Goal: Task Accomplishment & Management: Manage account settings

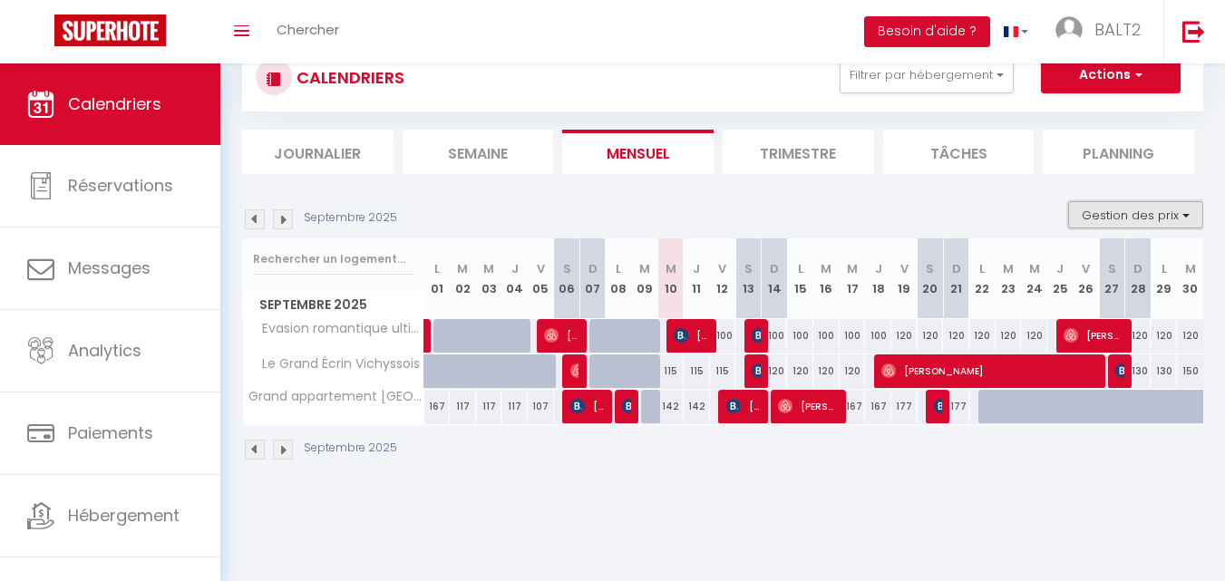
click at [1123, 216] on button "Gestion des prix" at bounding box center [1135, 214] width 135 height 27
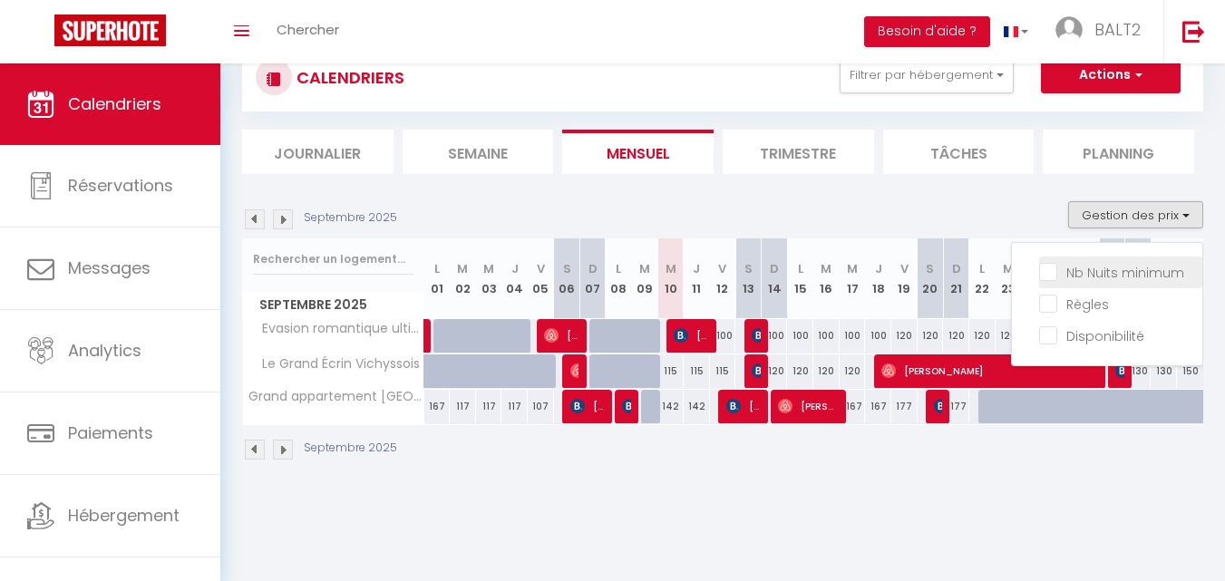
click at [1053, 273] on input "Nb Nuits minimum" at bounding box center [1120, 271] width 163 height 18
checkbox input "true"
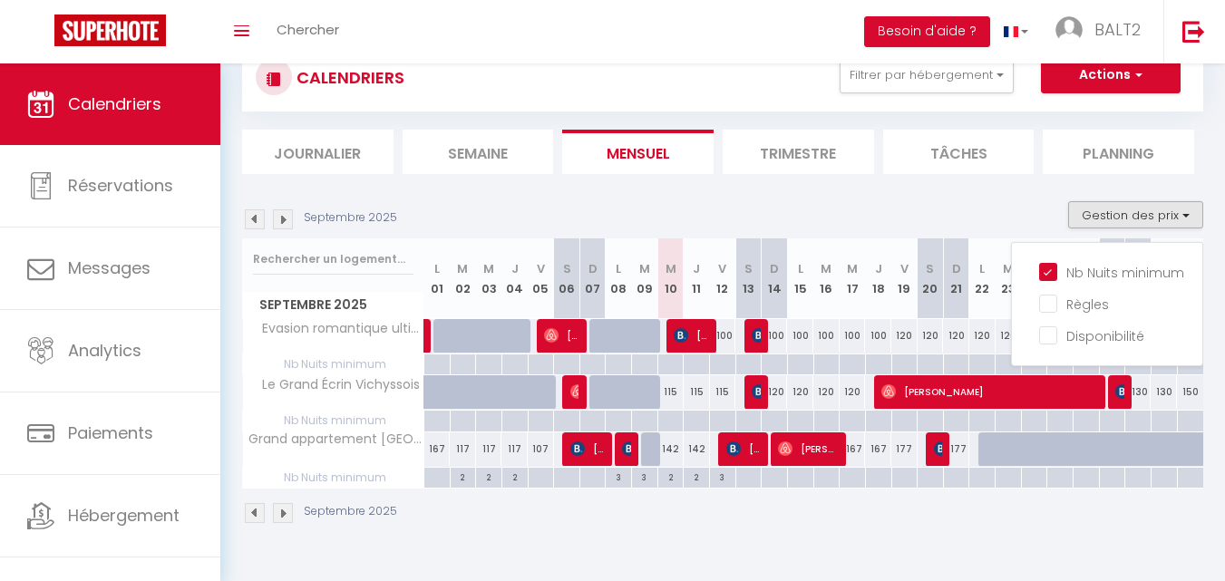
click at [856, 474] on div at bounding box center [852, 478] width 26 height 21
type input "Mer 17 Septembre 2025"
type input "Jeu 18 Septembre 2025"
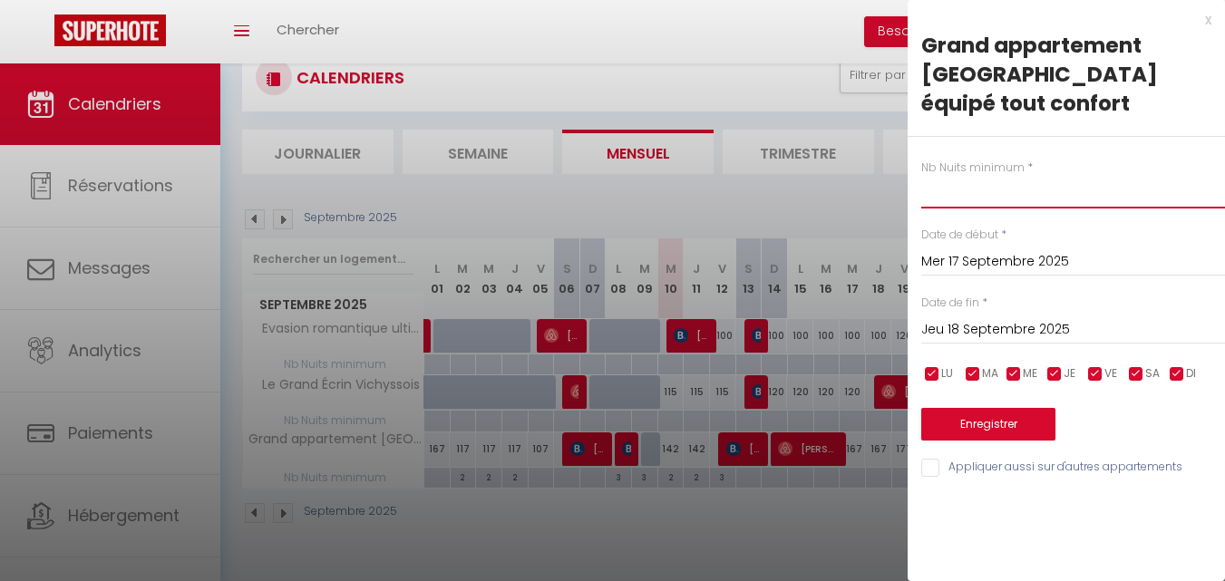
click at [979, 176] on input "text" at bounding box center [1073, 192] width 304 height 33
type input "2"
click at [980, 408] on button "Enregistrer" at bounding box center [988, 424] width 134 height 33
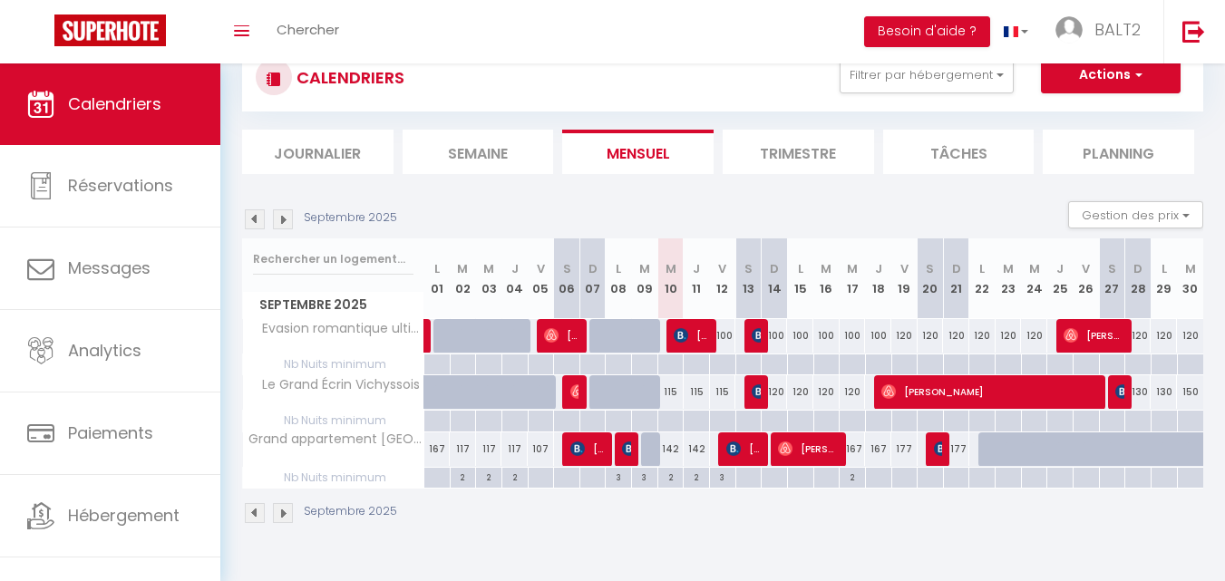
click at [668, 449] on div "142" at bounding box center [670, 449] width 26 height 34
type input "142"
type input "Mer 10 Septembre 2025"
type input "Jeu 11 Septembre 2025"
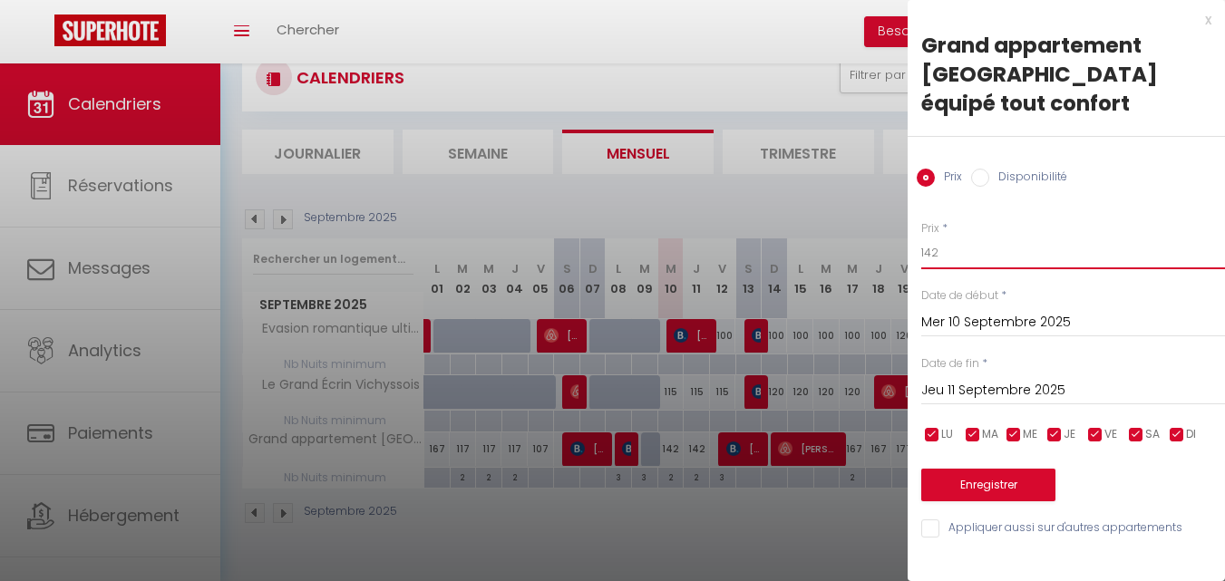
click at [957, 237] on input "142" at bounding box center [1073, 253] width 304 height 33
type input "107"
click at [1003, 469] on button "Enregistrer" at bounding box center [988, 485] width 134 height 33
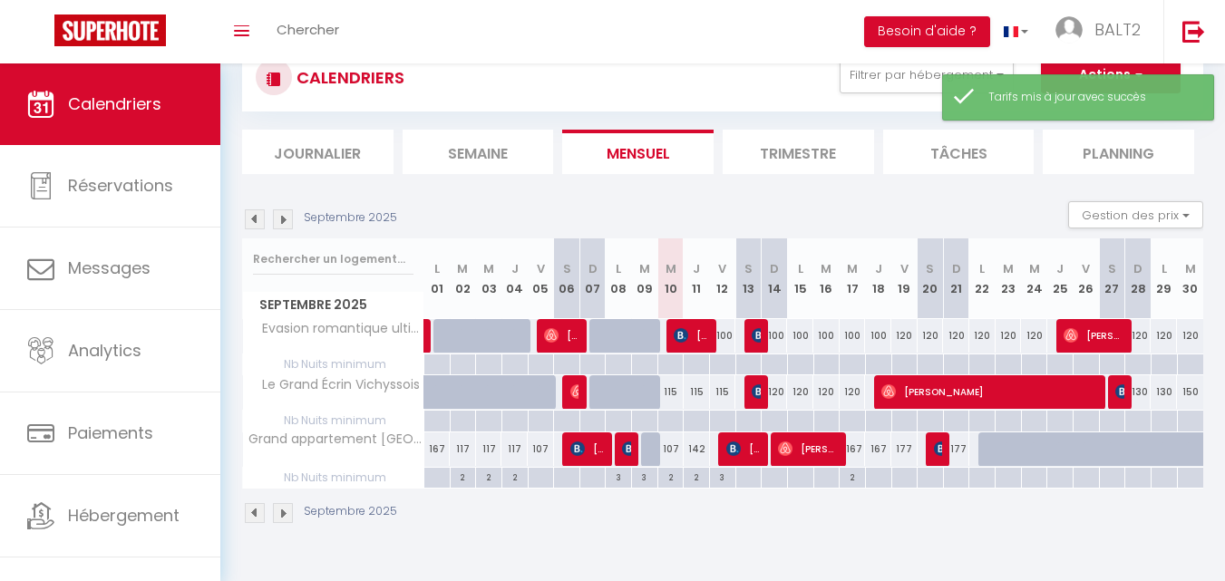
click at [696, 447] on div "142" at bounding box center [697, 449] width 26 height 34
type input "142"
type input "Jeu 11 Septembre 2025"
type input "Ven 12 Septembre 2025"
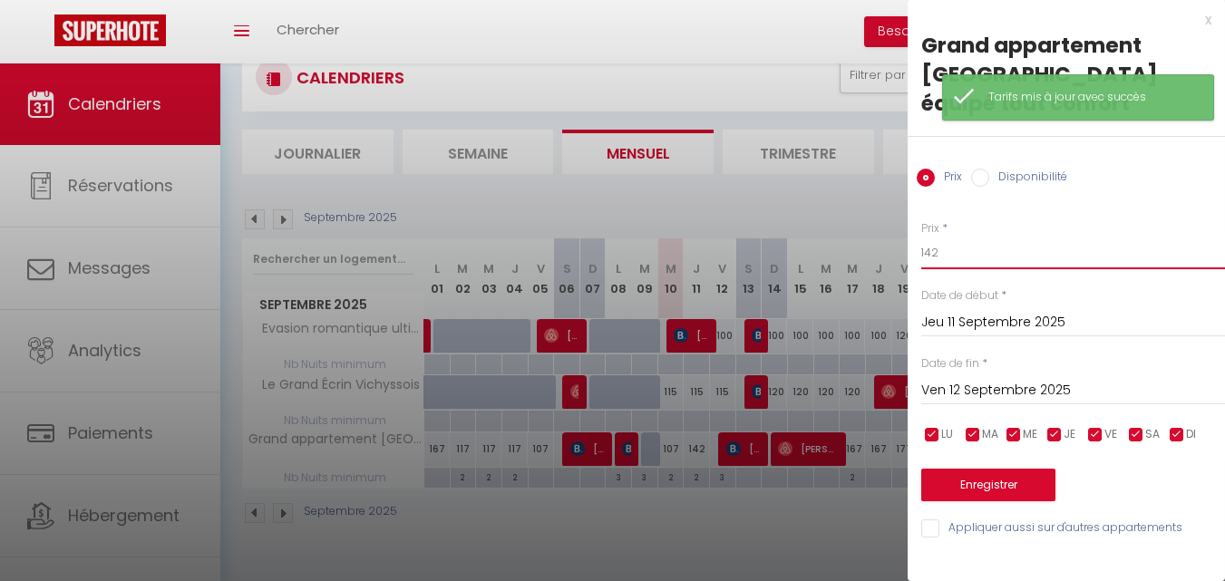
click at [944, 237] on input "142" at bounding box center [1073, 253] width 304 height 33
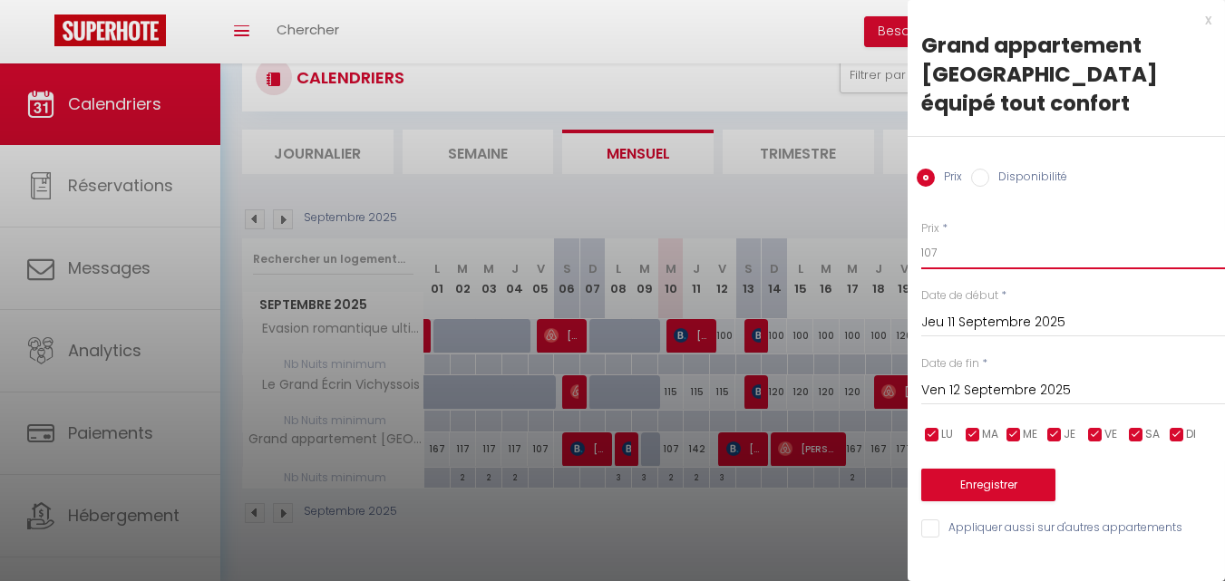
type input "107"
click at [966, 469] on button "Enregistrer" at bounding box center [988, 485] width 134 height 33
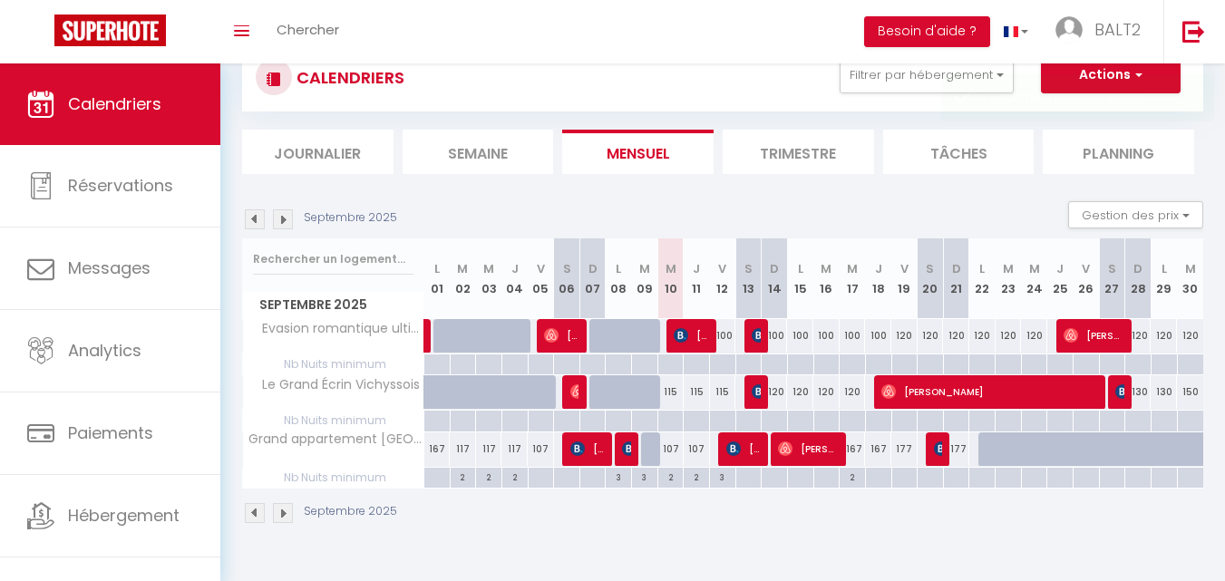
click at [859, 453] on div "167" at bounding box center [853, 449] width 26 height 34
type input "167"
type input "Mer 17 Septembre 2025"
type input "Jeu 18 Septembre 2025"
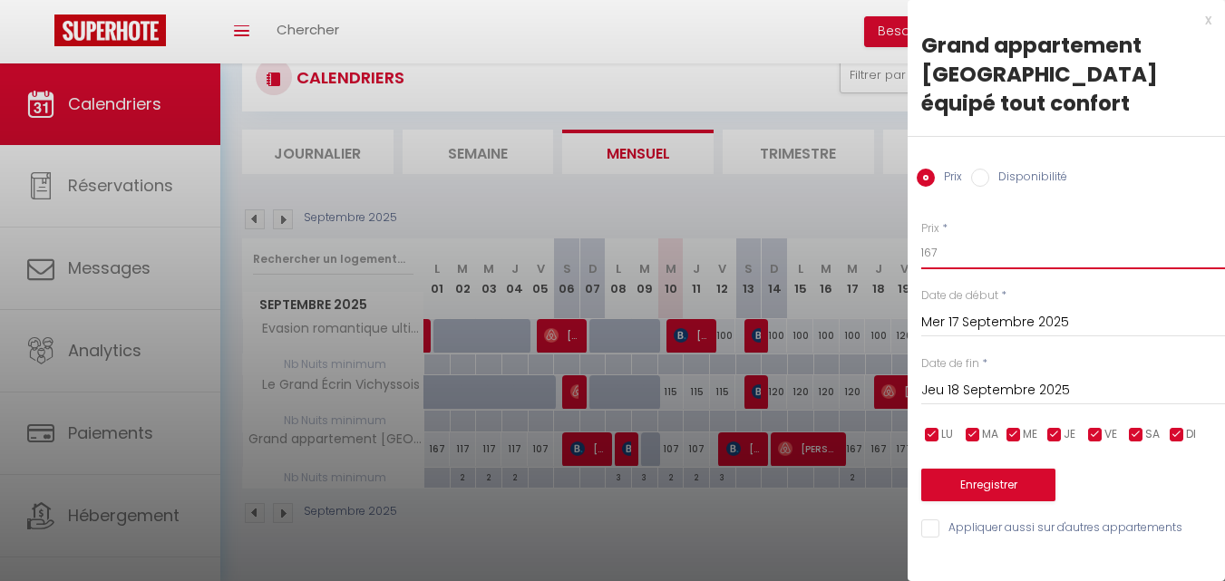
click at [976, 237] on input "167" at bounding box center [1073, 253] width 304 height 33
type input "117"
click at [966, 469] on button "Enregistrer" at bounding box center [988, 485] width 134 height 33
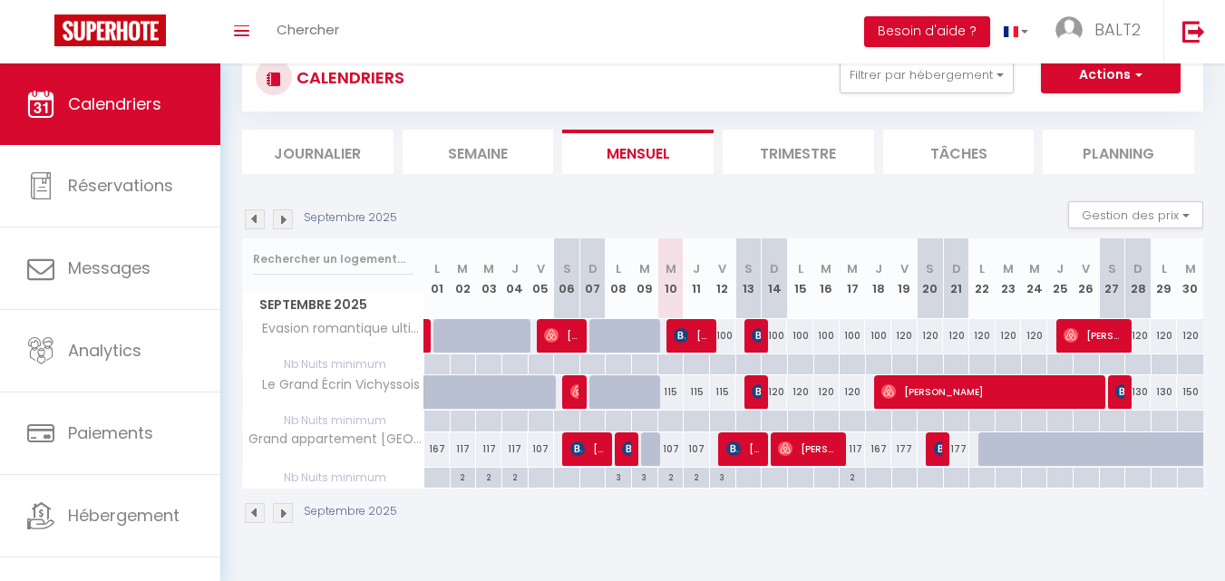
click at [880, 441] on div "167" at bounding box center [878, 449] width 26 height 34
type input "167"
type input "Jeu 18 Septembre 2025"
type input "Ven 19 Septembre 2025"
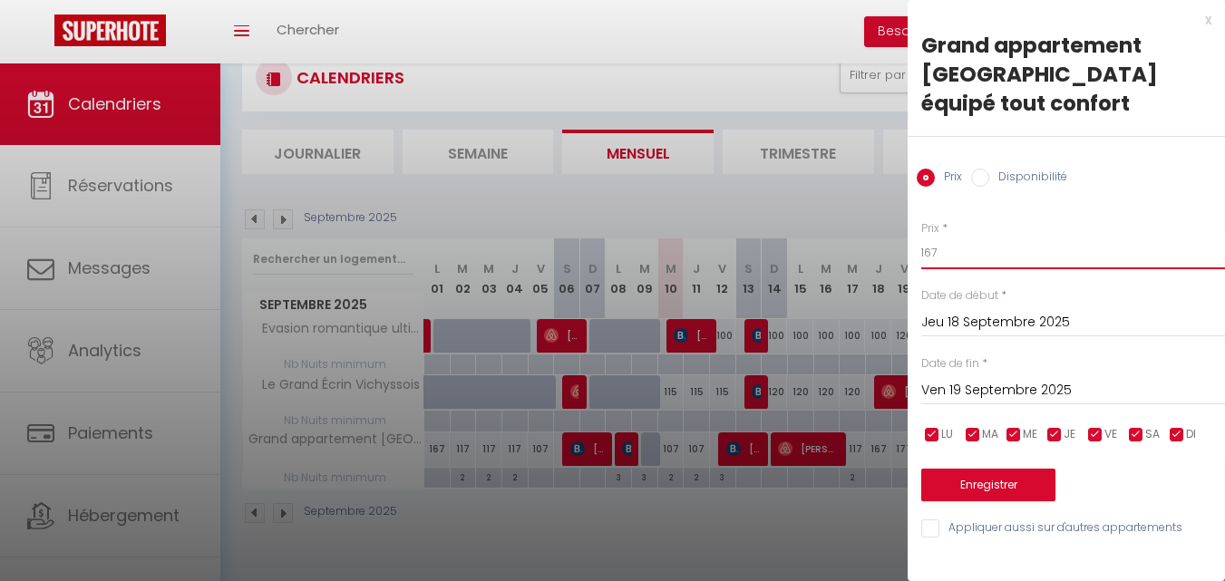
click at [951, 237] on input "167" at bounding box center [1073, 253] width 304 height 33
type input "117"
click at [965, 469] on button "Enregistrer" at bounding box center [988, 485] width 134 height 33
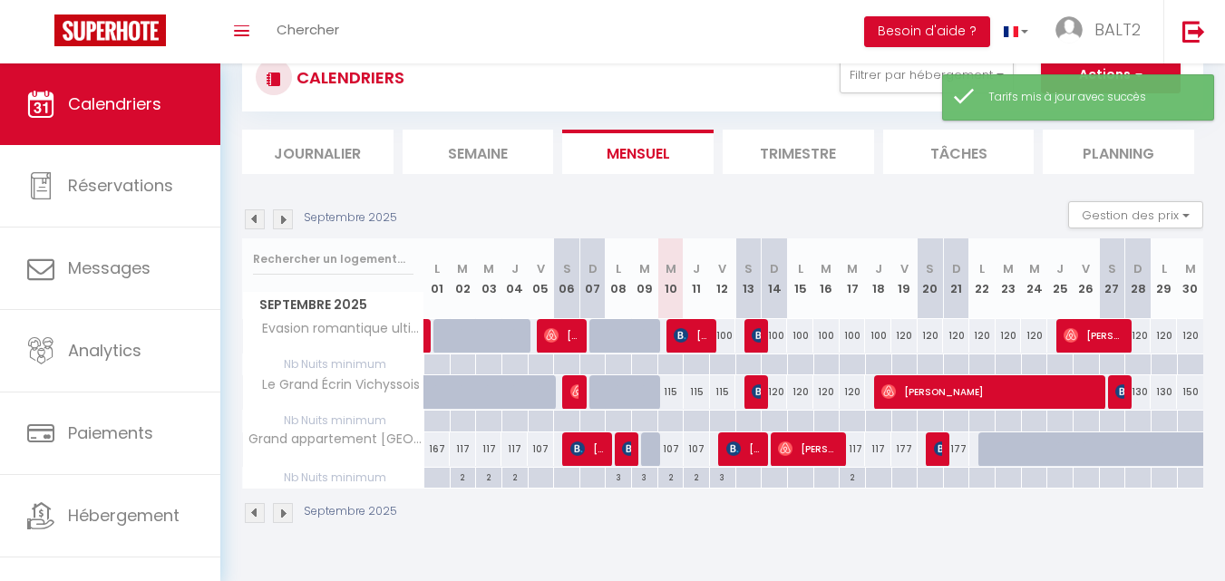
click at [982, 448] on div at bounding box center [991, 449] width 26 height 34
type input "167"
type input "Lun 22 Septembre 2025"
type input "[DATE] Septembre 2025"
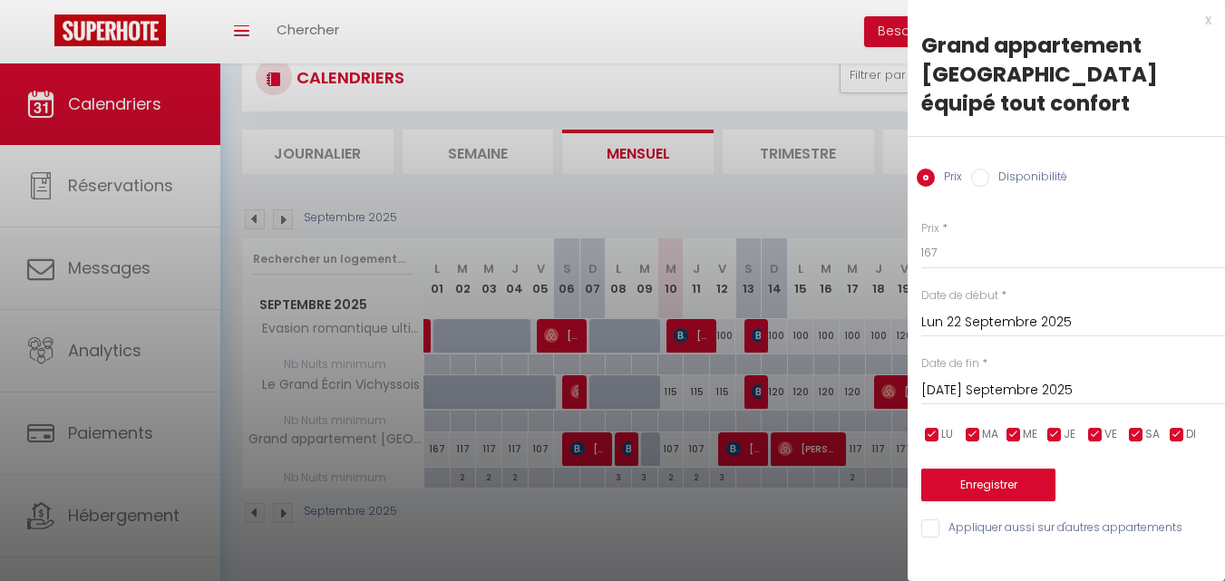
click at [988, 169] on input "Disponibilité" at bounding box center [980, 178] width 18 height 18
radio input "true"
radio input "false"
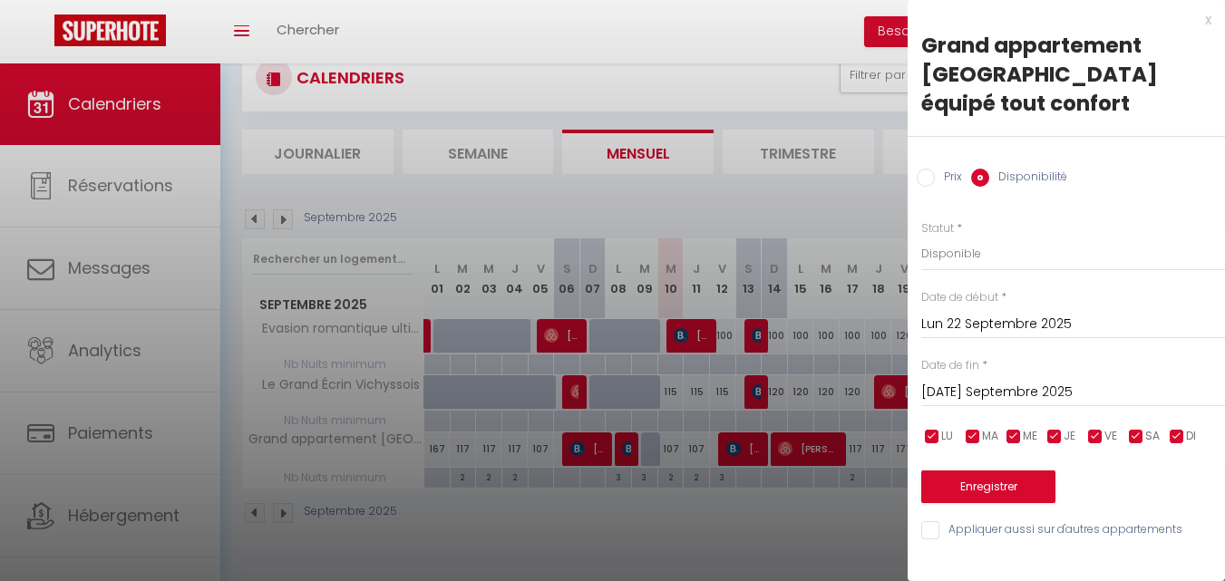
click at [1026, 381] on input "[DATE] Septembre 2025" at bounding box center [1073, 393] width 304 height 24
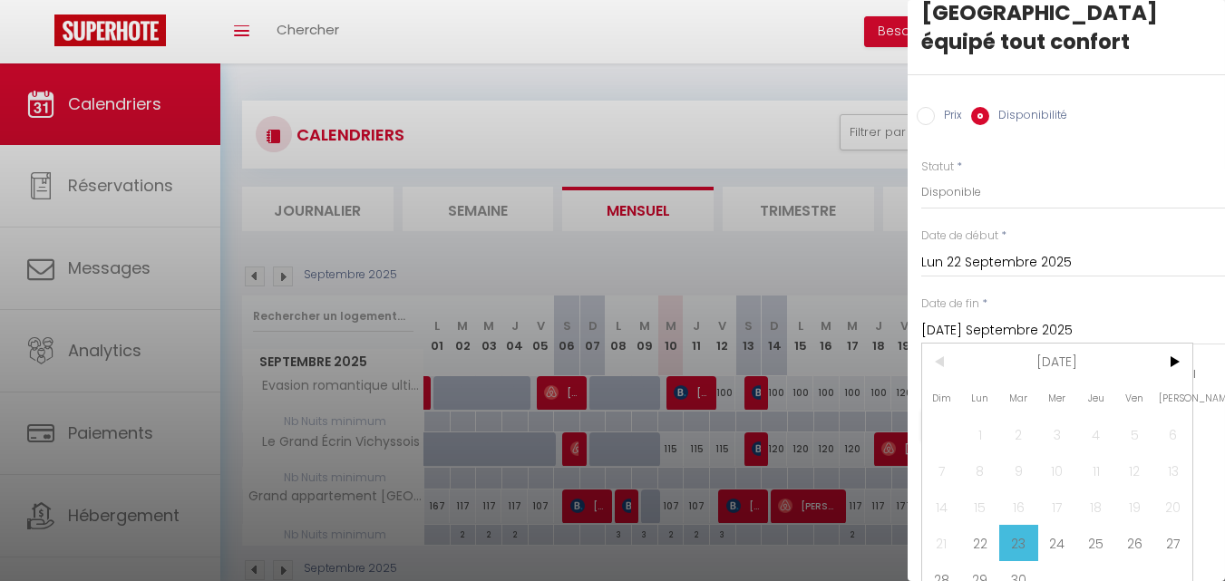
scroll to position [92, 0]
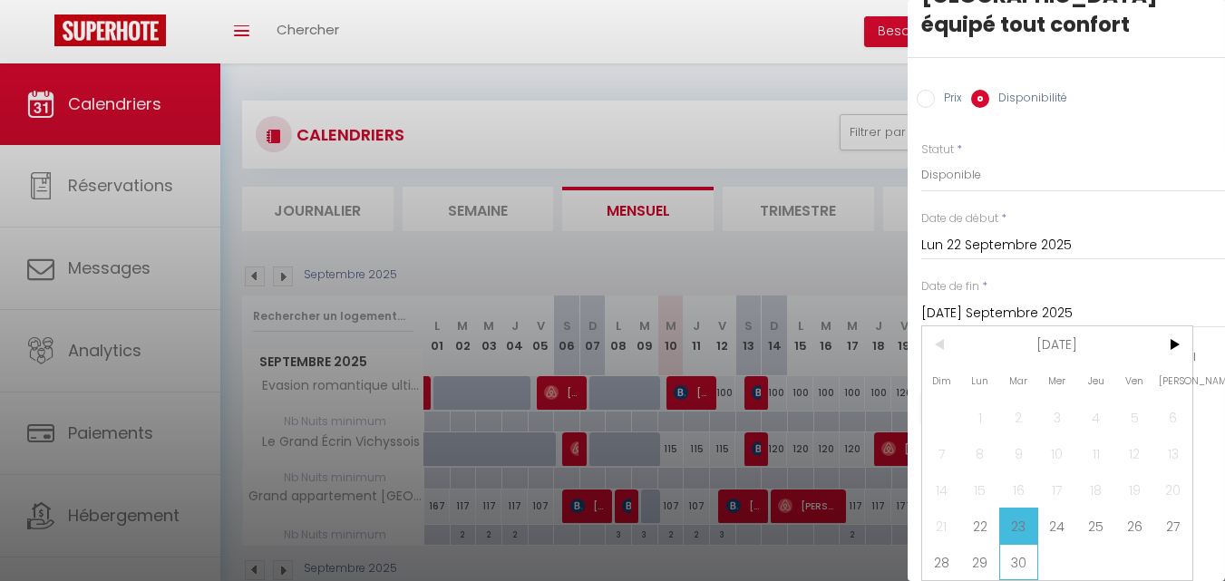
click at [1024, 544] on span "30" at bounding box center [1018, 562] width 39 height 36
type input "[DATE] Septembre 2025"
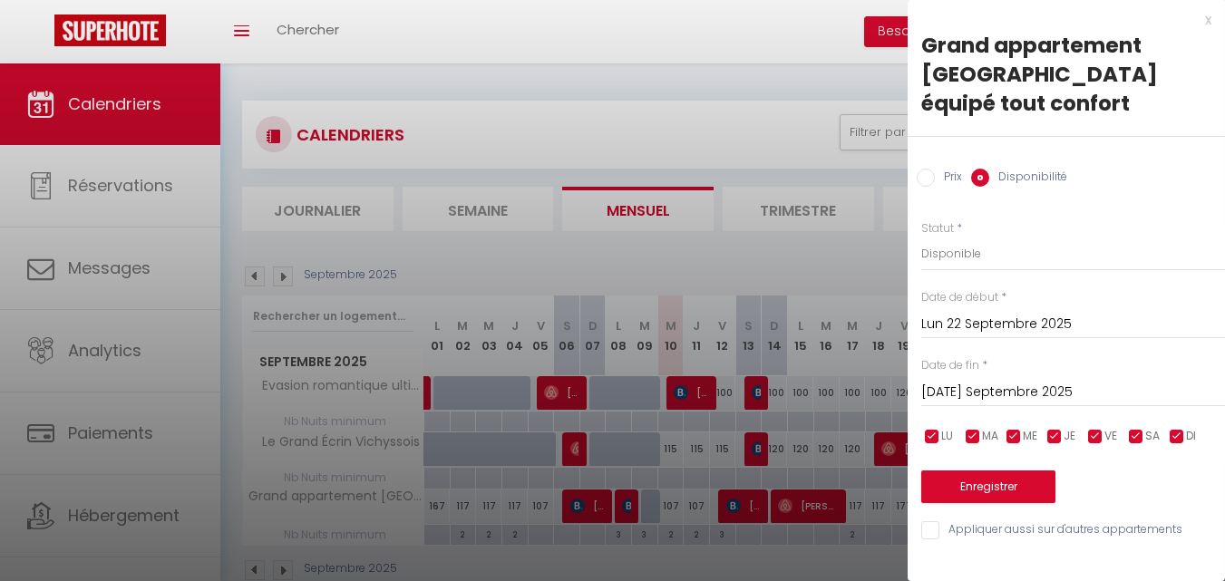
scroll to position [0, 0]
click at [1006, 471] on button "Enregistrer" at bounding box center [988, 487] width 134 height 33
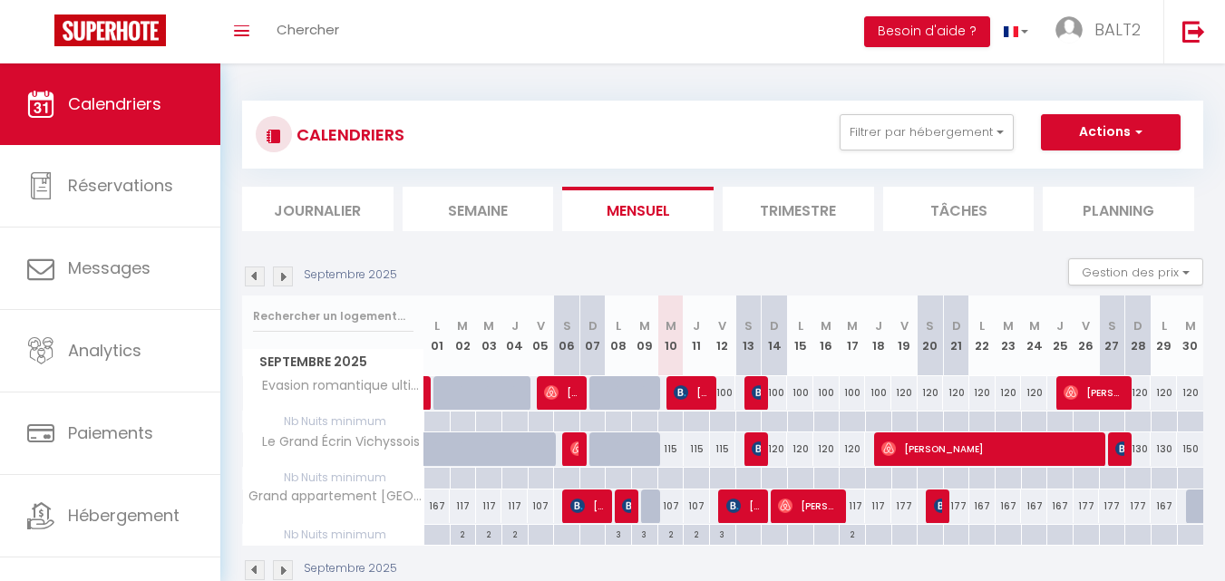
click at [979, 499] on div "167" at bounding box center [982, 507] width 26 height 34
select select "1"
type input "Lun 22 Septembre 2025"
type input "[DATE] Septembre 2025"
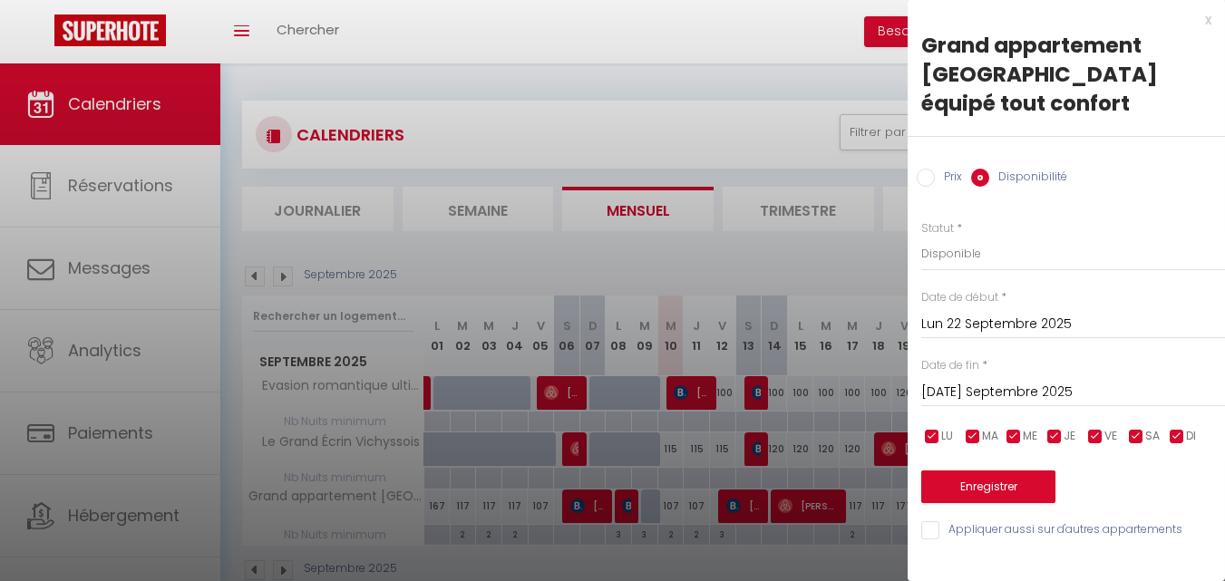
click at [927, 169] on input "Prix" at bounding box center [926, 178] width 18 height 18
radio input "true"
radio input "false"
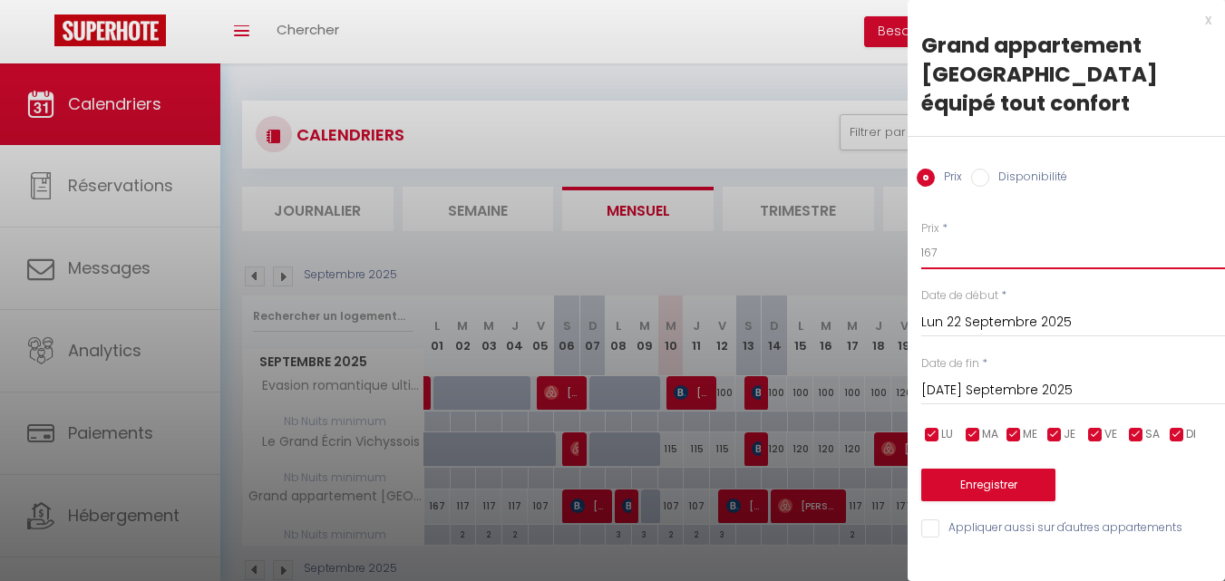
click at [990, 237] on input "167" at bounding box center [1073, 253] width 304 height 33
type input "127"
click at [1025, 379] on input "[DATE] Septembre 2025" at bounding box center [1073, 391] width 304 height 24
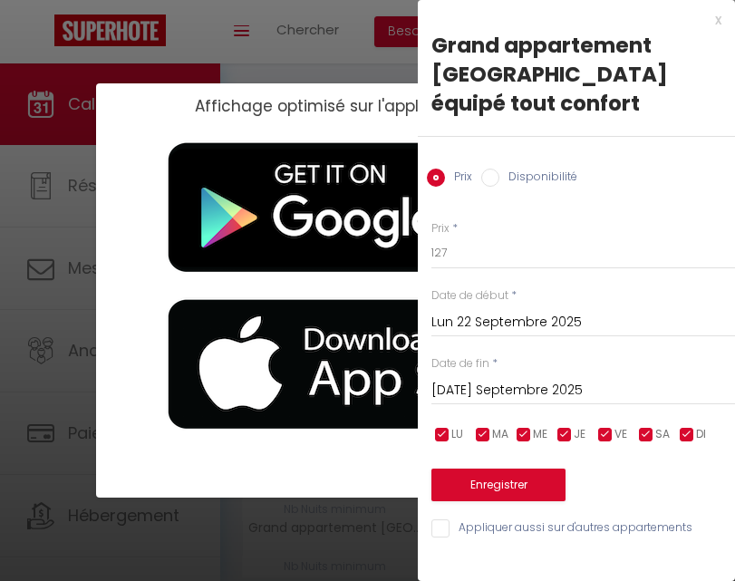
click at [357, 8] on div "Affichage optimisé sur l'application mobile ×" at bounding box center [368, 290] width 544 height 581
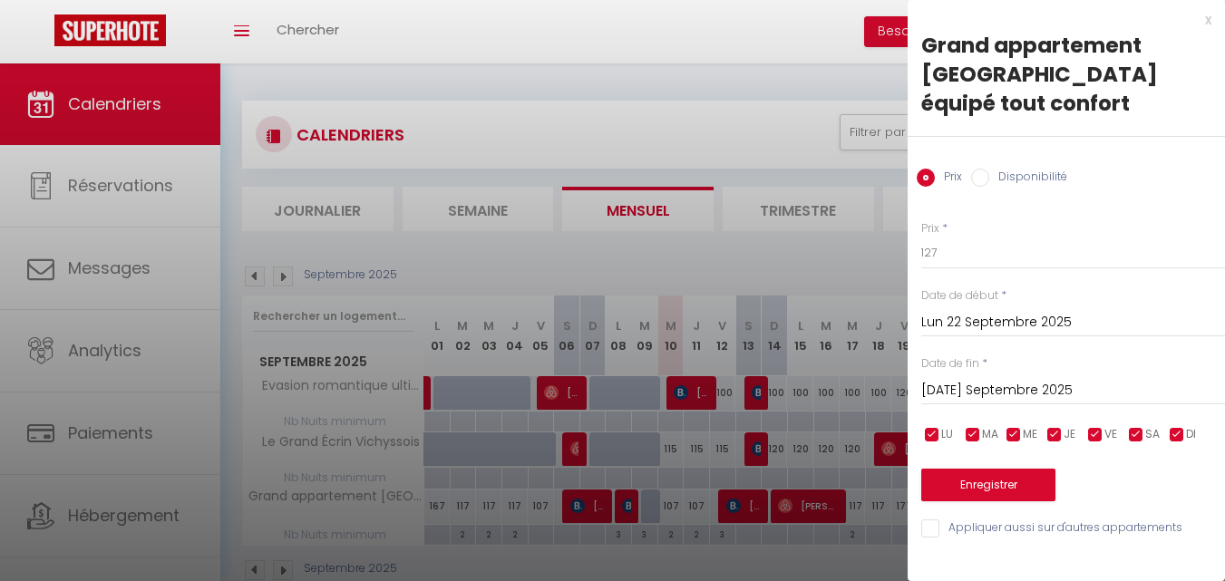
click at [1093, 379] on input "[DATE] Septembre 2025" at bounding box center [1073, 391] width 304 height 24
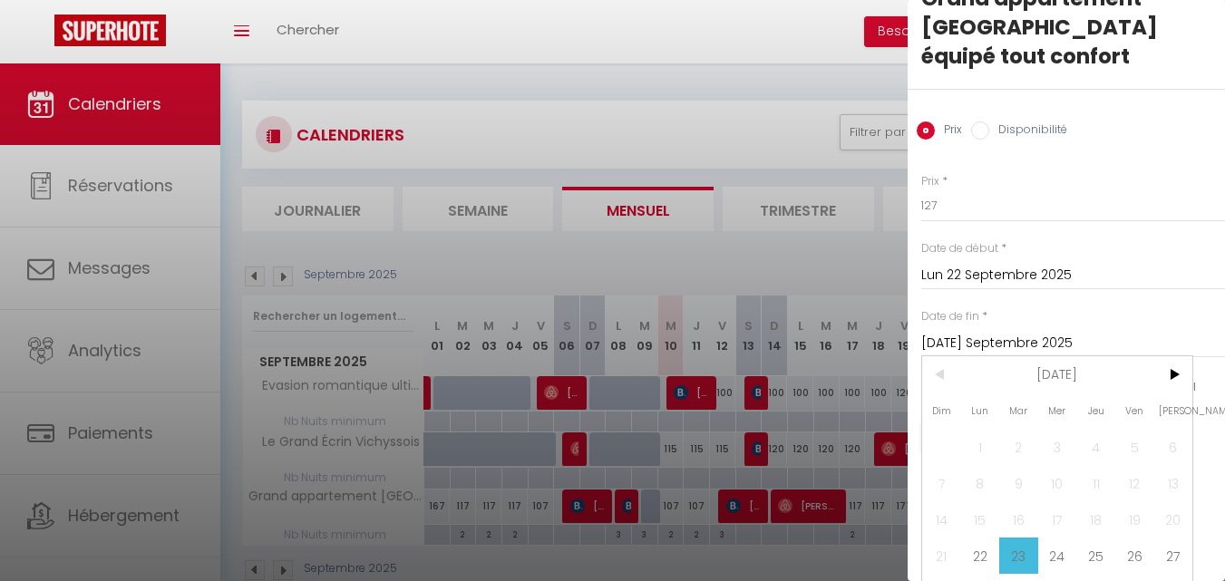
scroll to position [91, 0]
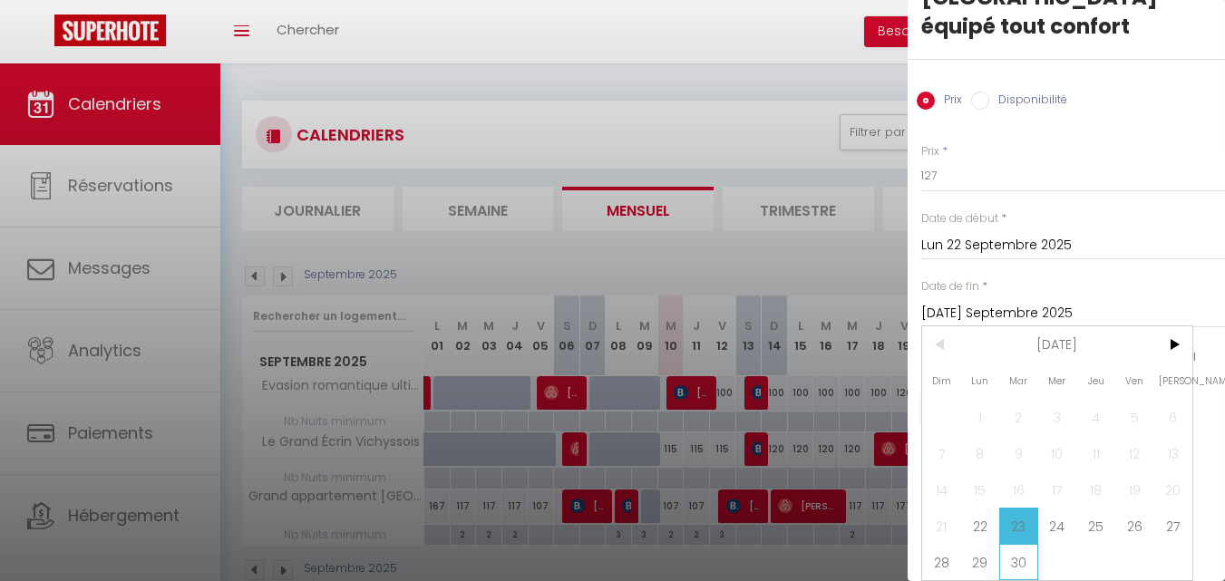
click at [1028, 551] on span "30" at bounding box center [1018, 562] width 39 height 36
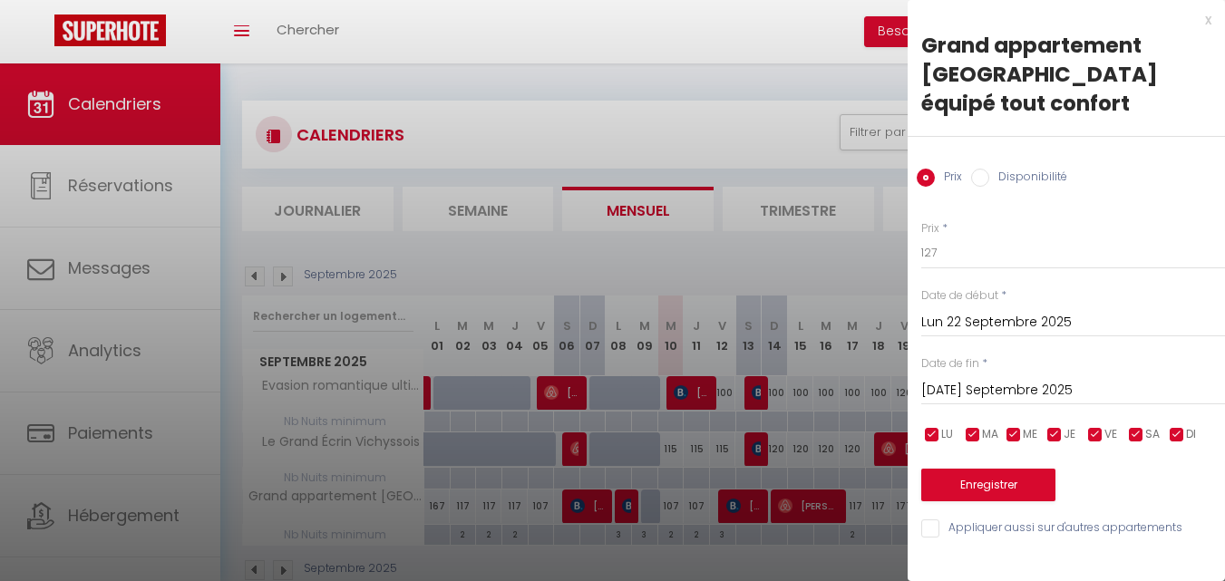
click at [1070, 379] on input "[DATE] Septembre 2025" at bounding box center [1073, 391] width 304 height 24
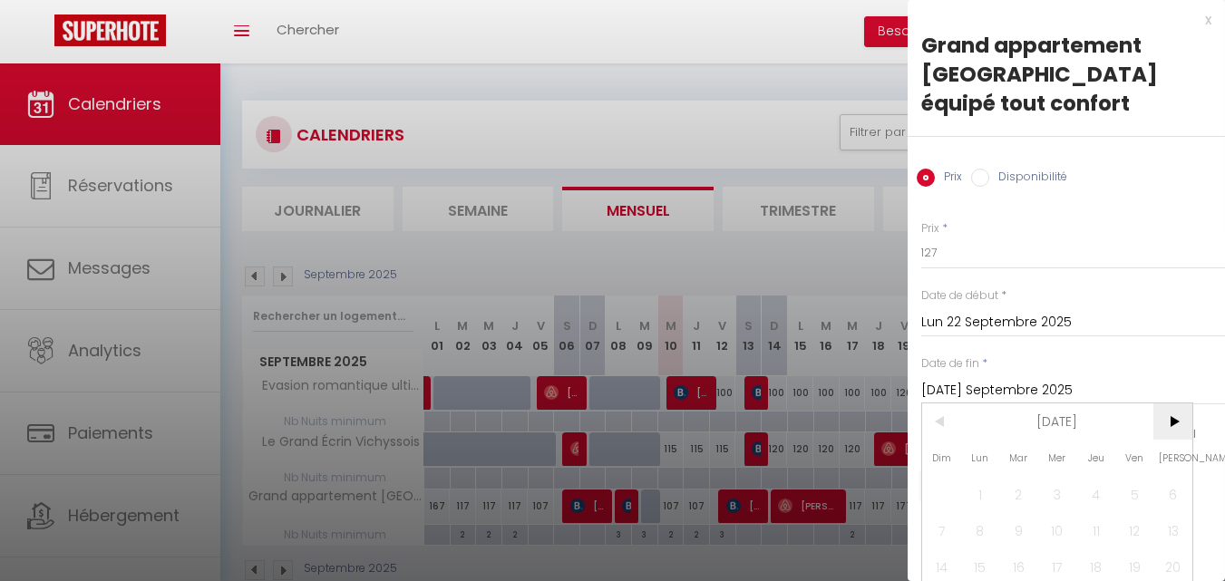
click at [1180, 423] on span ">" at bounding box center [1172, 421] width 39 height 36
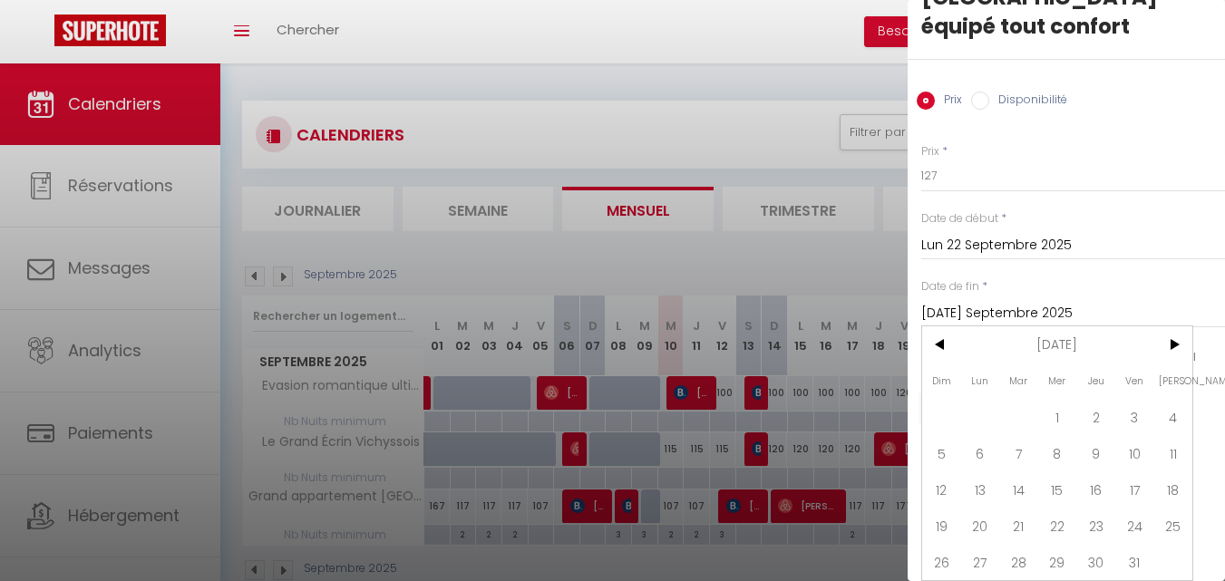
scroll to position [91, 0]
click at [1059, 399] on span "1" at bounding box center [1057, 417] width 39 height 36
type input "Mer 01 Octobre 2025"
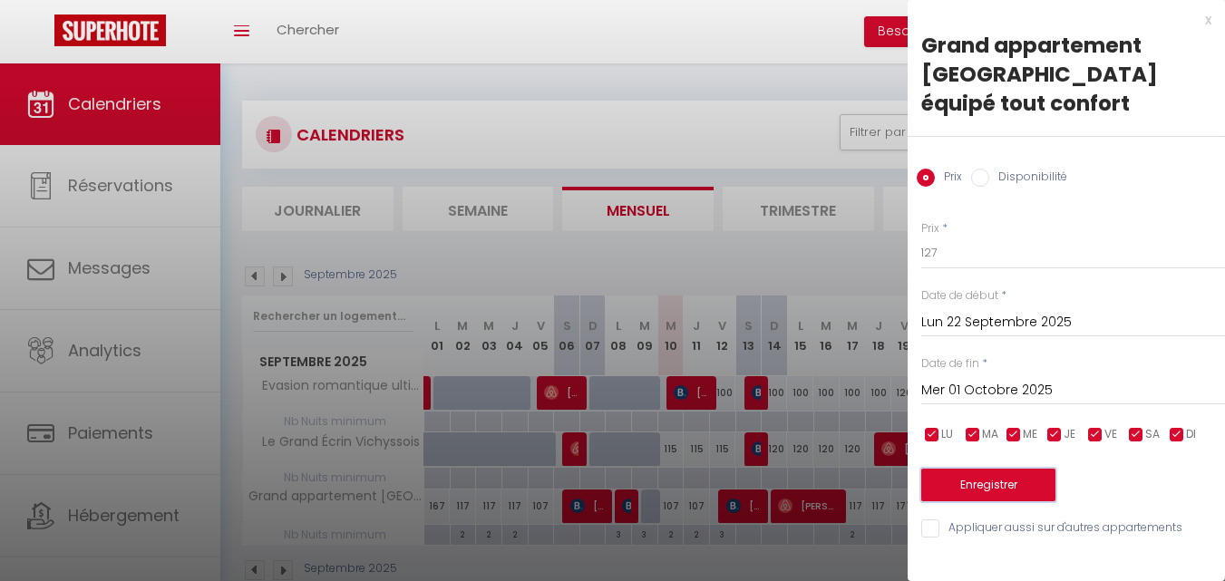
click at [1002, 469] on button "Enregistrer" at bounding box center [988, 485] width 134 height 33
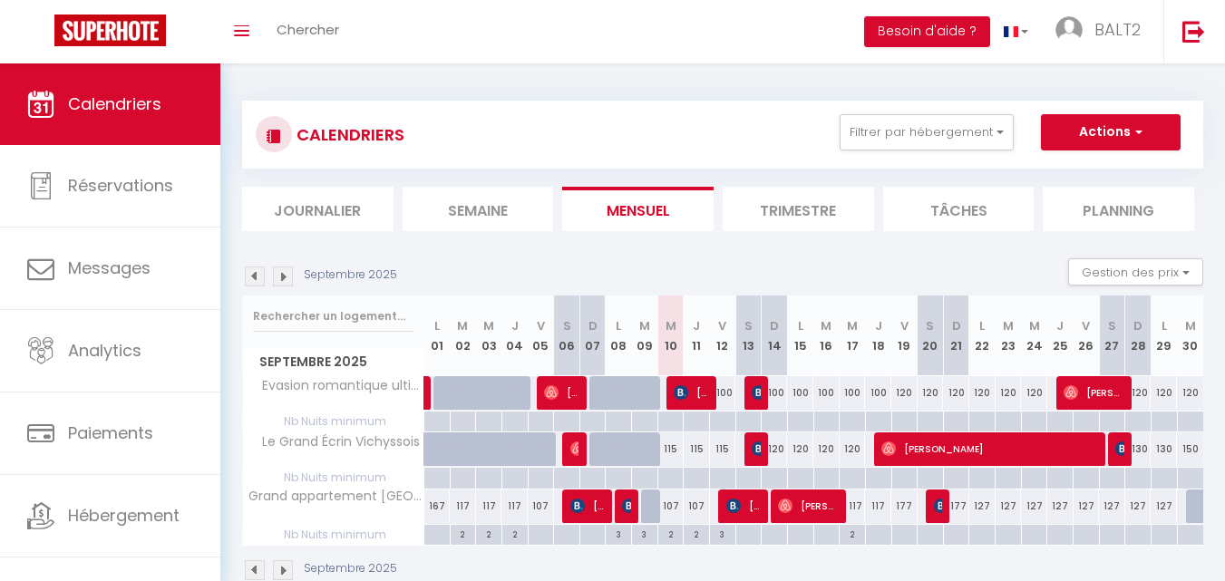
click at [959, 504] on div "177" at bounding box center [956, 507] width 26 height 34
type input "177"
type input "Dim 21 Septembre 2025"
type input "Lun 22 Septembre 2025"
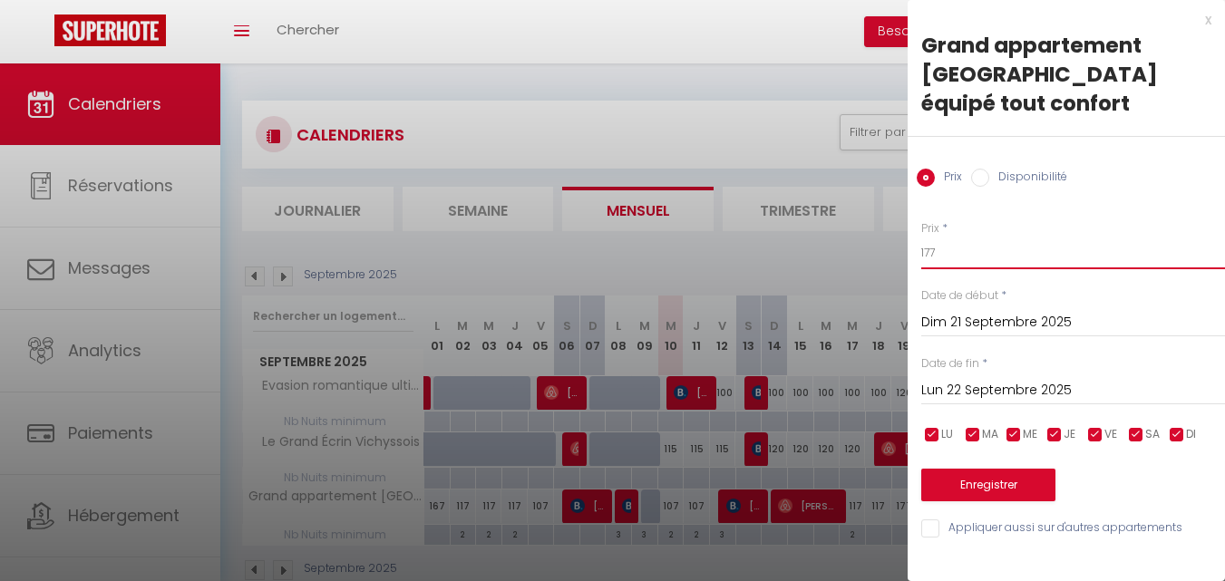
click at [952, 237] on input "177" at bounding box center [1073, 253] width 304 height 33
type input "137"
click at [973, 469] on button "Enregistrer" at bounding box center [988, 485] width 134 height 33
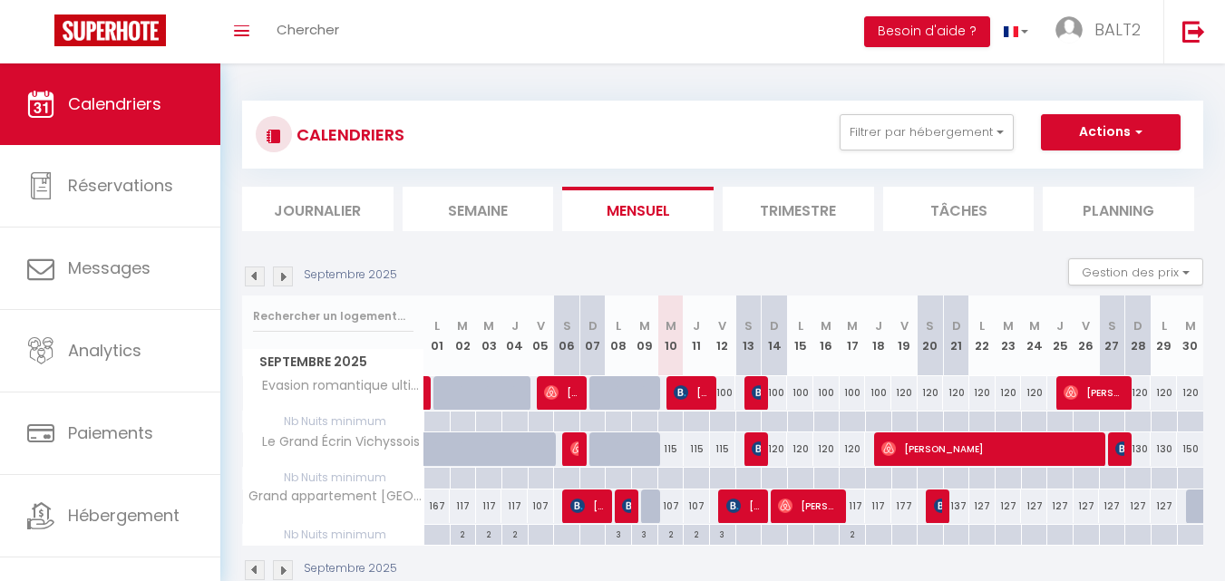
click at [1112, 507] on div "127" at bounding box center [1112, 507] width 26 height 34
type input "127"
type input "Sam 27 Septembre 2025"
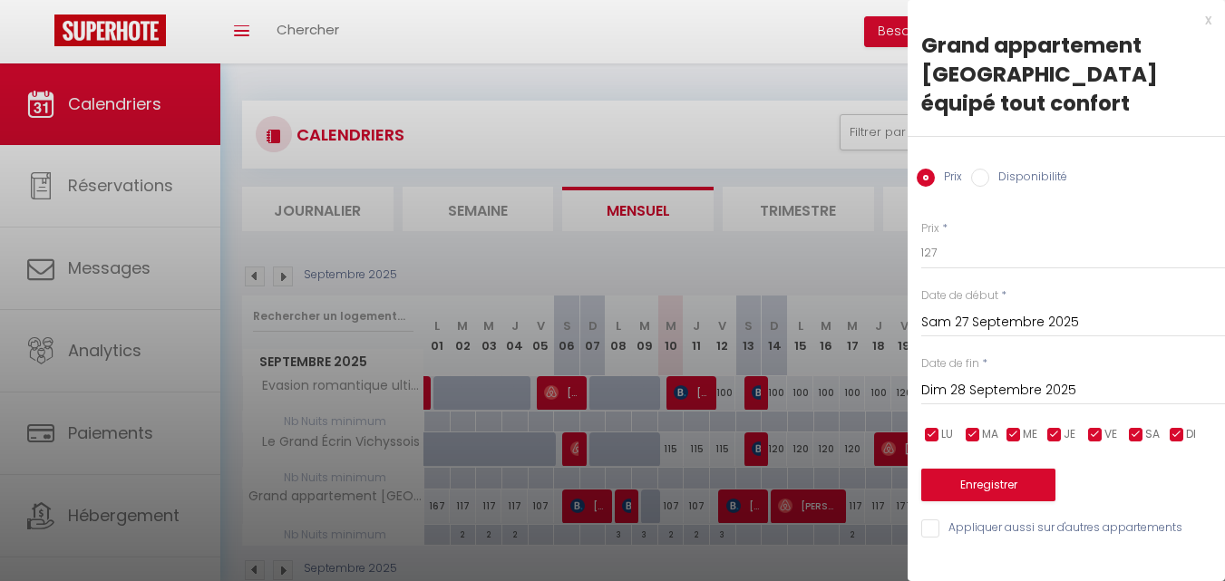
click at [1063, 379] on input "Dim 28 Septembre 2025" at bounding box center [1073, 391] width 304 height 24
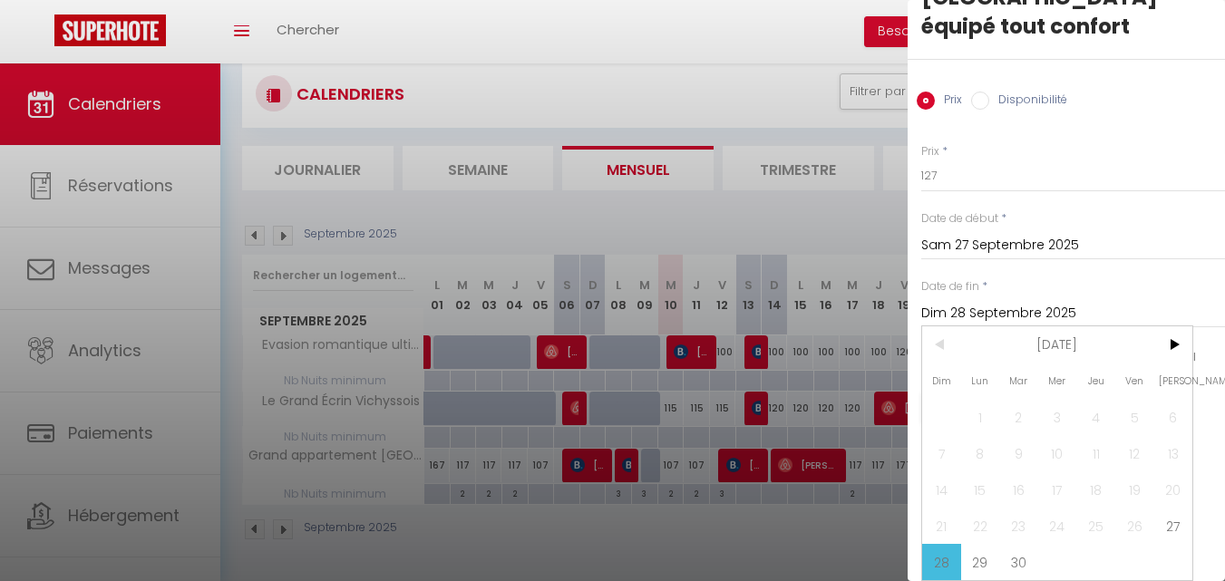
scroll to position [63, 0]
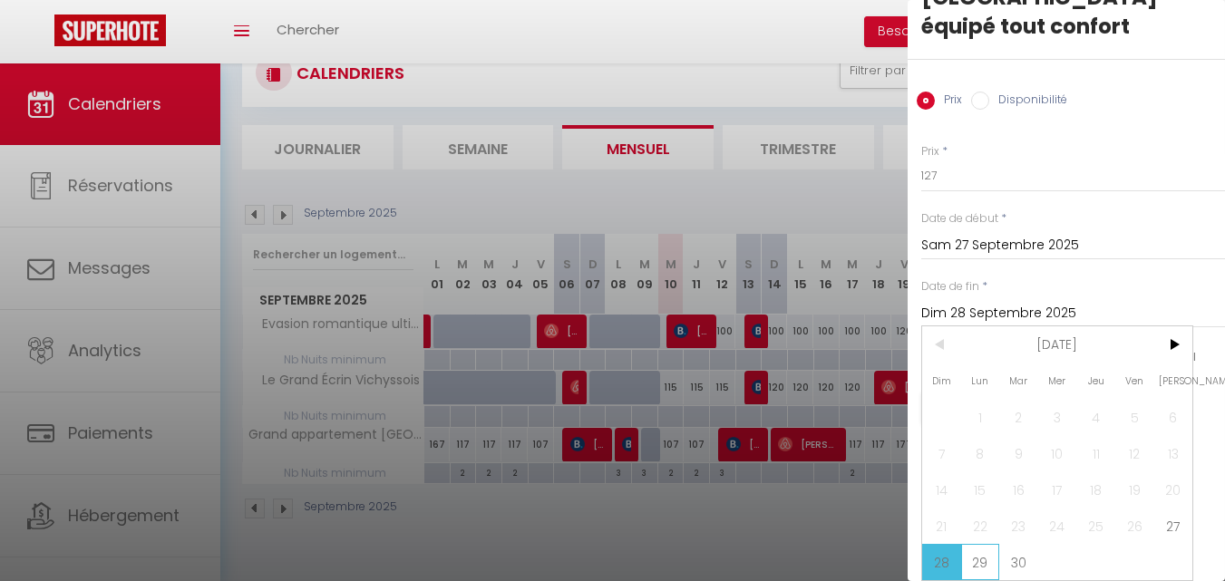
click at [988, 549] on span "29" at bounding box center [980, 562] width 39 height 36
type input "Lun 29 Septembre 2025"
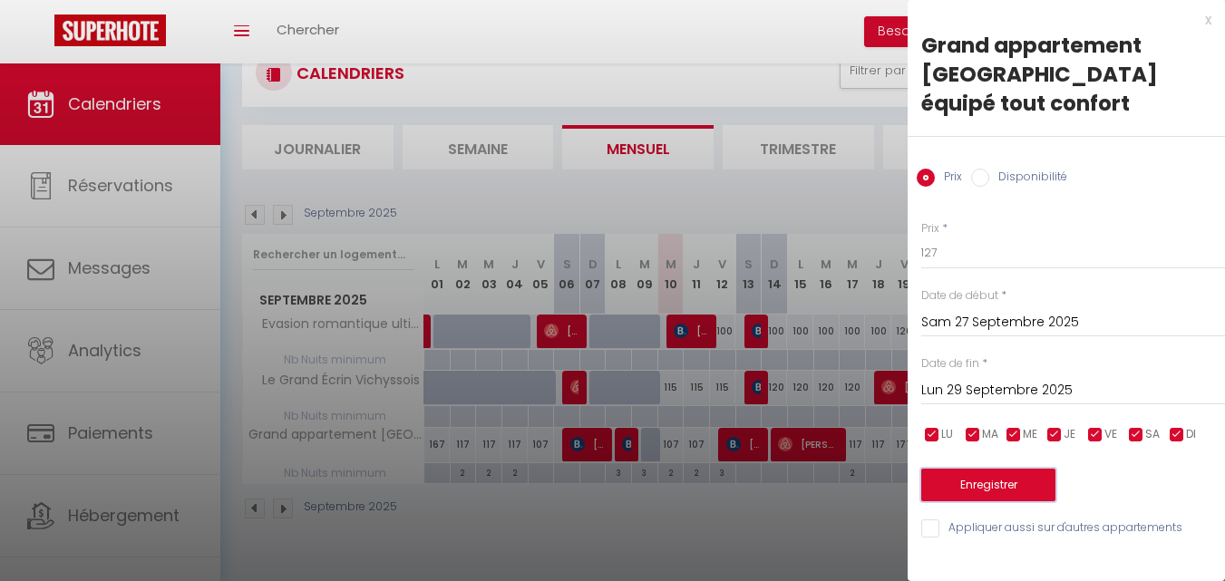
click at [1015, 469] on button "Enregistrer" at bounding box center [988, 485] width 134 height 33
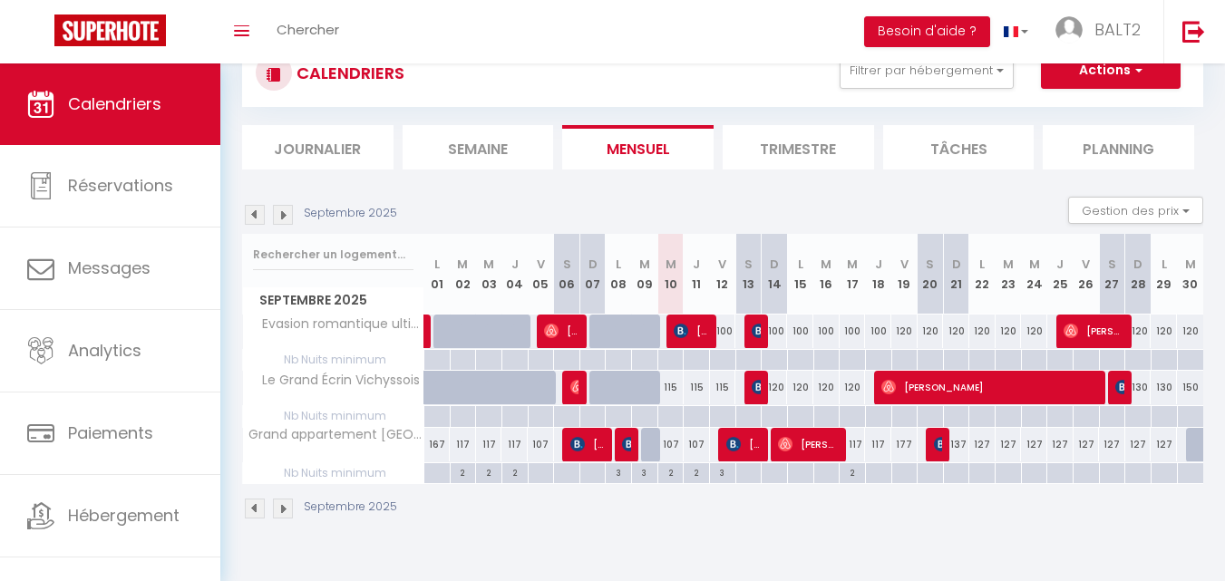
click at [1120, 442] on div "127" at bounding box center [1112, 445] width 26 height 34
type input "127"
type input "Sam 27 Septembre 2025"
type input "Dim 28 Septembre 2025"
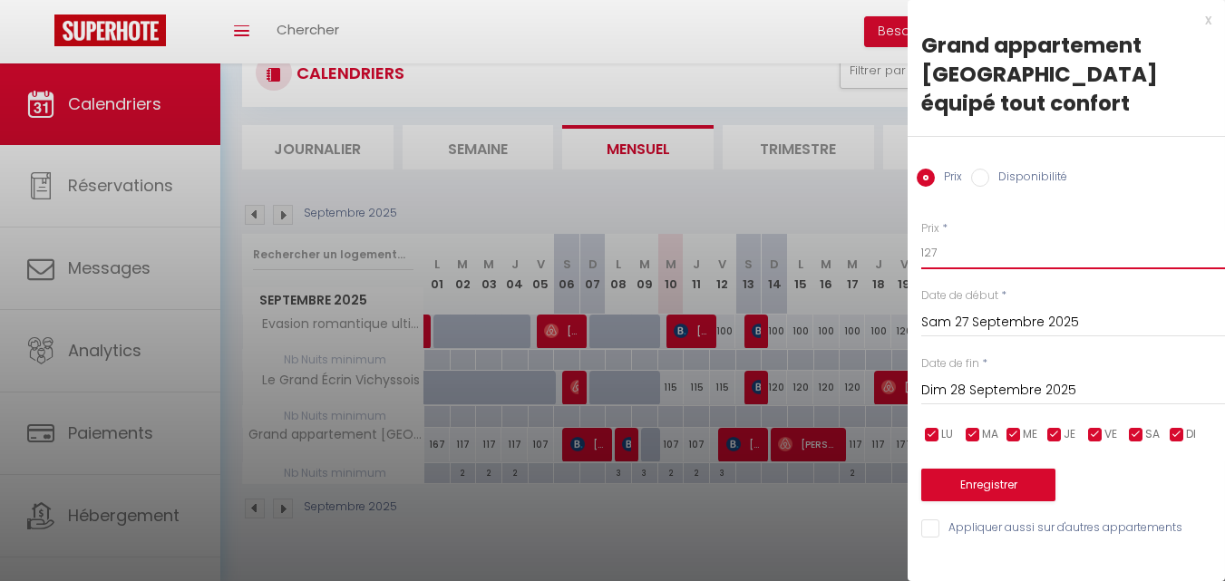
click at [966, 237] on input "127" at bounding box center [1073, 253] width 304 height 33
type input "137"
click at [999, 379] on input "Dim 28 Septembre 2025" at bounding box center [1073, 391] width 304 height 24
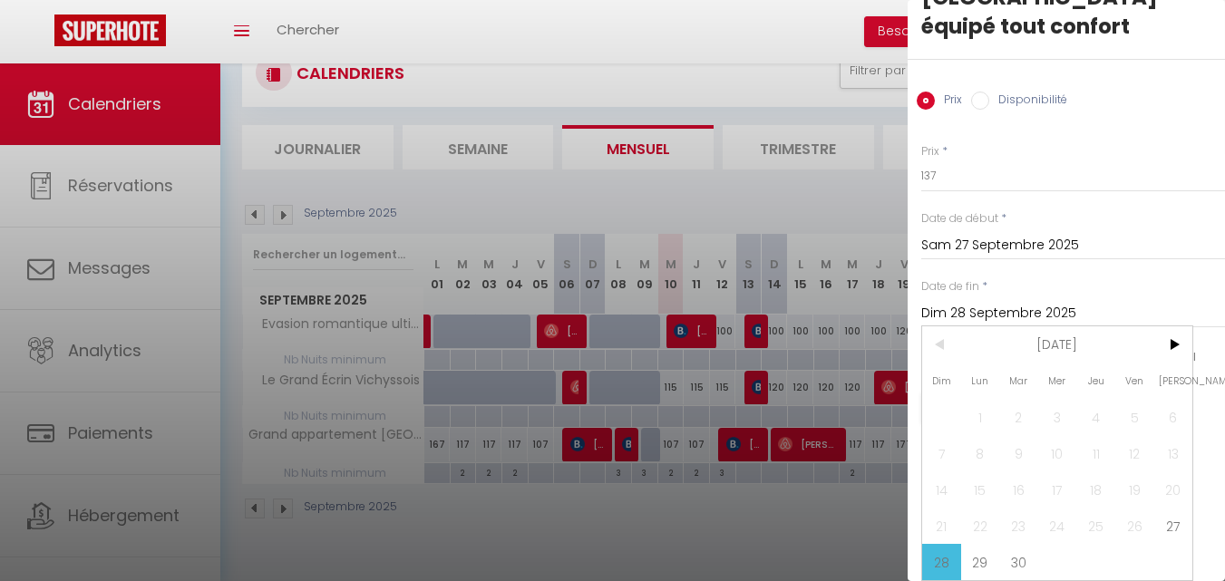
scroll to position [91, 0]
click at [987, 551] on span "29" at bounding box center [980, 562] width 39 height 36
type input "Lun 29 Septembre 2025"
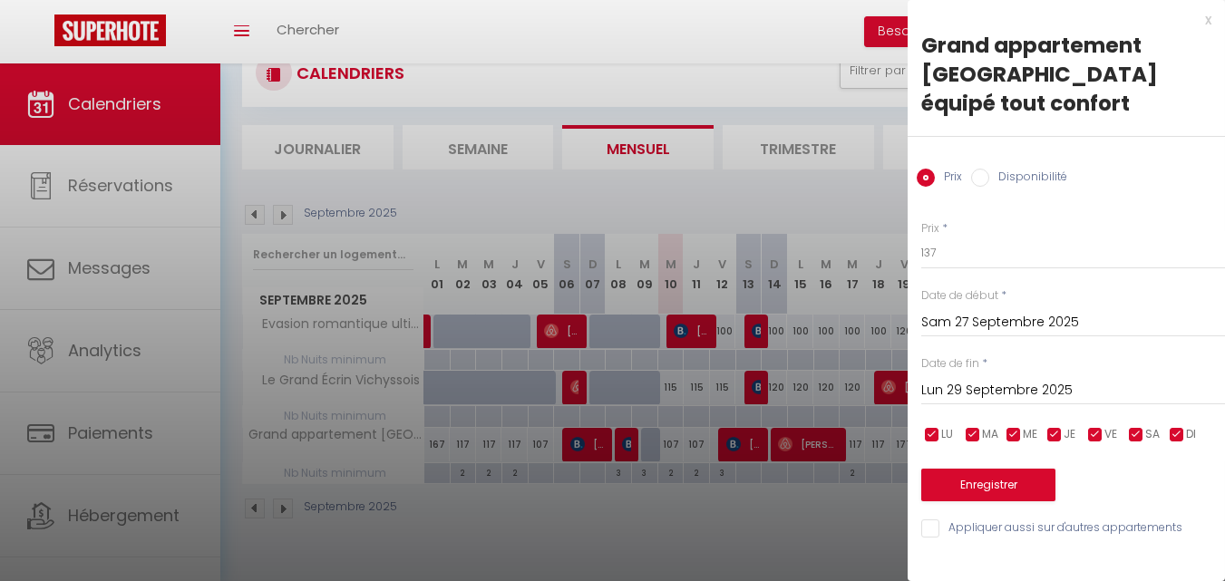
scroll to position [0, 0]
click at [1027, 469] on button "Enregistrer" at bounding box center [988, 485] width 134 height 33
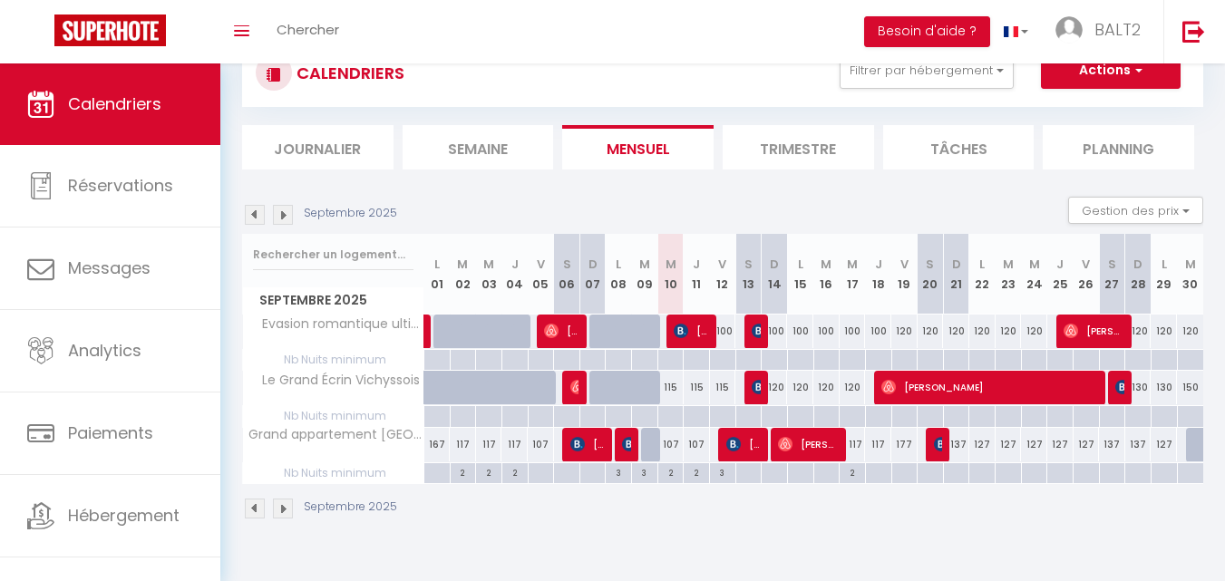
click at [880, 475] on div at bounding box center [878, 473] width 26 height 21
type input "Jeu 18 Septembre 2025"
type input "Ven 19 Septembre 2025"
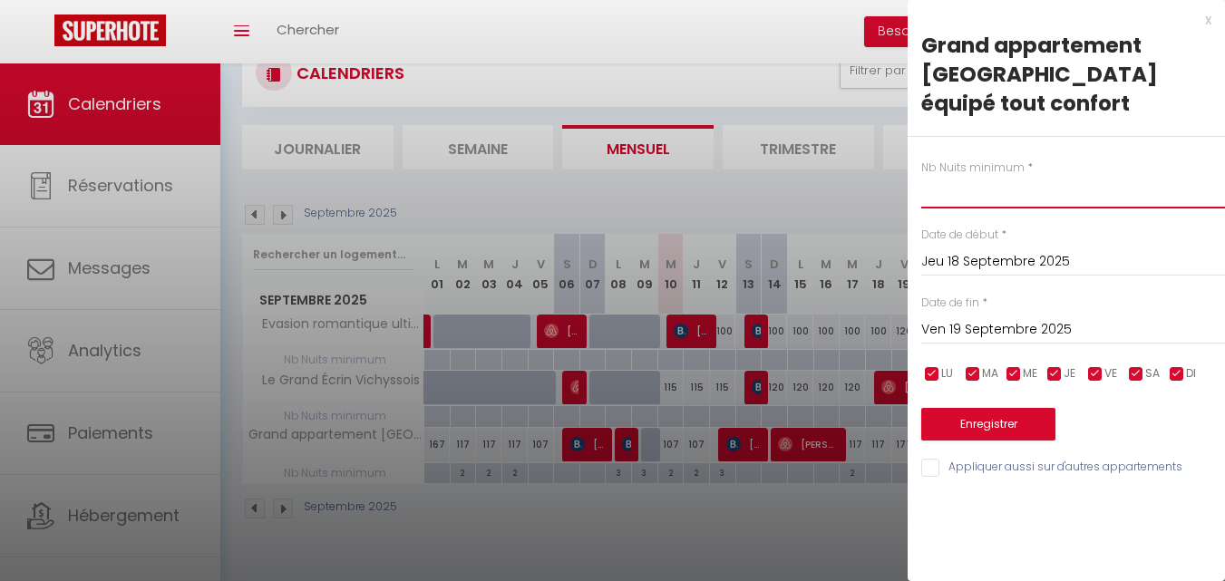
click at [1008, 176] on input "text" at bounding box center [1073, 192] width 304 height 33
type input "2"
click at [1002, 408] on button "Enregistrer" at bounding box center [988, 424] width 134 height 33
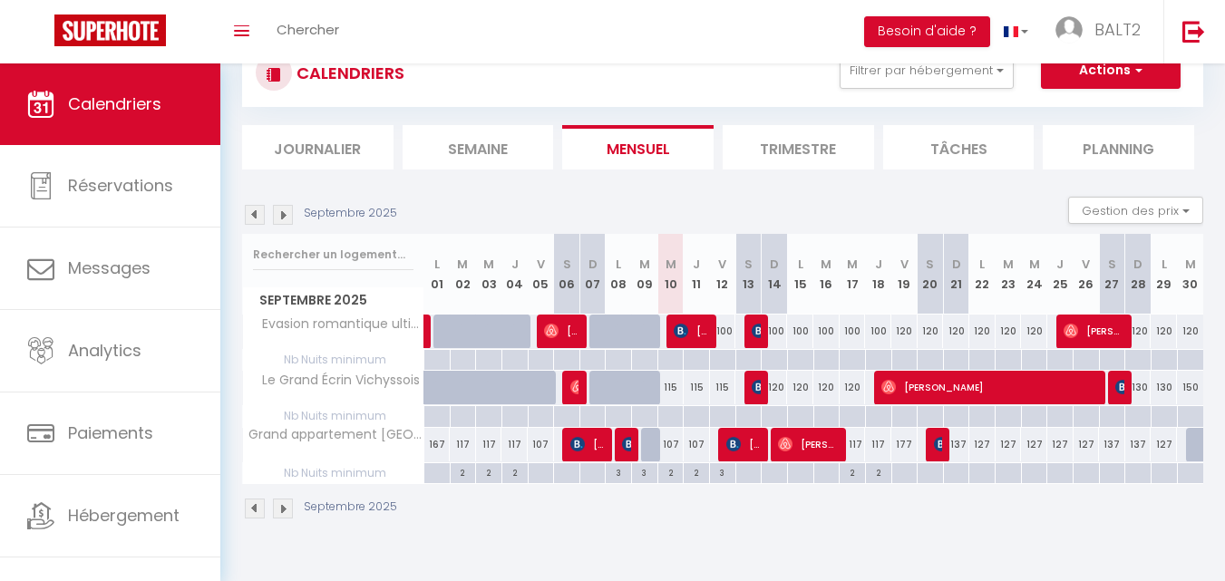
click at [982, 470] on div at bounding box center [981, 473] width 26 height 21
type input "Lun 22 Septembre 2025"
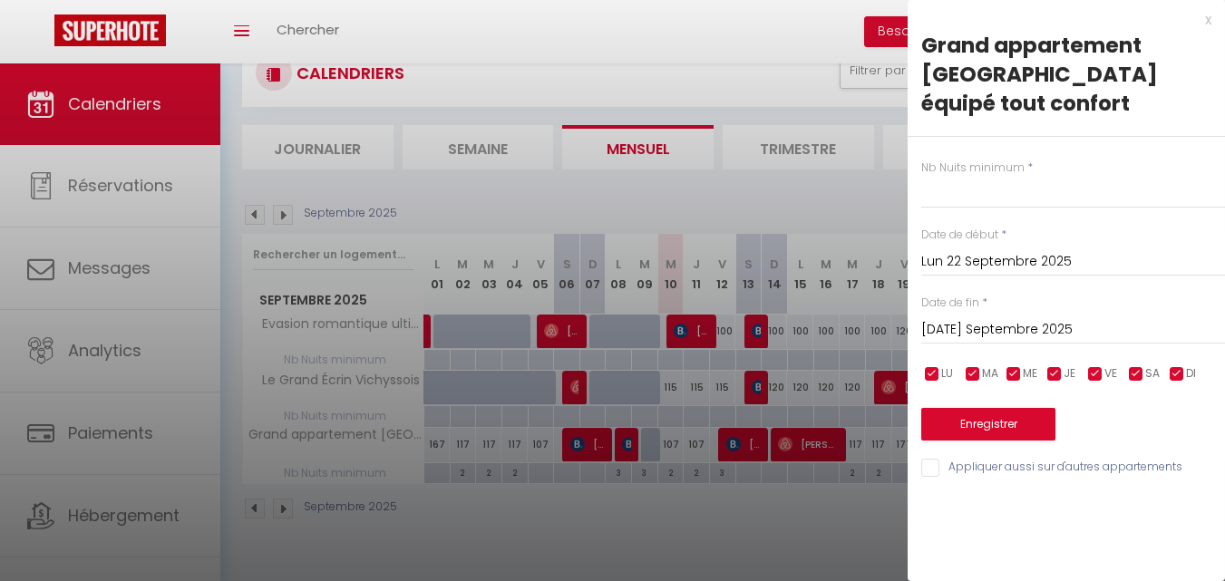
click at [1035, 318] on input "[DATE] Septembre 2025" at bounding box center [1073, 330] width 304 height 24
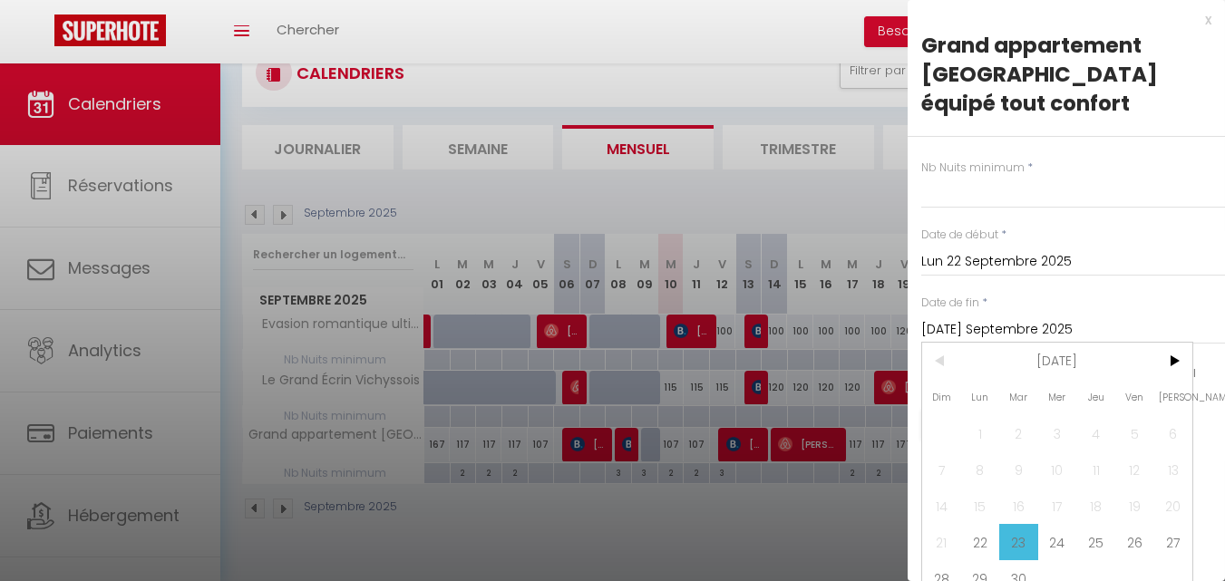
click at [1173, 539] on span "27" at bounding box center [1172, 542] width 39 height 36
type input "Sam 27 Septembre 2025"
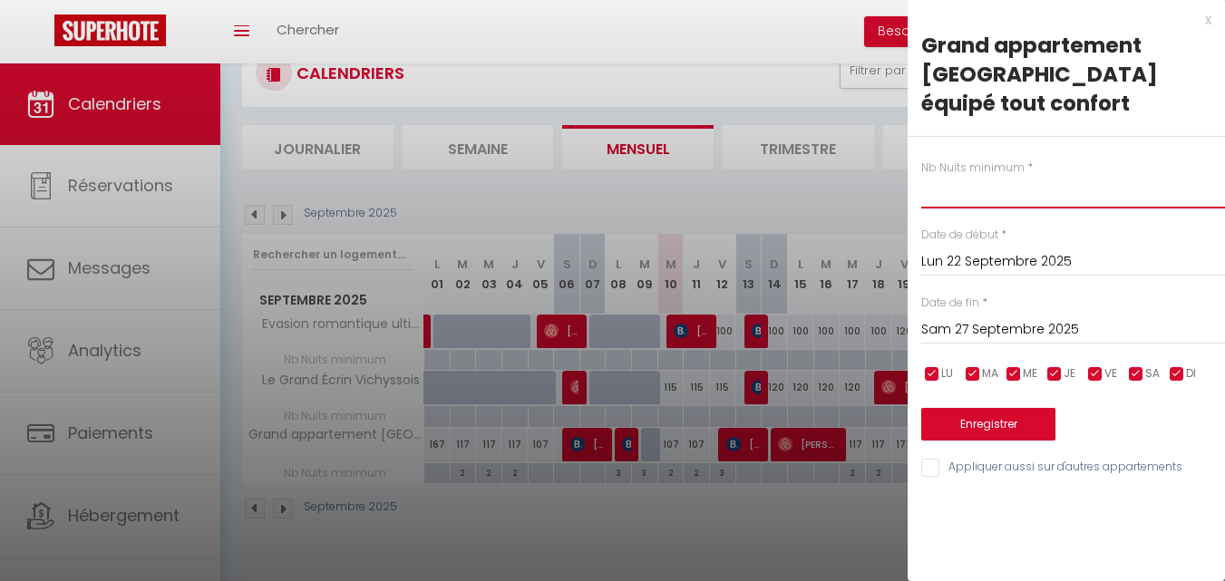
click at [958, 176] on input "text" at bounding box center [1073, 192] width 304 height 33
type input "2"
click at [1067, 398] on div "Enregistrer" at bounding box center [1073, 412] width 304 height 55
click at [1041, 408] on button "Enregistrer" at bounding box center [988, 424] width 134 height 33
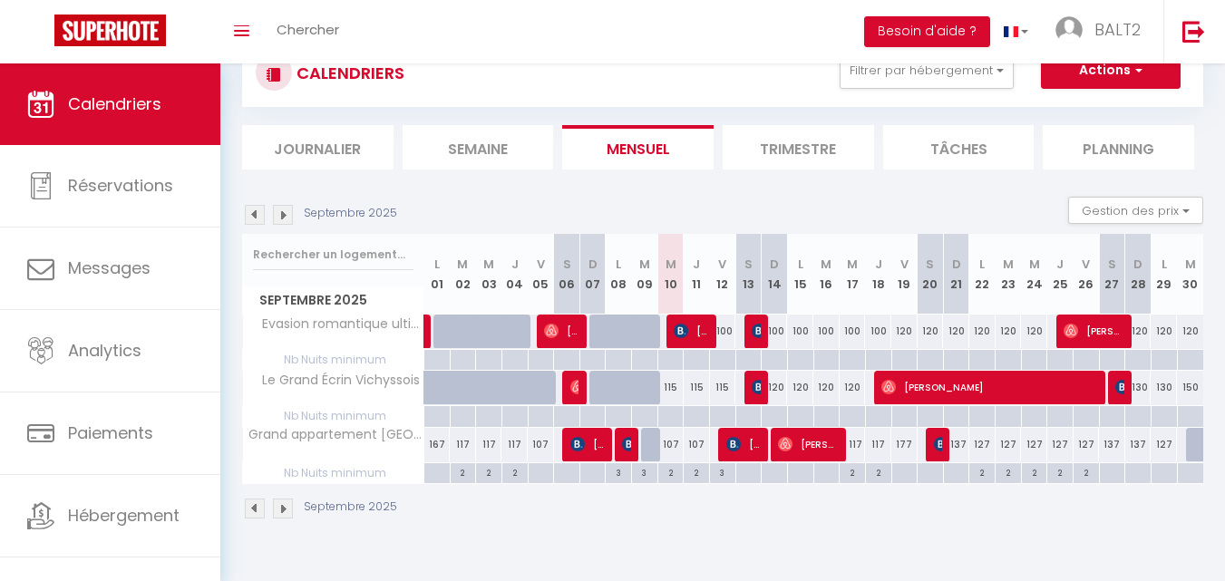
click at [1167, 474] on div at bounding box center [1164, 473] width 26 height 21
type input "Lun 29 Septembre 2025"
type input "[DATE] Septembre 2025"
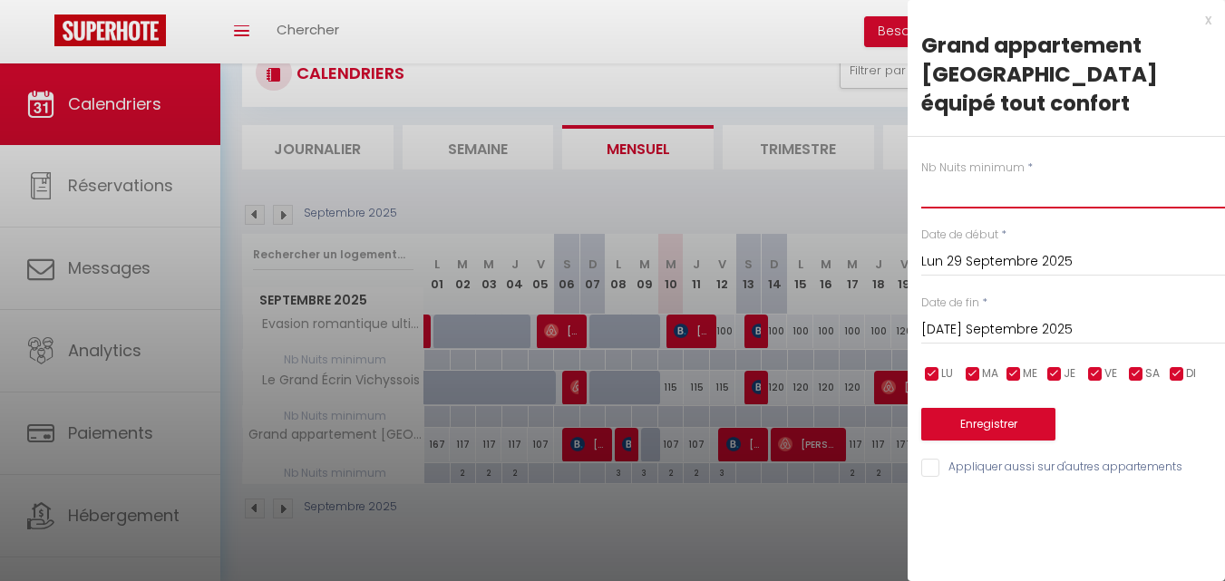
click at [1041, 176] on input "text" at bounding box center [1073, 192] width 304 height 33
type input "2"
click at [1019, 408] on button "Enregistrer" at bounding box center [988, 424] width 134 height 33
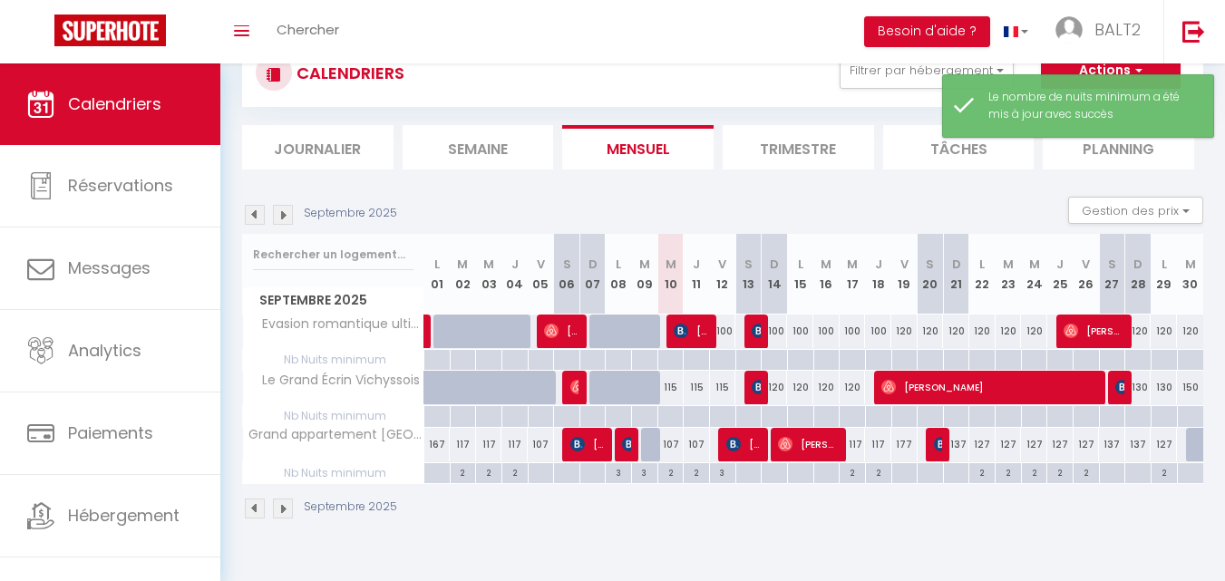
click at [1195, 474] on div at bounding box center [1190, 473] width 26 height 21
type input "[DATE] Septembre 2025"
type input "Mer 01 Octobre 2025"
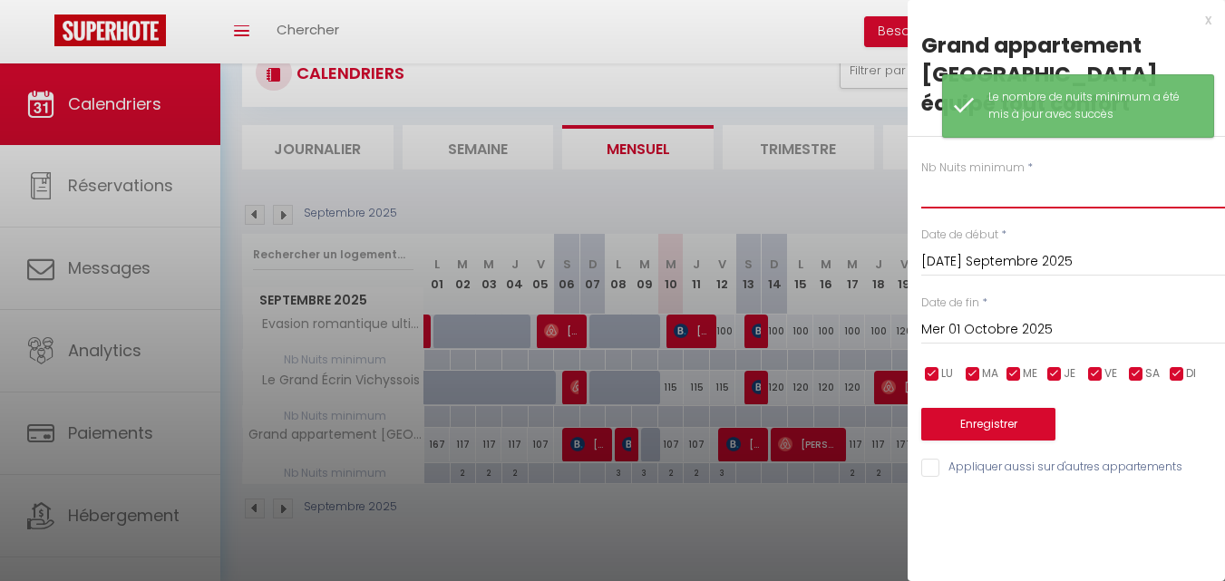
click at [959, 176] on input "text" at bounding box center [1073, 192] width 304 height 33
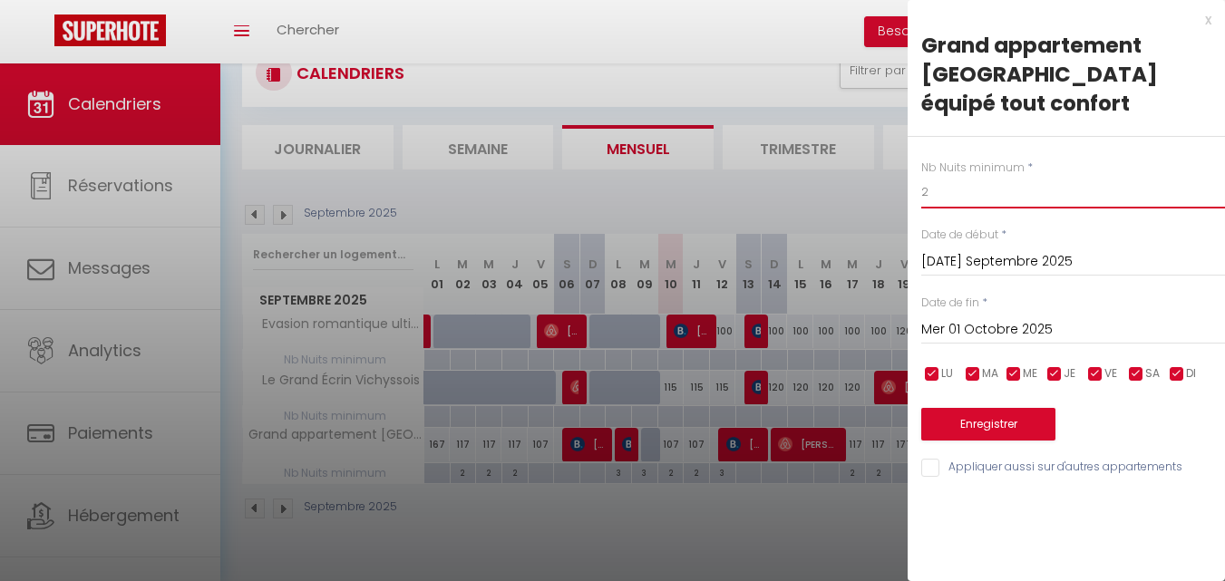
type input "2"
click at [969, 408] on button "Enregistrer" at bounding box center [988, 424] width 134 height 33
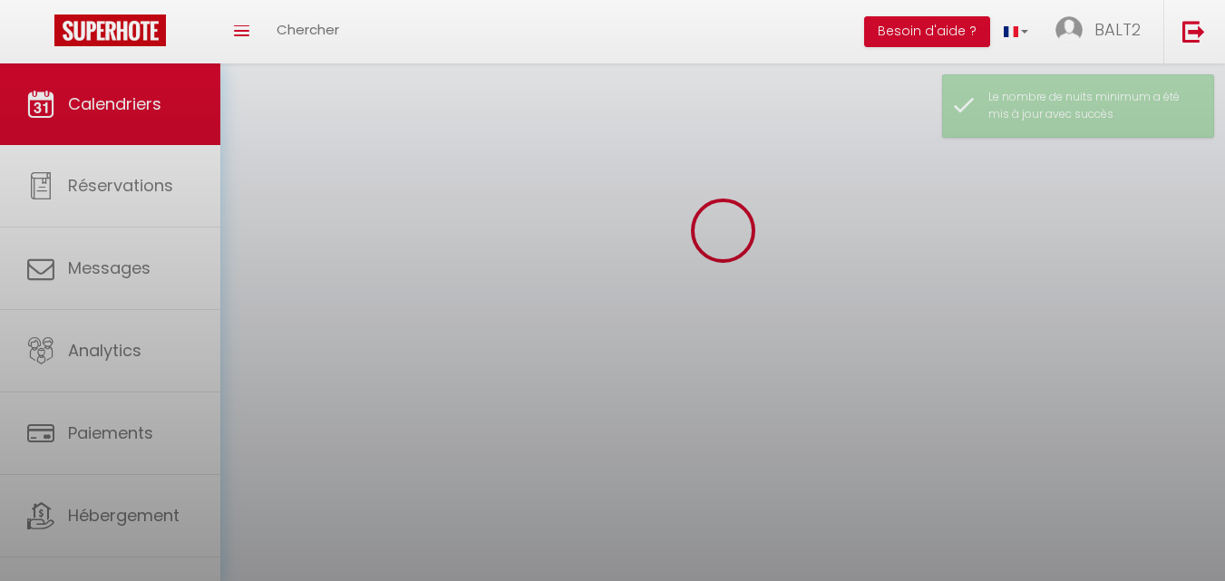
select select
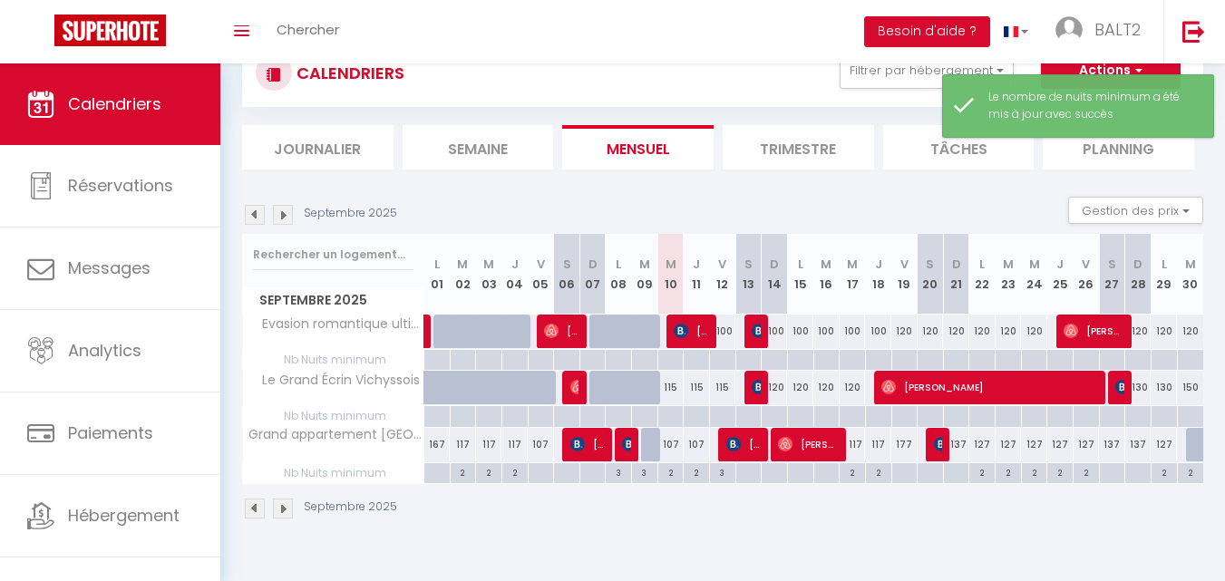
click at [1188, 440] on div at bounding box center [1199, 445] width 26 height 34
type input "127"
select select "1"
type input "[DATE] Septembre 2025"
type input "Mer 01 Octobre 2025"
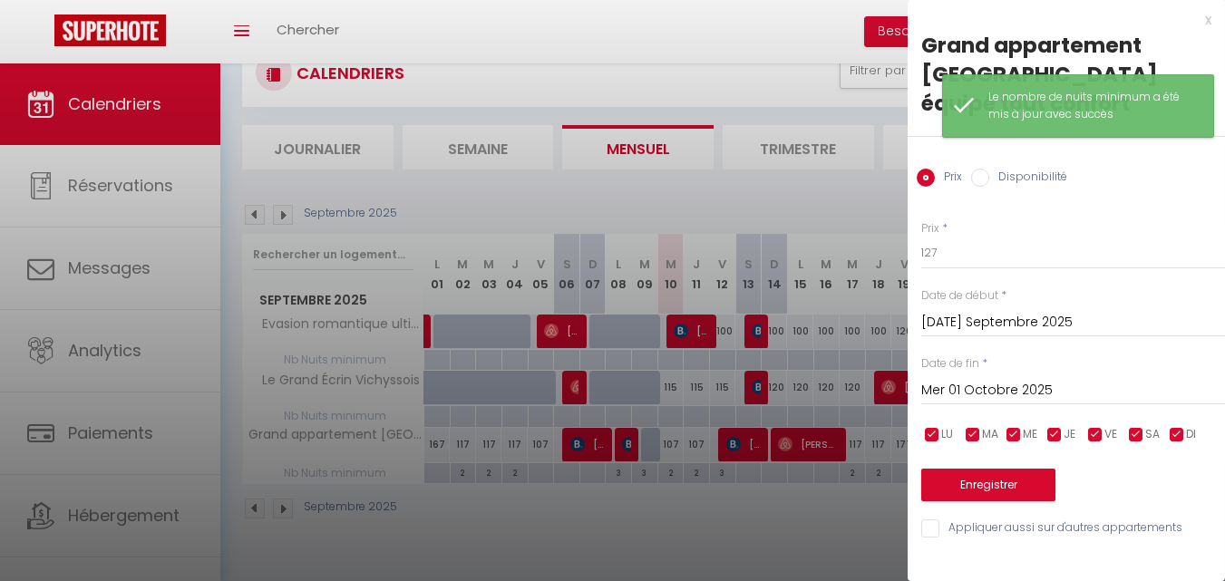
click at [980, 169] on input "Disponibilité" at bounding box center [980, 178] width 18 height 18
radio input "true"
radio input "false"
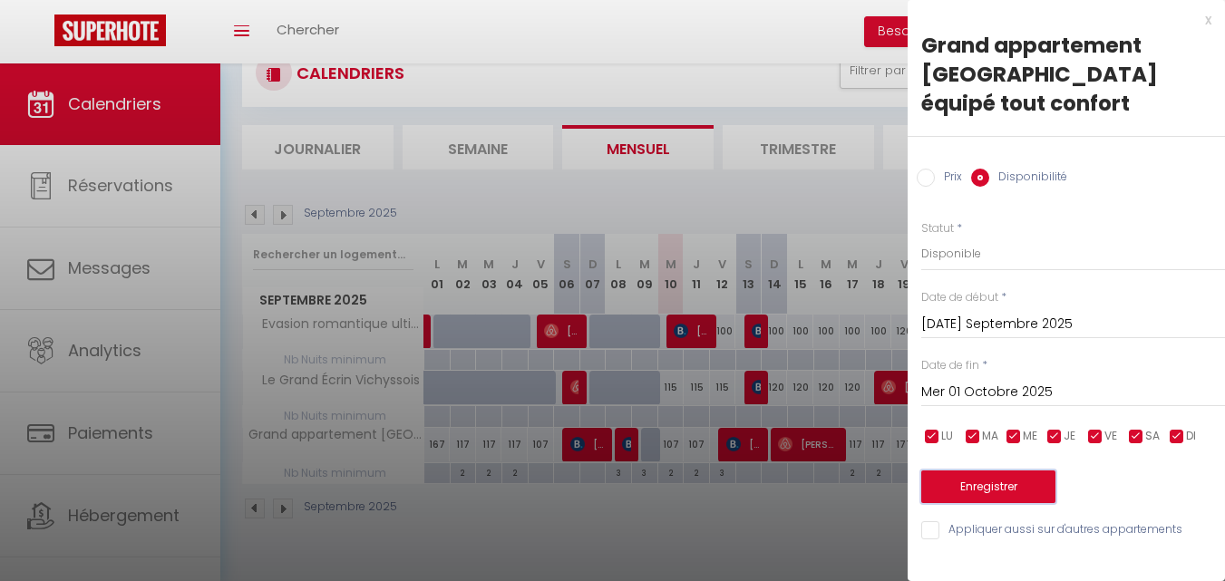
click at [1017, 471] on button "Enregistrer" at bounding box center [988, 487] width 134 height 33
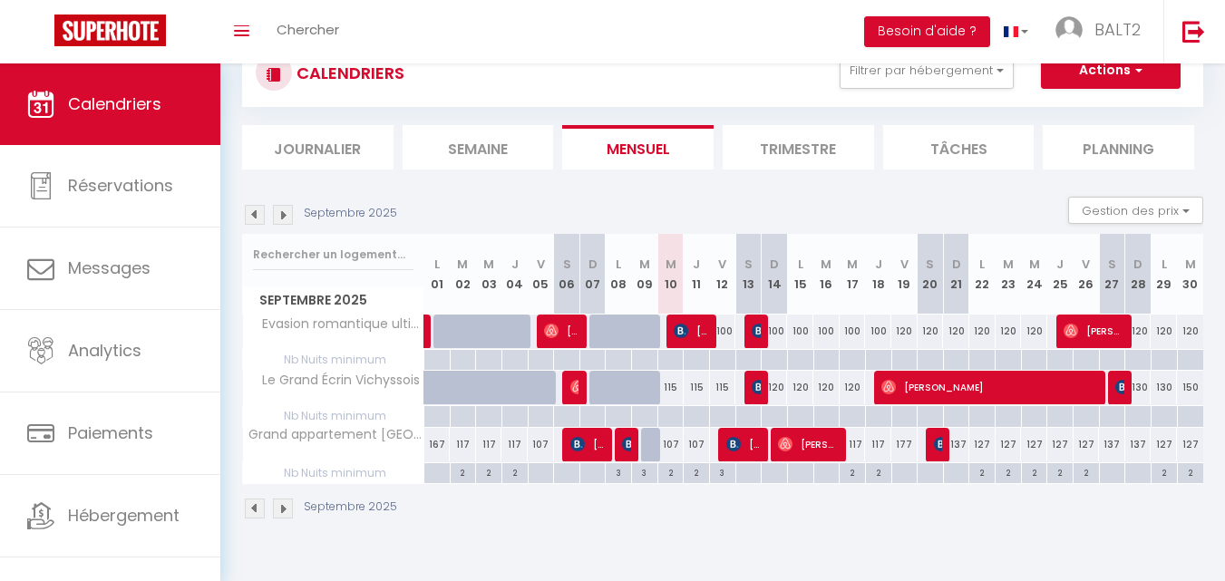
click at [286, 213] on img at bounding box center [283, 215] width 20 height 20
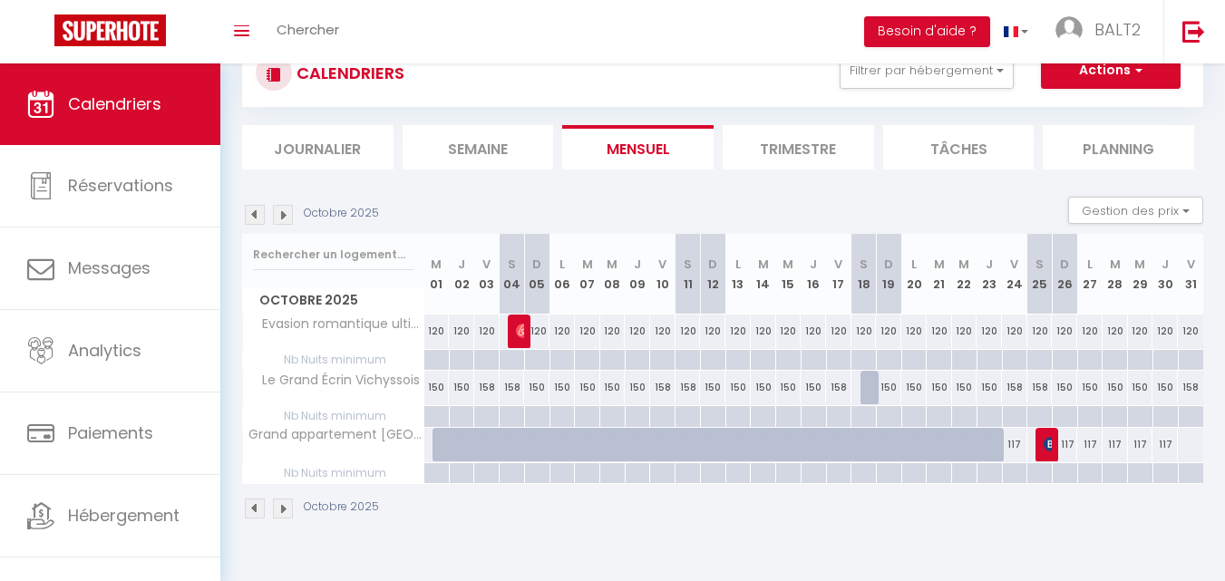
click at [1015, 446] on div "117" at bounding box center [1014, 445] width 25 height 34
select select "1"
type input "Ven 24 Octobre 2025"
type input "[PERSON_NAME] 25 Octobre 2025"
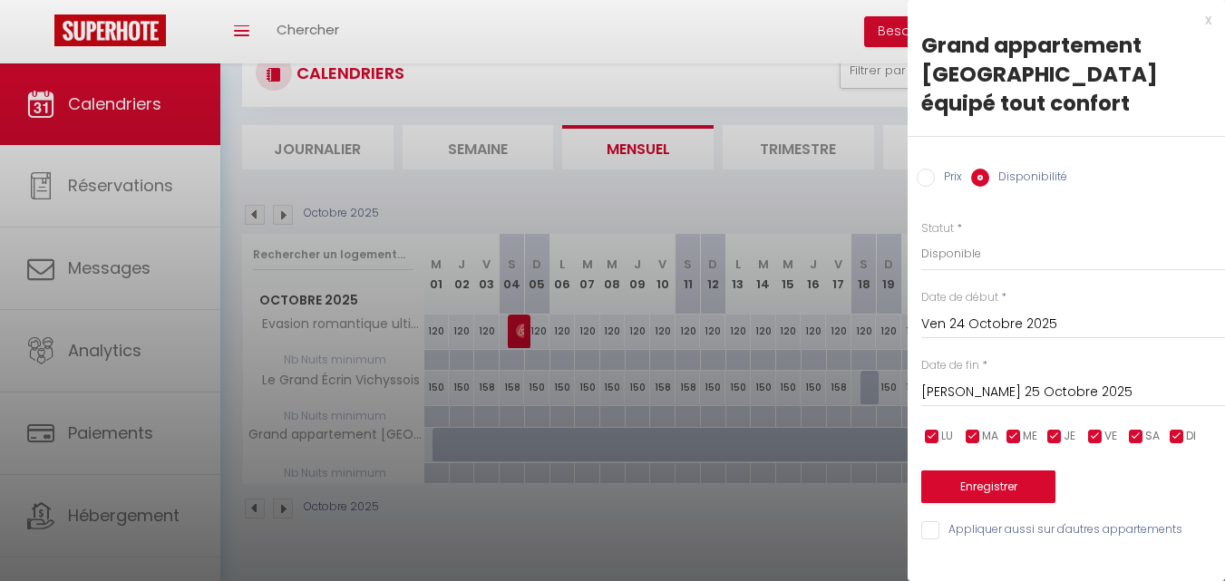
click at [921, 169] on input "Prix" at bounding box center [926, 178] width 18 height 18
radio input "true"
radio input "false"
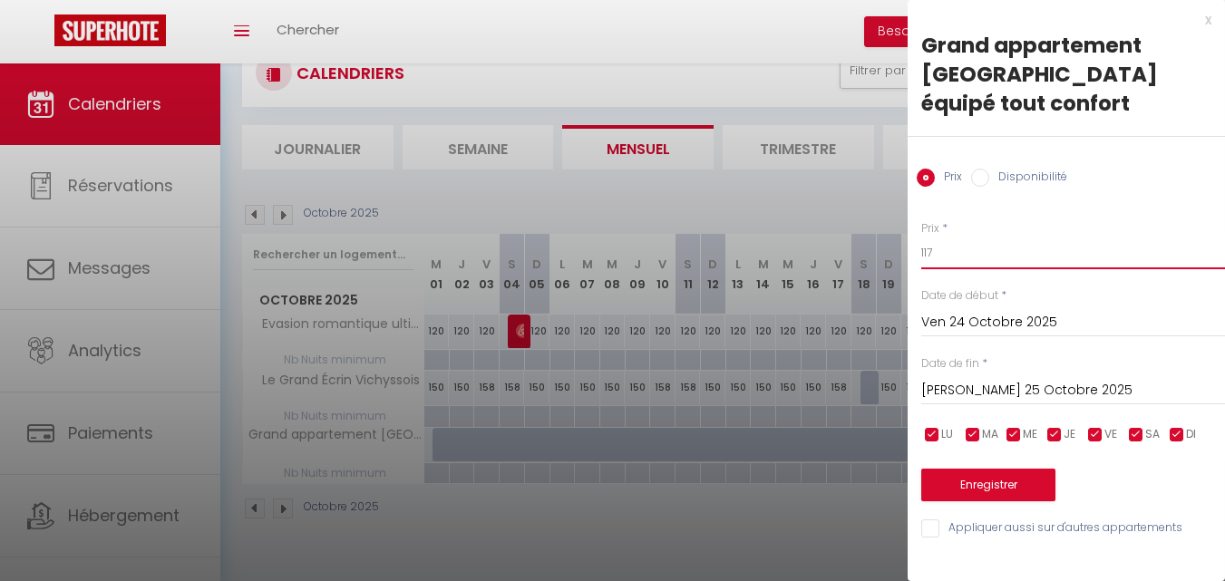
click at [976, 237] on input "117" at bounding box center [1073, 253] width 304 height 33
type input "137"
click at [1014, 469] on button "Enregistrer" at bounding box center [988, 485] width 134 height 33
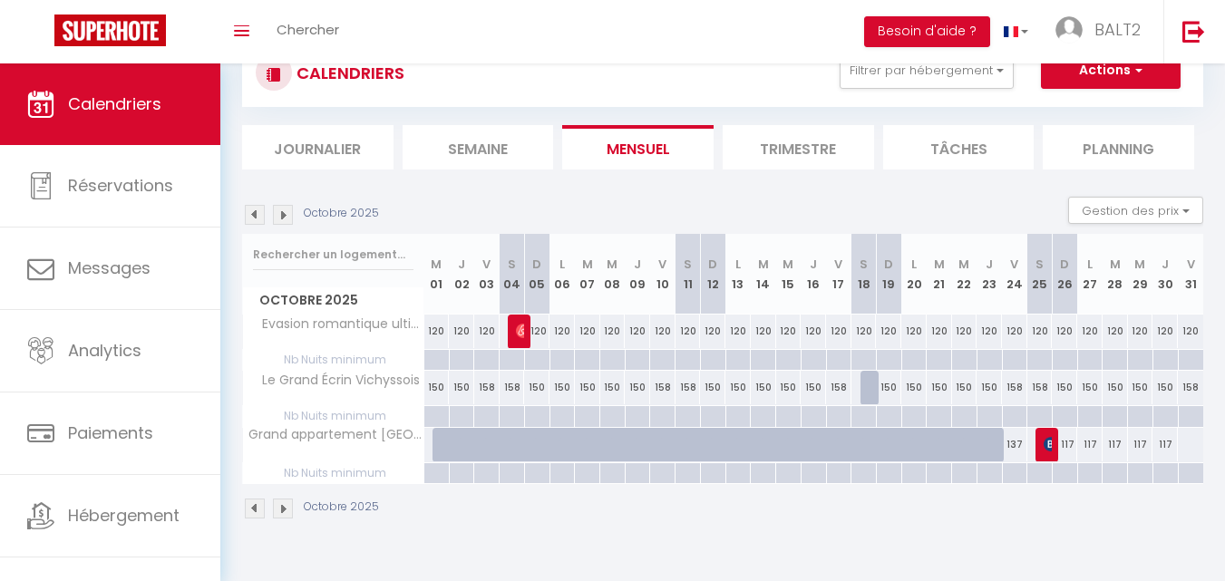
click at [1069, 446] on div "117" at bounding box center [1064, 445] width 25 height 34
type input "117"
type input "Dim 26 Octobre 2025"
type input "Lun 27 Octobre 2025"
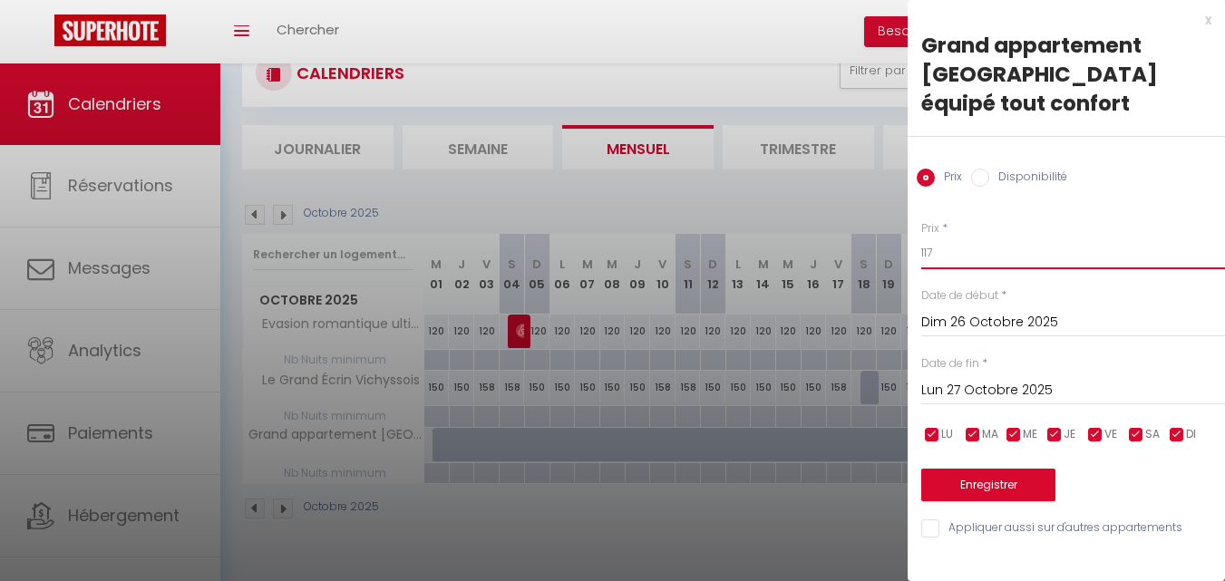
click at [990, 237] on input "117" at bounding box center [1073, 253] width 304 height 33
type input "1"
type input "5"
type input "157"
click at [997, 469] on button "Enregistrer" at bounding box center [988, 485] width 134 height 33
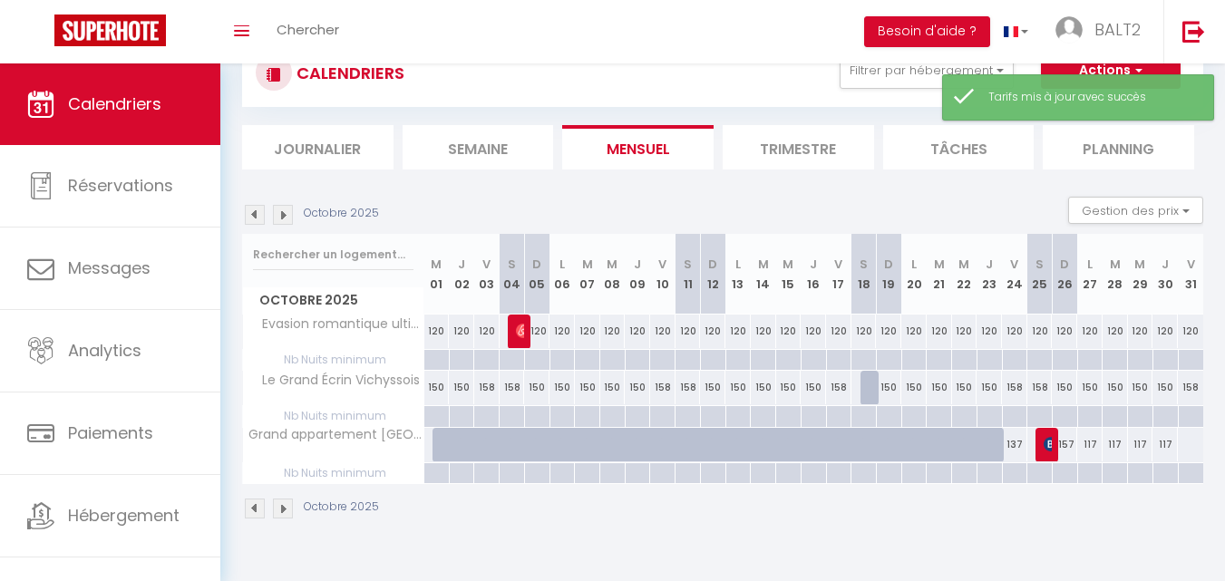
click at [1091, 443] on div "117" at bounding box center [1089, 445] width 25 height 34
type input "117"
type input "Lun 27 Octobre 2025"
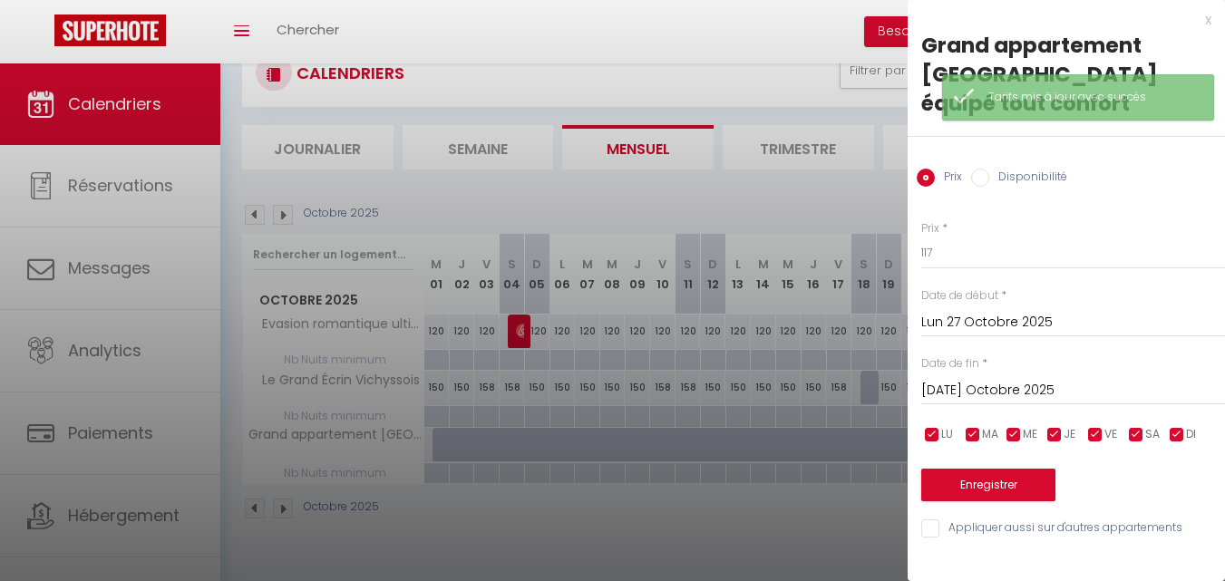
click at [1053, 379] on input "[DATE] Octobre 2025" at bounding box center [1073, 391] width 304 height 24
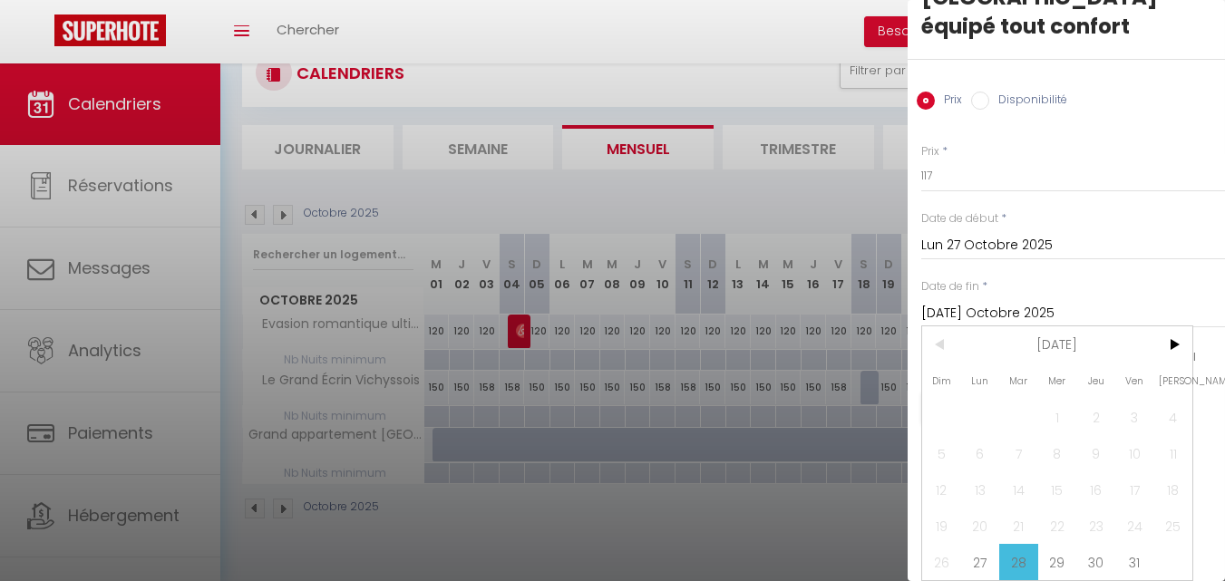
scroll to position [91, 0]
click at [1179, 326] on span ">" at bounding box center [1172, 344] width 39 height 36
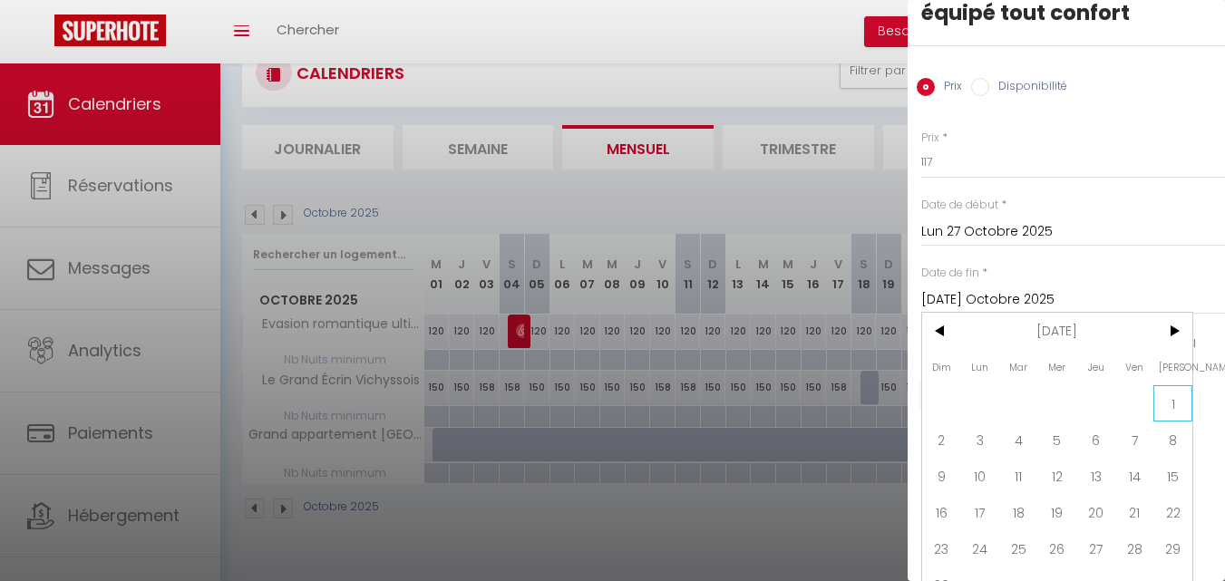
click at [1176, 398] on span "1" at bounding box center [1172, 403] width 39 height 36
type input "[PERSON_NAME] 01 Novembre 2025"
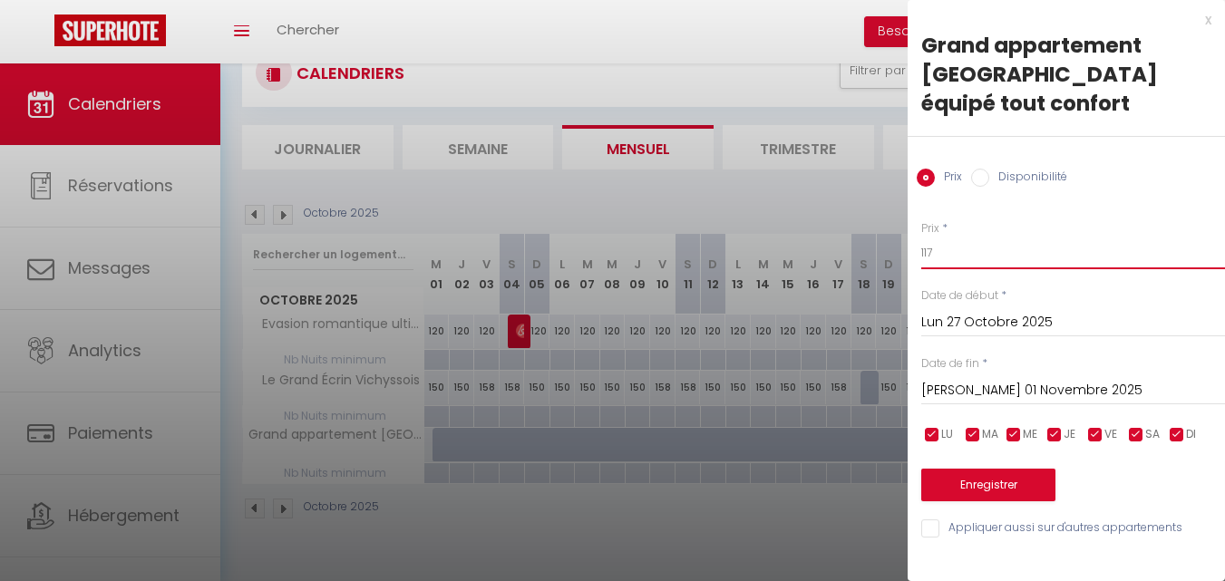
click at [952, 237] on input "117" at bounding box center [1073, 253] width 304 height 33
type input "137"
click at [1018, 469] on button "Enregistrer" at bounding box center [988, 485] width 134 height 33
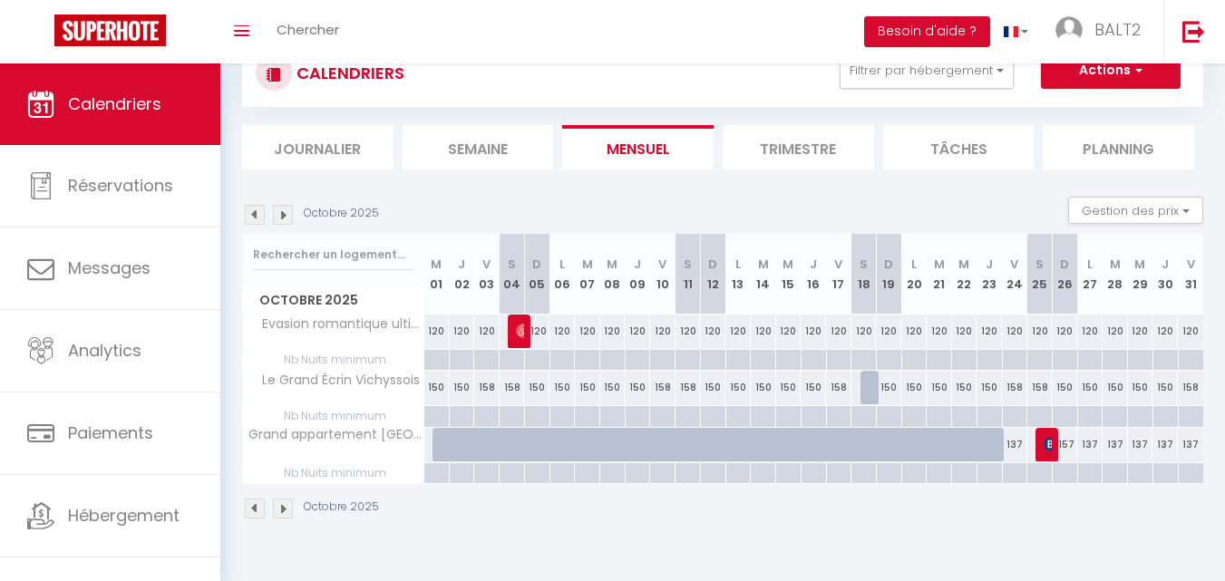
click at [867, 438] on div at bounding box center [872, 455] width 25 height 34
type input "117"
type input "[PERSON_NAME] 18 Octobre 2025"
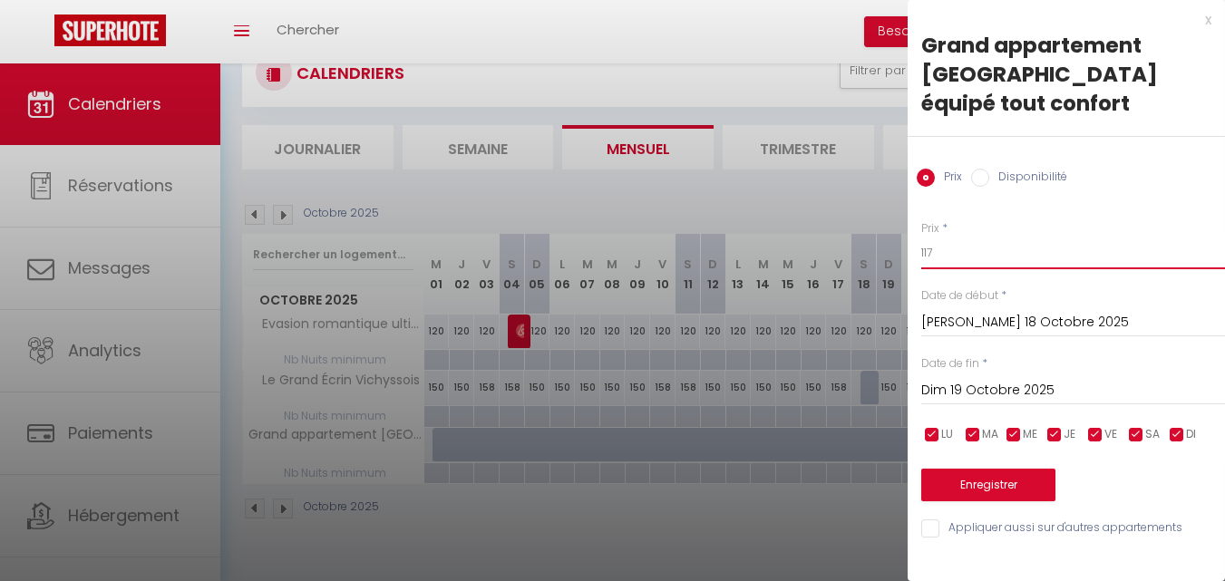
click at [961, 237] on input "117" at bounding box center [1073, 253] width 304 height 33
click at [1041, 379] on input "Dim 19 Octobre 2025" at bounding box center [1073, 391] width 304 height 24
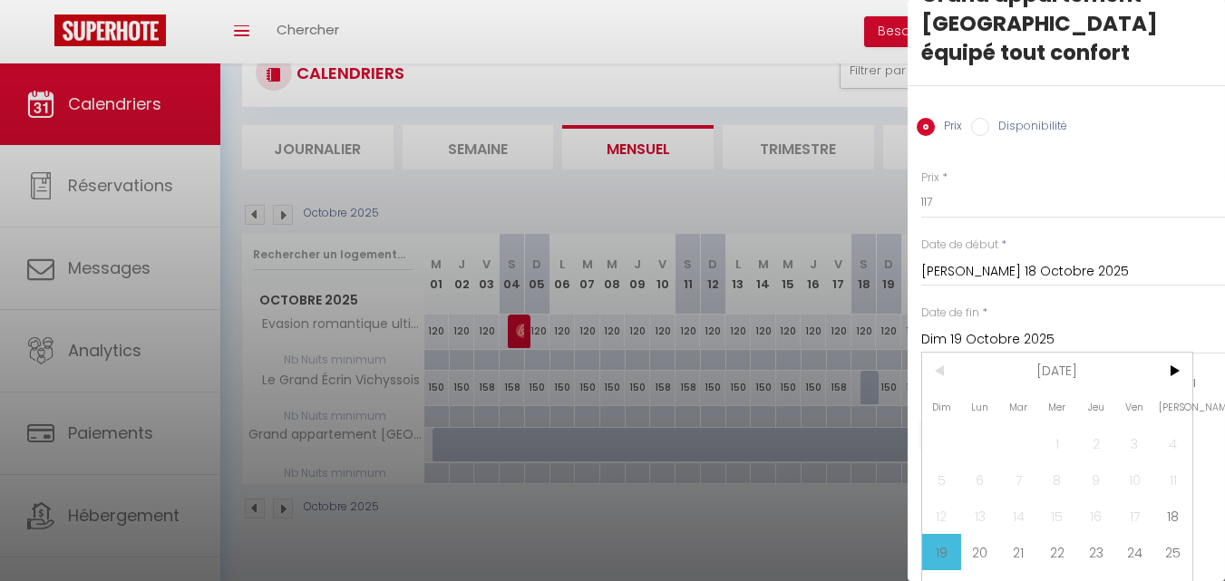
scroll to position [91, 0]
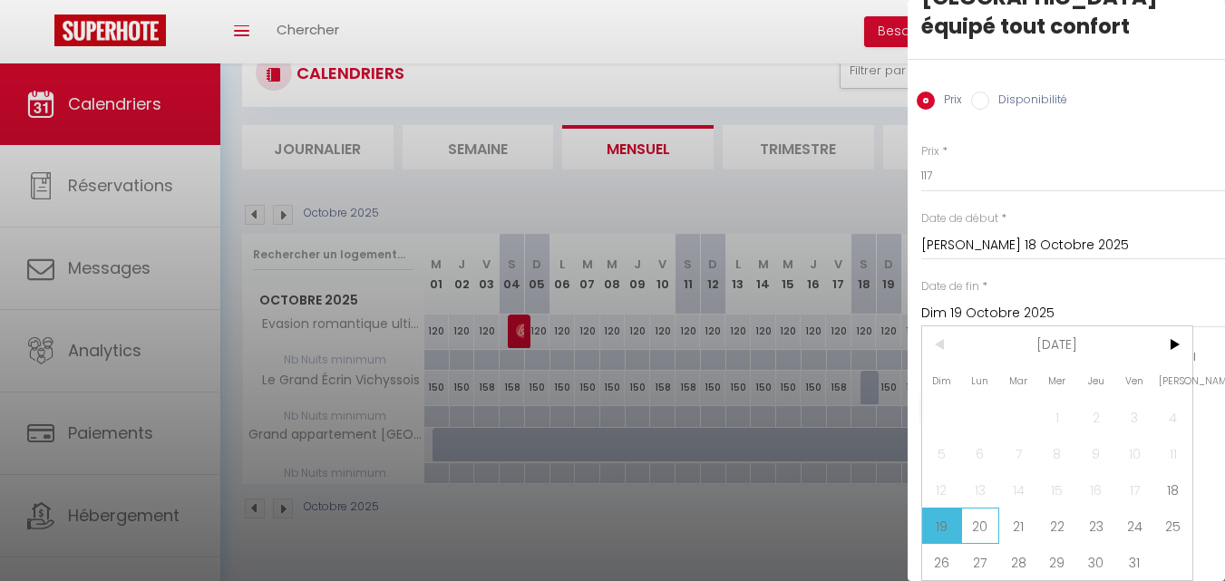
click at [976, 510] on span "20" at bounding box center [980, 526] width 39 height 36
type input "Lun 20 Octobre 2025"
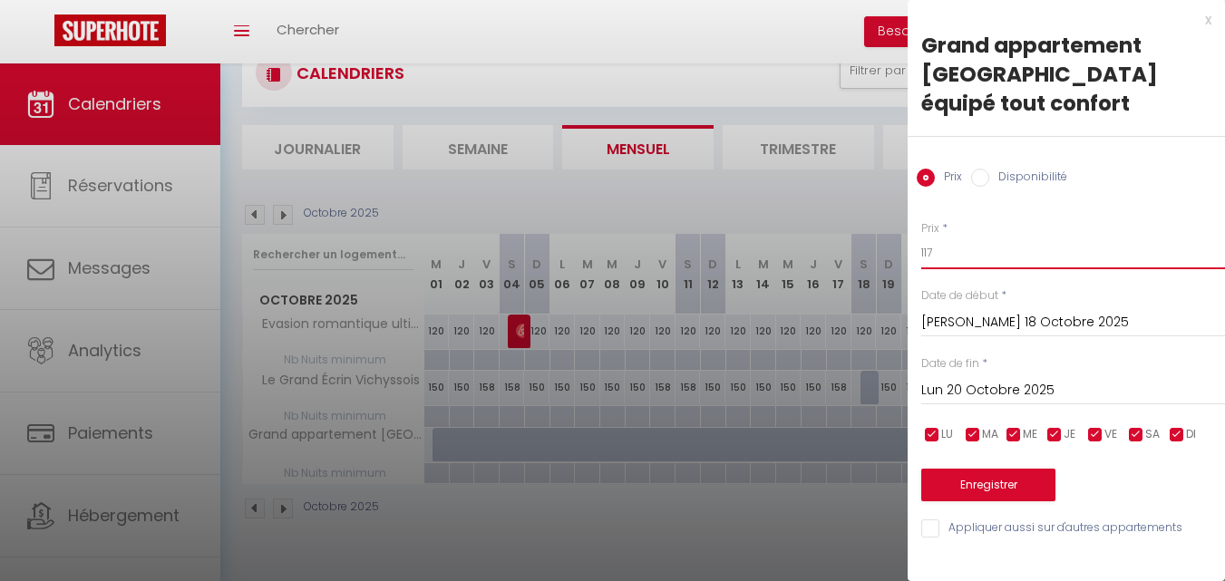
click at [937, 237] on input "117" at bounding box center [1073, 253] width 304 height 33
type input "1"
type input "157"
click at [1010, 469] on button "Enregistrer" at bounding box center [988, 485] width 134 height 33
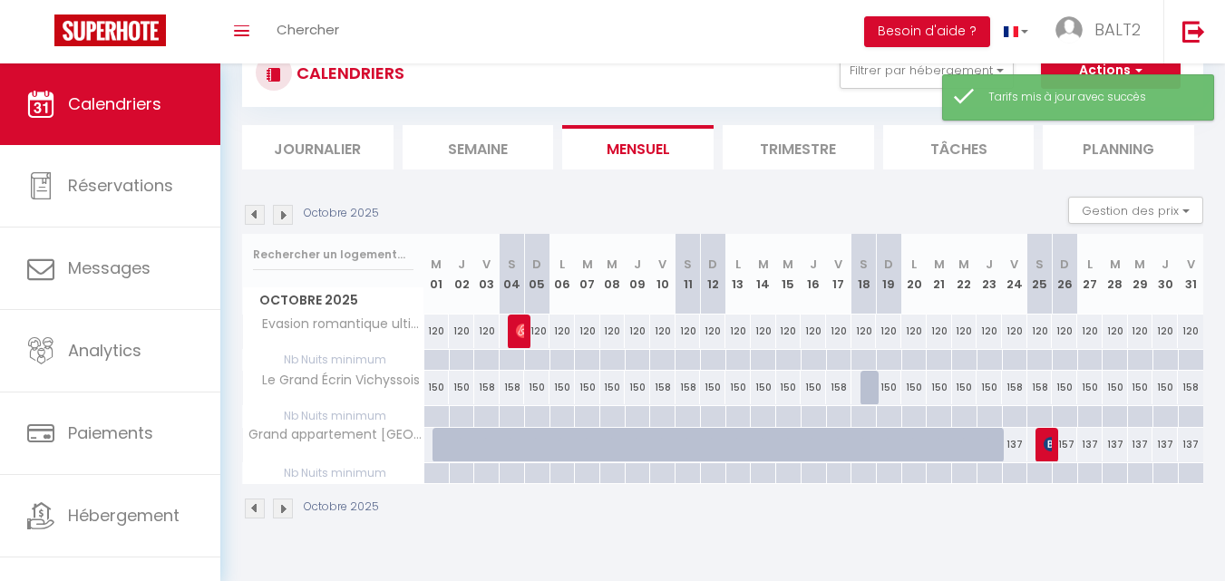
click at [865, 435] on div at bounding box center [863, 445] width 25 height 34
type input "157"
type input "[PERSON_NAME] 18 Octobre 2025"
type input "Dim 19 Octobre 2025"
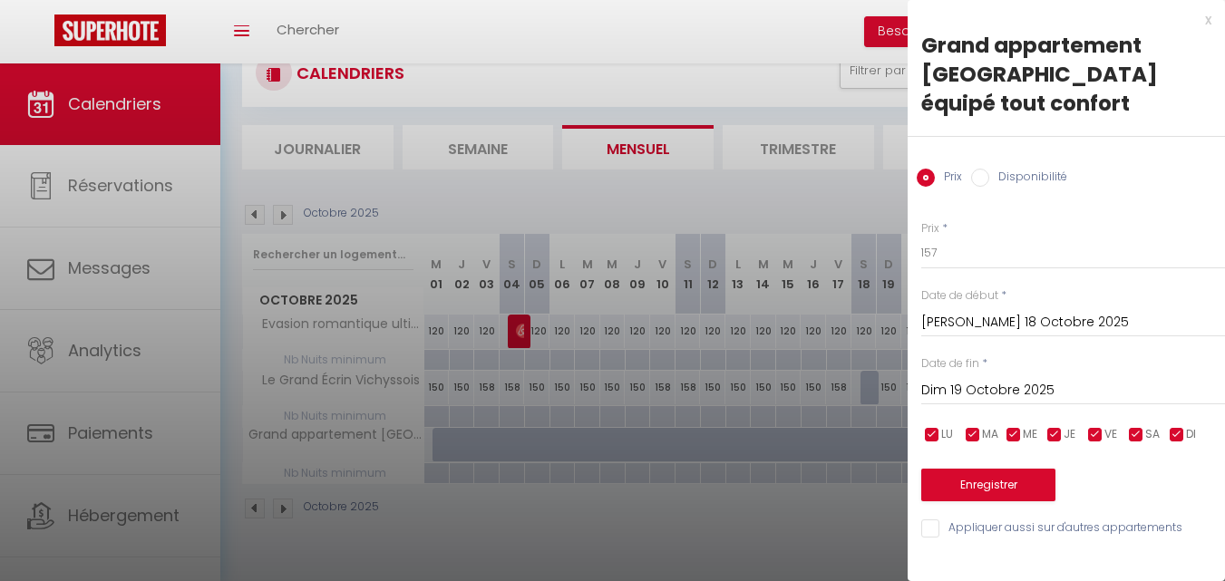
click at [755, 511] on div at bounding box center [612, 290] width 1225 height 581
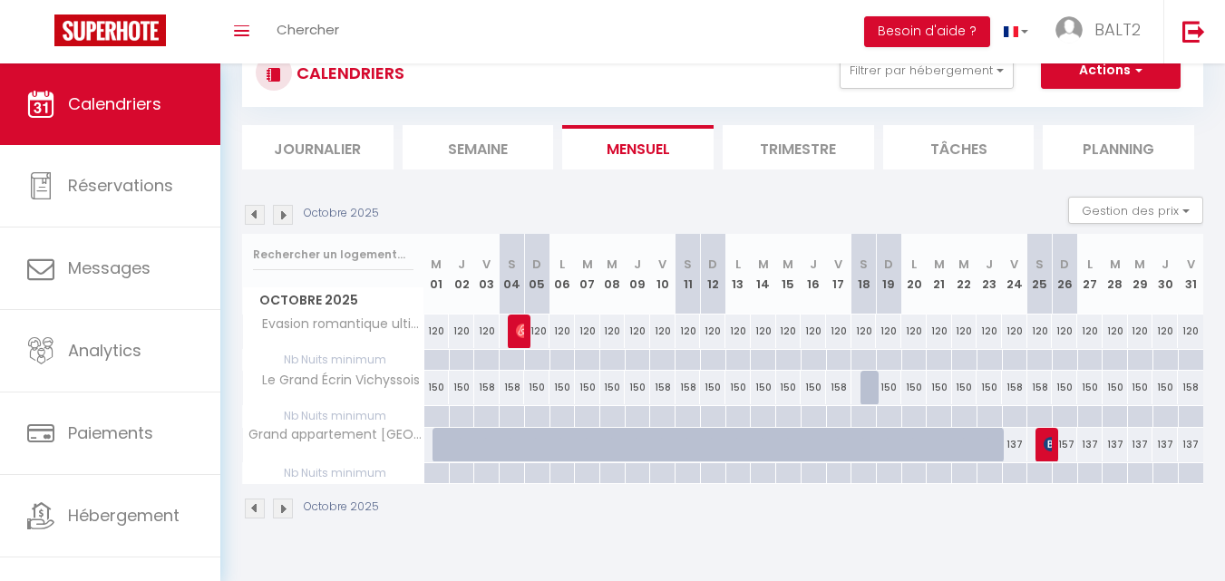
click at [442, 437] on div at bounding box center [444, 445] width 25 height 34
type input "117"
type input "Mer 01 Octobre 2025"
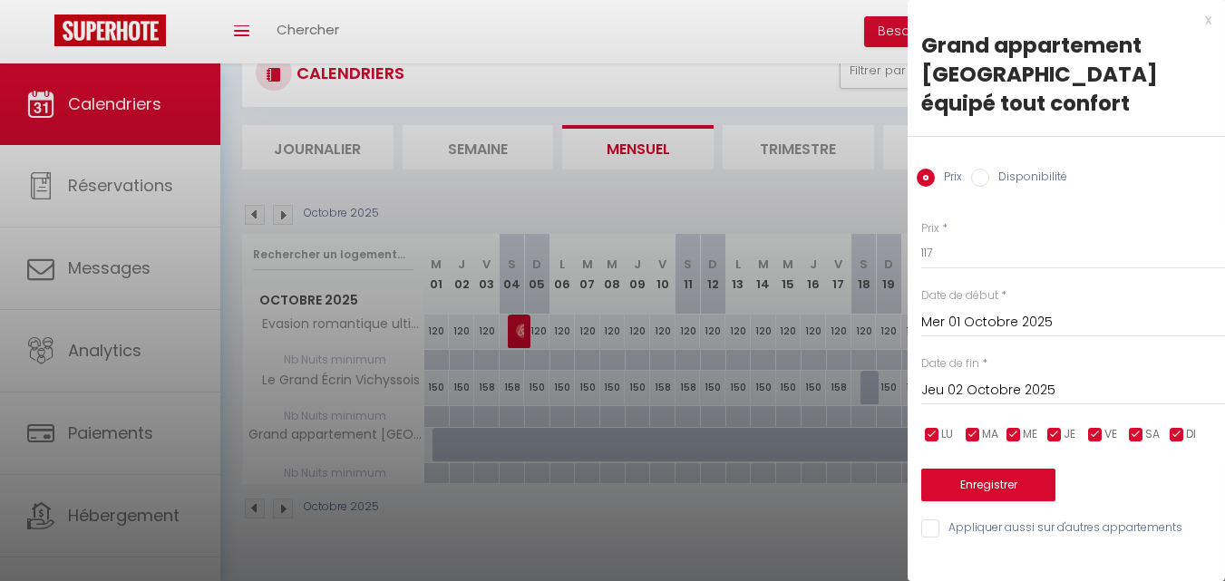
click at [1088, 379] on input "Jeu 02 Octobre 2025" at bounding box center [1073, 391] width 304 height 24
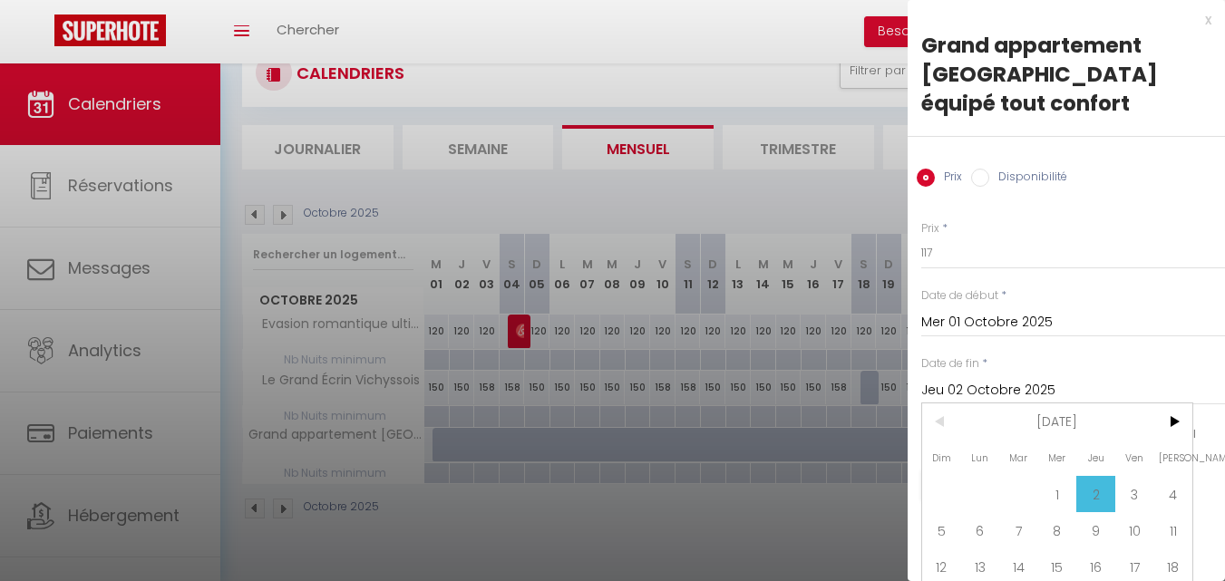
scroll to position [91, 0]
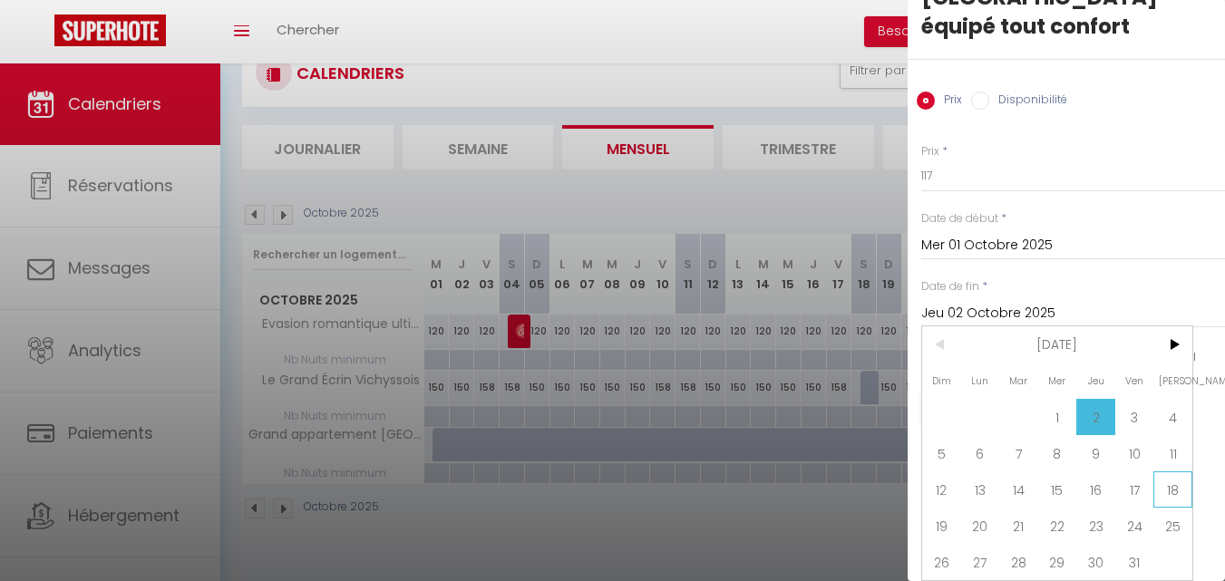
click at [1161, 474] on span "18" at bounding box center [1172, 489] width 39 height 36
type input "[PERSON_NAME] 18 Octobre 2025"
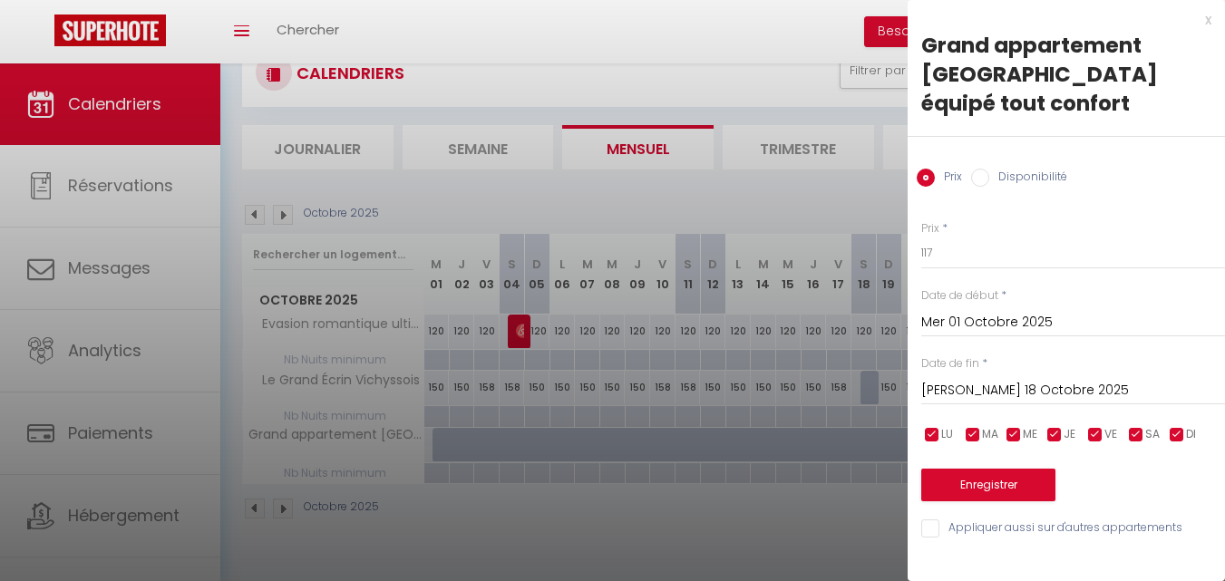
scroll to position [0, 0]
click at [976, 469] on button "Enregistrer" at bounding box center [988, 485] width 134 height 33
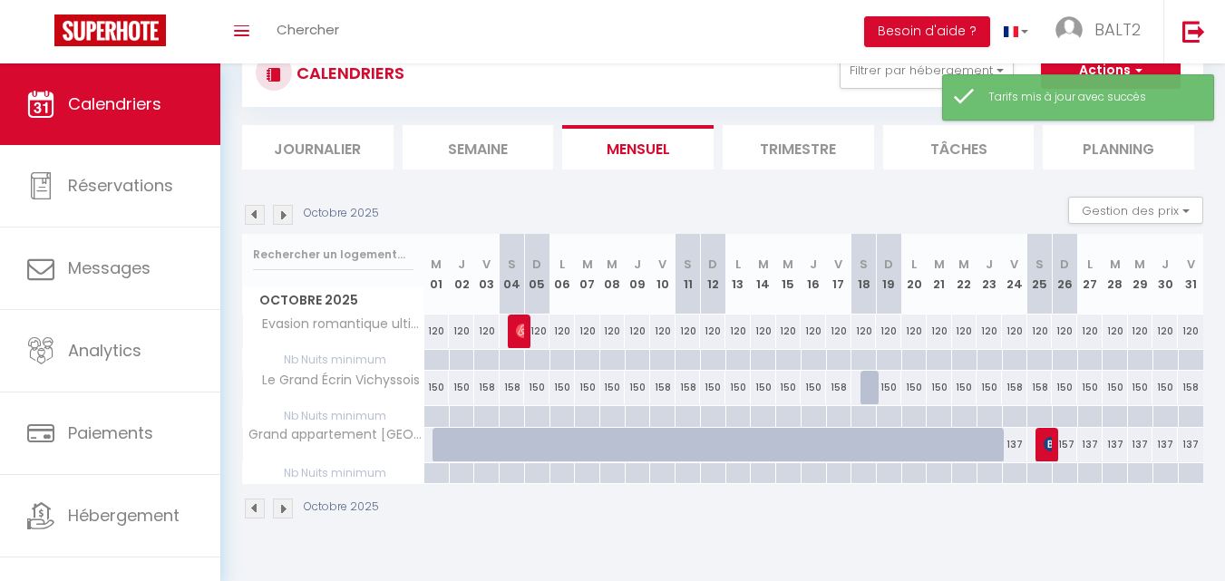
click at [442, 437] on div at bounding box center [444, 445] width 25 height 34
type input "117"
type input "Mer 01 Octobre 2025"
type input "Jeu 02 Octobre 2025"
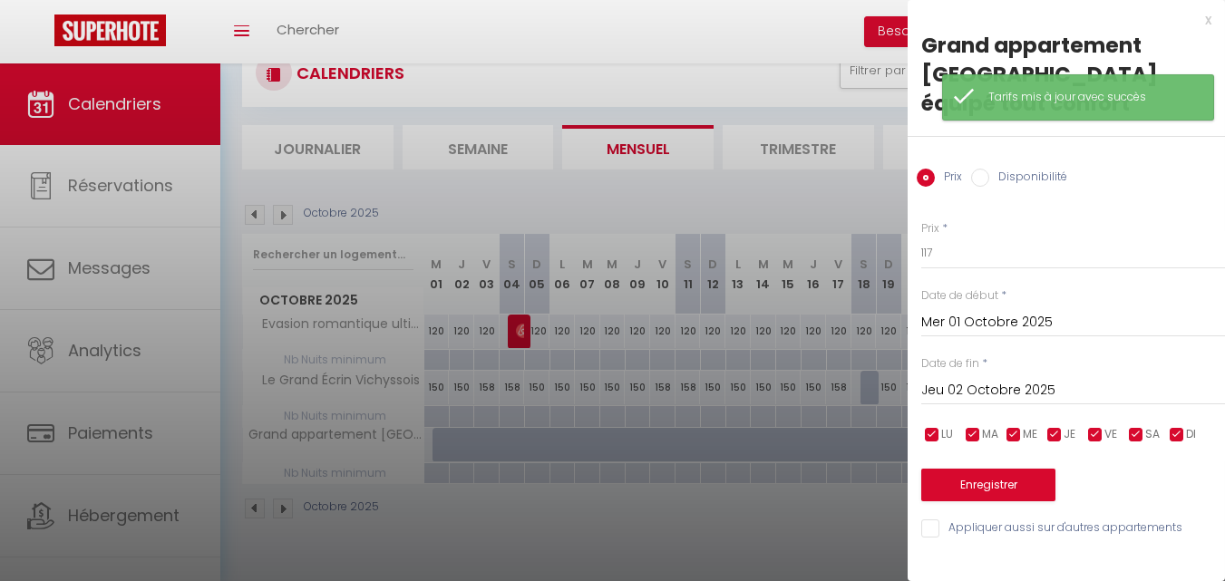
click at [980, 169] on input "Disponibilité" at bounding box center [980, 178] width 18 height 18
radio input "true"
radio input "false"
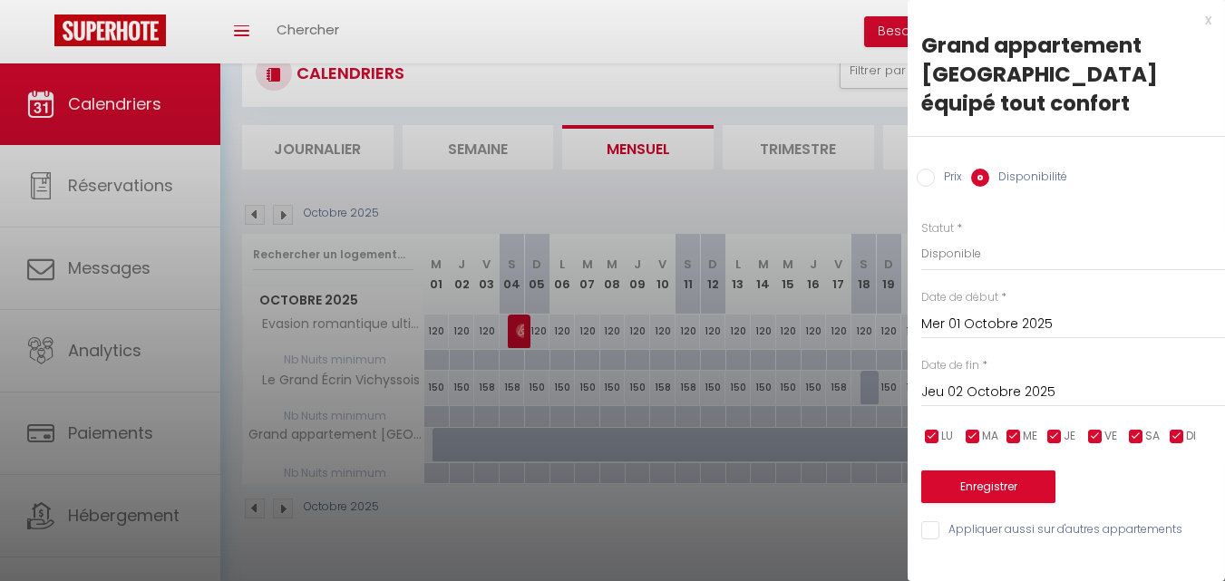
click at [978, 381] on input "Jeu 02 Octobre 2025" at bounding box center [1073, 393] width 304 height 24
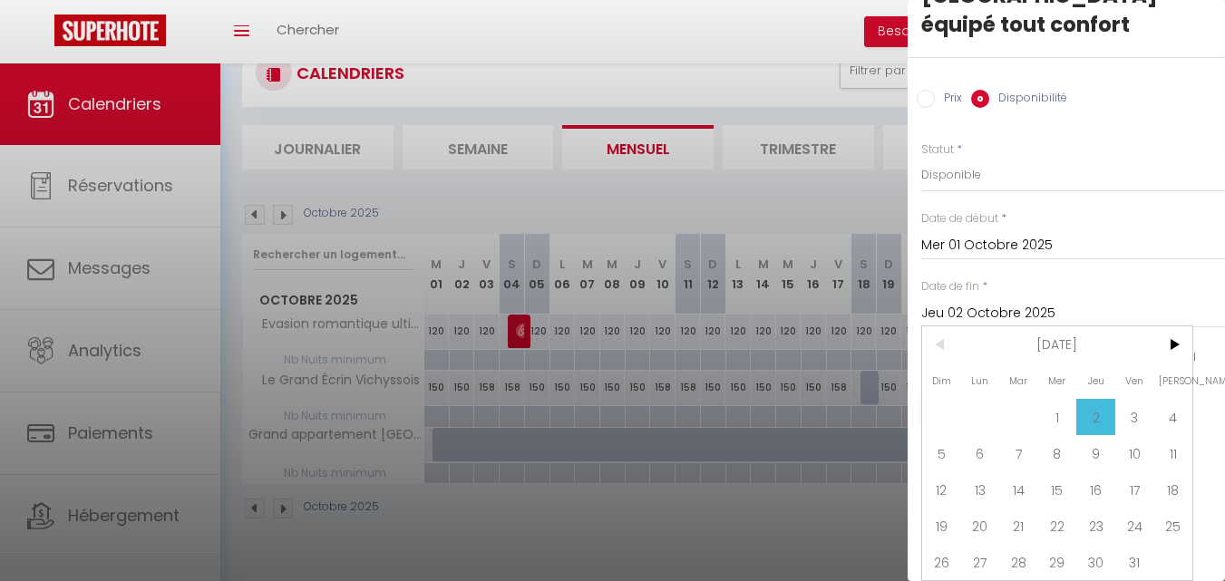
scroll to position [92, 0]
click at [1180, 474] on span "18" at bounding box center [1172, 489] width 39 height 36
type input "[PERSON_NAME] 18 Octobre 2025"
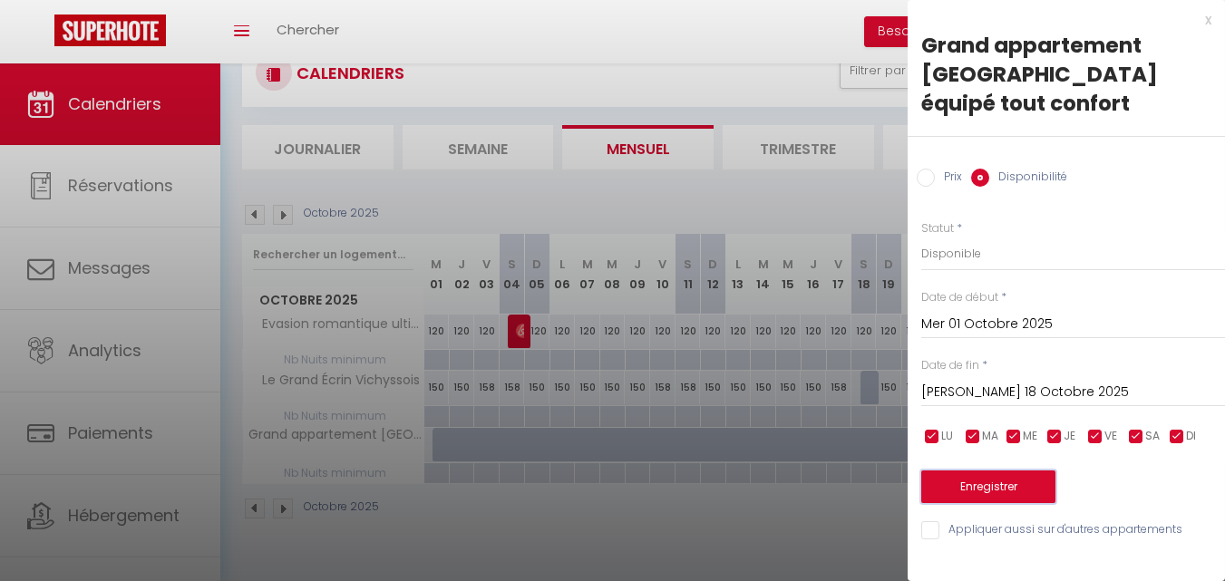
click at [1025, 471] on button "Enregistrer" at bounding box center [988, 487] width 134 height 33
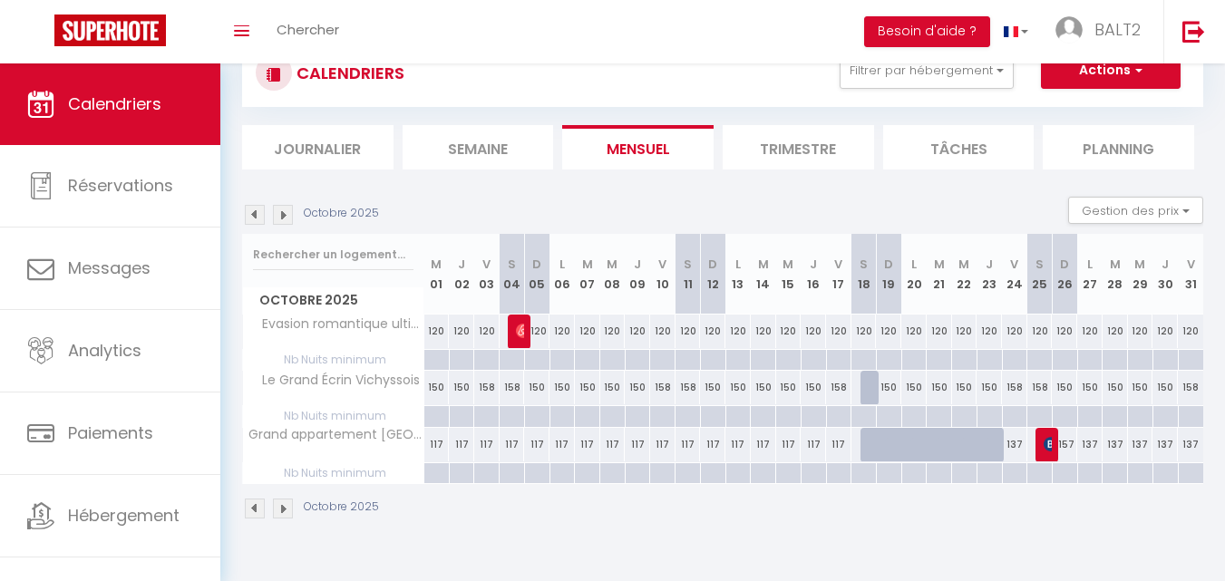
click at [870, 438] on div at bounding box center [872, 445] width 25 height 34
select select "1"
type input "[PERSON_NAME] 18 Octobre 2025"
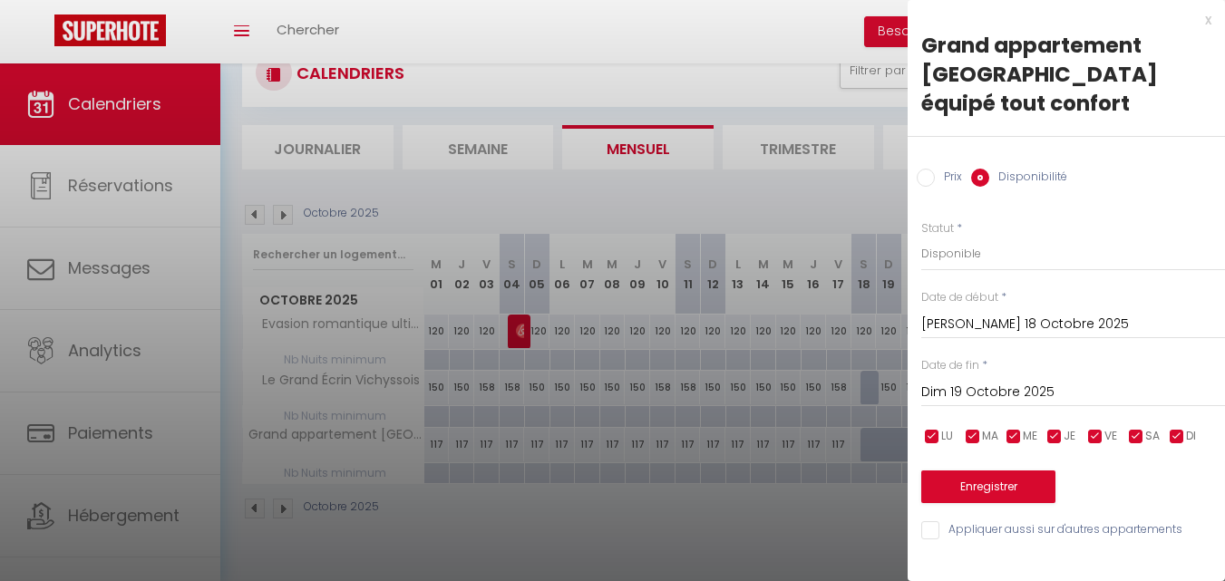
click at [1054, 381] on input "Dim 19 Octobre 2025" at bounding box center [1073, 393] width 304 height 24
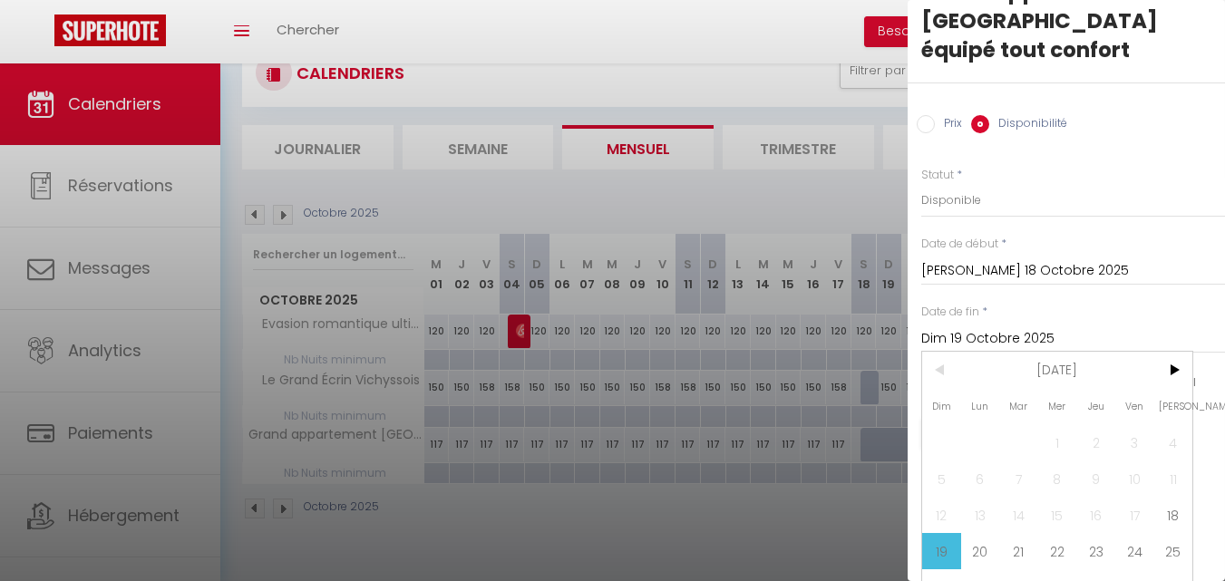
scroll to position [92, 0]
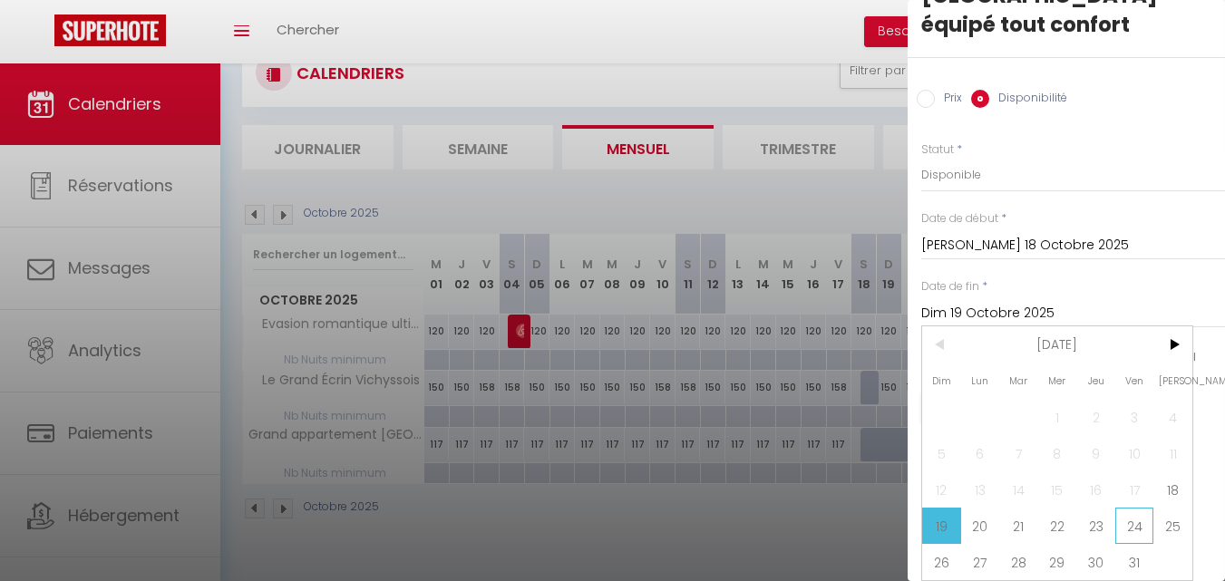
click at [1147, 514] on span "24" at bounding box center [1134, 526] width 39 height 36
type input "Ven 24 Octobre 2025"
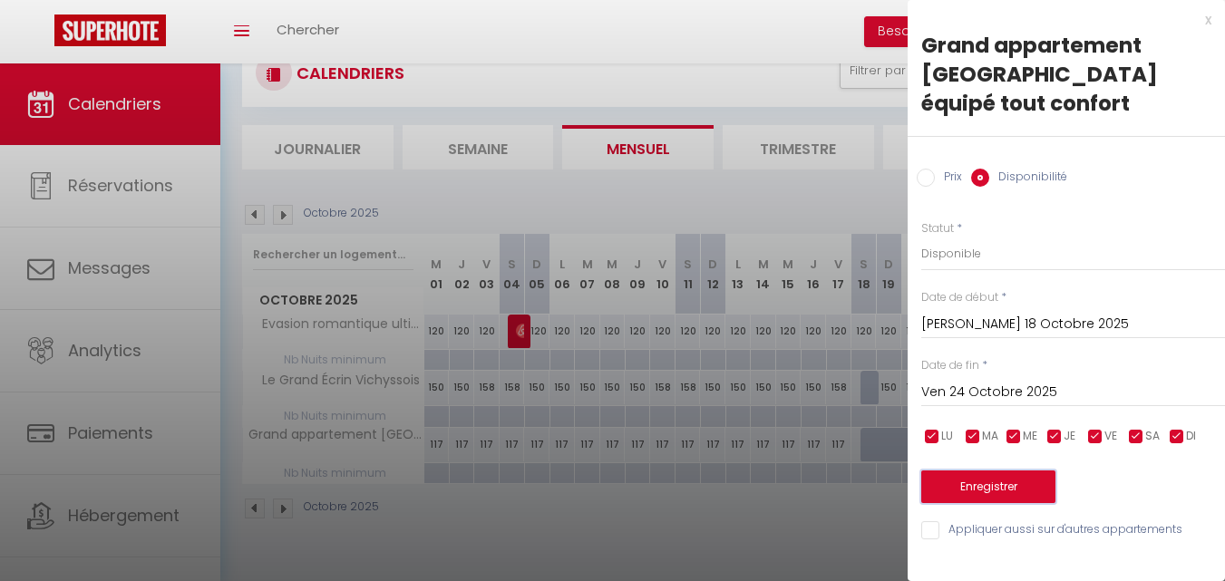
click at [1028, 471] on button "Enregistrer" at bounding box center [988, 487] width 134 height 33
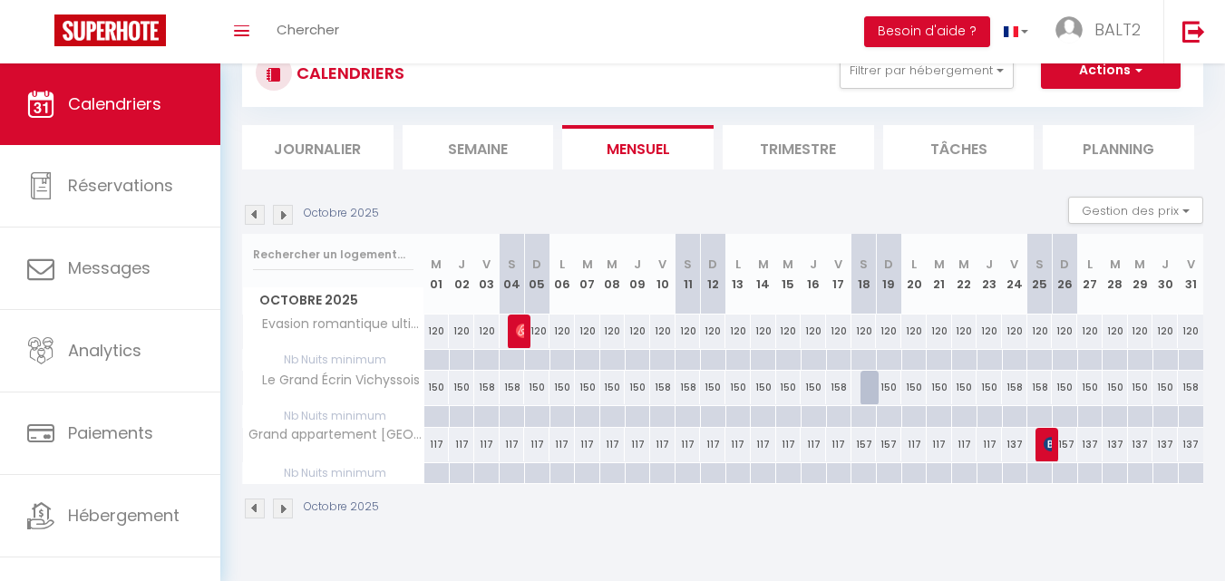
click at [247, 510] on img at bounding box center [255, 509] width 20 height 20
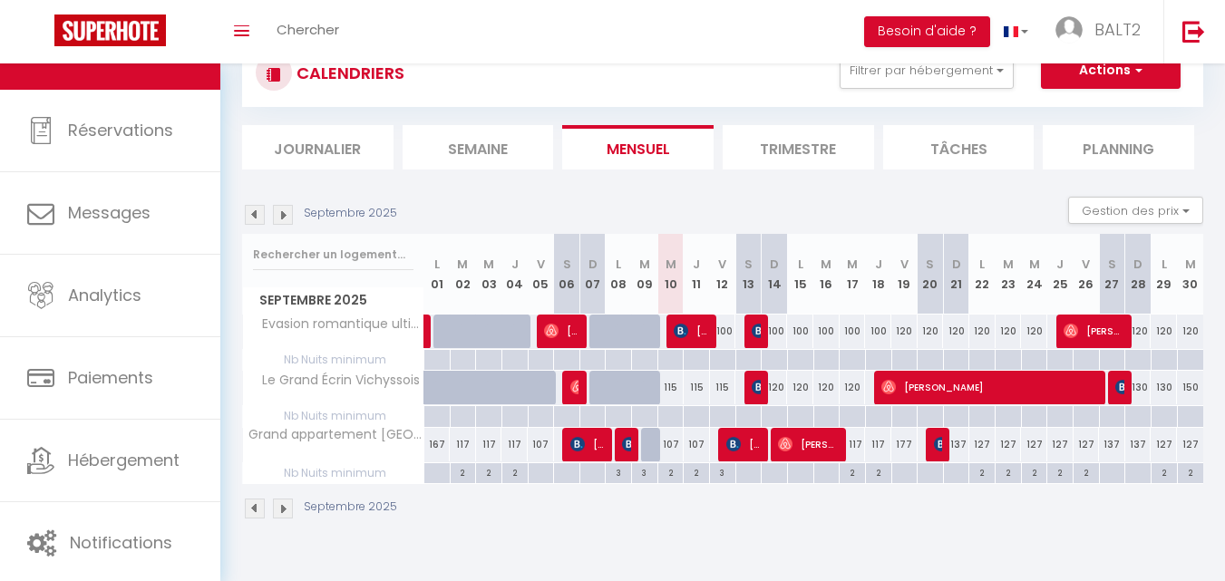
click at [286, 501] on img at bounding box center [283, 509] width 20 height 20
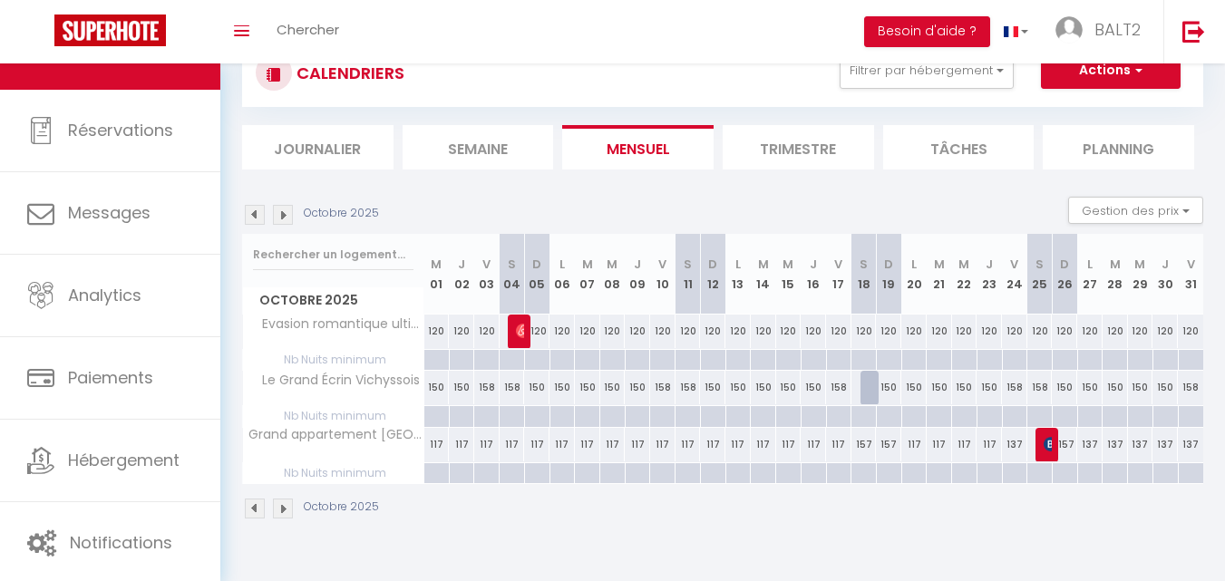
click at [510, 443] on div "117" at bounding box center [512, 445] width 25 height 34
select select "1"
type input "[PERSON_NAME] 04 Octobre 2025"
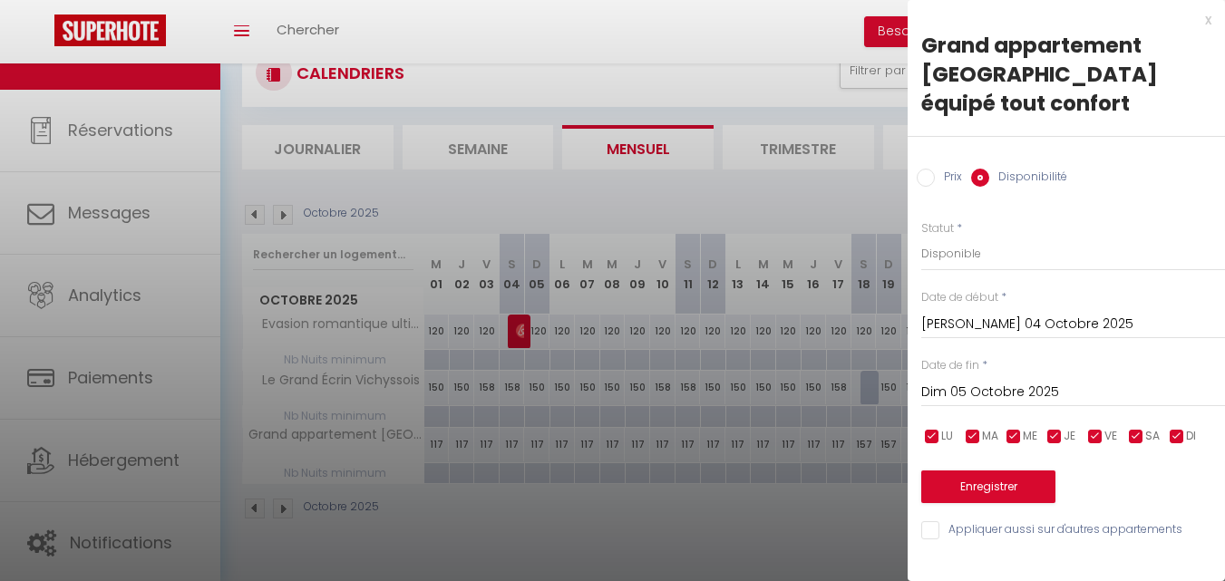
click at [1039, 381] on input "Dim 05 Octobre 2025" at bounding box center [1073, 393] width 304 height 24
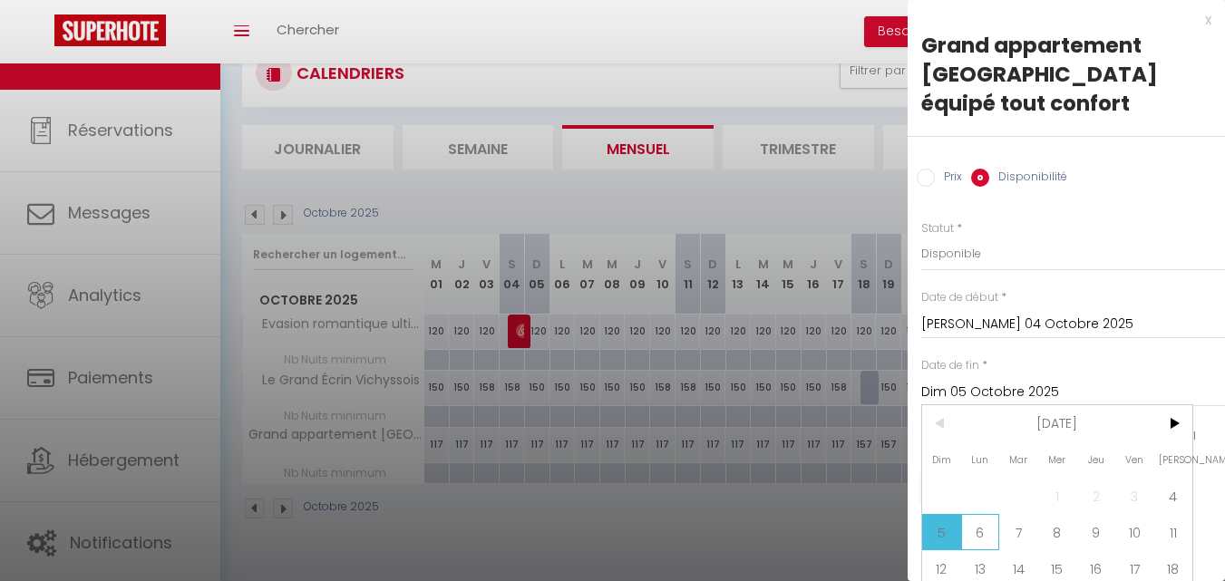
click at [982, 530] on span "6" at bounding box center [980, 532] width 39 height 36
type input "Lun 06 Octobre 2025"
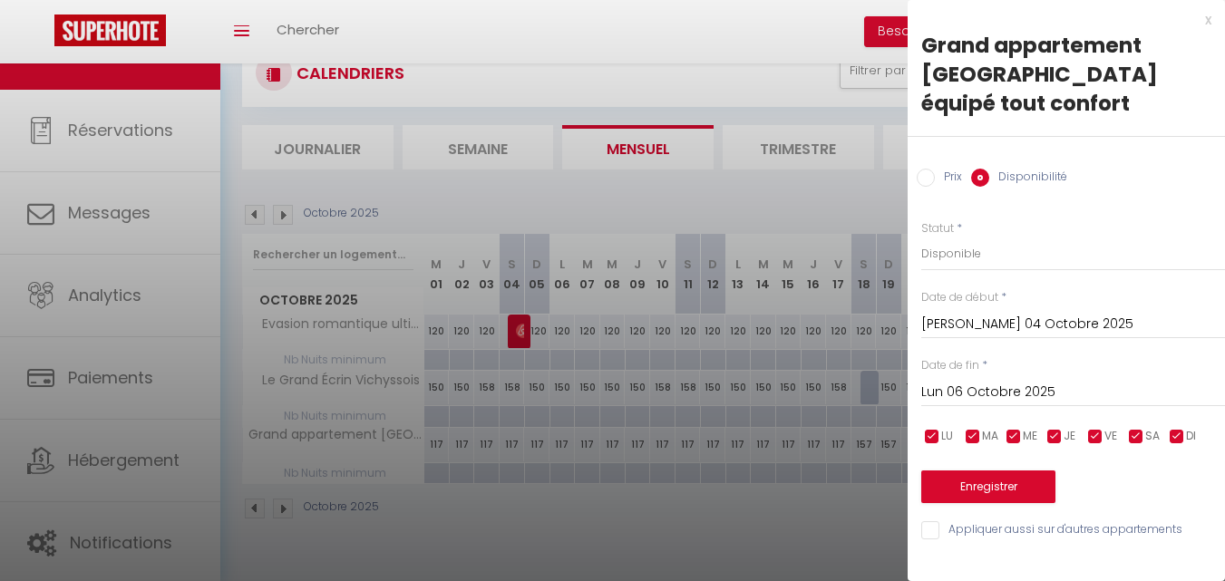
click at [928, 138] on div "Prix Disponibilité" at bounding box center [1066, 167] width 317 height 61
click at [928, 137] on div "Prix Disponibilité" at bounding box center [1066, 167] width 317 height 61
click at [925, 169] on input "Prix" at bounding box center [926, 178] width 18 height 18
radio input "true"
radio input "false"
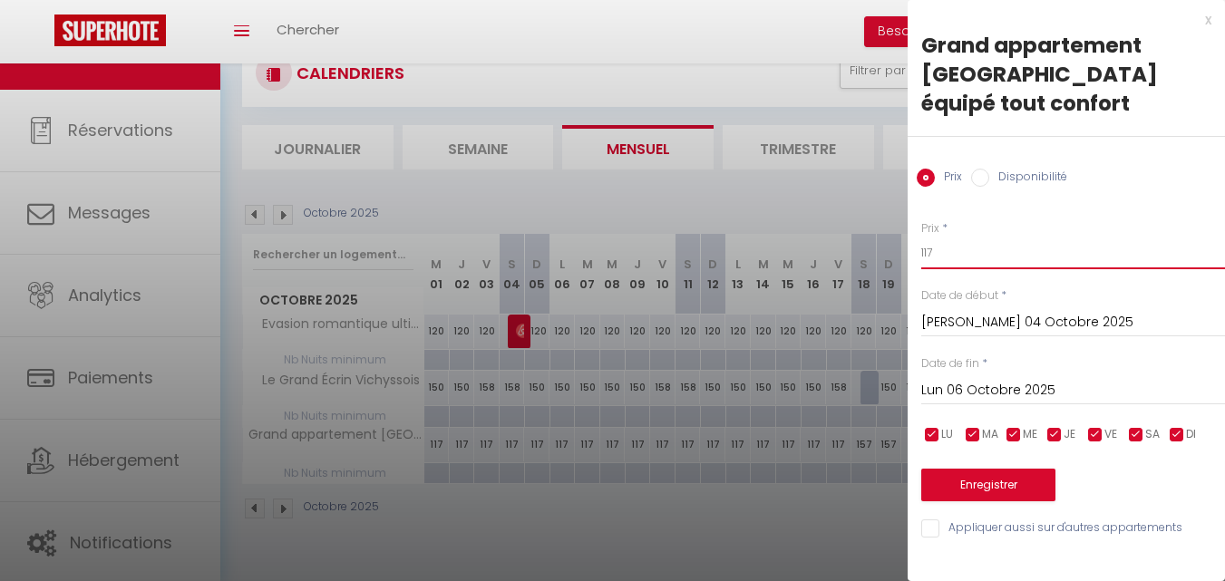
click at [954, 237] on input "117" at bounding box center [1073, 253] width 304 height 33
type input "127"
click at [986, 469] on button "Enregistrer" at bounding box center [988, 485] width 134 height 33
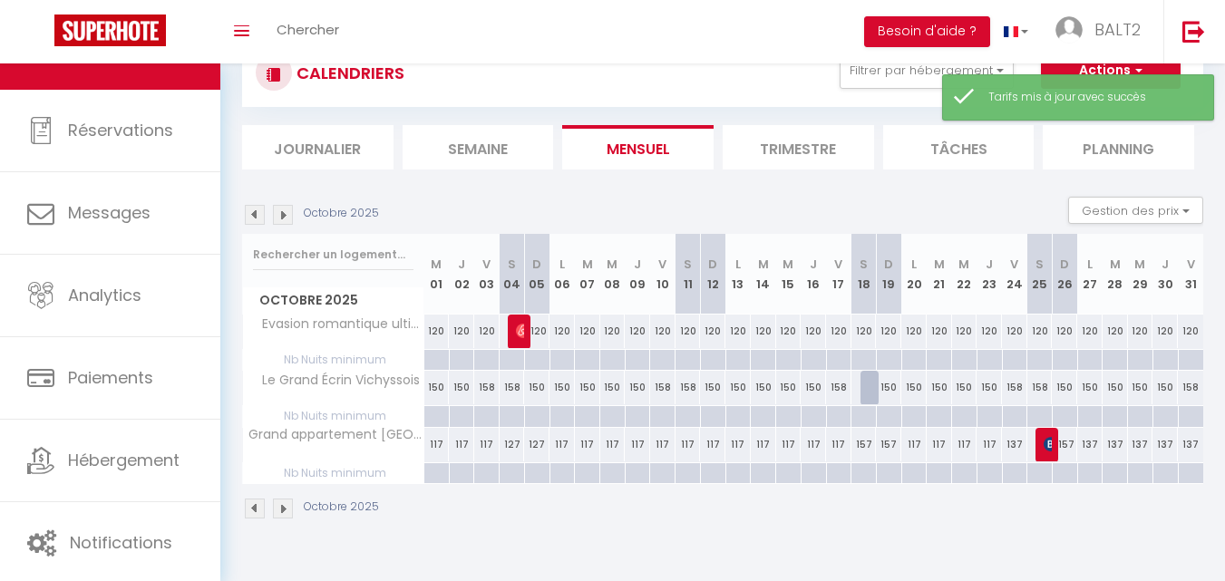
click at [691, 445] on div "117" at bounding box center [687, 445] width 25 height 34
type input "117"
type input "[PERSON_NAME] 11 Octobre 2025"
type input "Dim 12 Octobre 2025"
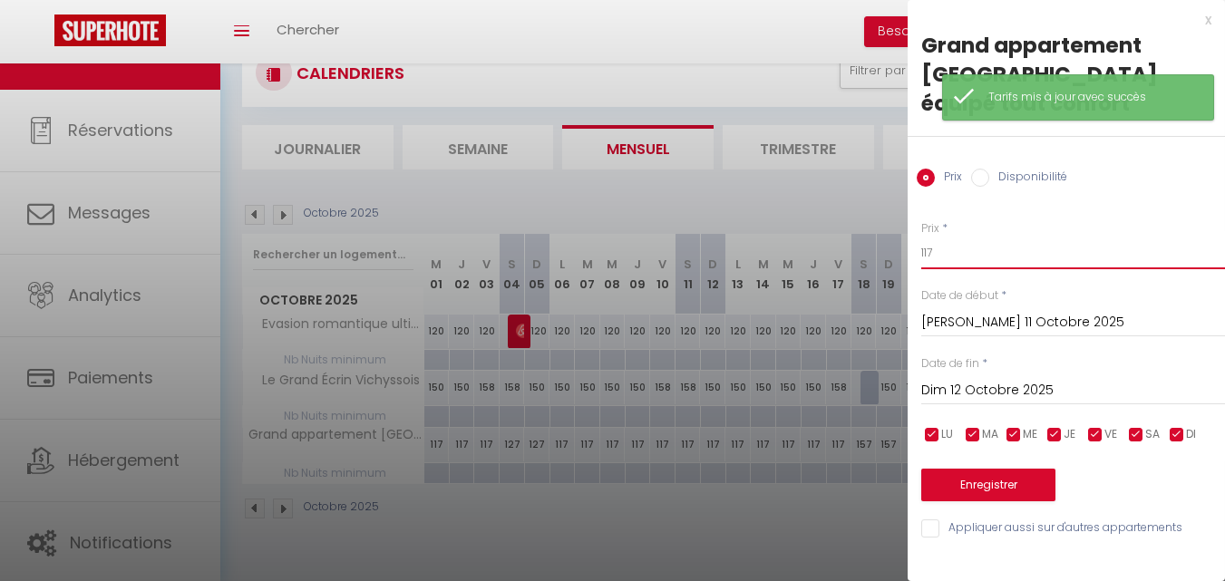
click at [970, 237] on input "117" at bounding box center [1073, 253] width 304 height 33
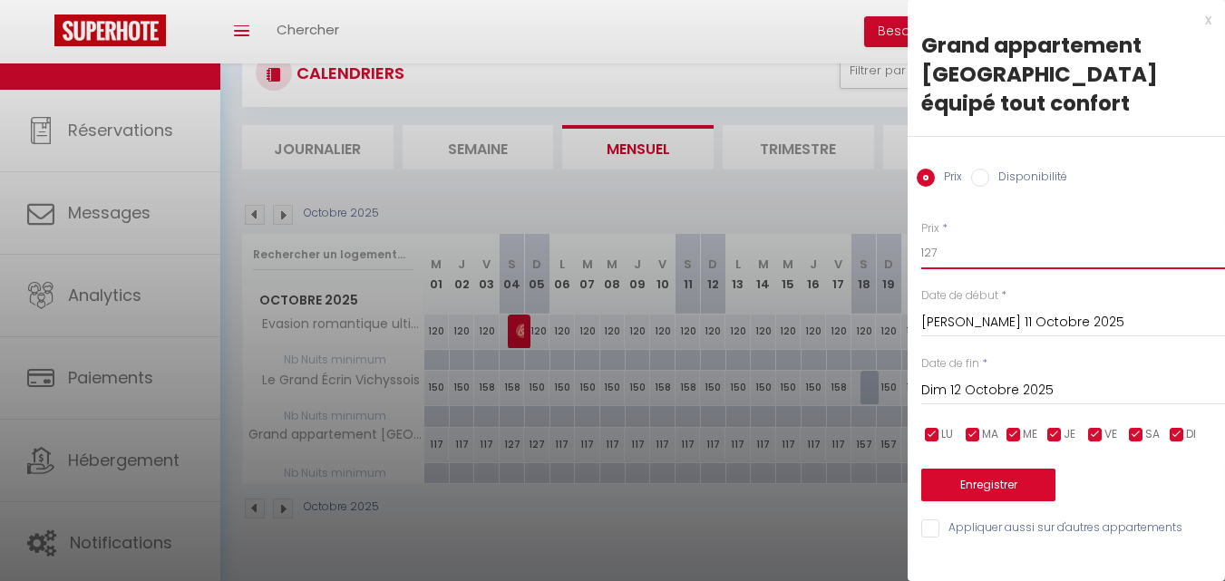
type input "127"
click at [1034, 379] on input "Dim 12 Octobre 2025" at bounding box center [1073, 391] width 304 height 24
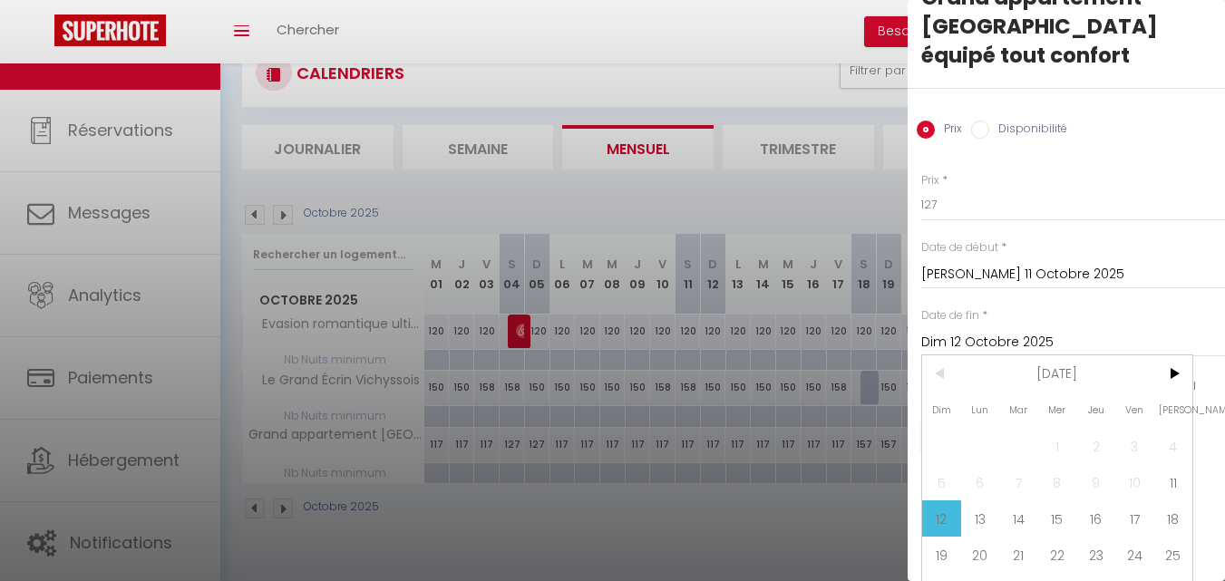
scroll to position [91, 0]
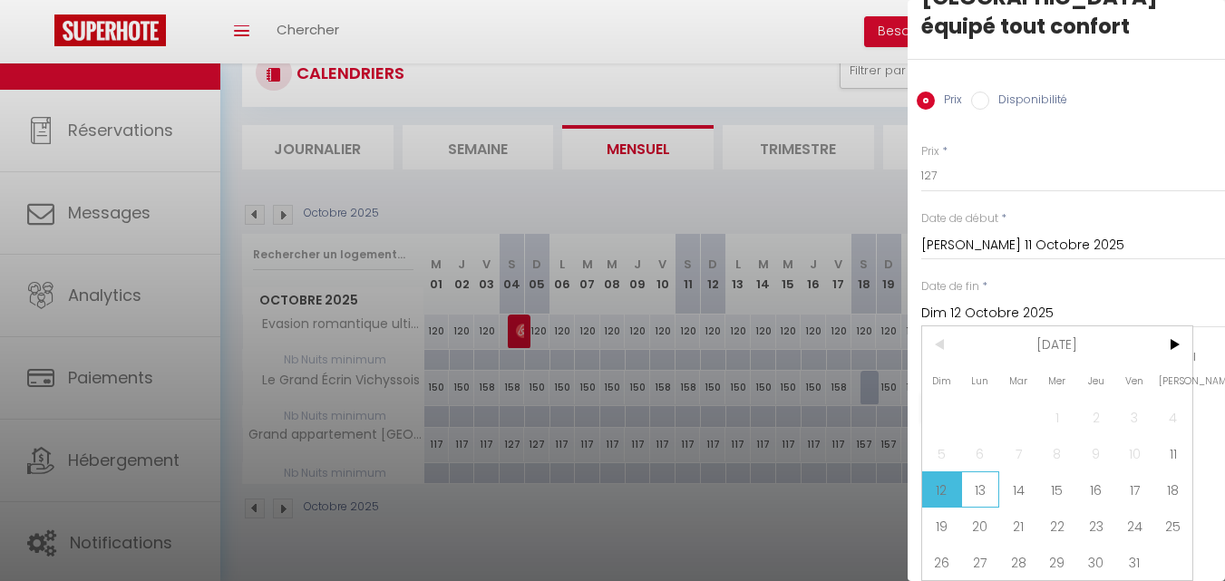
click at [986, 471] on span "13" at bounding box center [980, 489] width 39 height 36
type input "Lun 13 Octobre 2025"
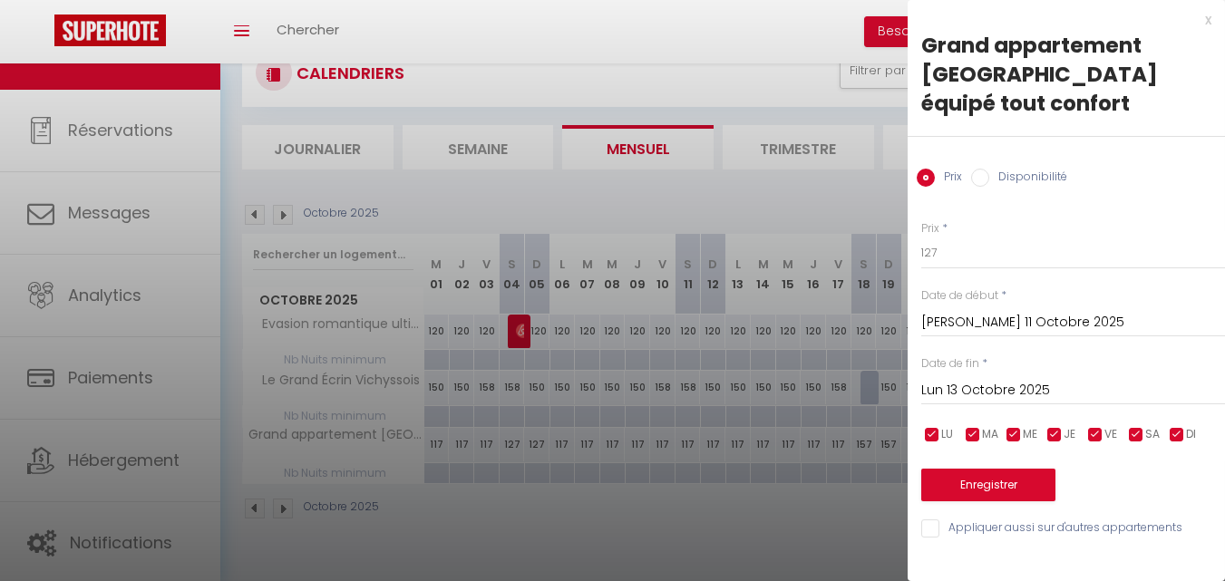
scroll to position [0, 0]
click at [989, 469] on button "Enregistrer" at bounding box center [988, 485] width 134 height 33
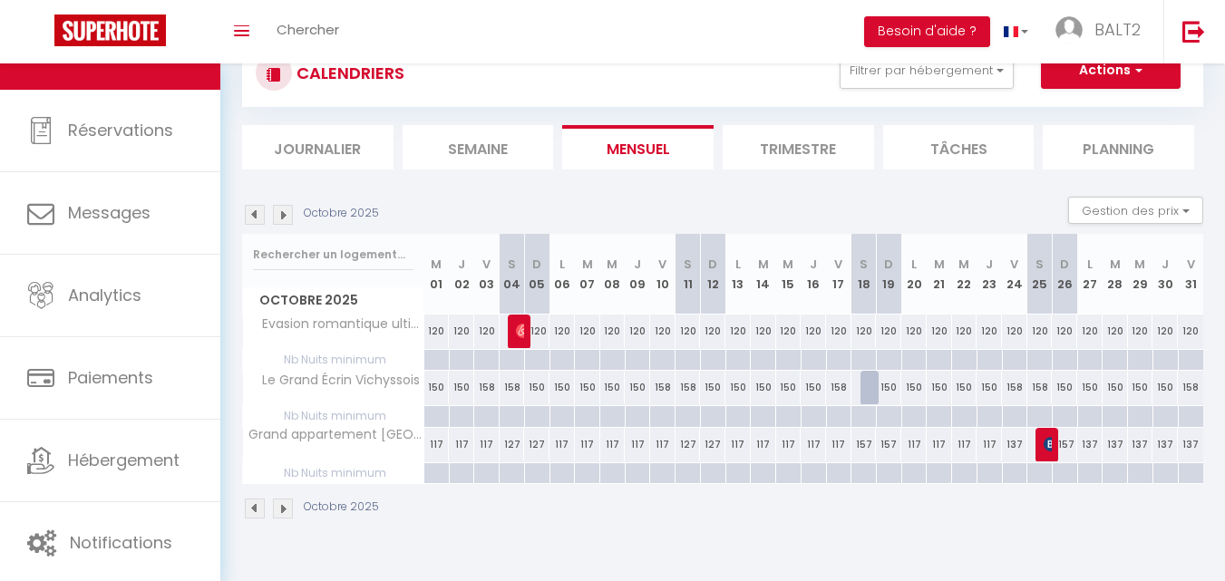
click at [917, 443] on div "117" at bounding box center [913, 445] width 25 height 34
type input "117"
type input "Lun 20 Octobre 2025"
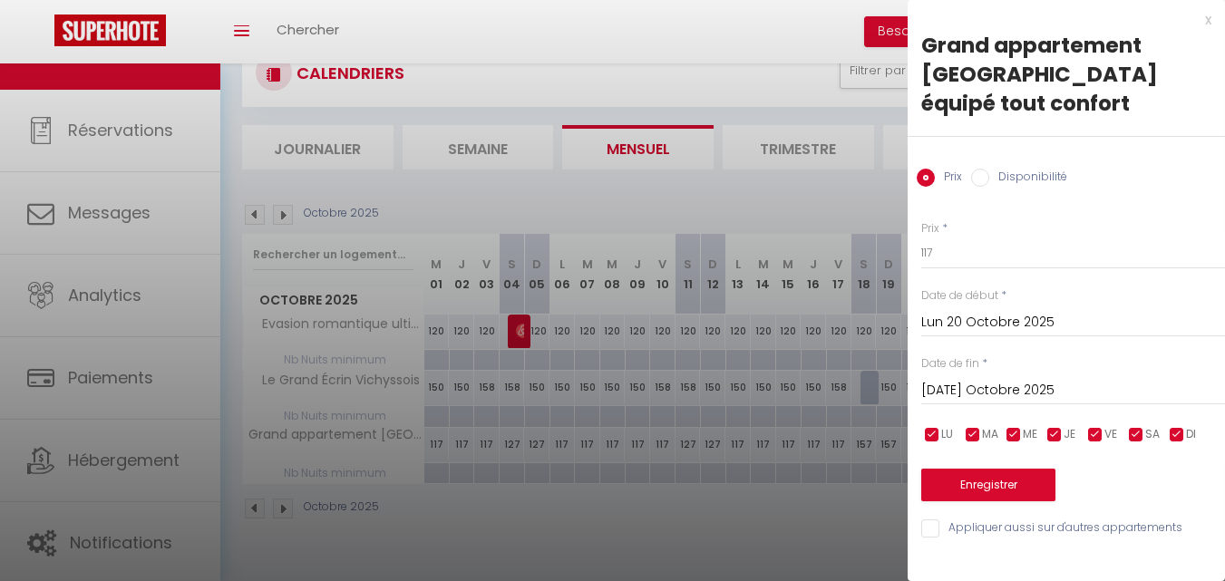
click at [1055, 379] on input "[DATE] Octobre 2025" at bounding box center [1073, 391] width 304 height 24
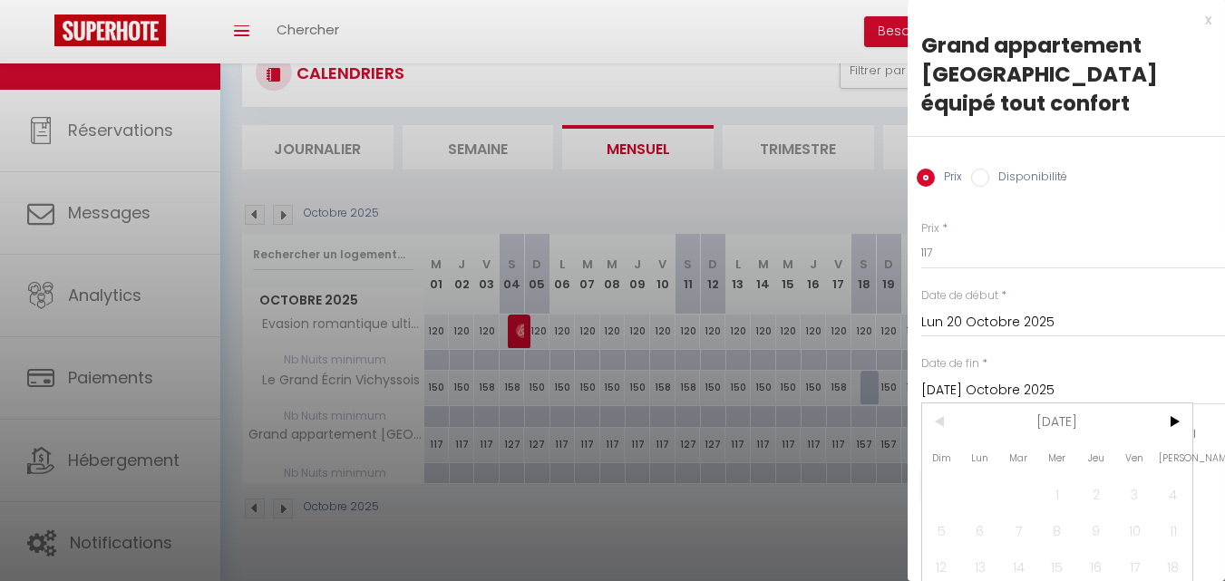
scroll to position [91, 0]
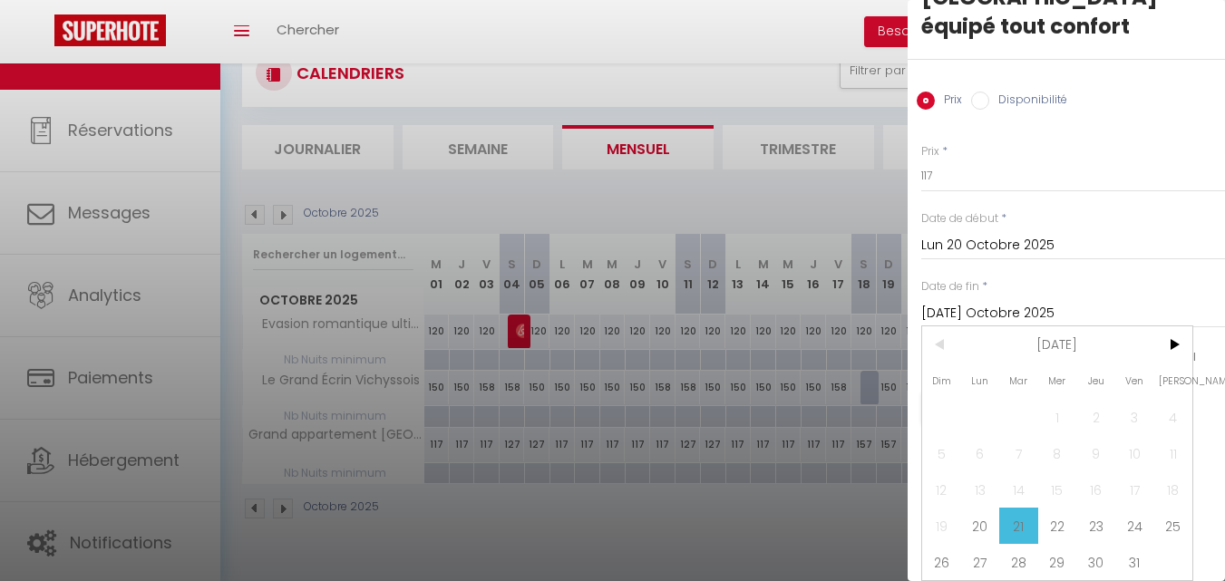
click at [1171, 508] on span "25" at bounding box center [1172, 526] width 39 height 36
type input "[PERSON_NAME] 25 Octobre 2025"
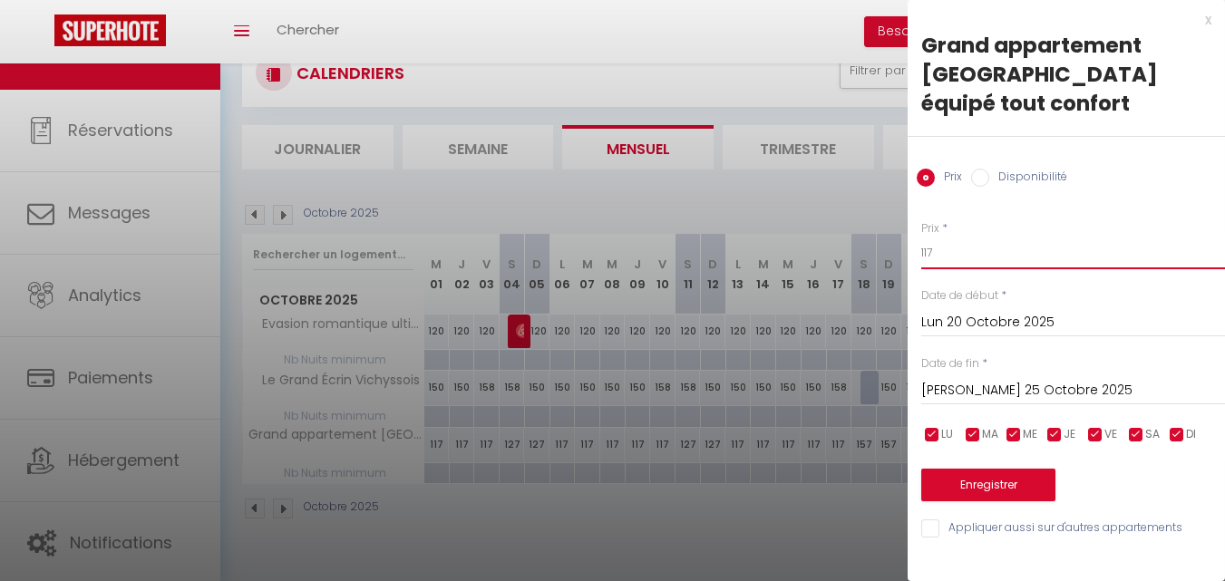
click at [976, 237] on input "117" at bounding box center [1073, 253] width 304 height 33
type input "137"
click at [998, 469] on button "Enregistrer" at bounding box center [988, 485] width 134 height 33
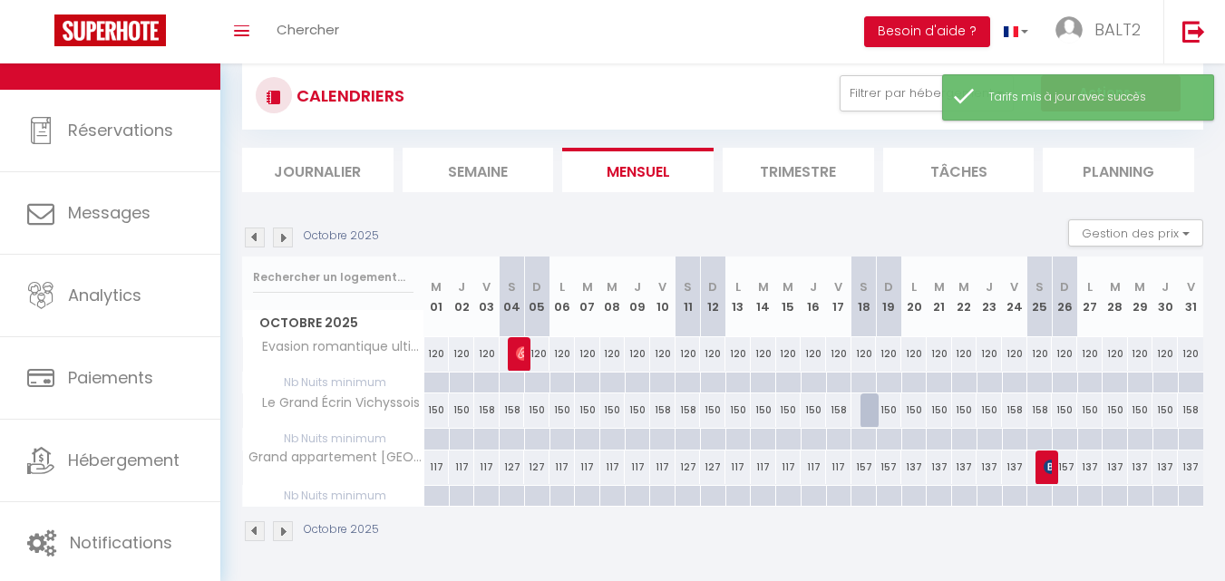
scroll to position [63, 0]
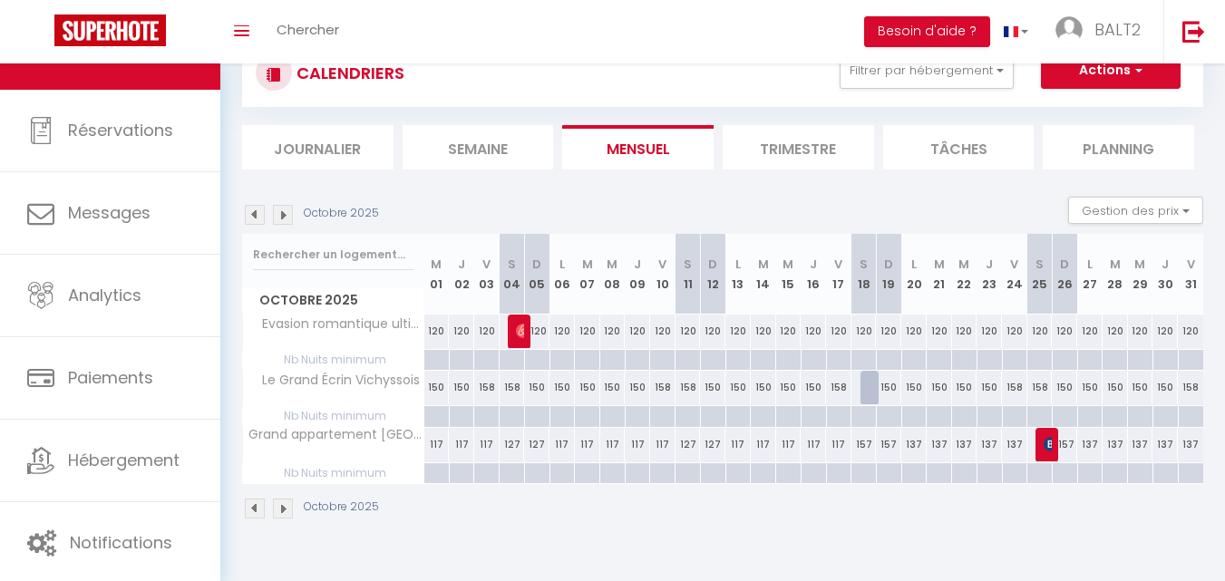
click at [285, 505] on img at bounding box center [283, 509] width 20 height 20
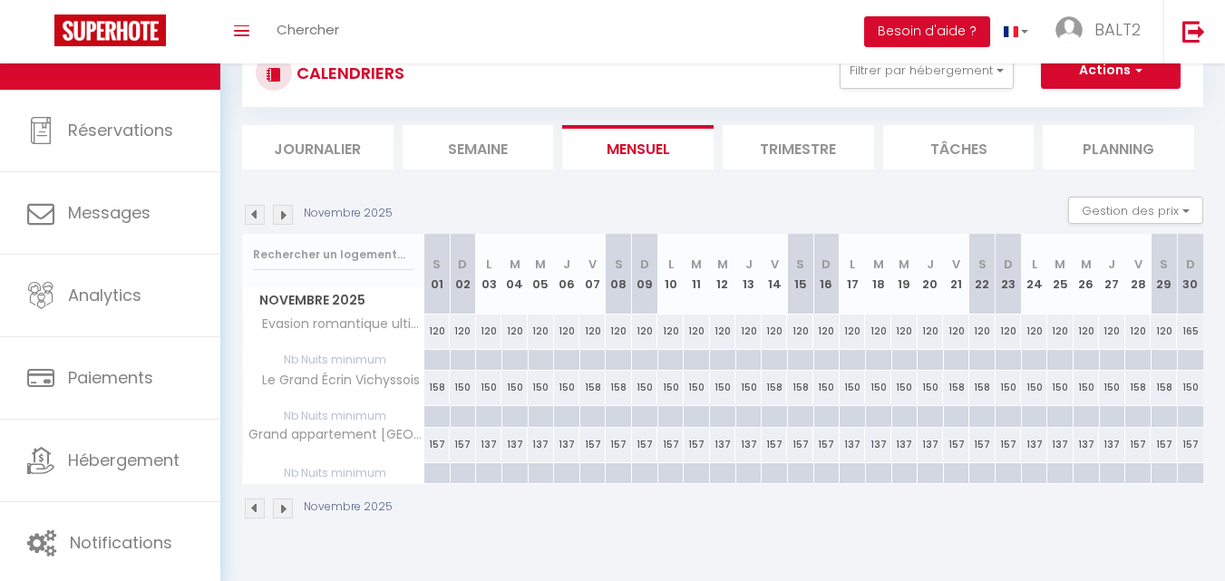
click at [287, 507] on img at bounding box center [283, 509] width 20 height 20
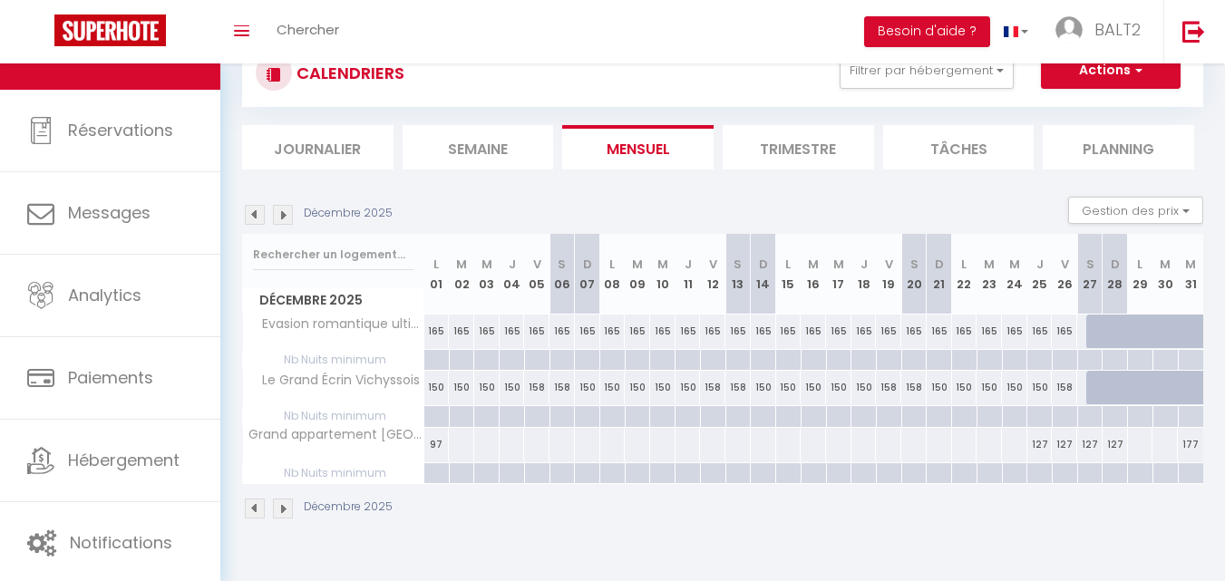
click at [910, 442] on div at bounding box center [913, 445] width 26 height 34
type input "[PERSON_NAME] 20 Décembre 2025"
type input "Dim 21 Décembre 2025"
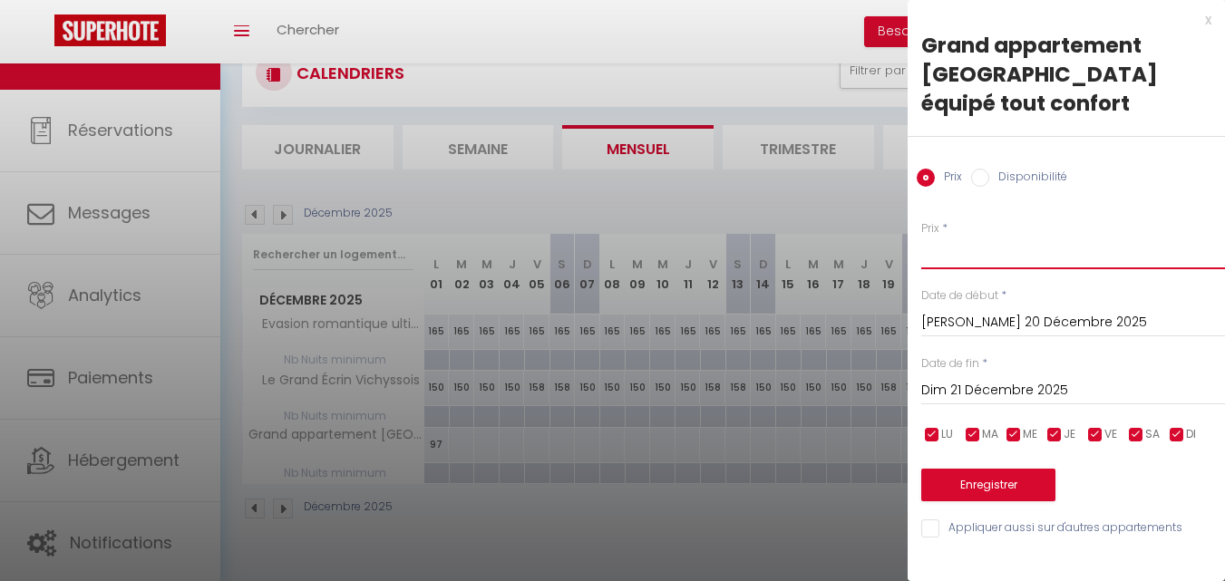
click at [943, 237] on input "Prix" at bounding box center [1073, 253] width 304 height 33
type input "157"
click at [973, 379] on input "Dim 21 Décembre 2025" at bounding box center [1073, 391] width 304 height 24
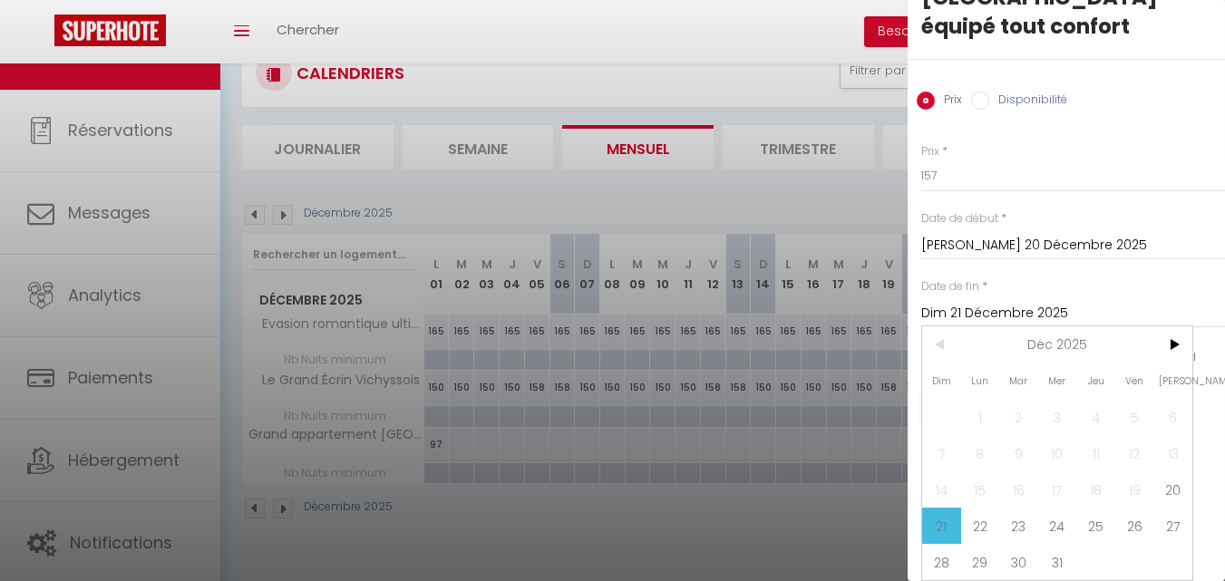
scroll to position [83, 0]
click at [988, 512] on span "22" at bounding box center [980, 526] width 39 height 36
type input "Lun 22 Décembre 2025"
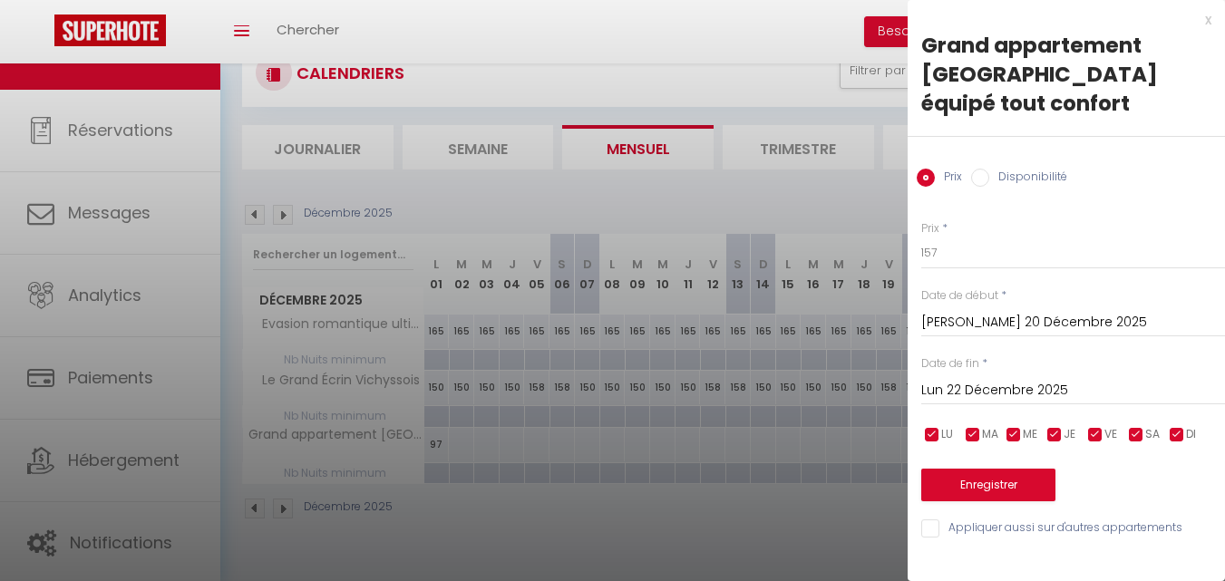
scroll to position [0, 0]
click at [1011, 469] on button "Enregistrer" at bounding box center [988, 485] width 134 height 33
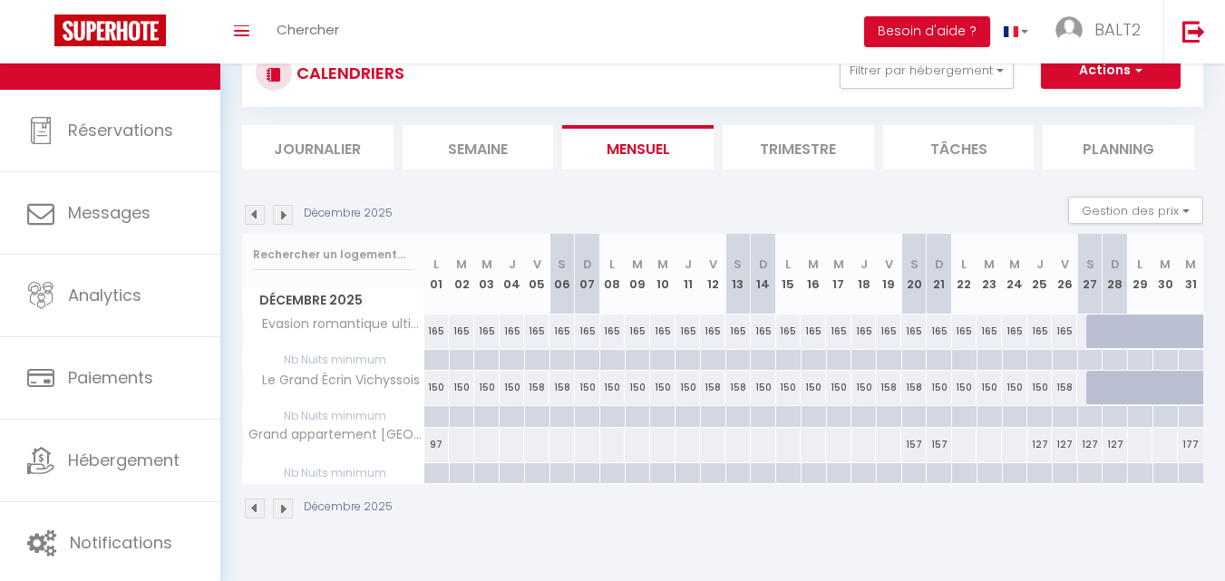
click at [1012, 441] on div at bounding box center [1014, 445] width 26 height 34
type input "Mer 24 Décembre 2025"
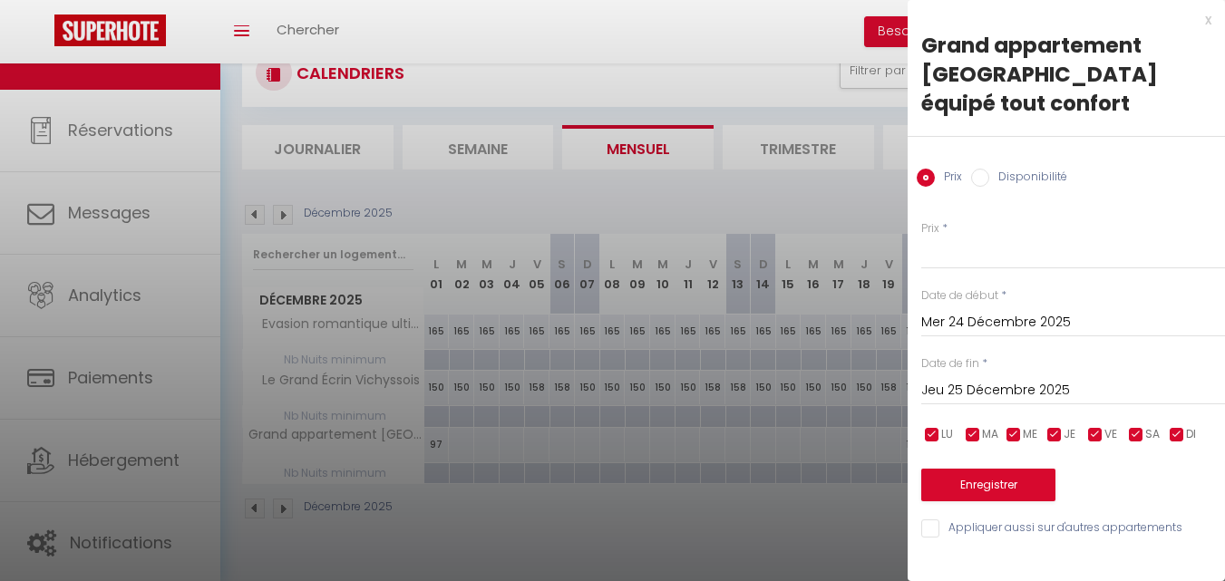
click at [996, 379] on input "Jeu 25 Décembre 2025" at bounding box center [1073, 391] width 304 height 24
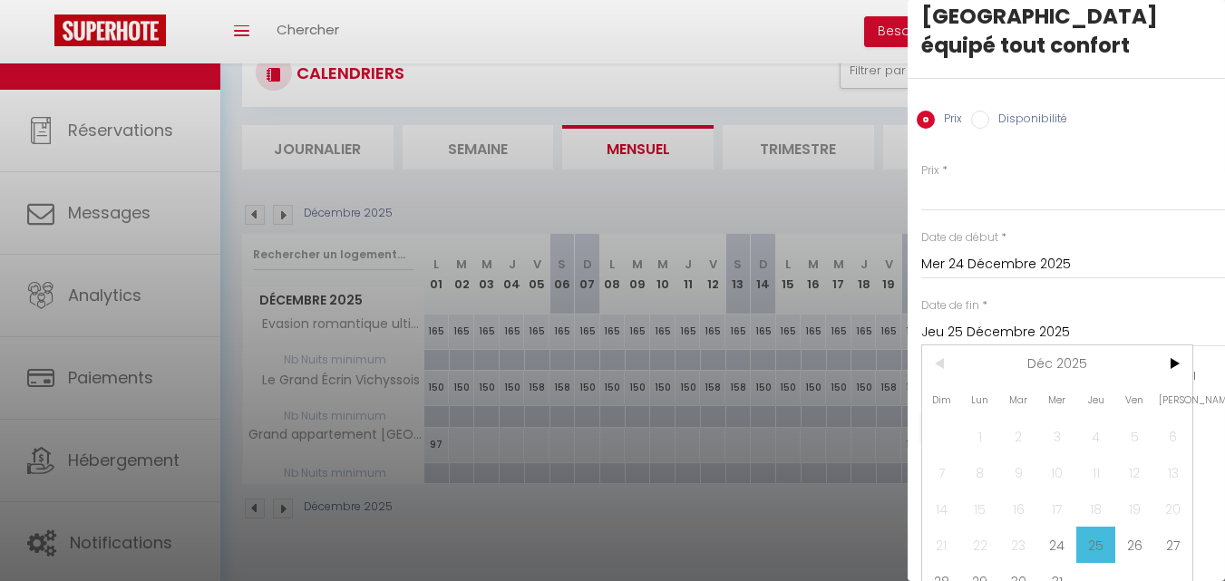
scroll to position [91, 0]
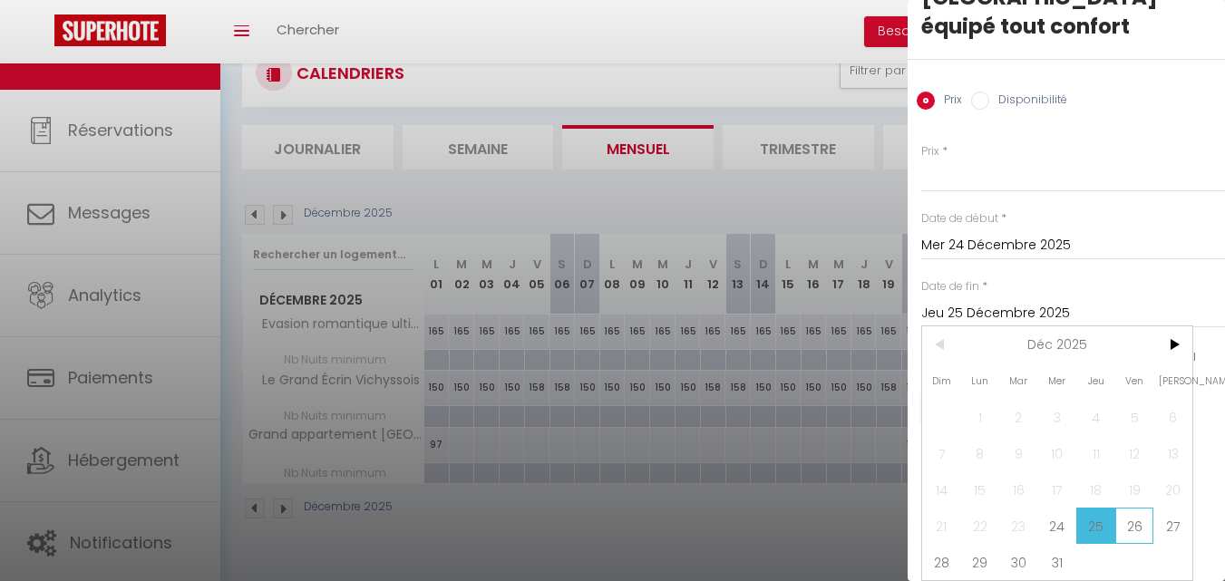
click at [1134, 508] on span "26" at bounding box center [1134, 526] width 39 height 36
type input "Ven 26 Décembre 2025"
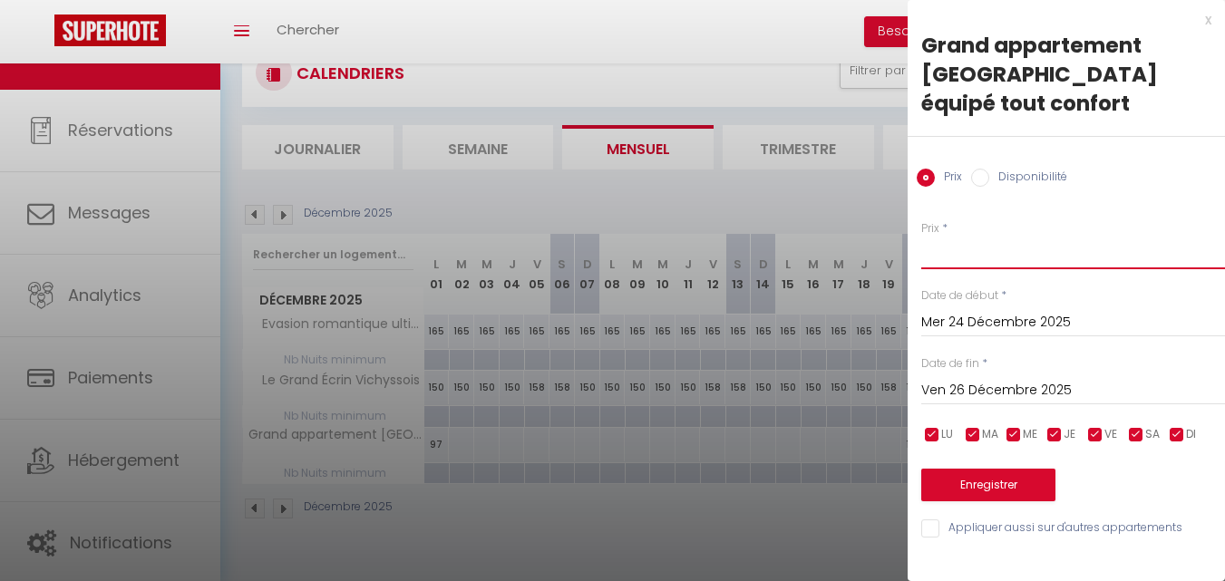
click at [952, 237] on input "Prix" at bounding box center [1073, 253] width 304 height 33
type input "147"
click at [1018, 469] on button "Enregistrer" at bounding box center [988, 485] width 134 height 33
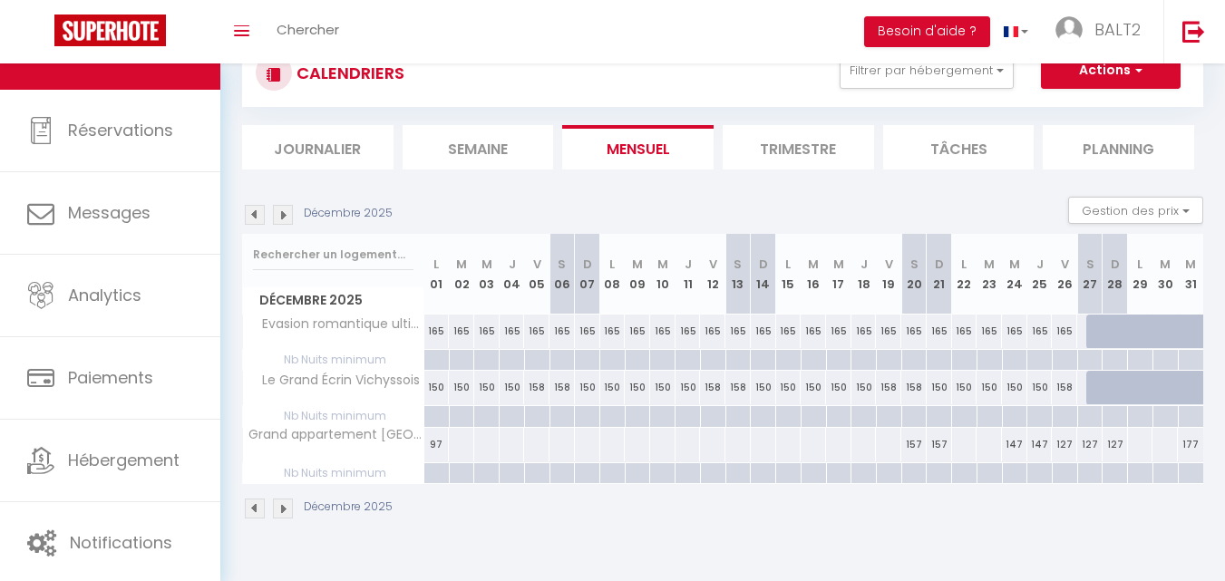
click at [1075, 432] on div "127" at bounding box center [1064, 445] width 25 height 34
type input "127"
type input "Ven 26 Décembre 2025"
type input "[PERSON_NAME] 27 Décembre 2025"
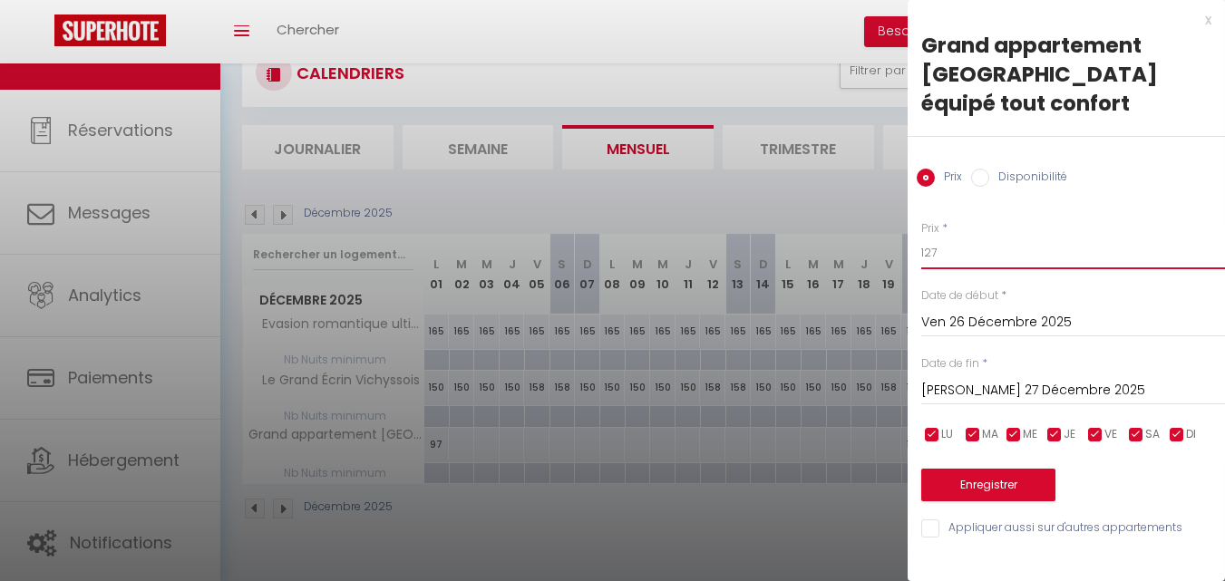
click at [1005, 237] on input "127" at bounding box center [1073, 253] width 304 height 33
type input "137"
click at [1022, 469] on button "Enregistrer" at bounding box center [988, 485] width 134 height 33
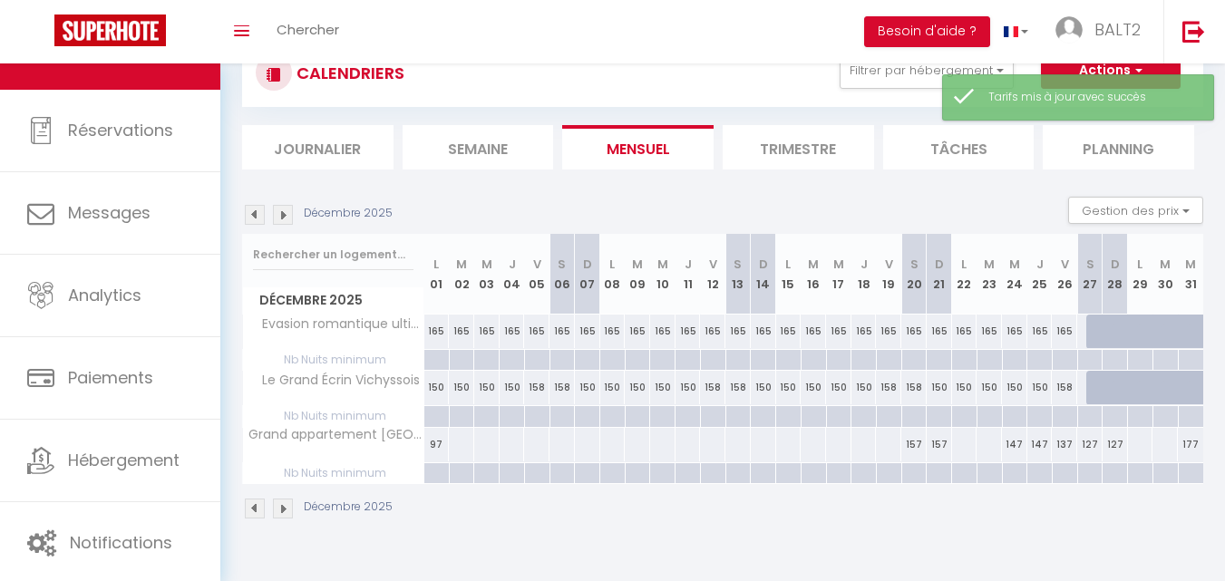
click at [1089, 442] on div "127" at bounding box center [1089, 445] width 25 height 34
type input "127"
type input "[PERSON_NAME] 27 Décembre 2025"
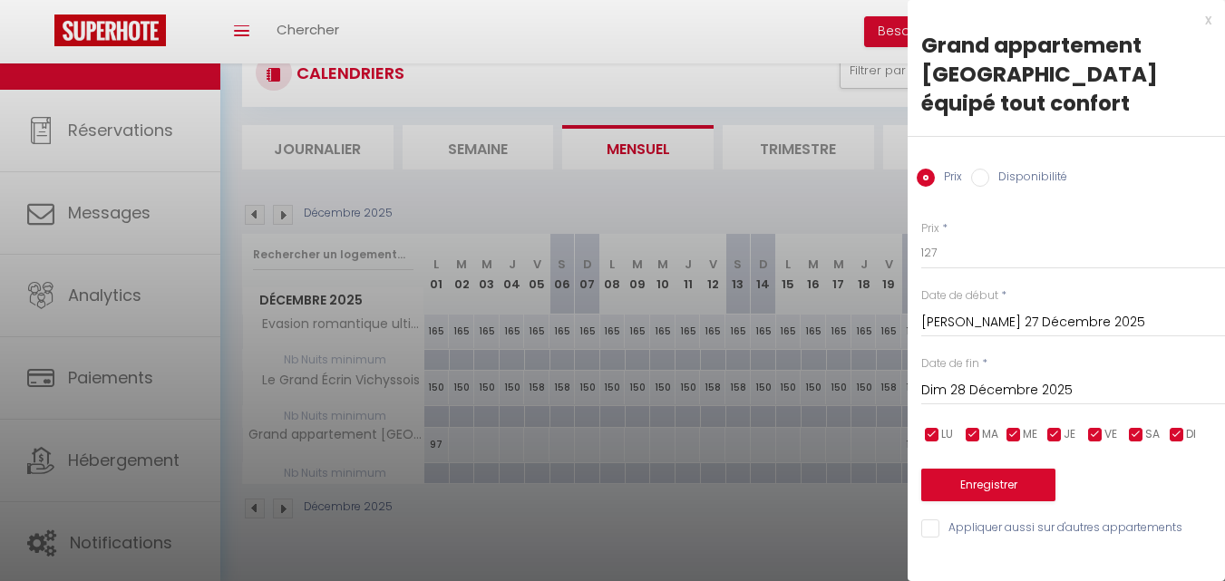
click at [987, 379] on input "Dim 28 Décembre 2025" at bounding box center [1073, 391] width 304 height 24
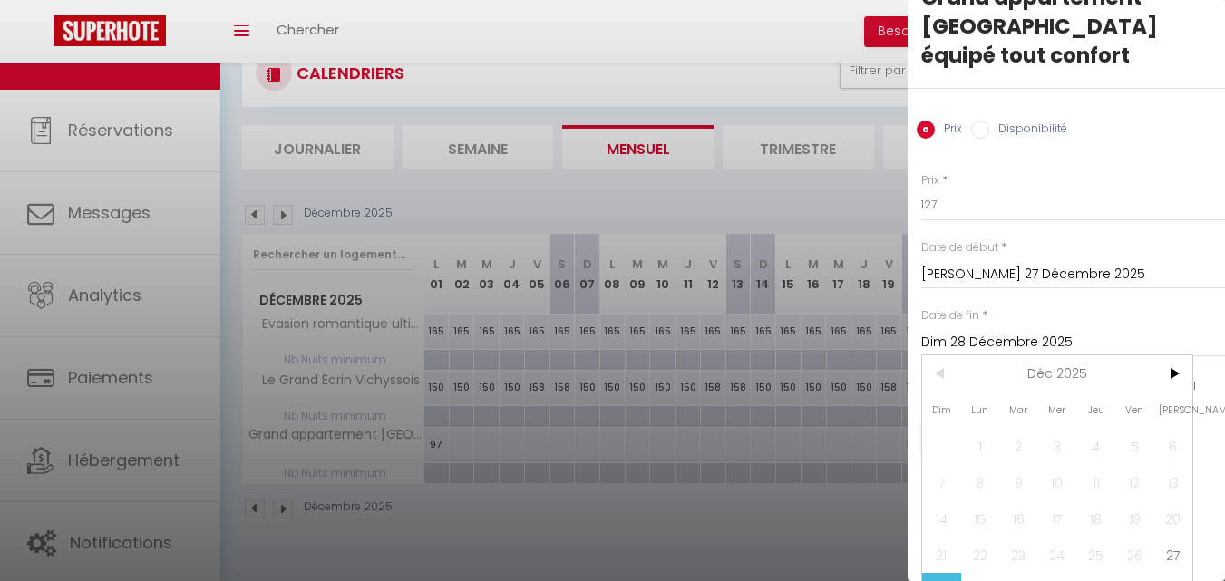
scroll to position [91, 0]
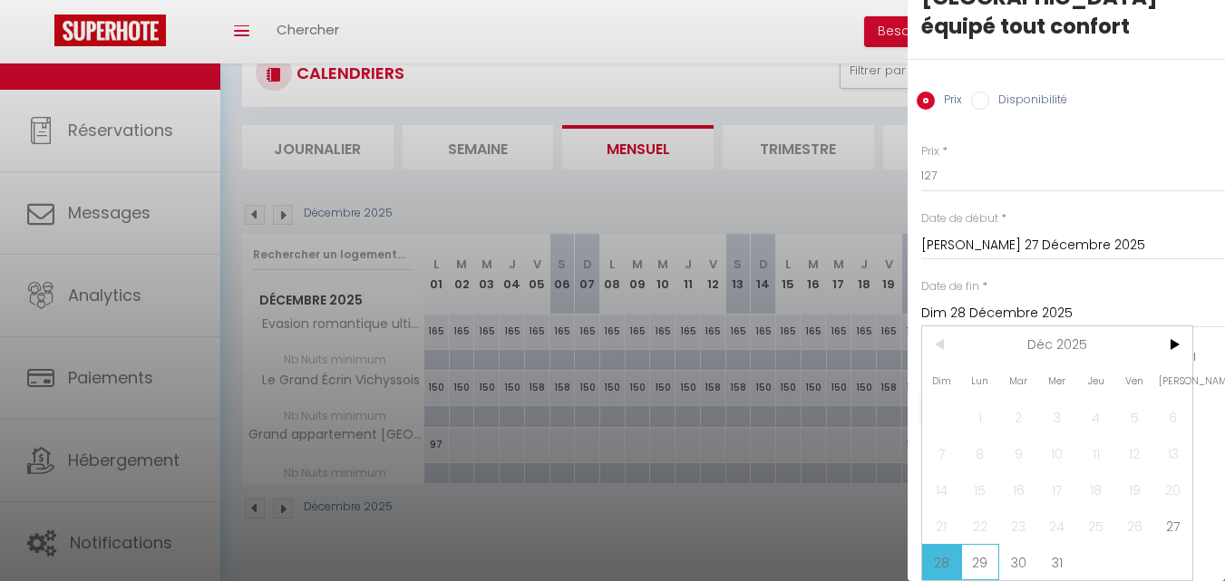
click at [979, 549] on span "29" at bounding box center [980, 562] width 39 height 36
type input "Lun 29 Décembre 2025"
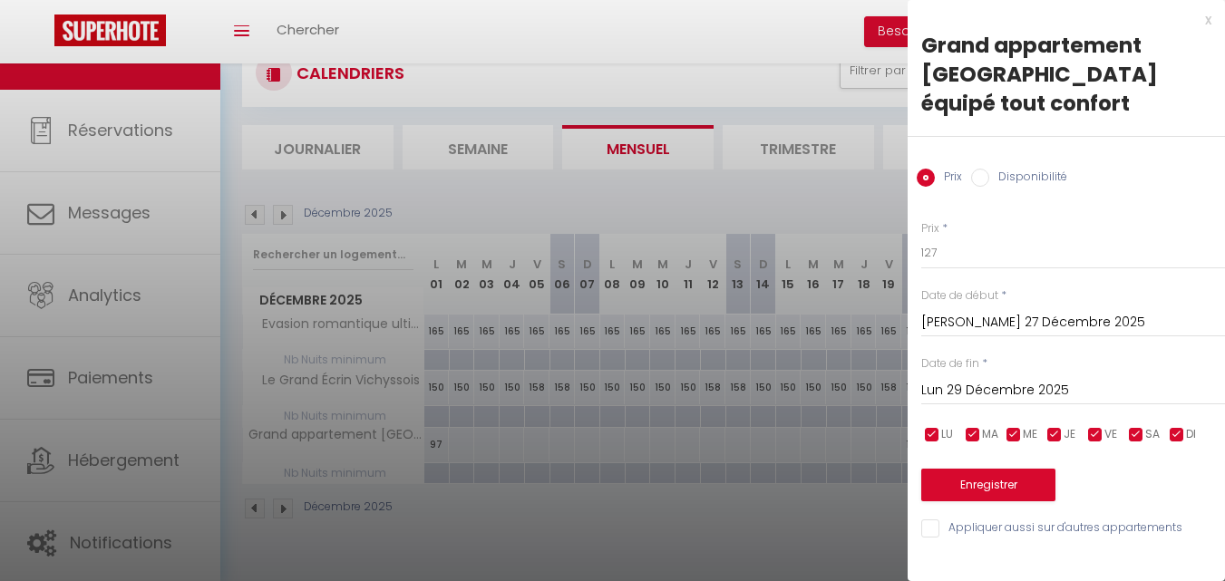
scroll to position [0, 0]
click at [993, 237] on input "127" at bounding box center [1073, 253] width 304 height 33
type input "157"
click at [982, 469] on button "Enregistrer" at bounding box center [988, 485] width 134 height 33
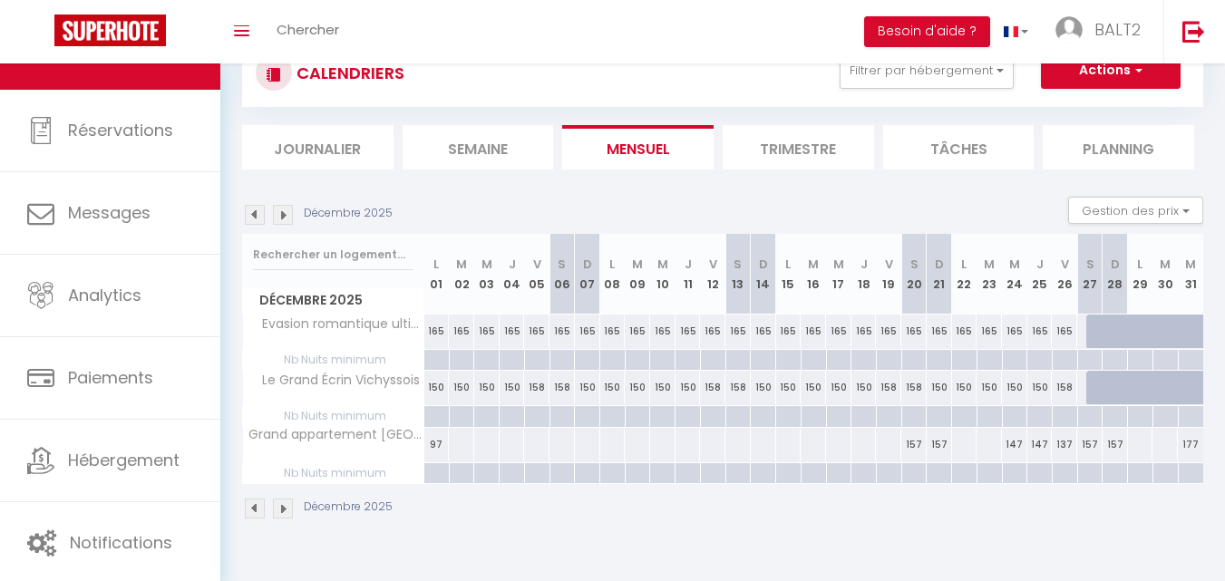
click at [1017, 472] on div at bounding box center [1014, 473] width 25 height 21
type input "Mer 24 Décembre 2025"
type input "Jeu 25 Décembre 2025"
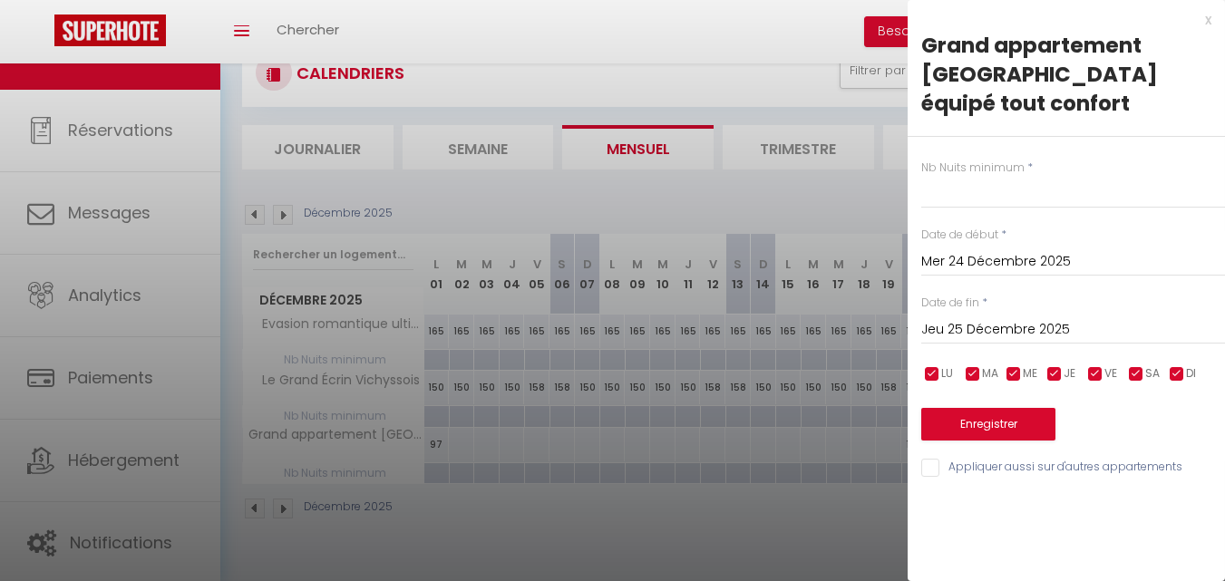
click at [886, 515] on div at bounding box center [612, 290] width 1225 height 581
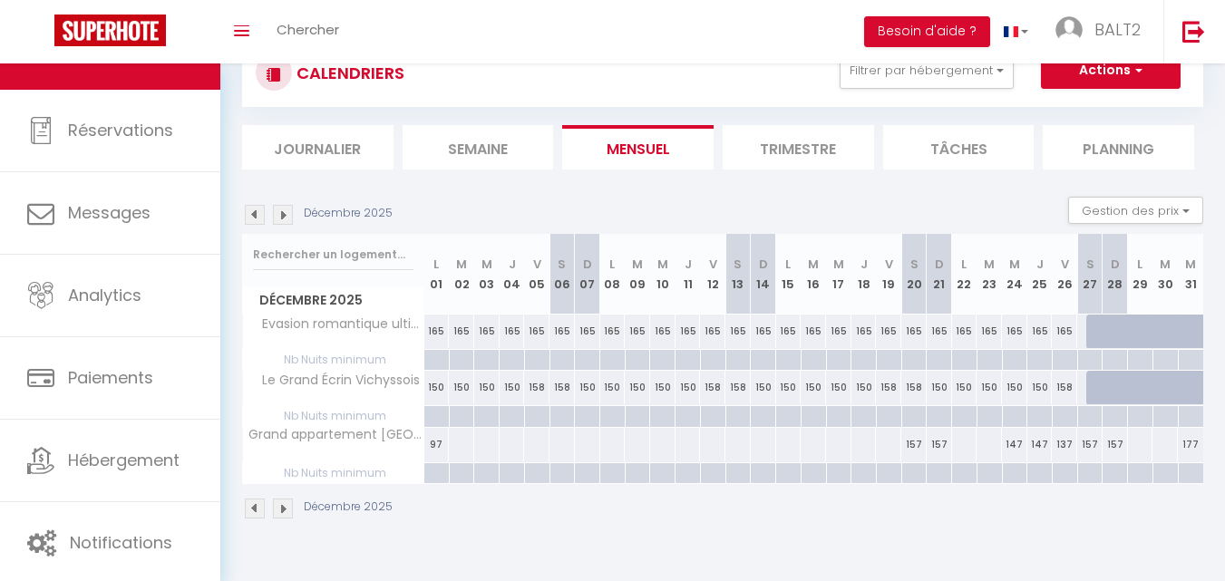
click at [964, 473] on div at bounding box center [963, 473] width 25 height 21
type input "Lun 22 Décembre 2025"
type input "[DATE] Décembre 2025"
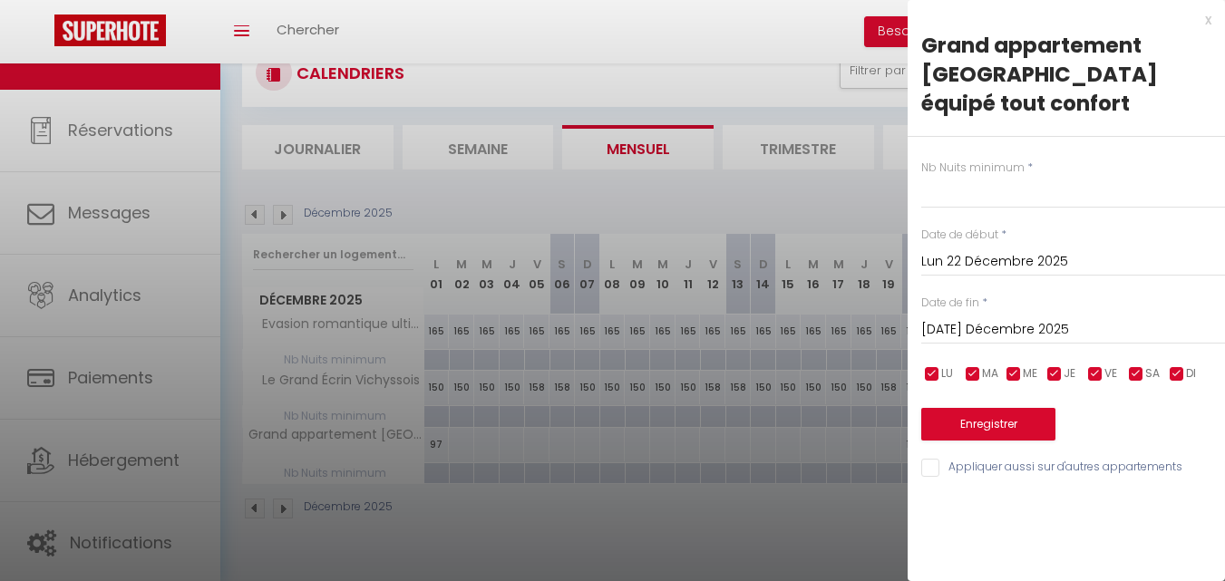
click at [986, 250] on input "Lun 22 Décembre 2025" at bounding box center [1073, 262] width 304 height 24
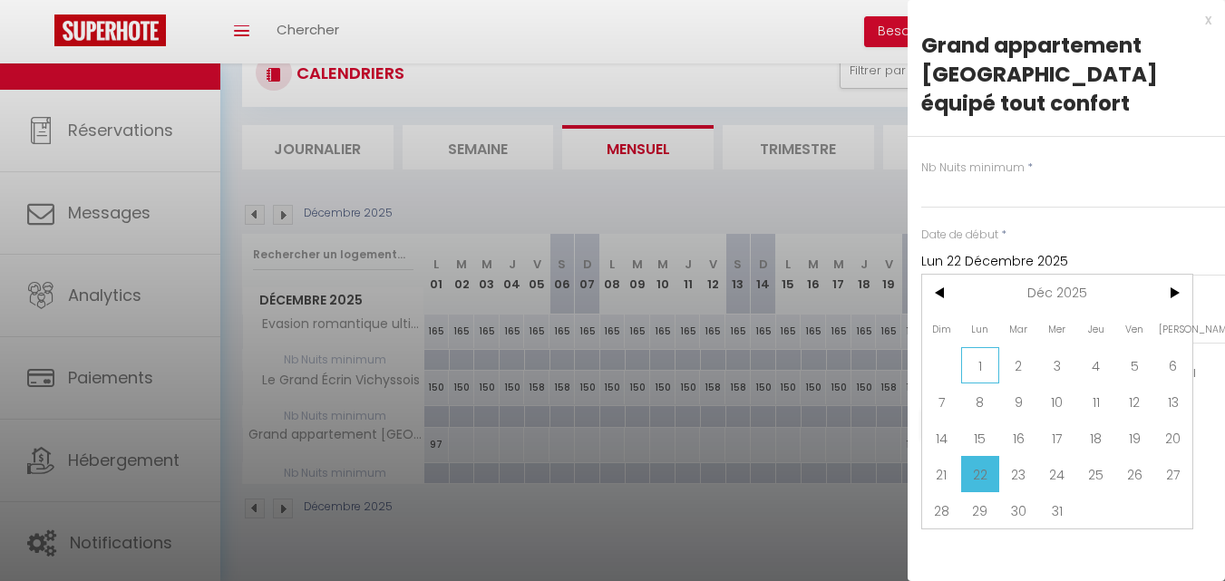
click at [986, 347] on span "1" at bounding box center [980, 365] width 39 height 36
type input "Lun 01 Décembre 2025"
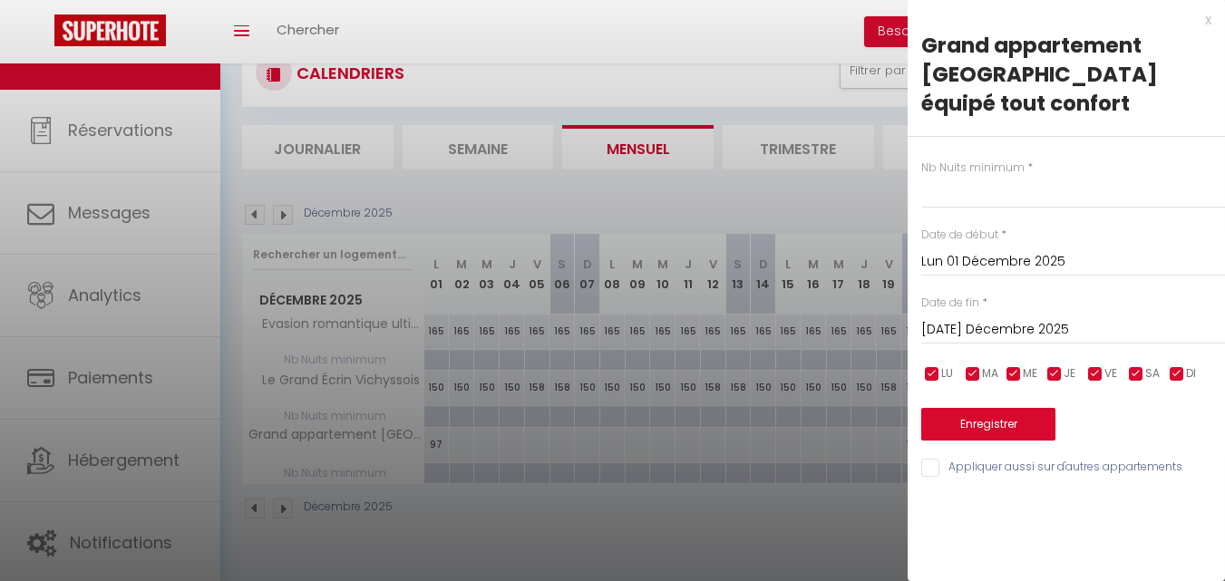
click at [1017, 318] on input "[DATE] Décembre 2025" at bounding box center [1073, 330] width 304 height 24
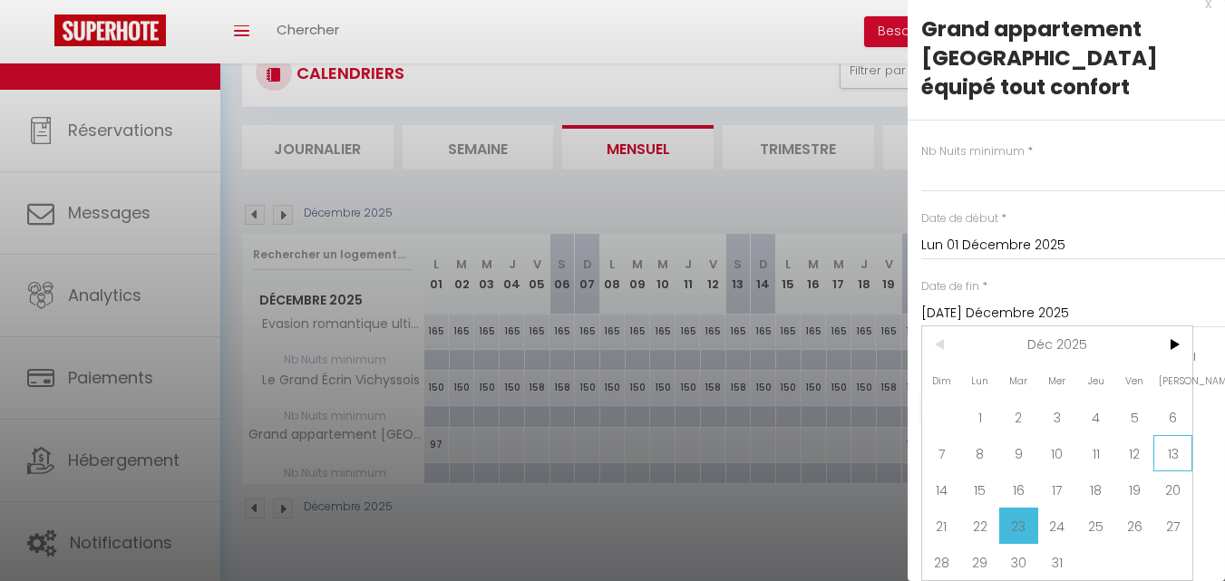
scroll to position [30, 0]
click at [1053, 549] on span "31" at bounding box center [1057, 562] width 39 height 36
type input "Mer 31 Décembre 2025"
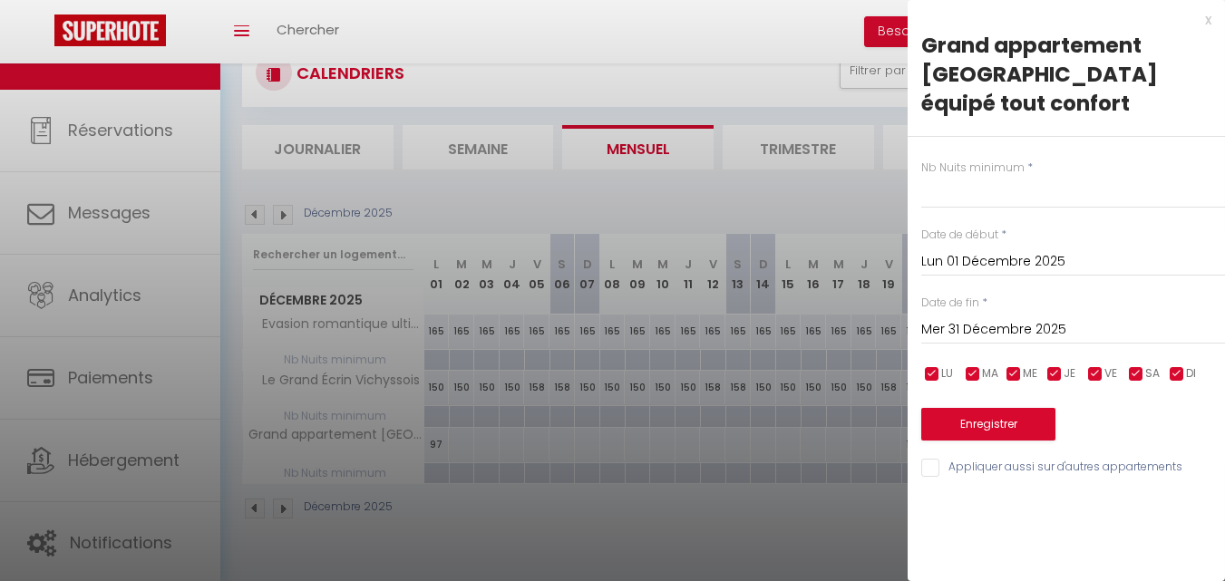
scroll to position [0, 0]
click at [996, 176] on input "text" at bounding box center [1073, 192] width 304 height 33
type input "2"
click at [1001, 408] on button "Enregistrer" at bounding box center [988, 424] width 134 height 33
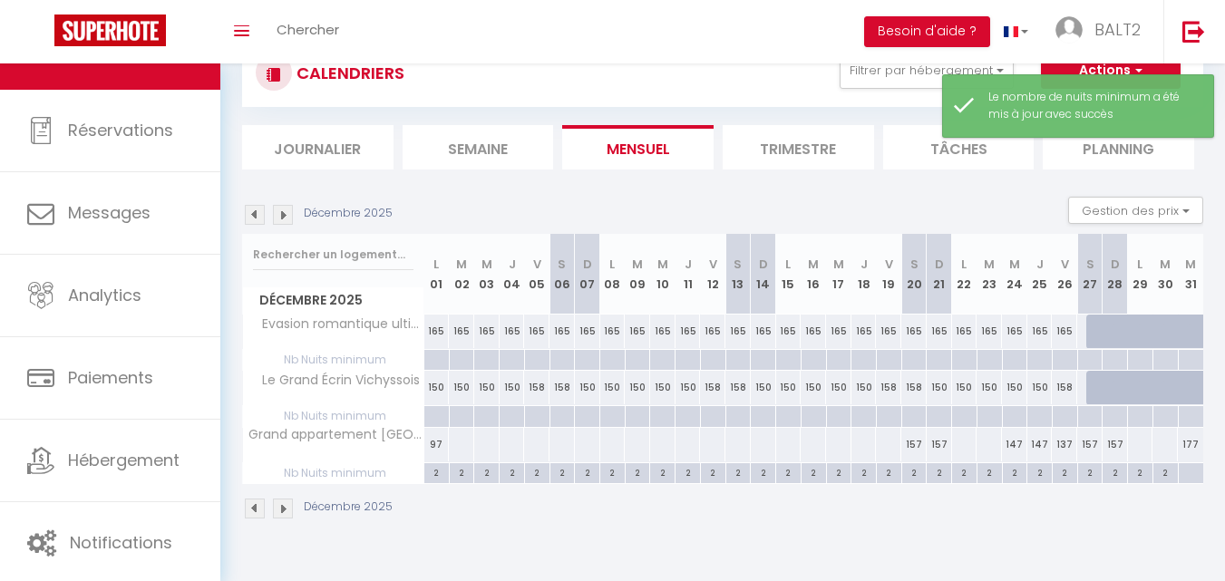
click at [1188, 472] on div at bounding box center [1190, 473] width 25 height 21
type input "Mer 31 Décembre 2025"
type input "Jeu 01 Janvier 2026"
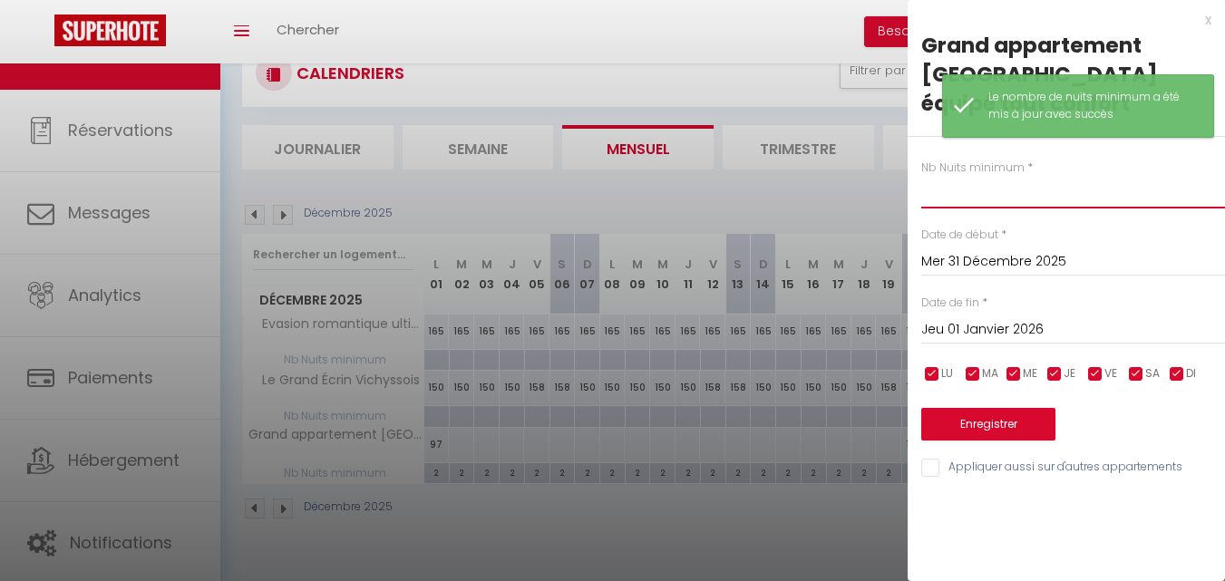
click at [967, 176] on input "text" at bounding box center [1073, 192] width 304 height 33
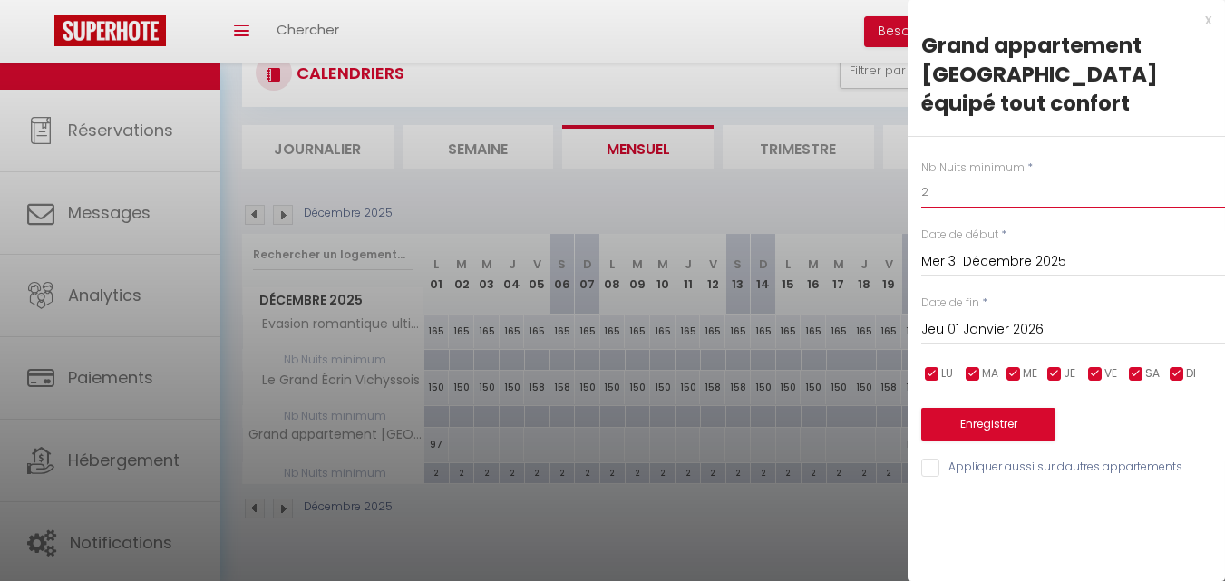
type input "2"
click at [1011, 408] on button "Enregistrer" at bounding box center [988, 424] width 134 height 33
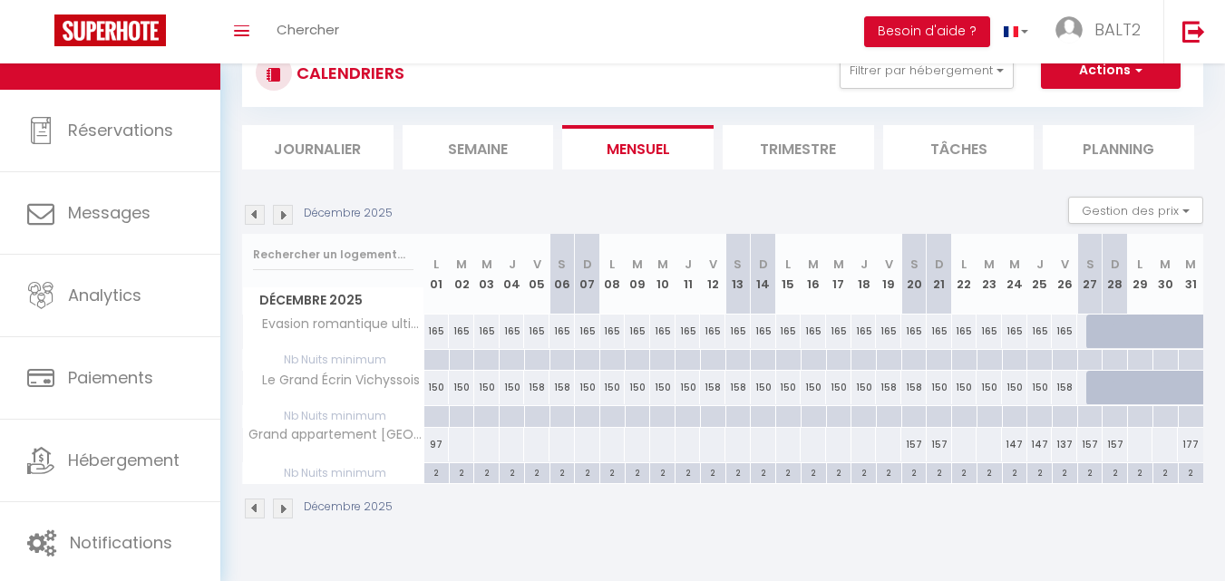
click at [957, 442] on div at bounding box center [964, 445] width 26 height 34
type input "Lun 22 Décembre 2025"
type input "[DATE] Décembre 2025"
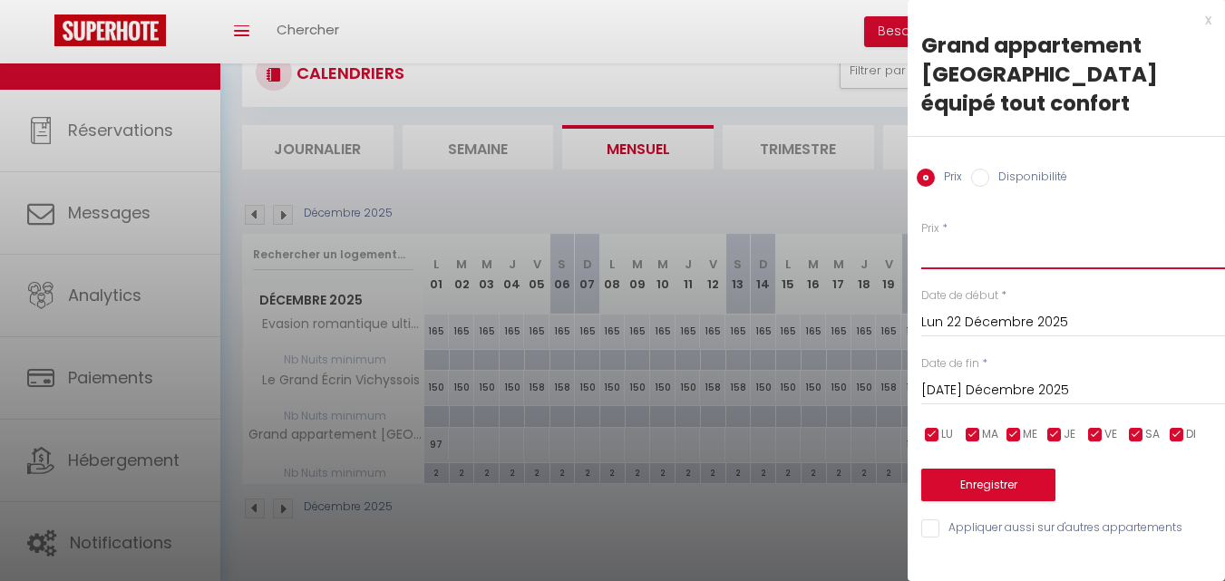
click at [941, 237] on input "Prix" at bounding box center [1073, 253] width 304 height 33
type input "127"
click at [1044, 469] on button "Enregistrer" at bounding box center [988, 485] width 134 height 33
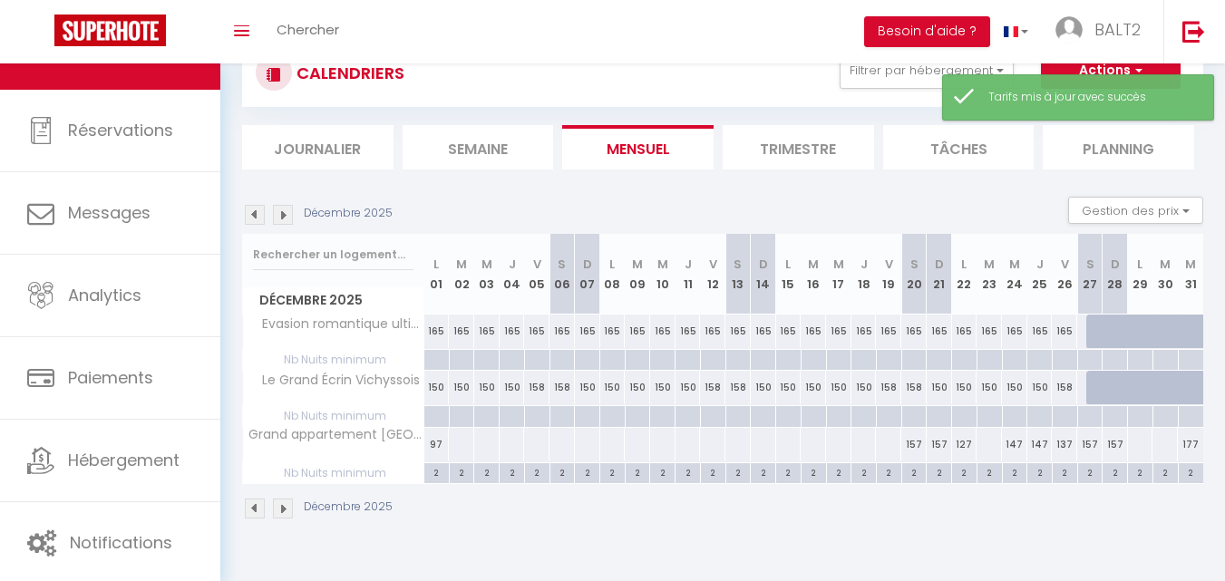
click at [989, 443] on div at bounding box center [989, 445] width 26 height 34
type input "[DATE] Décembre 2025"
type input "Mer 24 Décembre 2025"
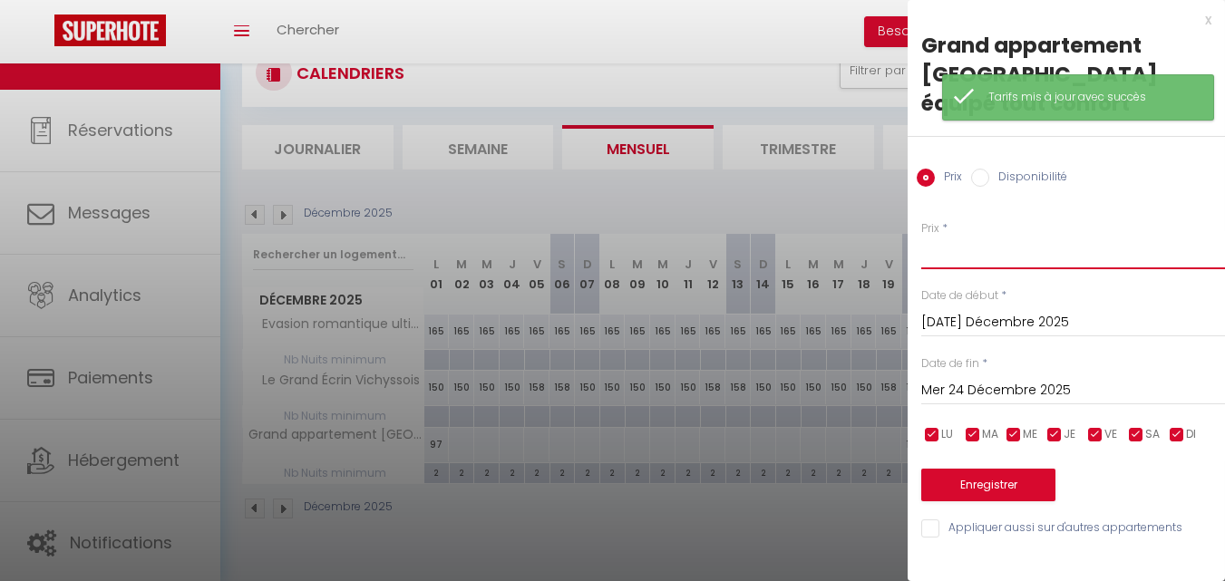
click at [938, 237] on input "Prix" at bounding box center [1073, 253] width 304 height 33
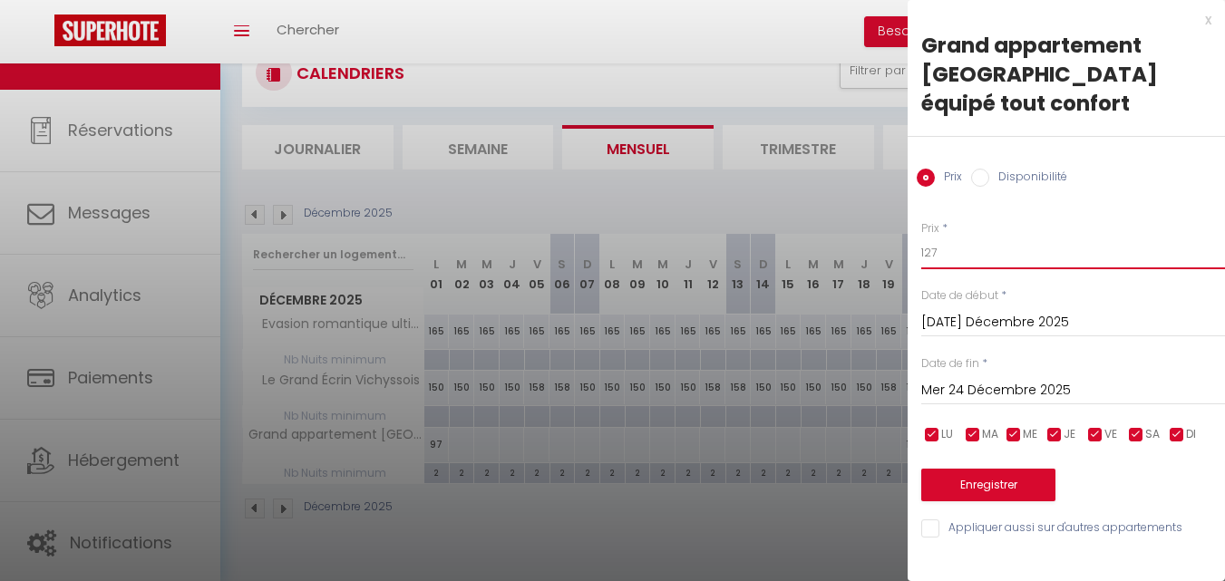
type input "127"
click at [1027, 469] on button "Enregistrer" at bounding box center [988, 485] width 134 height 33
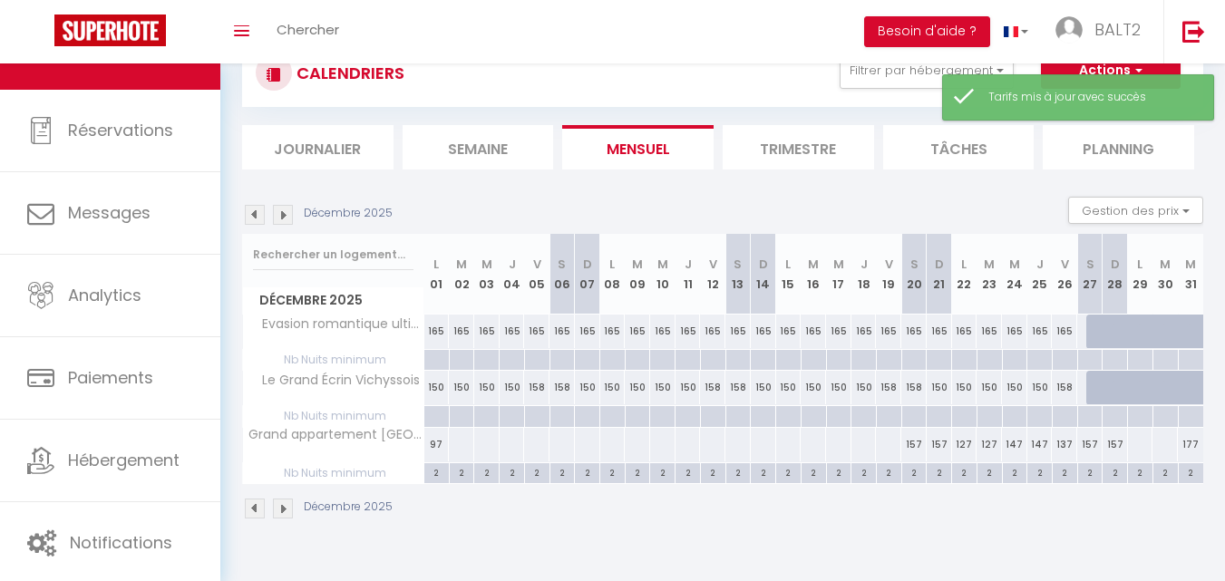
click at [1137, 445] on div at bounding box center [1140, 445] width 26 height 34
type input "Lun 29 Décembre 2025"
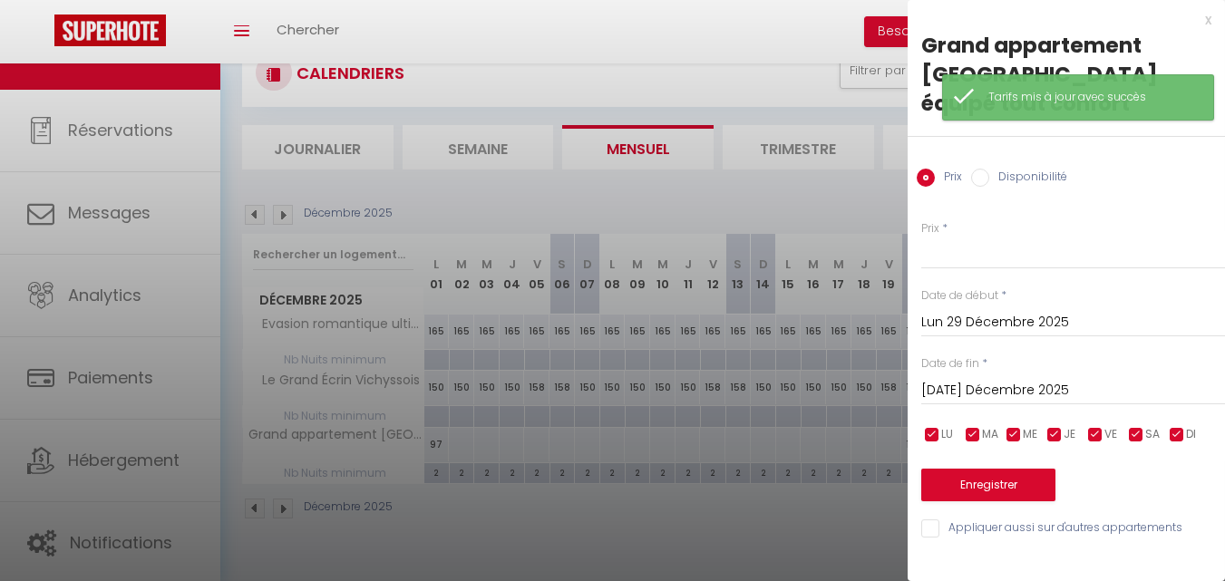
click at [1013, 379] on input "[DATE] Décembre 2025" at bounding box center [1073, 391] width 304 height 24
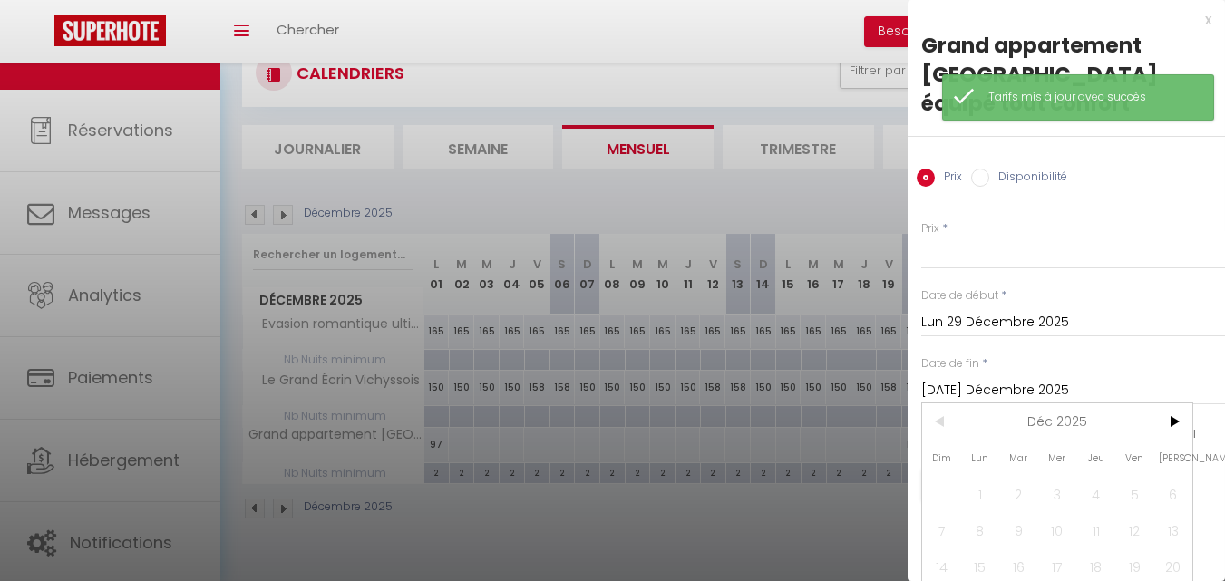
scroll to position [91, 0]
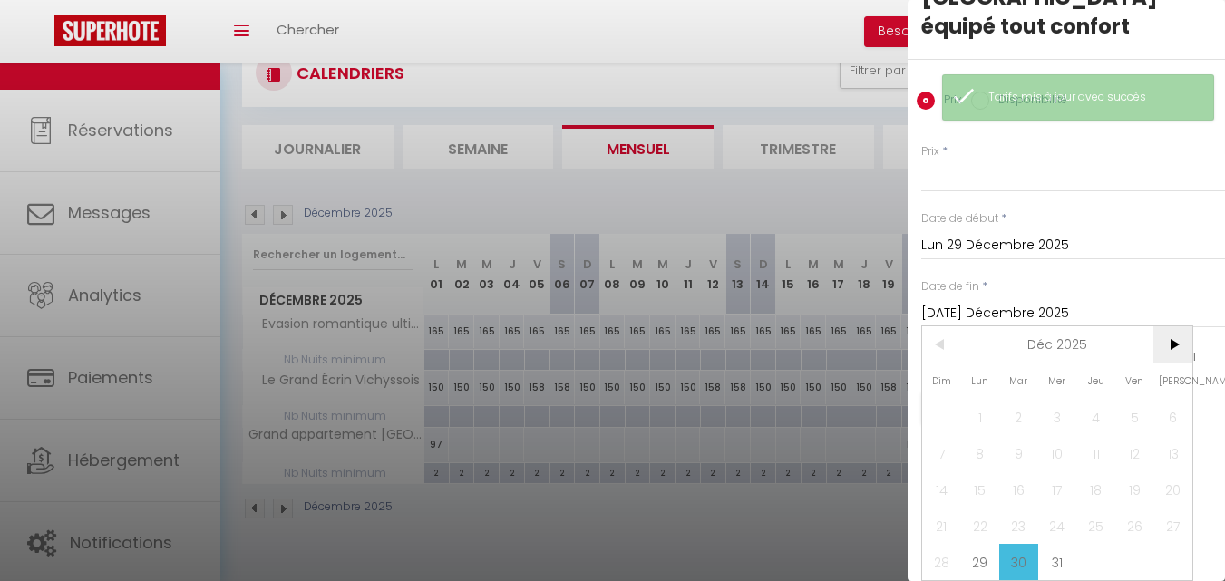
click at [1169, 337] on span ">" at bounding box center [1172, 344] width 39 height 36
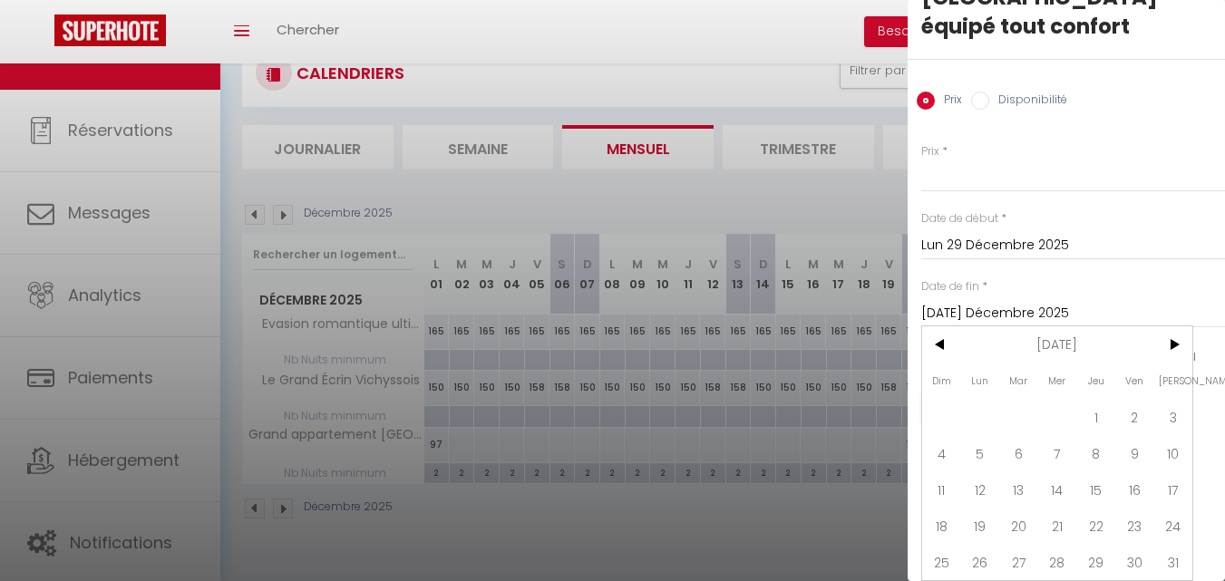
click at [1107, 399] on span "1" at bounding box center [1095, 417] width 39 height 36
type input "Jeu 01 Janvier 2026"
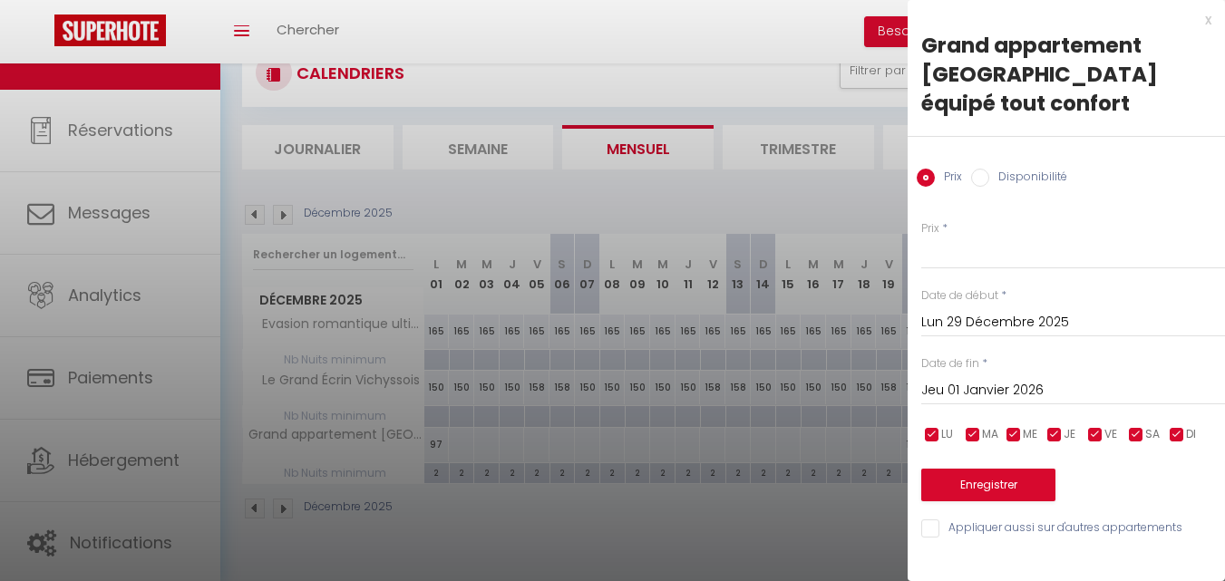
scroll to position [0, 0]
click at [974, 237] on input "Prix" at bounding box center [1073, 253] width 304 height 33
type input "127"
click at [1030, 469] on button "Enregistrer" at bounding box center [988, 485] width 134 height 33
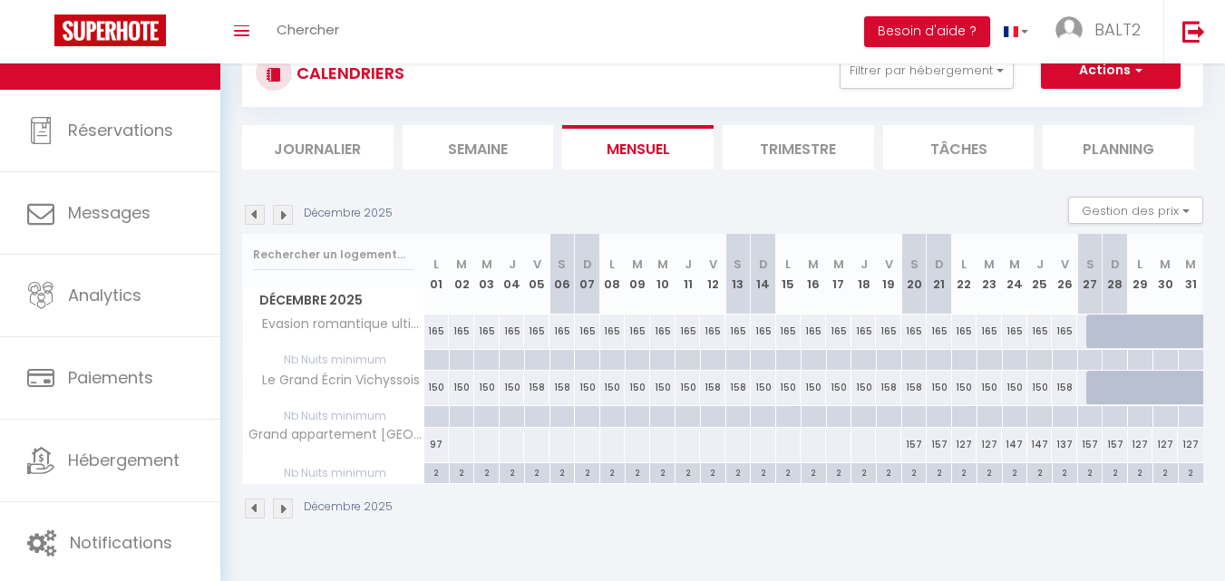
click at [884, 444] on div at bounding box center [888, 445] width 26 height 34
type input "Ven 19 Décembre 2025"
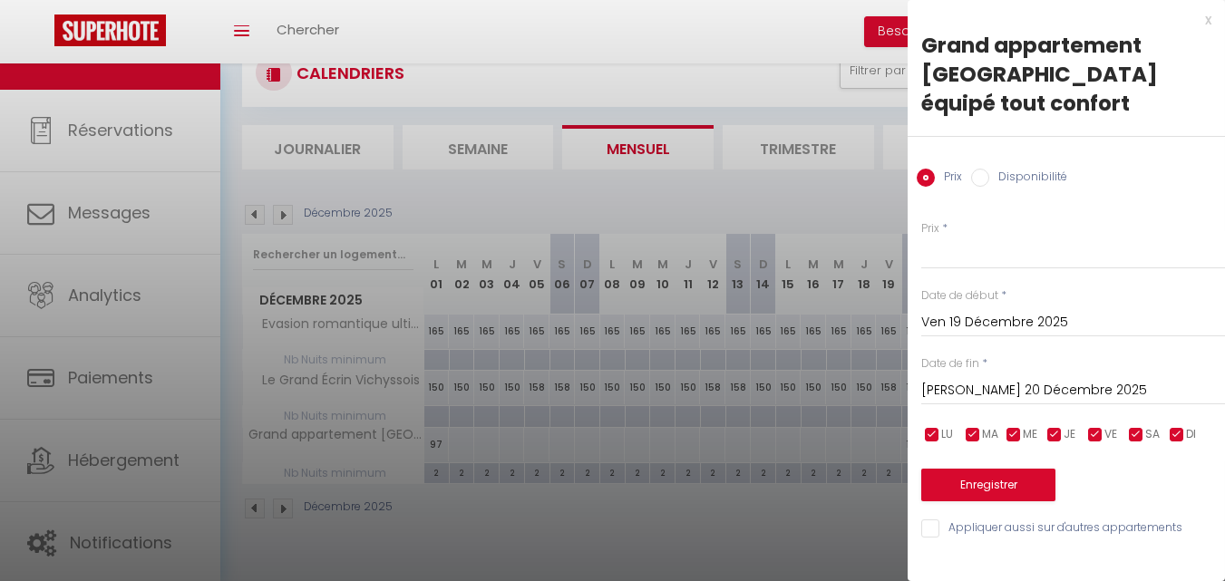
click at [1004, 379] on input "[PERSON_NAME] 20 Décembre 2025" at bounding box center [1073, 391] width 304 height 24
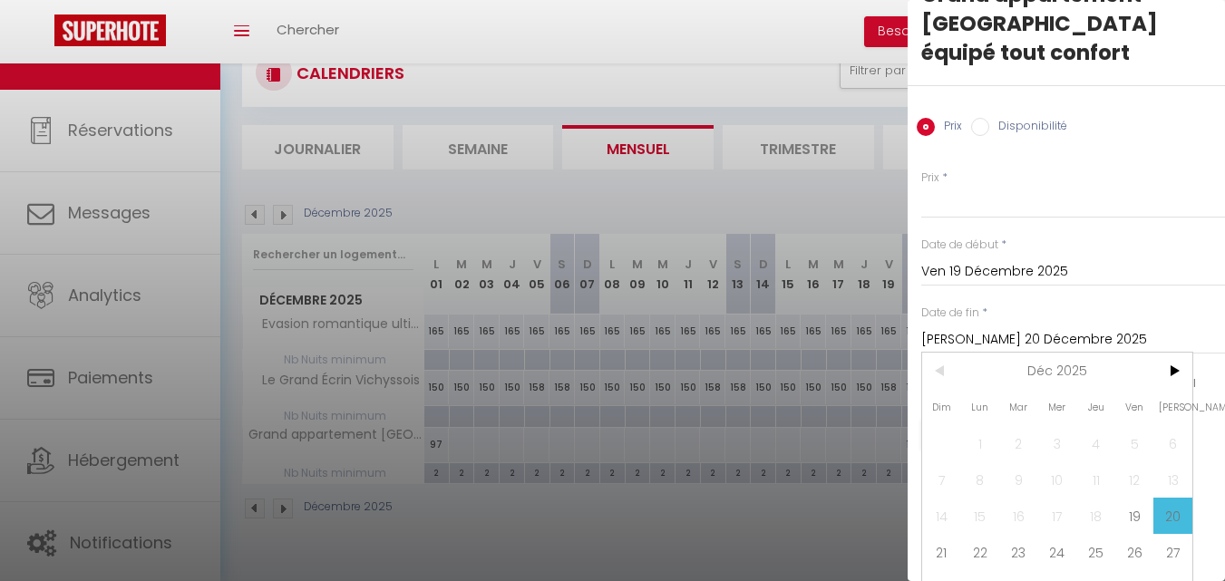
scroll to position [91, 0]
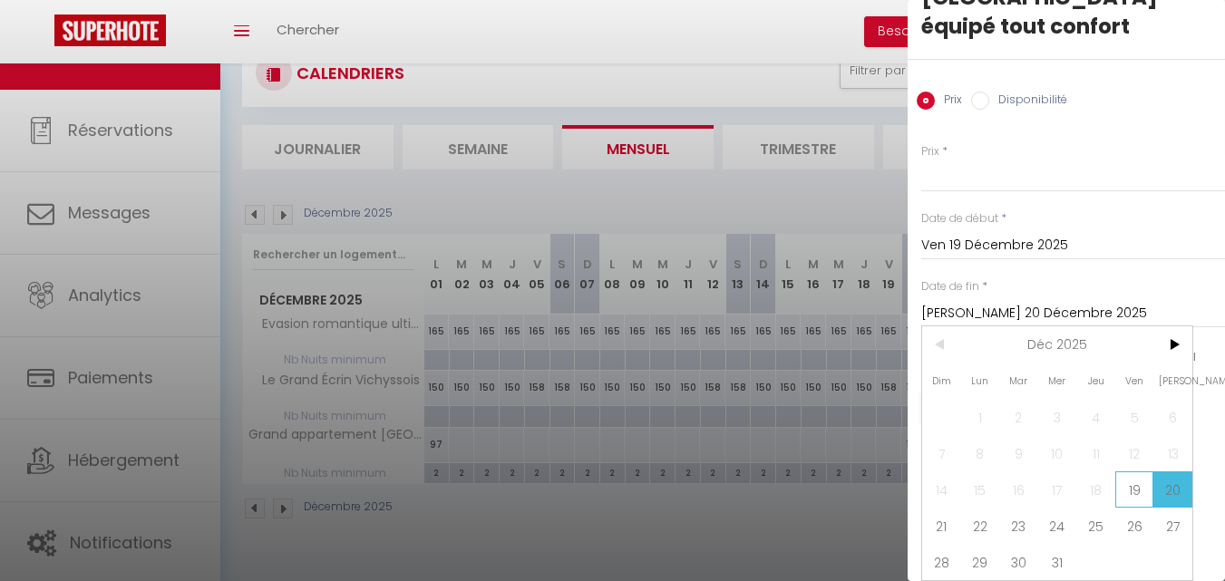
click at [1135, 472] on span "19" at bounding box center [1134, 489] width 39 height 36
type input "Ven 19 Décembre 2025"
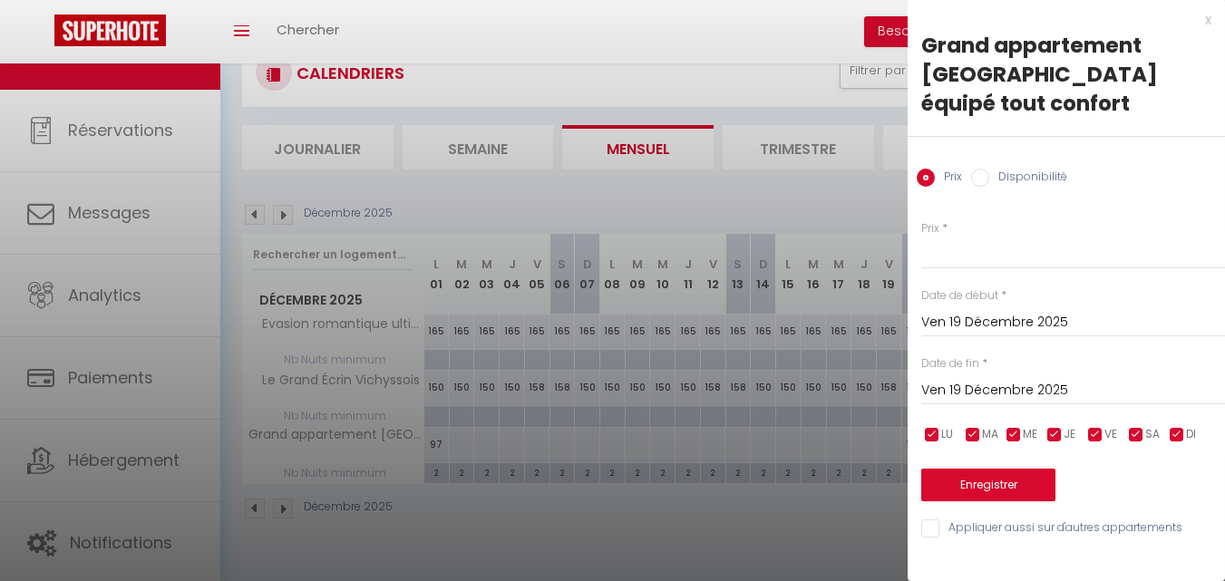
click at [1034, 311] on input "Ven 19 Décembre 2025" at bounding box center [1073, 323] width 304 height 24
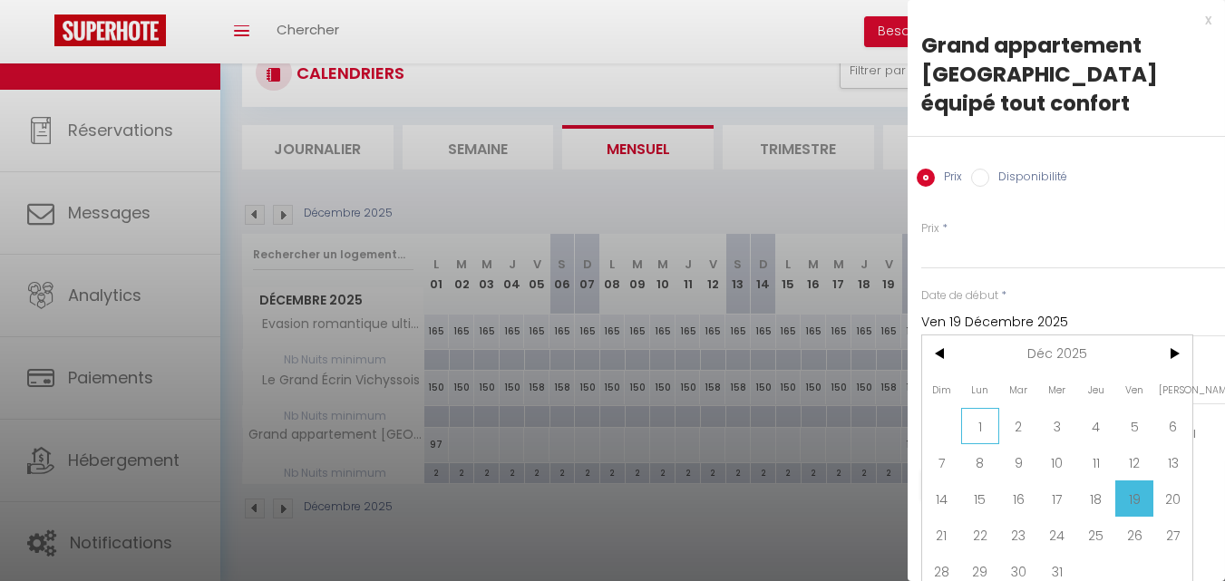
click at [976, 408] on span "1" at bounding box center [980, 426] width 39 height 36
type input "Lun 01 Décembre 2025"
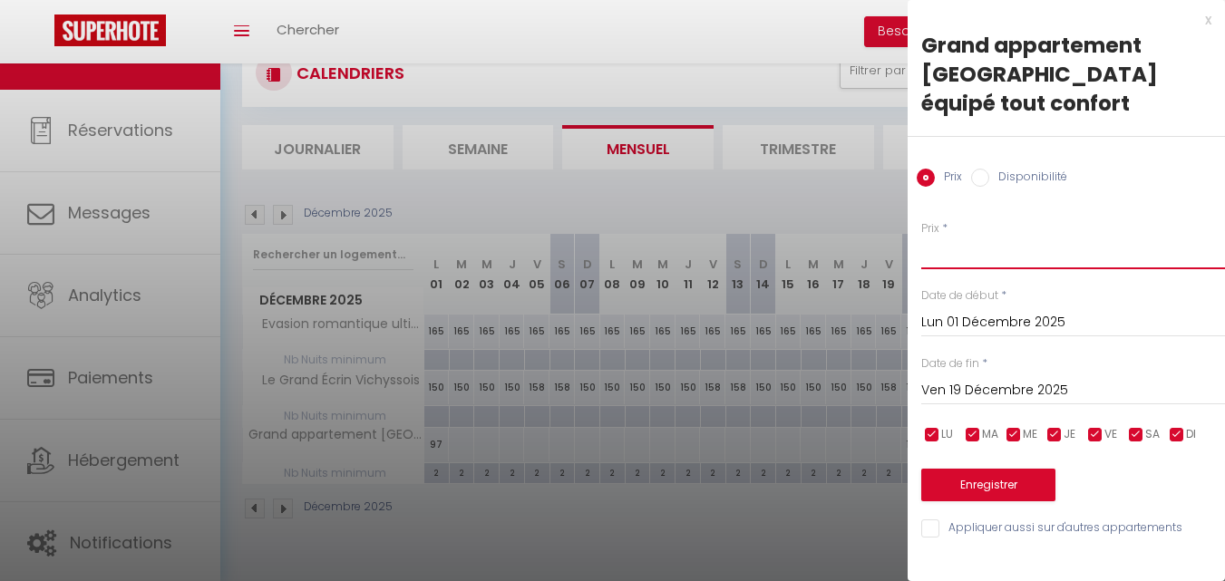
click at [964, 237] on input "Prix" at bounding box center [1073, 253] width 304 height 33
type input "97"
click at [1019, 469] on button "Enregistrer" at bounding box center [988, 485] width 134 height 33
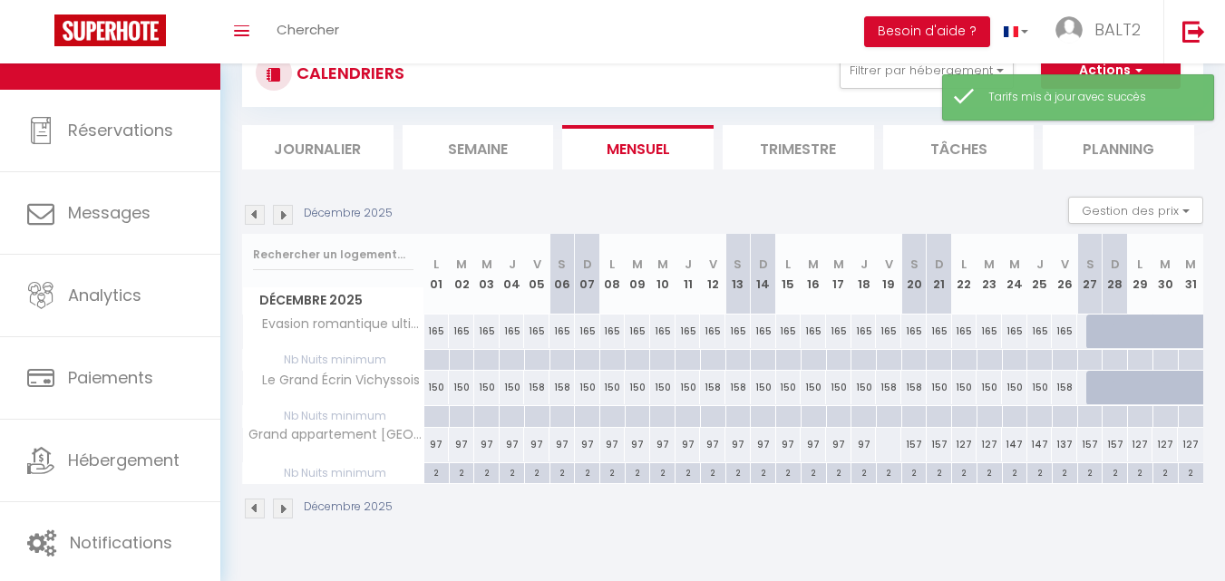
click at [560, 442] on div "97" at bounding box center [561, 445] width 25 height 34
type input "97"
type input "[PERSON_NAME] 06 Décembre 2025"
type input "Dim 07 Décembre 2025"
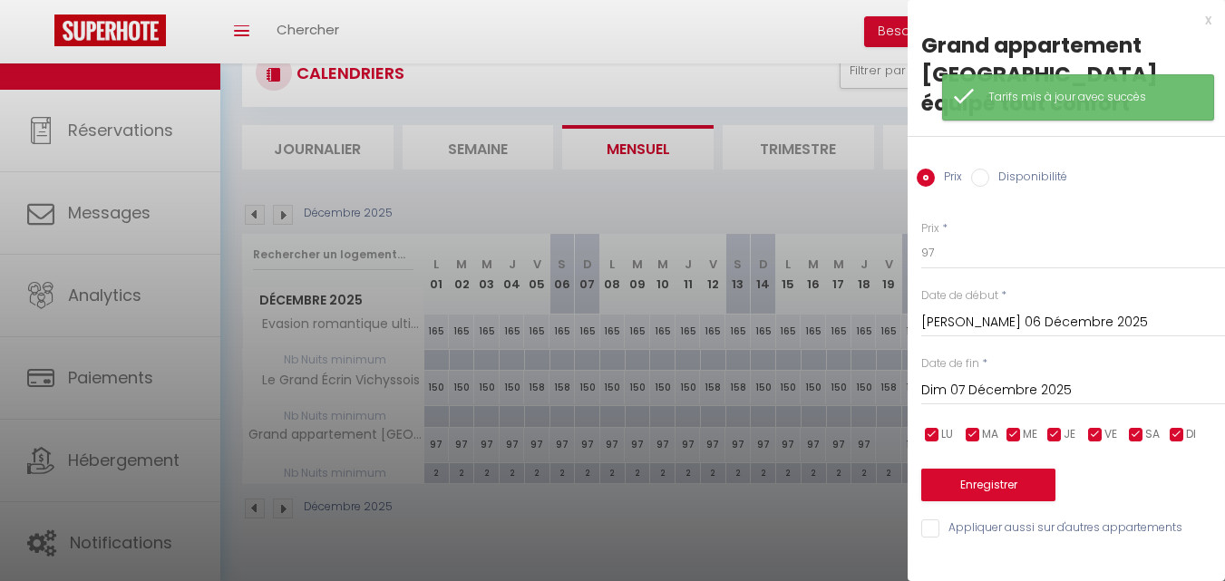
click at [952, 220] on div "Prix * 97" at bounding box center [1073, 245] width 304 height 50
click at [957, 237] on input "97" at bounding box center [1073, 253] width 304 height 33
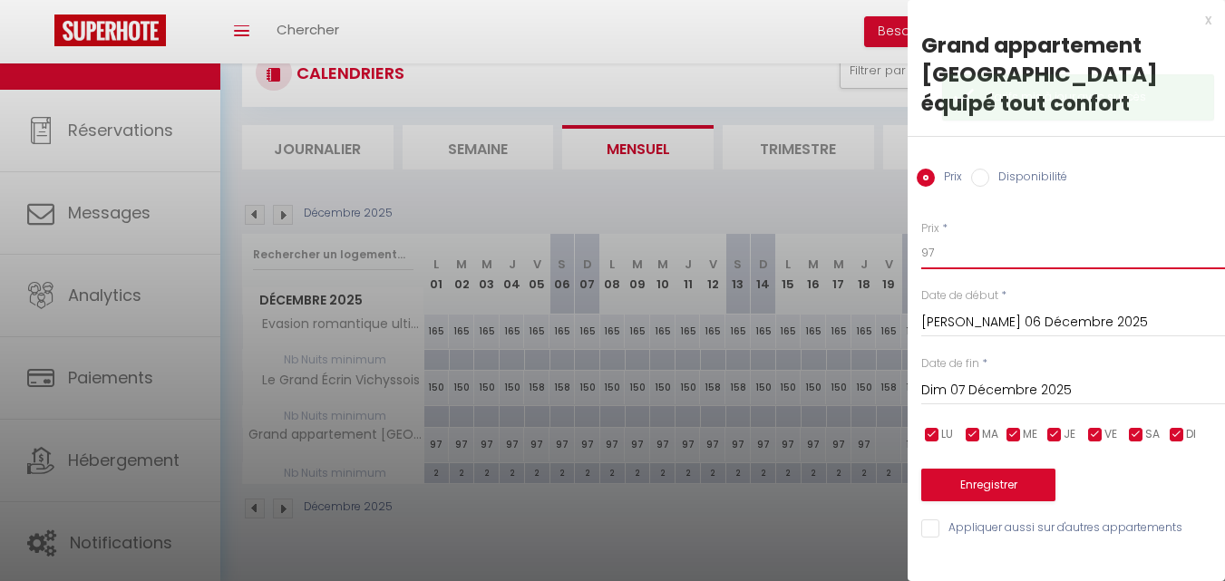
type input "9"
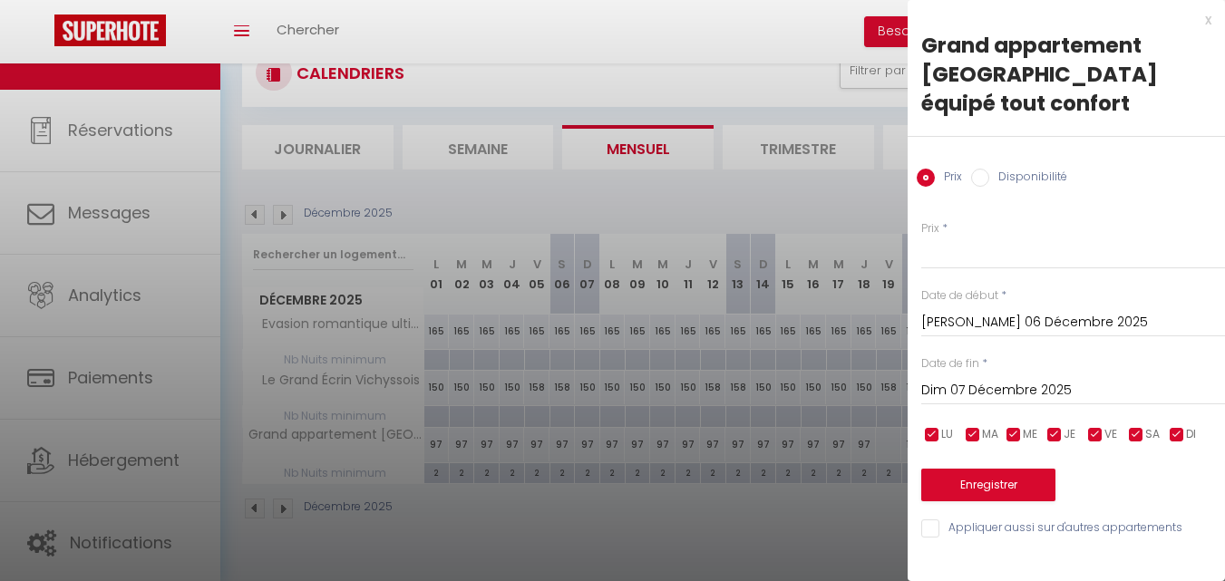
click at [1008, 379] on input "Dim 07 Décembre 2025" at bounding box center [1073, 391] width 304 height 24
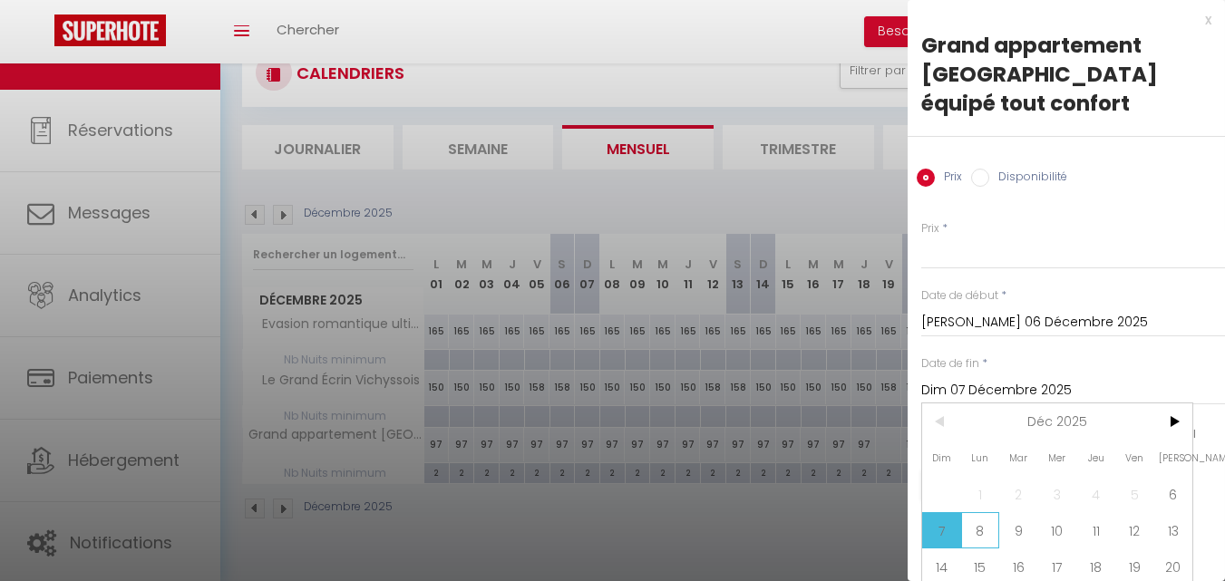
click at [973, 530] on span "8" at bounding box center [980, 530] width 39 height 36
type input "Lun 08 Décembre 2025"
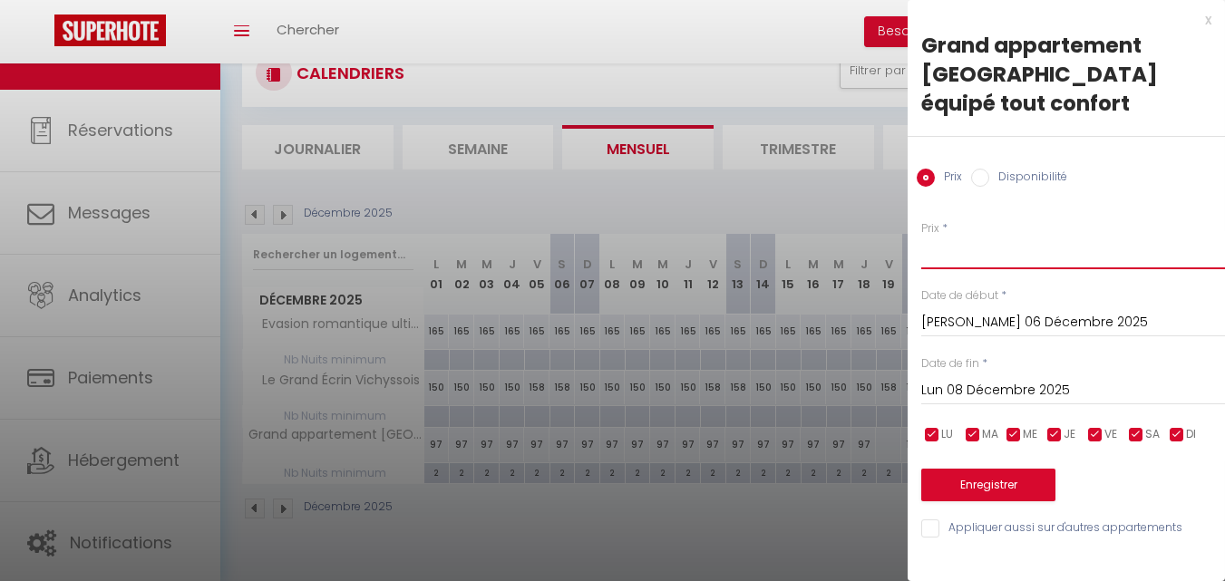
click at [985, 237] on input "Prix" at bounding box center [1073, 253] width 304 height 33
type input "117"
click at [957, 469] on button "Enregistrer" at bounding box center [988, 485] width 134 height 33
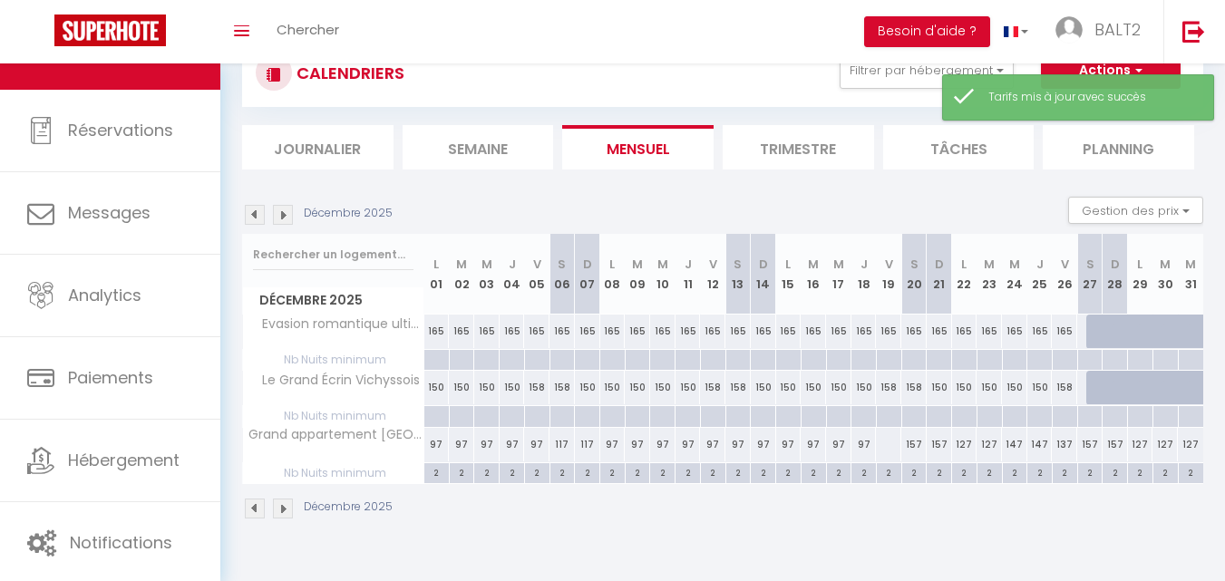
click at [735, 444] on div "97" at bounding box center [737, 445] width 25 height 34
type input "97"
type input "[PERSON_NAME] 13 Décembre 2025"
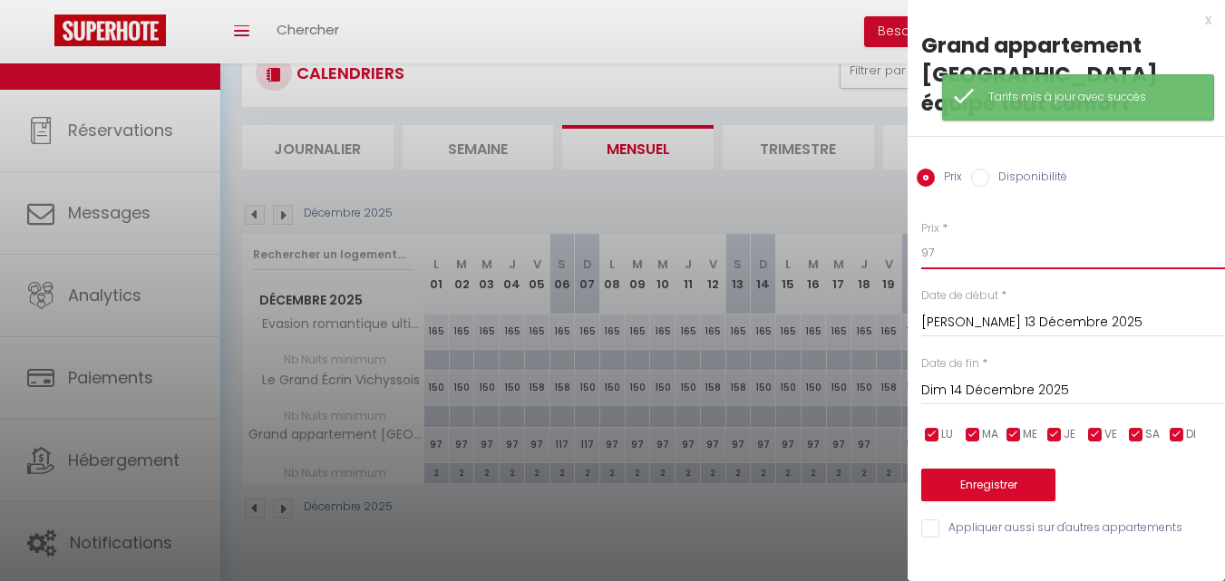
click at [947, 237] on input "97" at bounding box center [1073, 253] width 304 height 33
drag, startPoint x: 948, startPoint y: 225, endPoint x: 846, endPoint y: 226, distance: 102.5
click at [846, 226] on body "🟢 Des questions ou besoin d'assistance pour la migration AirBnB? Connectez-vous…" at bounding box center [612, 290] width 1225 height 581
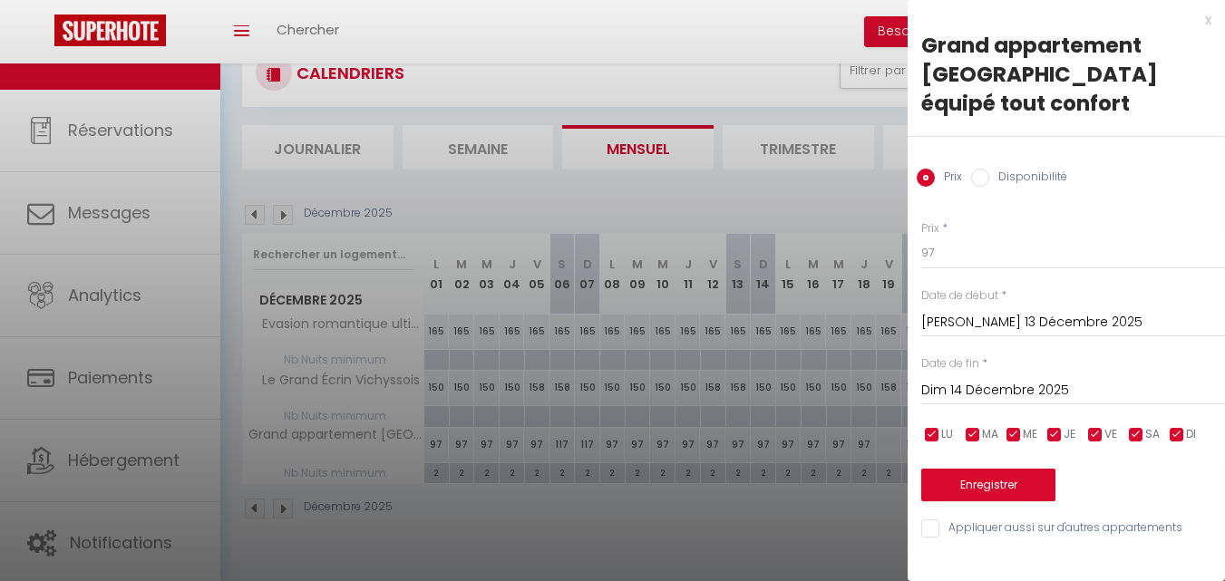
click at [971, 311] on input "[PERSON_NAME] 13 Décembre 2025" at bounding box center [1073, 323] width 304 height 24
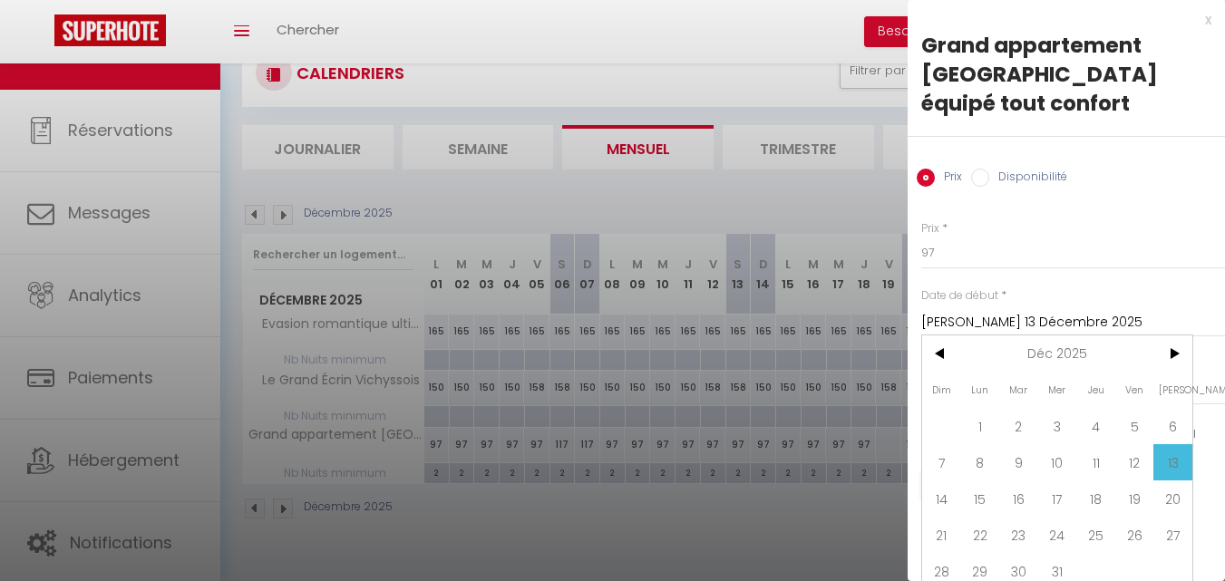
click at [1172, 444] on span "13" at bounding box center [1172, 462] width 39 height 36
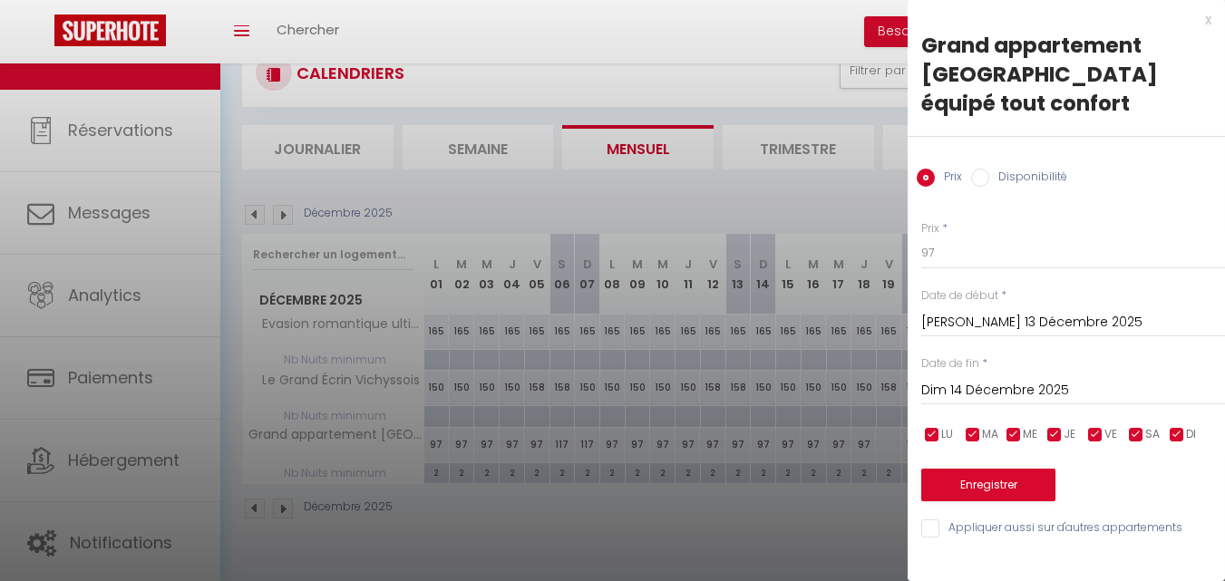
click at [982, 379] on input "Dim 14 Décembre 2025" at bounding box center [1073, 391] width 304 height 24
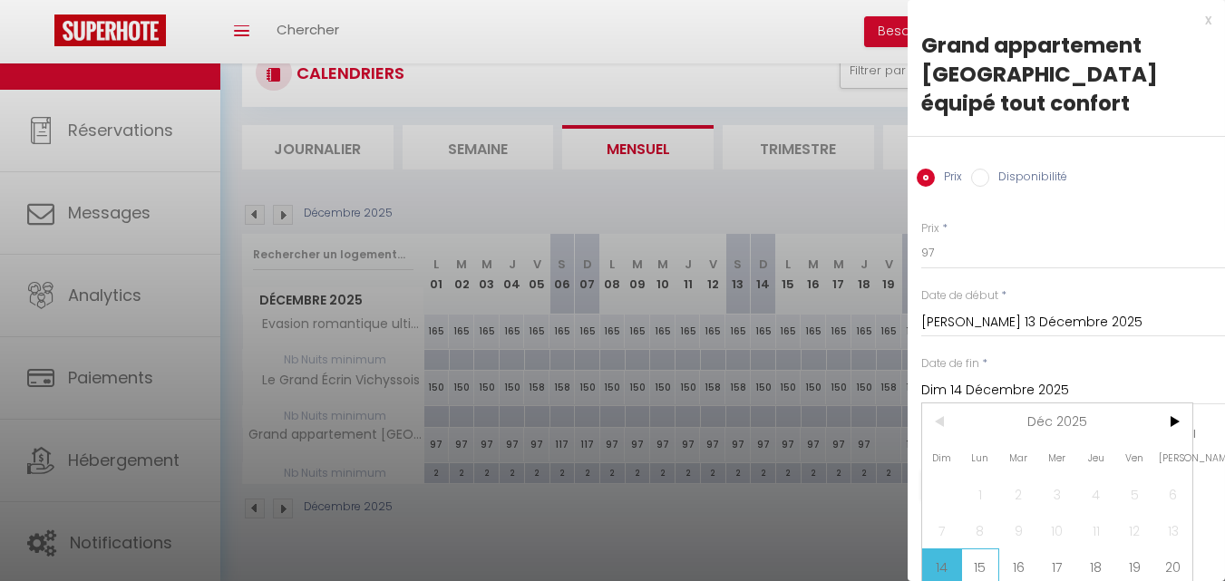
click at [978, 561] on span "15" at bounding box center [980, 567] width 39 height 36
type input "Lun 15 Décembre 2025"
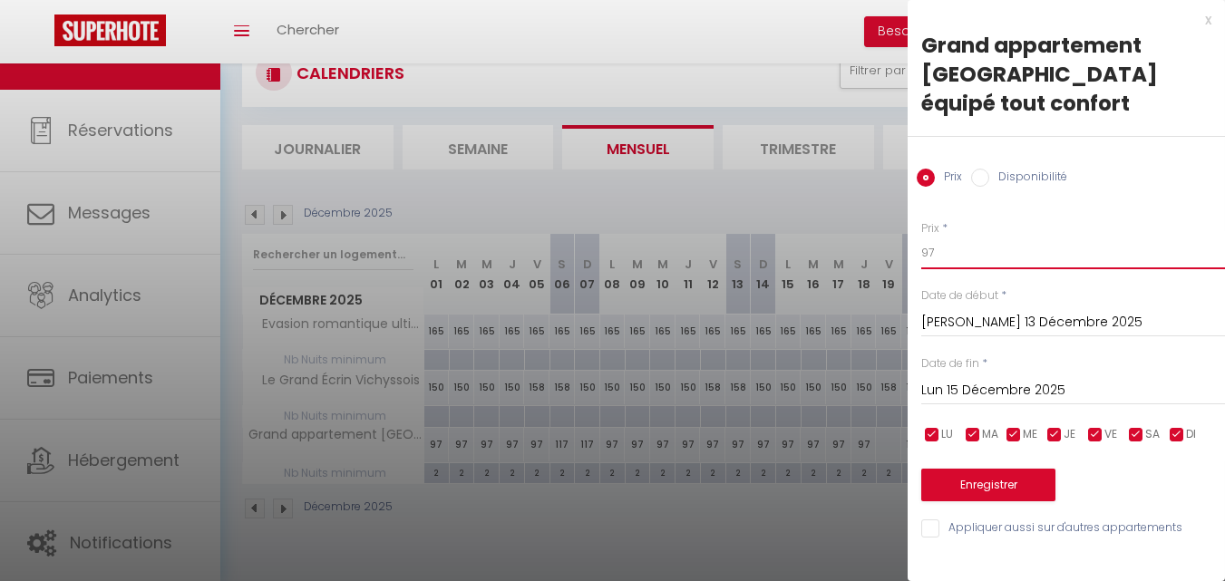
click at [962, 237] on input "97" at bounding box center [1073, 253] width 304 height 33
type input "9"
type input "117"
click at [1007, 469] on button "Enregistrer" at bounding box center [988, 485] width 134 height 33
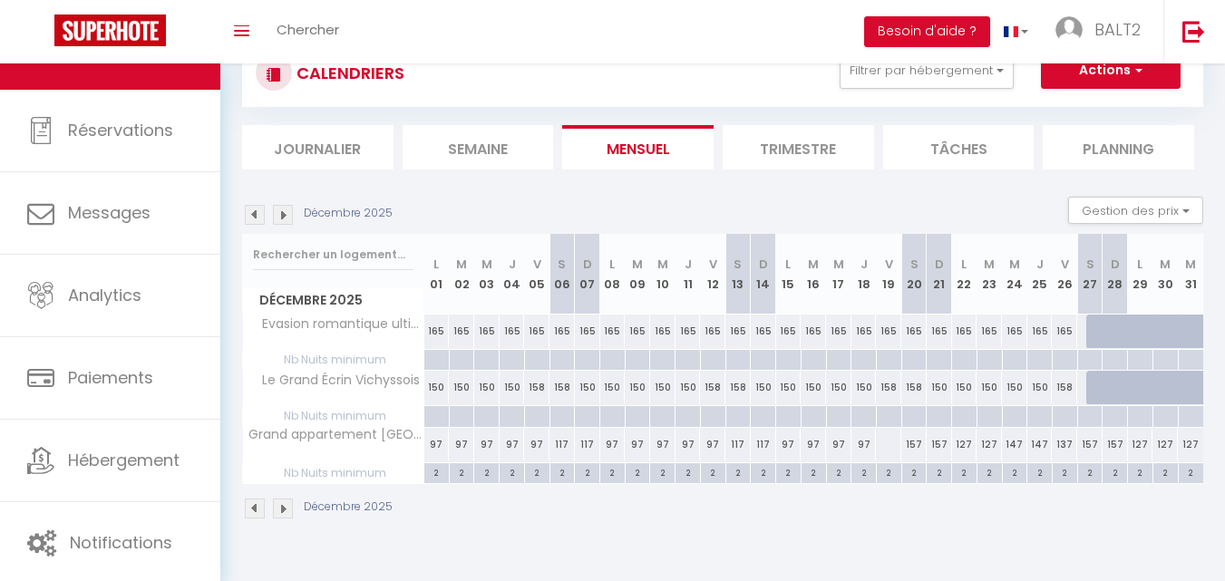
click at [884, 449] on div at bounding box center [888, 445] width 26 height 34
type input "Ven 19 Décembre 2025"
type input "[PERSON_NAME] 20 Décembre 2025"
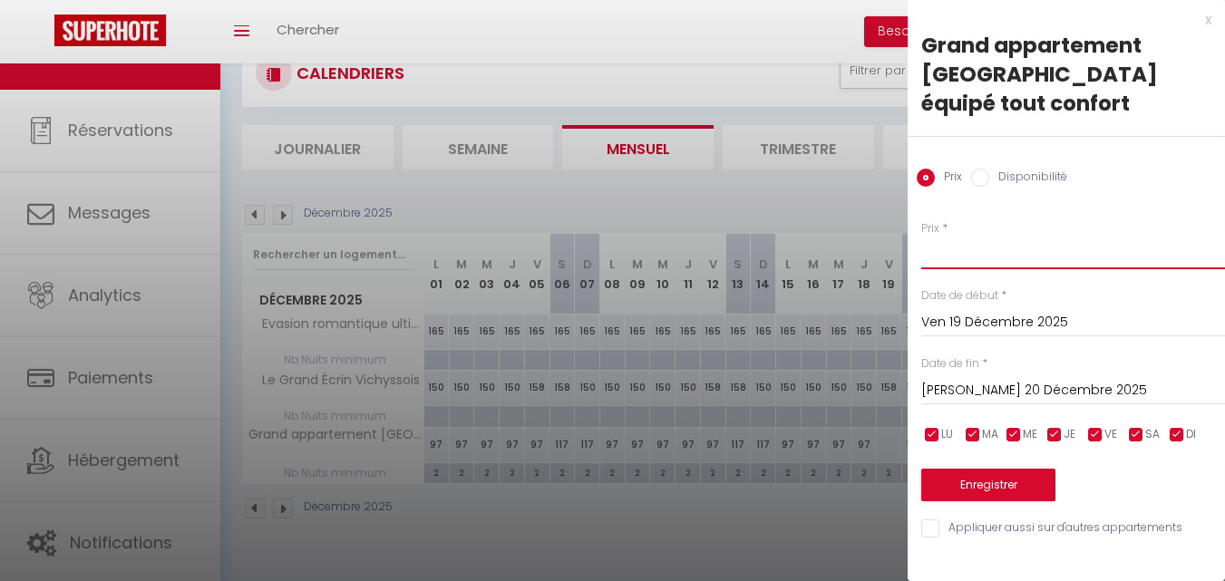
click at [977, 237] on input "Prix" at bounding box center [1073, 253] width 304 height 33
type input "97"
click at [965, 469] on button "Enregistrer" at bounding box center [988, 485] width 134 height 33
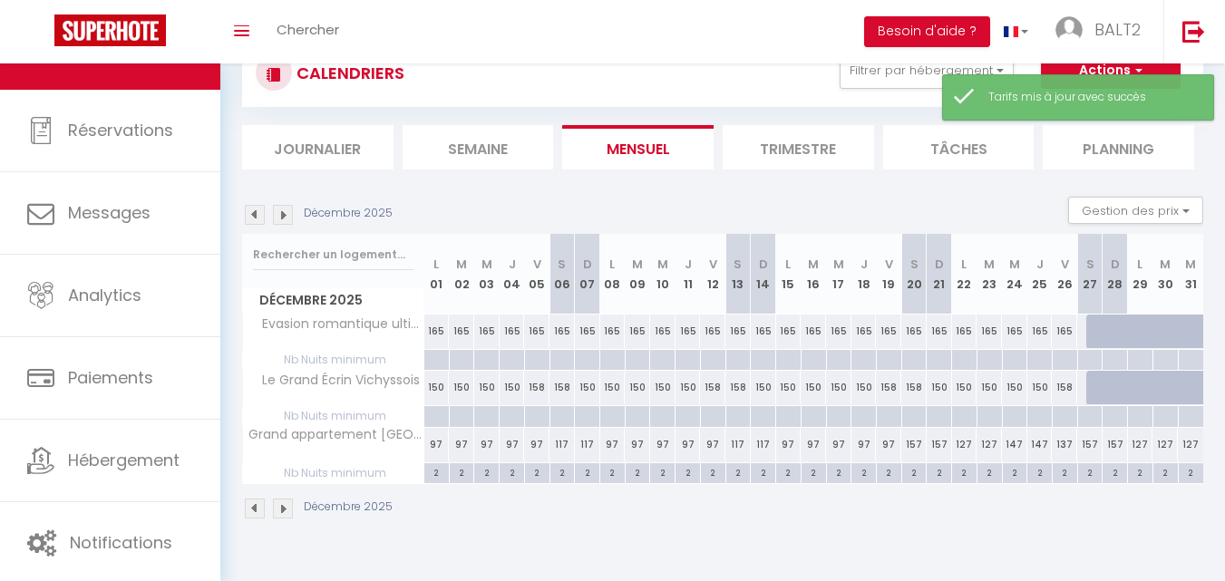
click at [256, 503] on img at bounding box center [255, 509] width 20 height 20
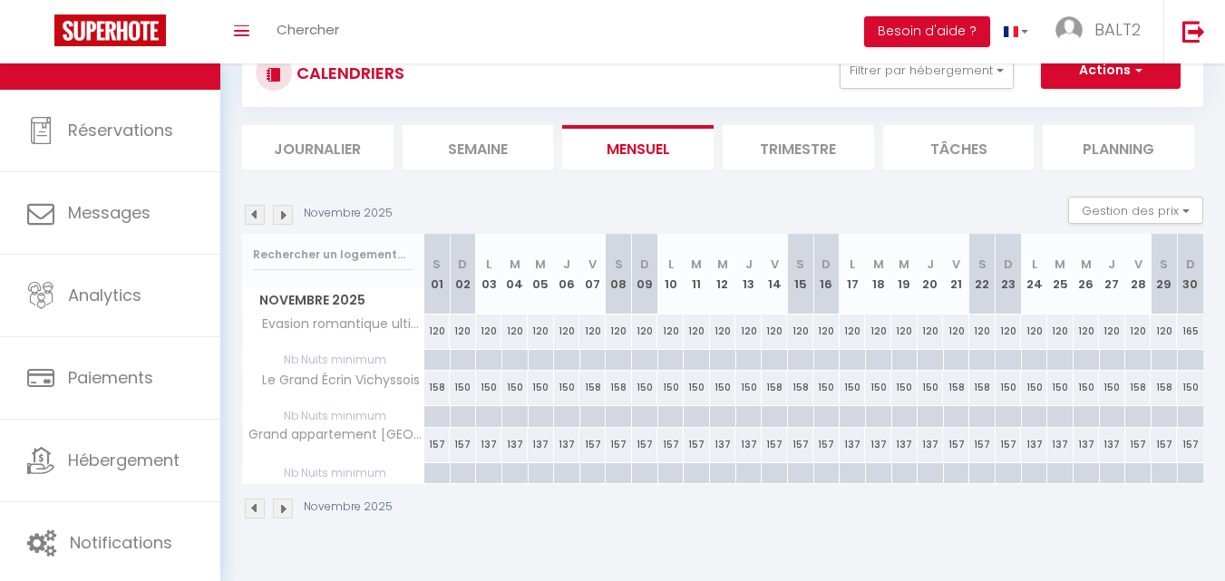
click at [255, 502] on img at bounding box center [255, 509] width 20 height 20
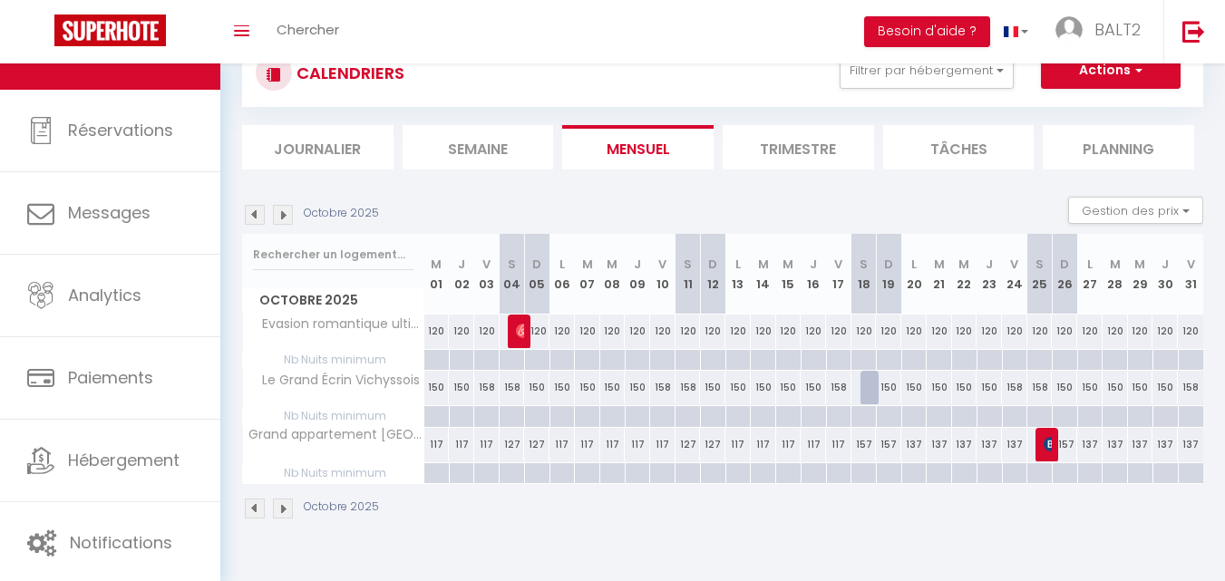
click at [249, 503] on img at bounding box center [255, 509] width 20 height 20
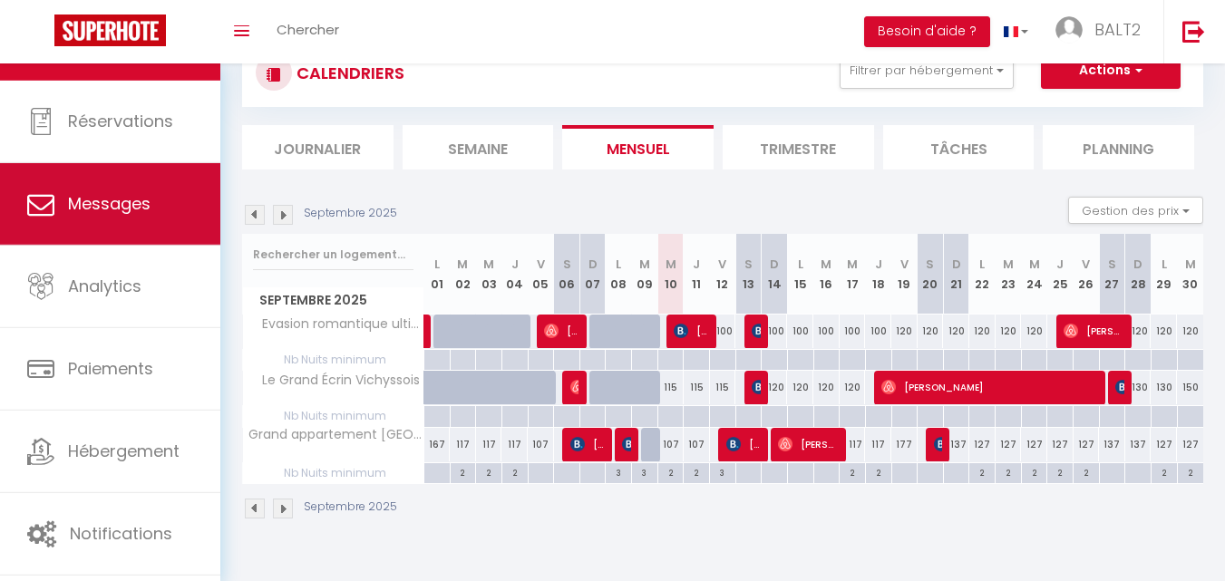
scroll to position [55, 0]
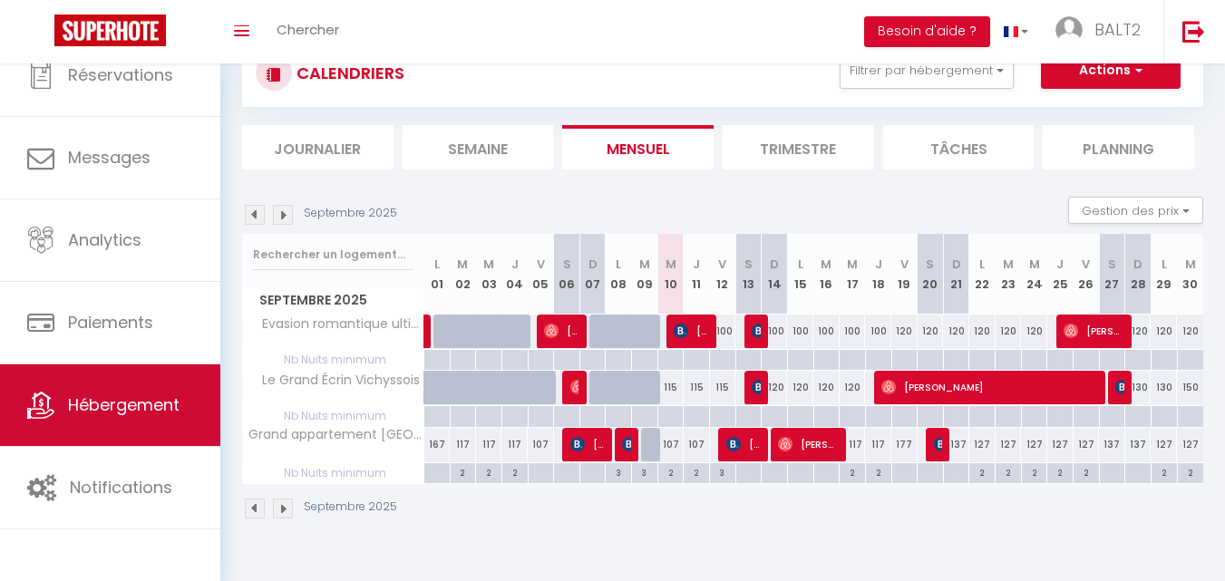
click at [106, 406] on span "Hébergement" at bounding box center [124, 404] width 112 height 23
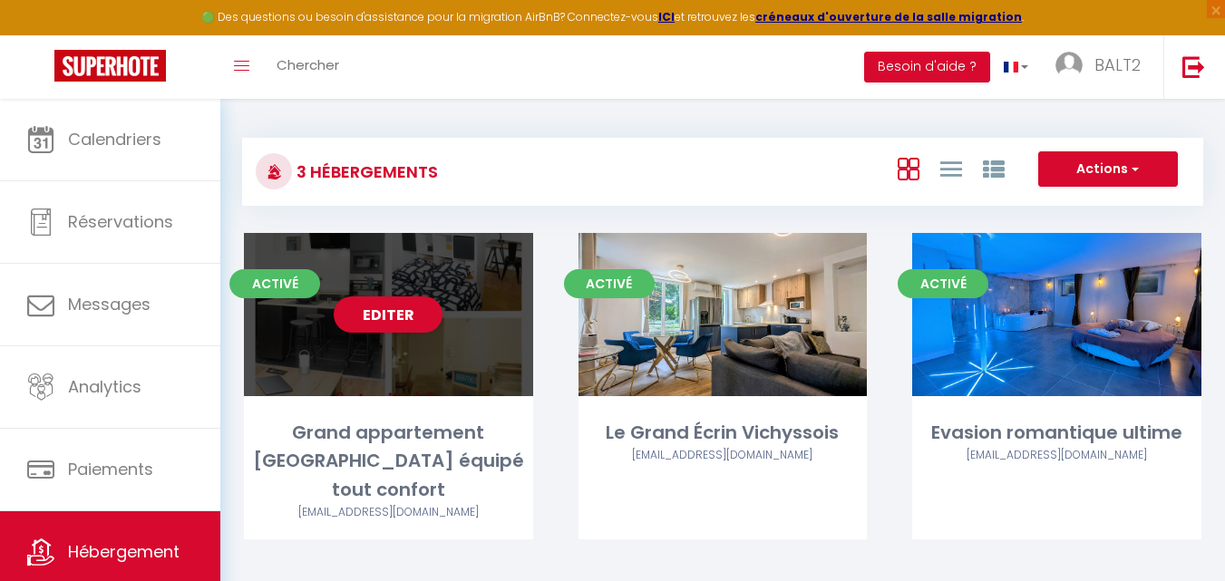
scroll to position [99, 0]
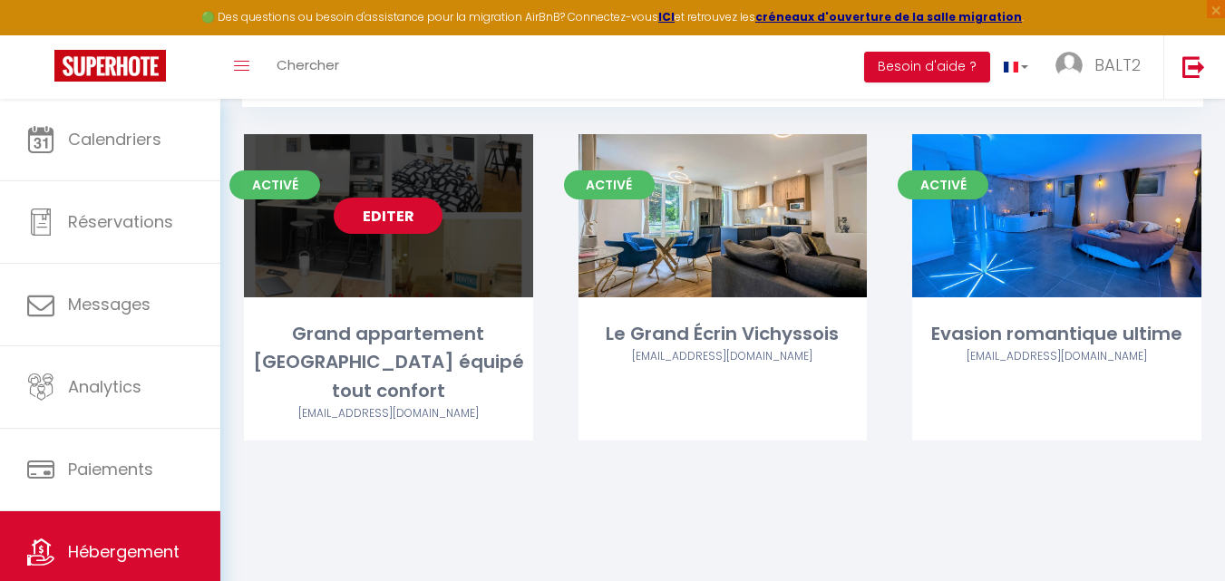
click at [413, 209] on link "Editer" at bounding box center [388, 216] width 109 height 36
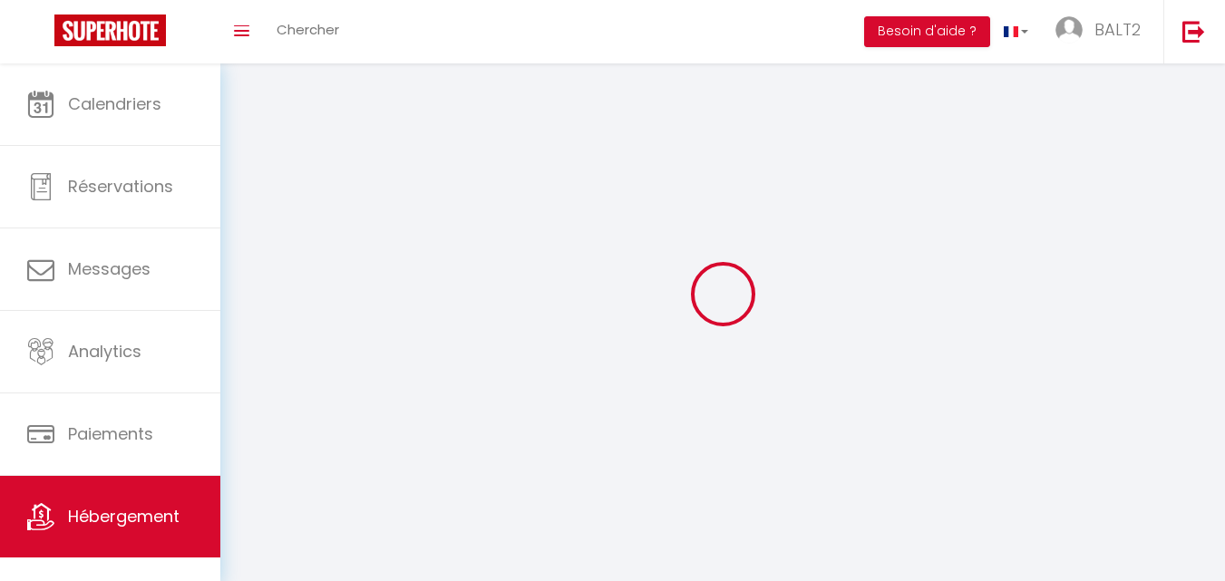
select select "1"
select select
select select "28"
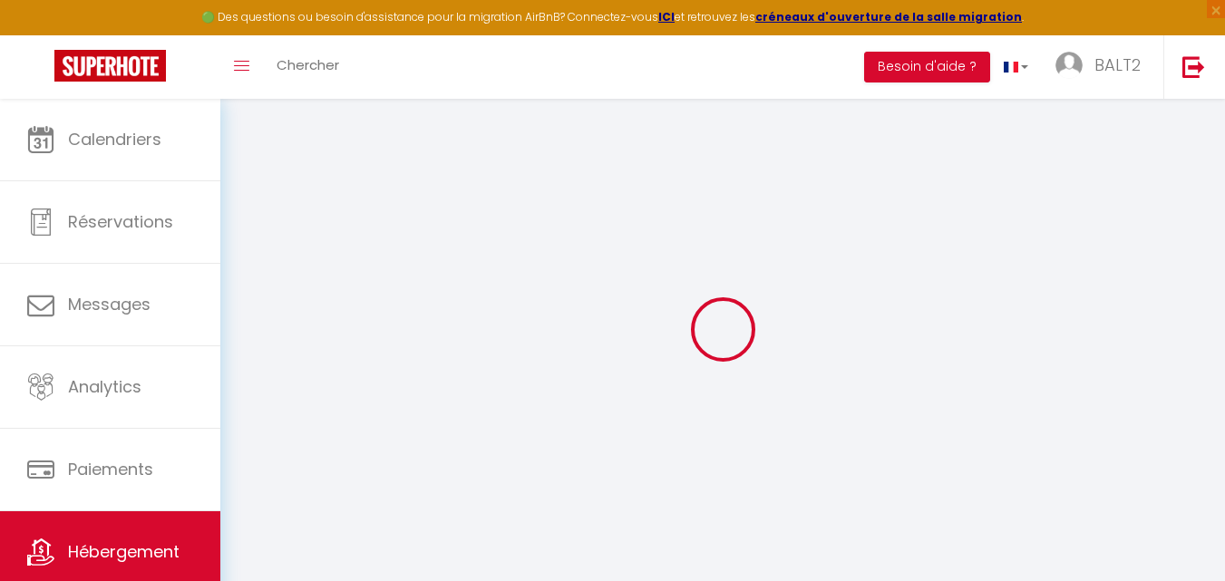
select select
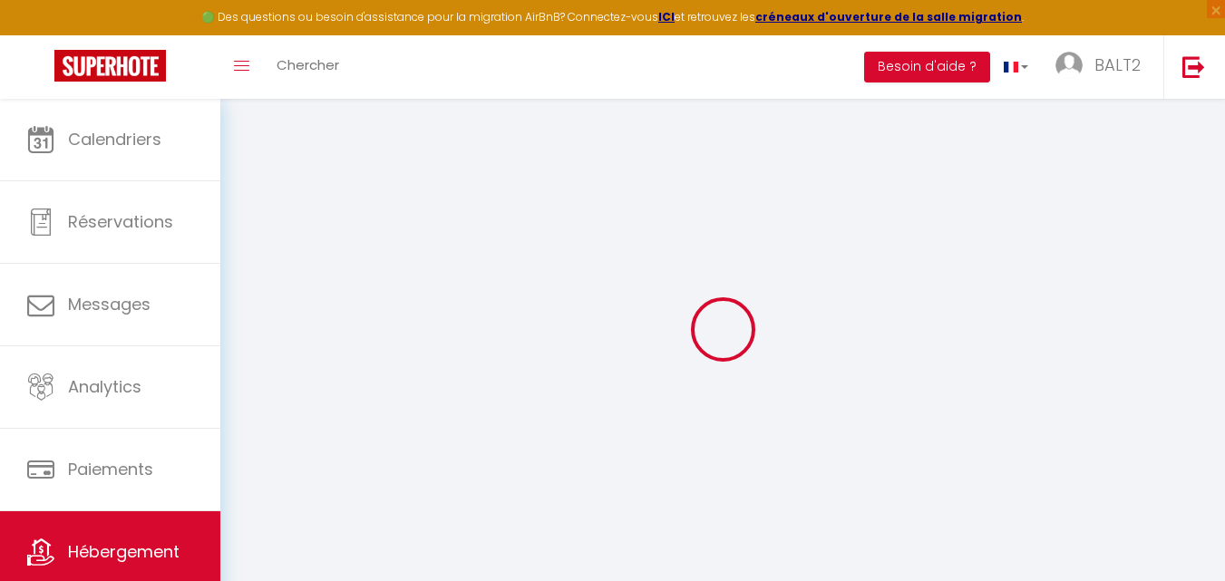
select select
checkbox input "false"
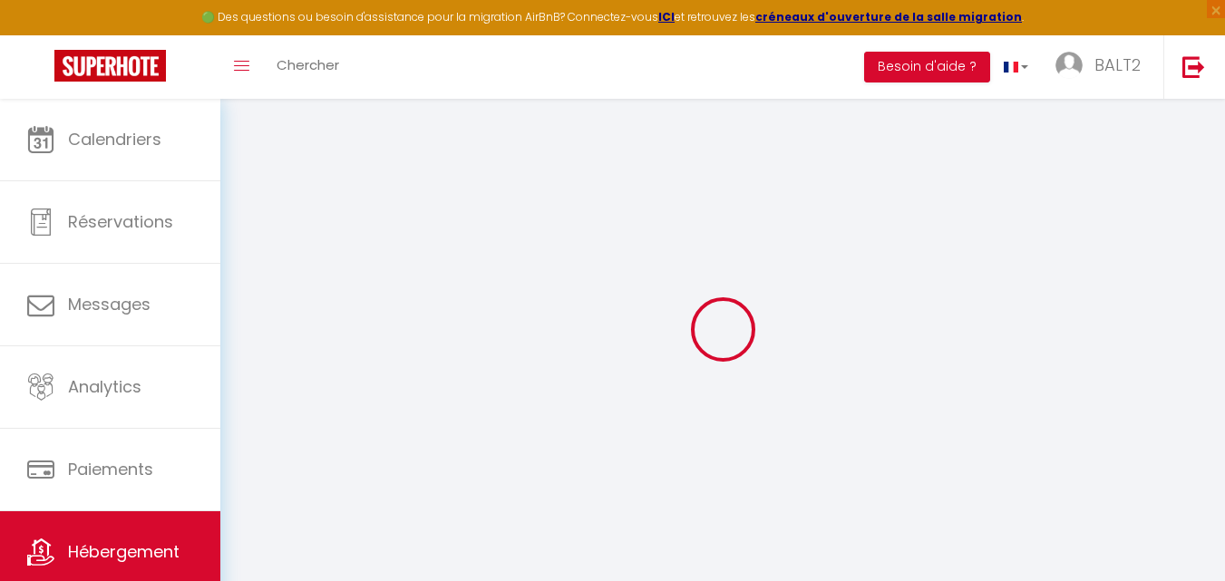
select select
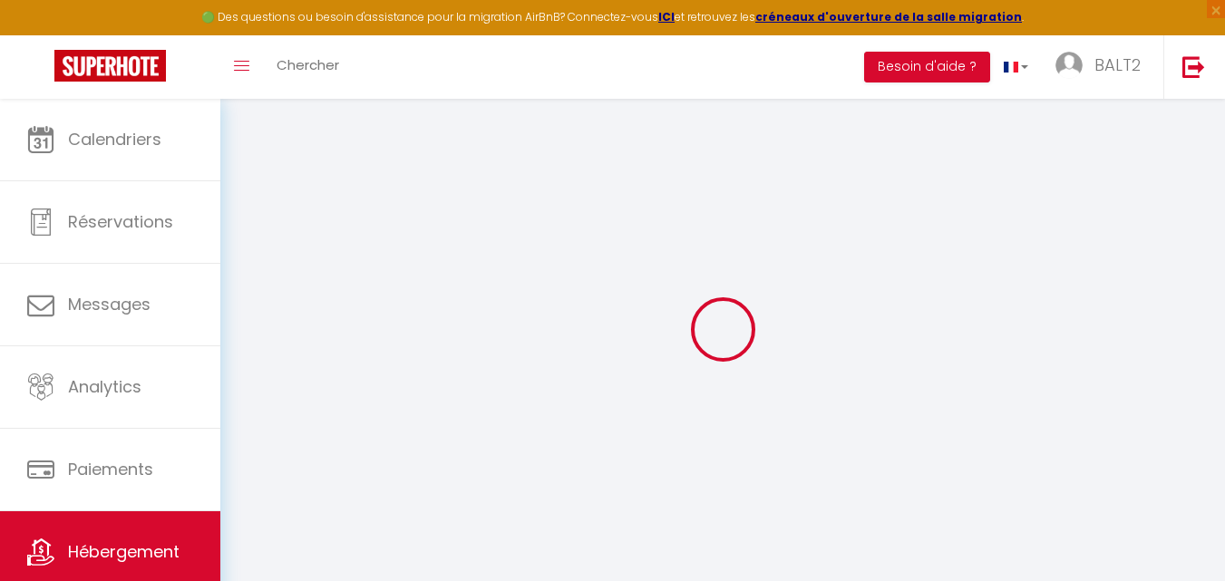
select select
checkbox input "false"
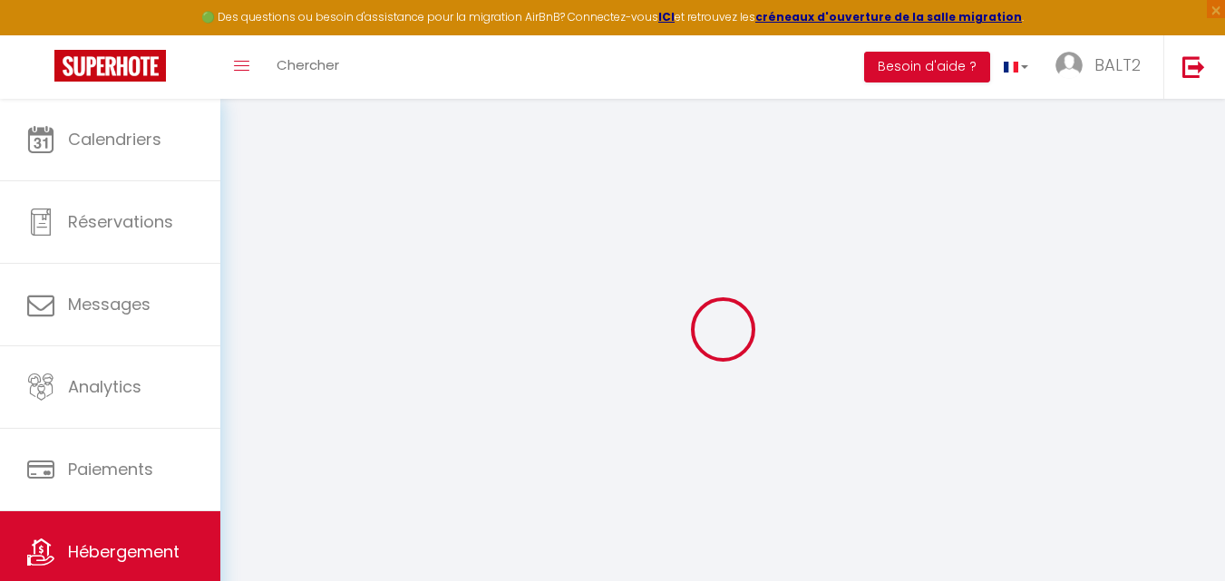
checkbox input "false"
select select
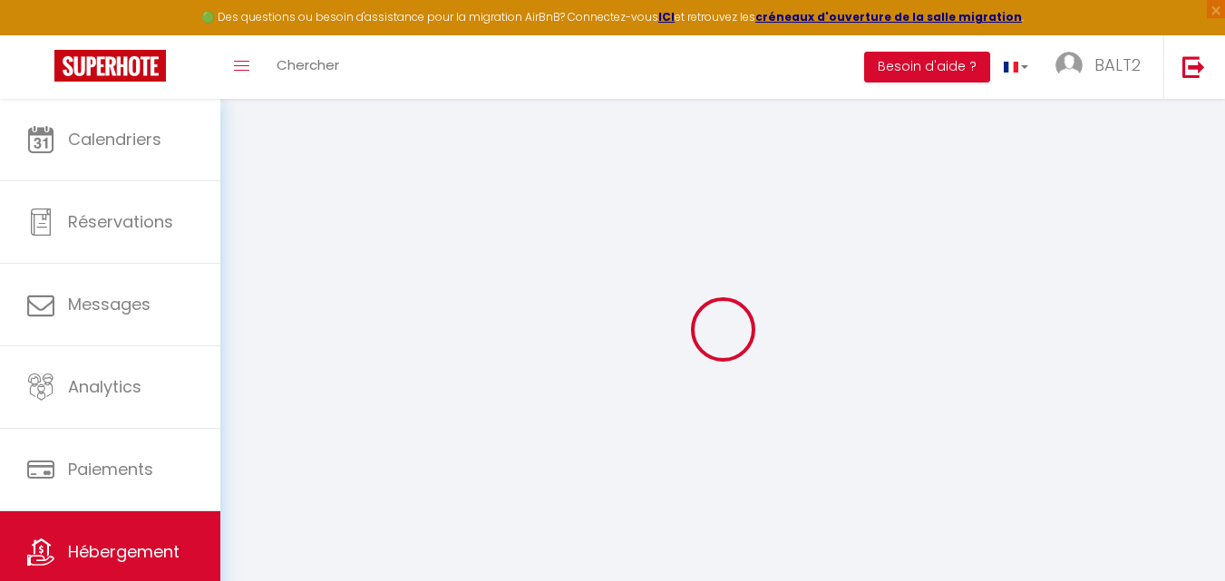
select select
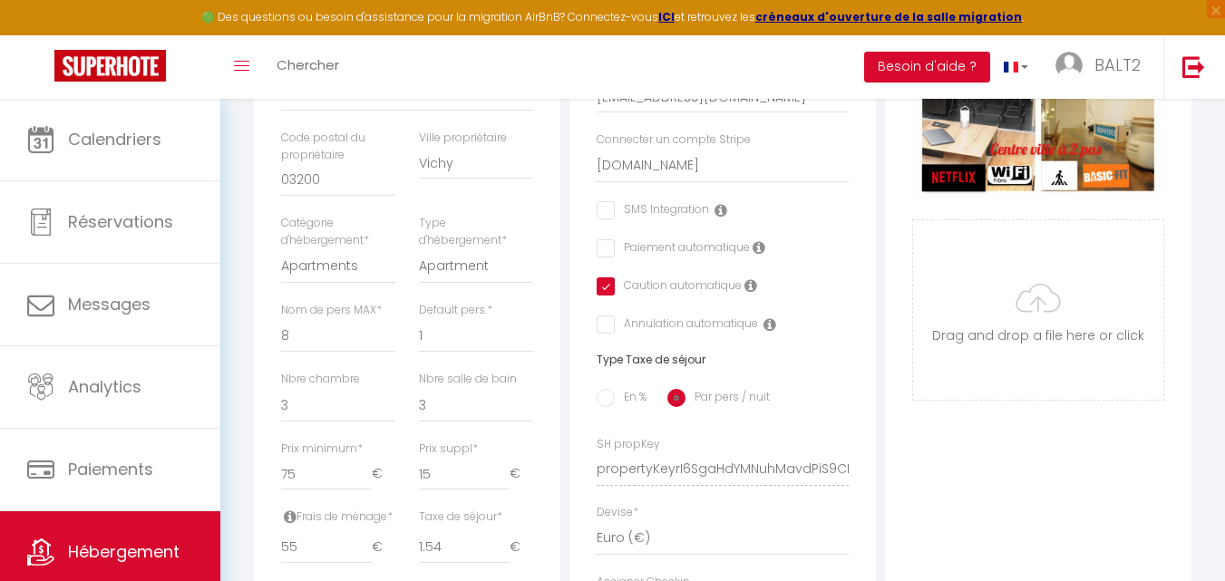
scroll to position [725, 0]
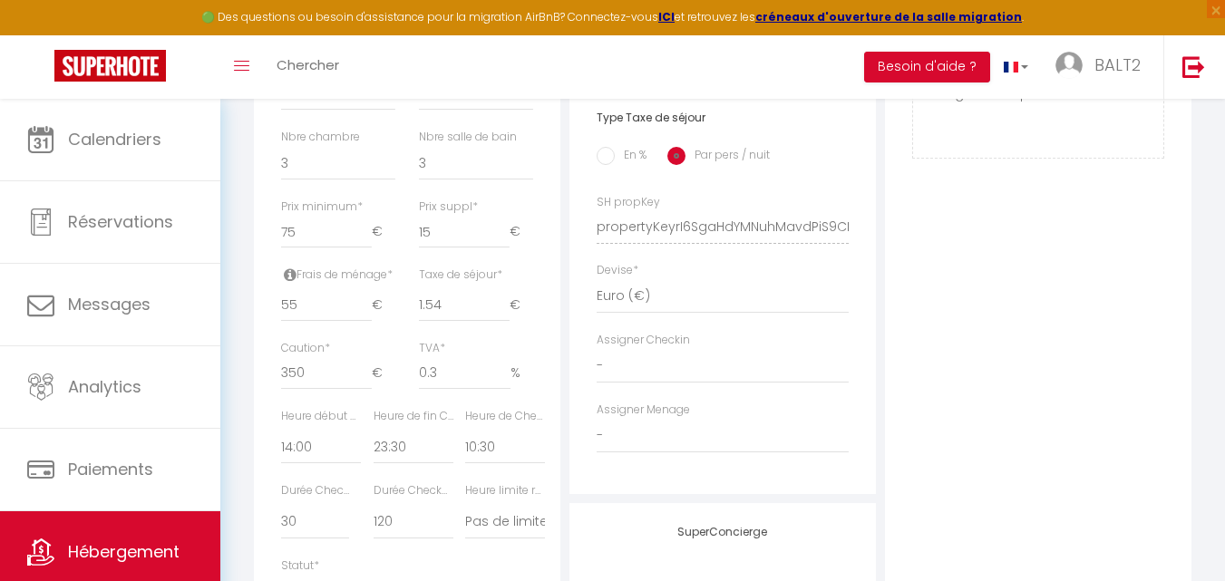
click at [1018, 393] on div "Photo Photo Supprimer Drag and drop a file here or click Ooops, something wrong…" at bounding box center [1038, 214] width 306 height 1223
click at [310, 239] on input "75" at bounding box center [326, 232] width 91 height 33
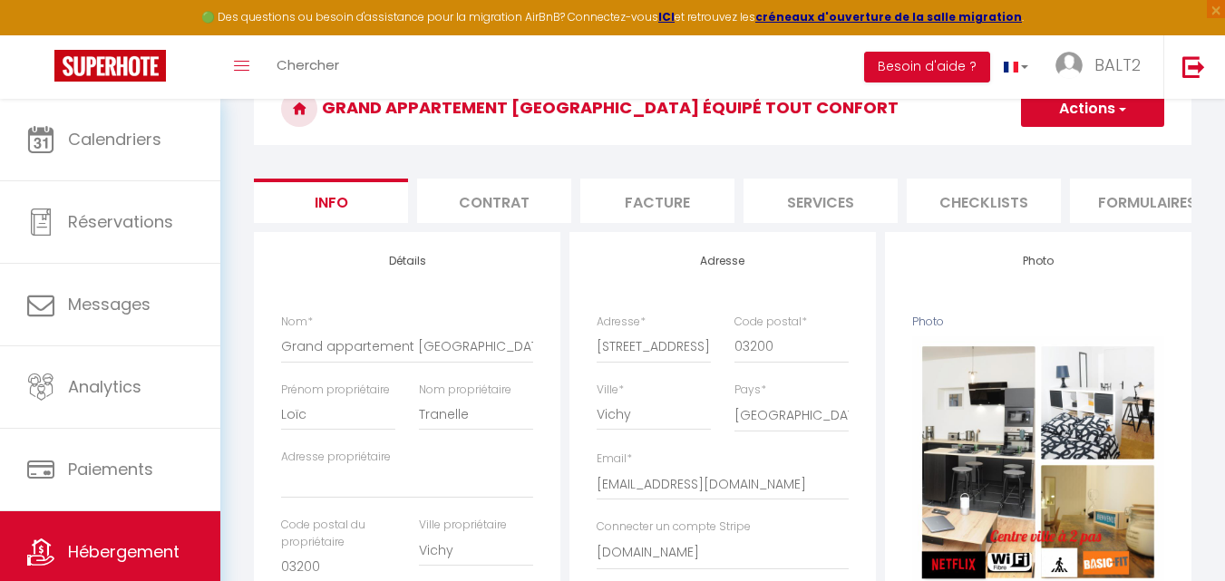
scroll to position [0, 0]
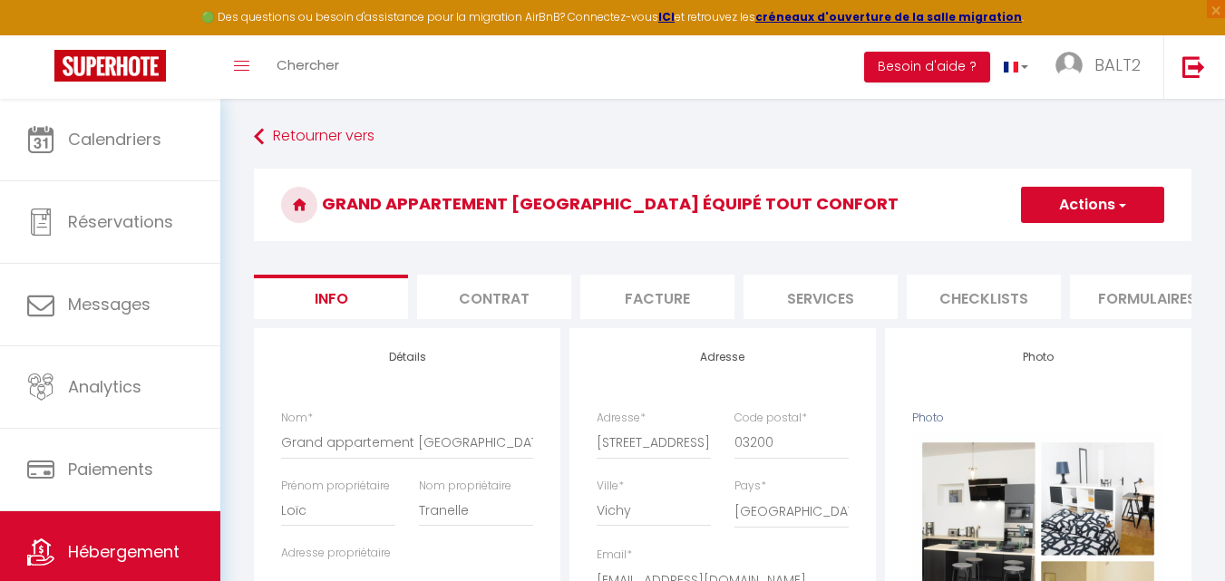
click at [1132, 205] on button "Actions" at bounding box center [1092, 205] width 143 height 36
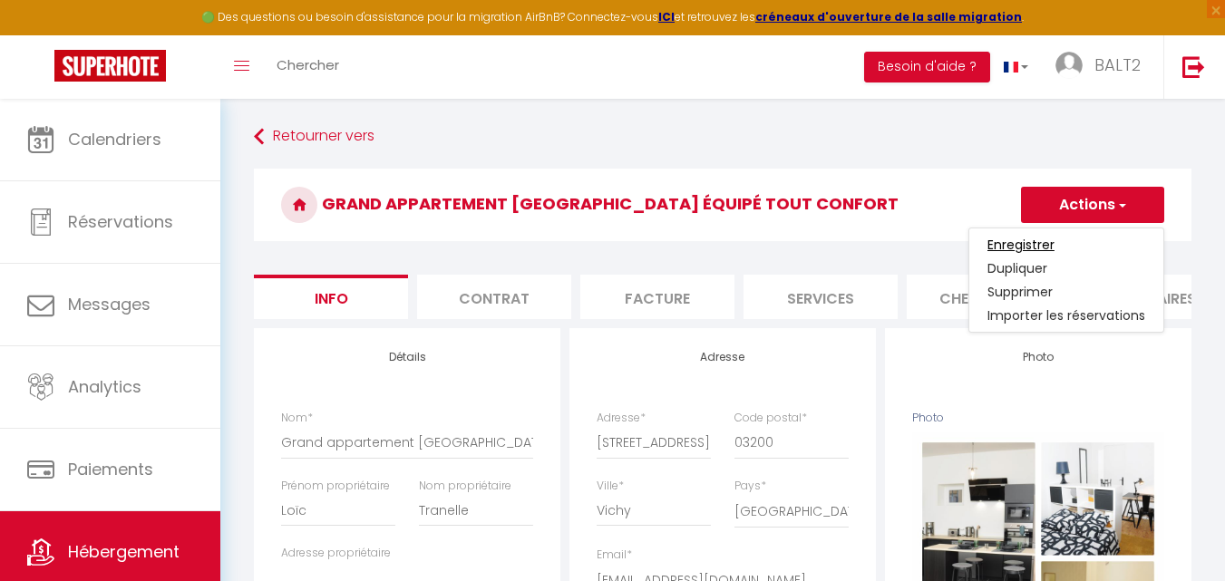
click at [1043, 248] on input "Enregistrer" at bounding box center [1020, 245] width 67 height 18
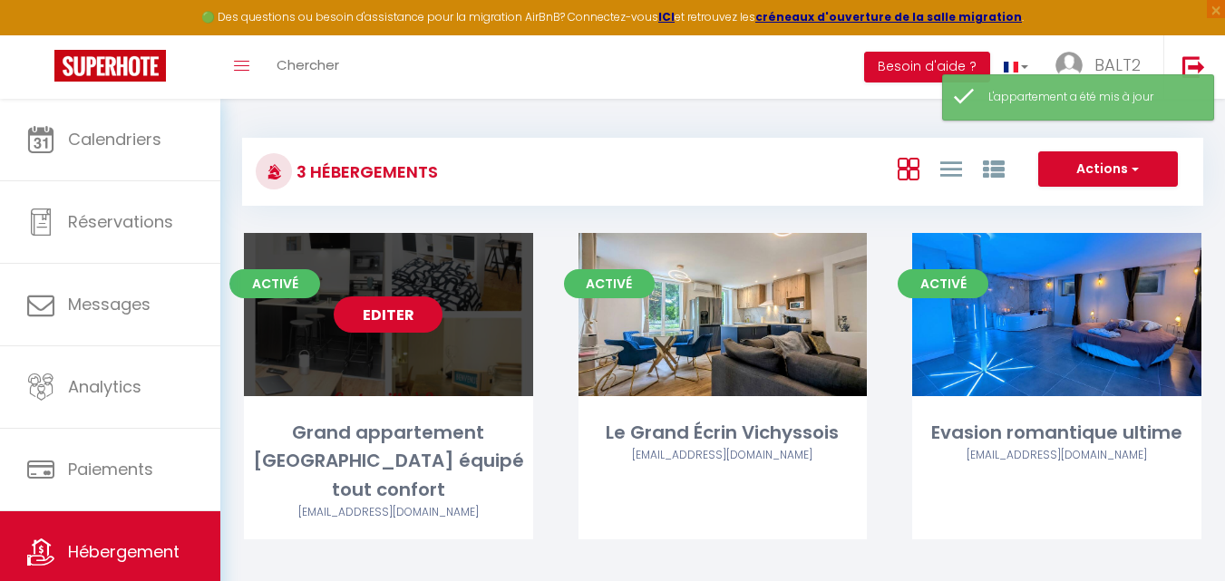
click at [356, 311] on link "Editer" at bounding box center [388, 314] width 109 height 36
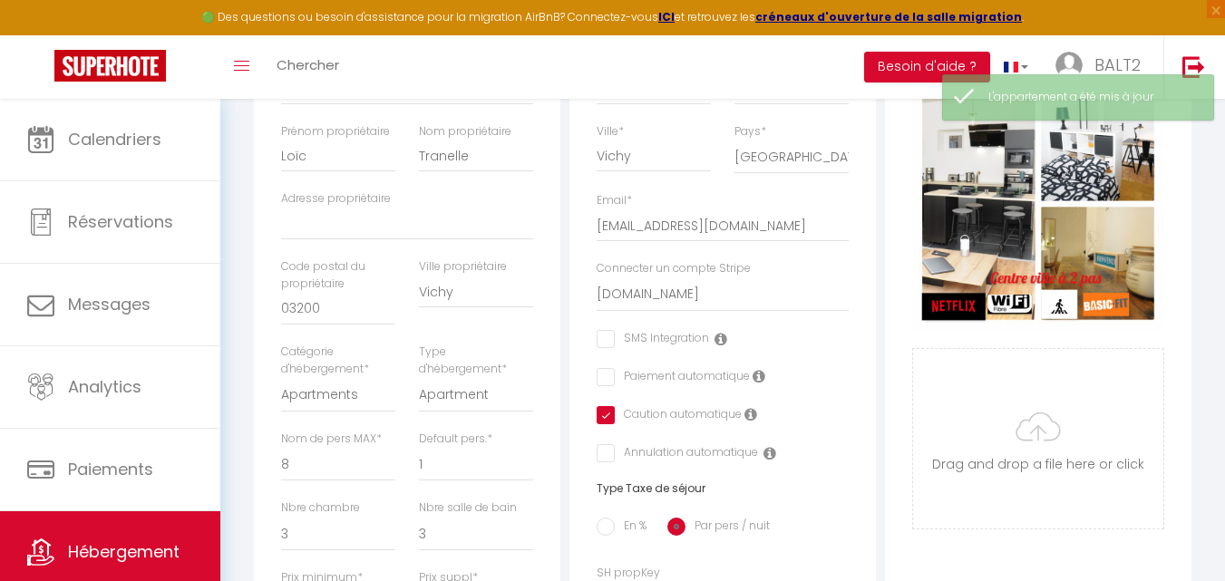
scroll to position [483, 0]
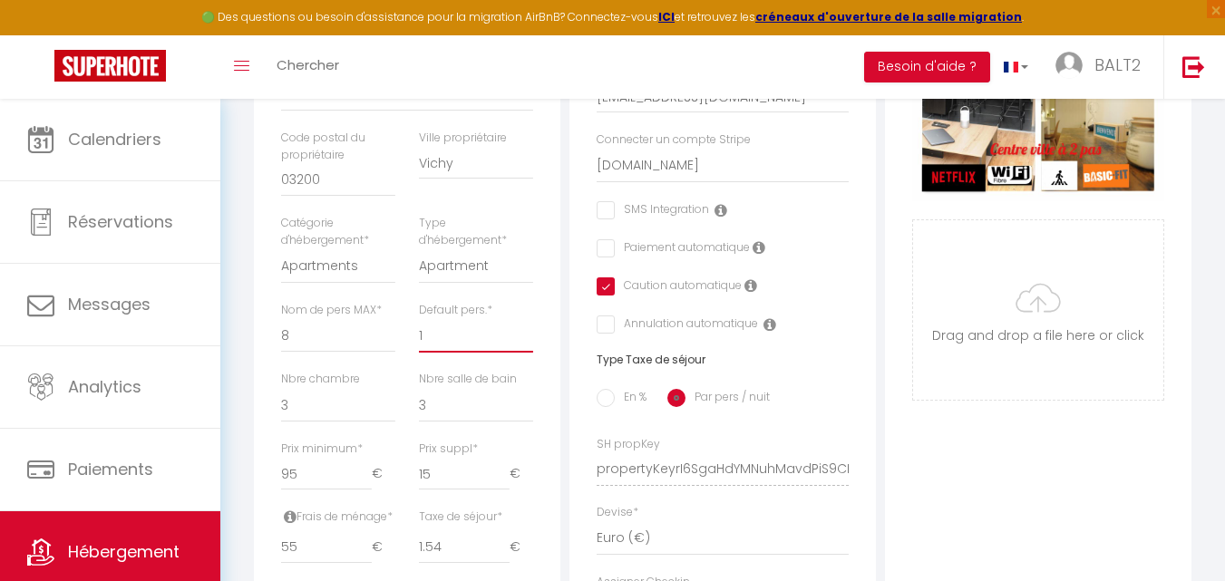
click at [465, 348] on select "1 2 3 4 5 6 7 8 9 10 11 12 13 14" at bounding box center [476, 335] width 114 height 34
click at [453, 346] on select "1 2 3 4 5 6 7 8 9 10 11 12 13 14" at bounding box center [476, 335] width 114 height 34
click at [452, 346] on select "1 2 3 4 5 6 7 8 9 10 11 12 13 14" at bounding box center [476, 335] width 114 height 34
click at [451, 346] on select "1 2 3 4 5 6 7 8 9 10 11 12 13 14" at bounding box center [476, 335] width 114 height 34
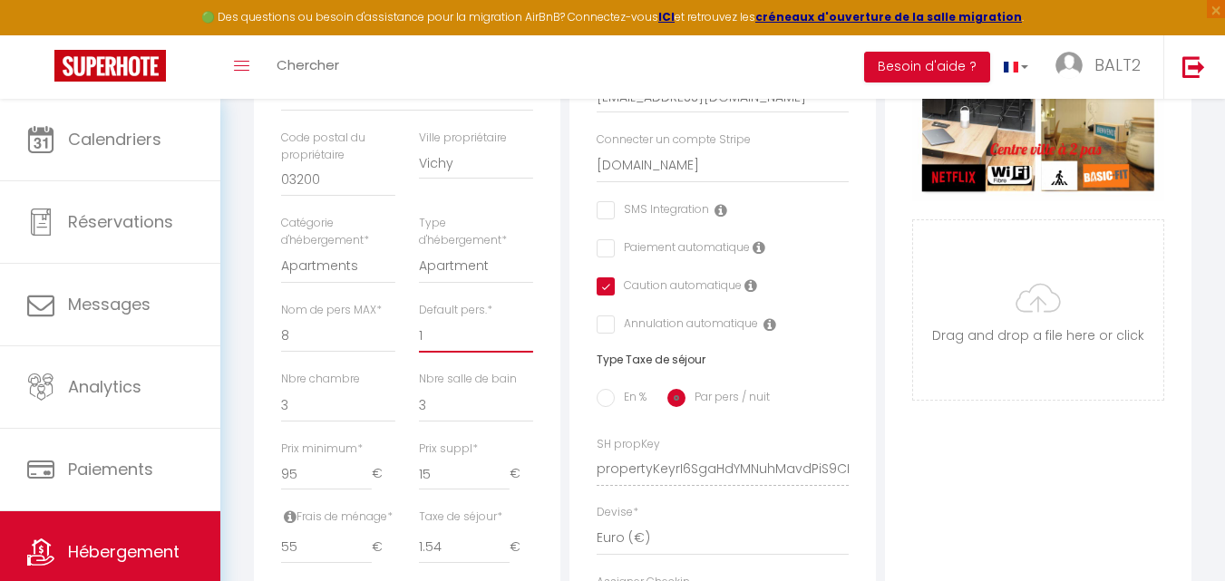
click at [419, 332] on select "1 2 3 4 5 6 7 8 9 10 11 12 13 14" at bounding box center [476, 335] width 114 height 34
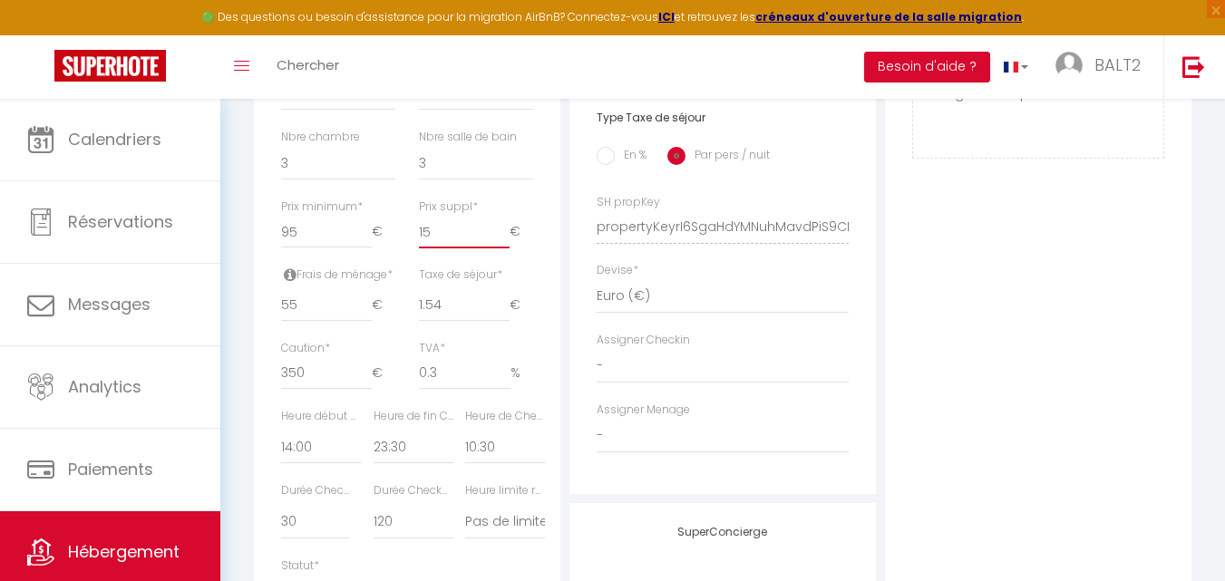
click at [446, 239] on input "15" at bounding box center [464, 232] width 91 height 33
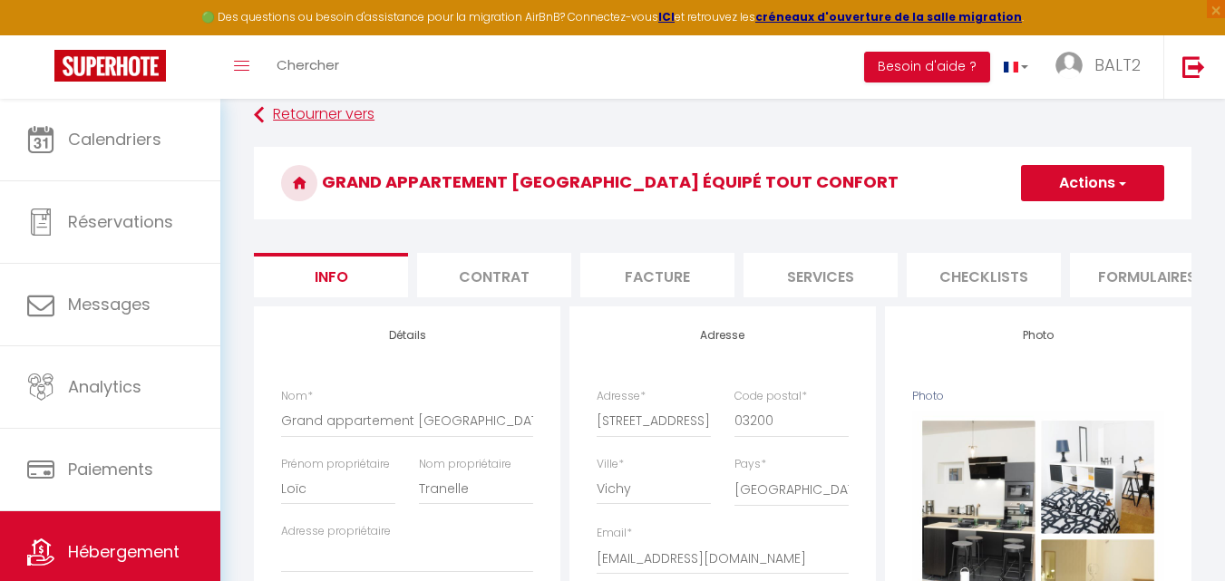
scroll to position [0, 0]
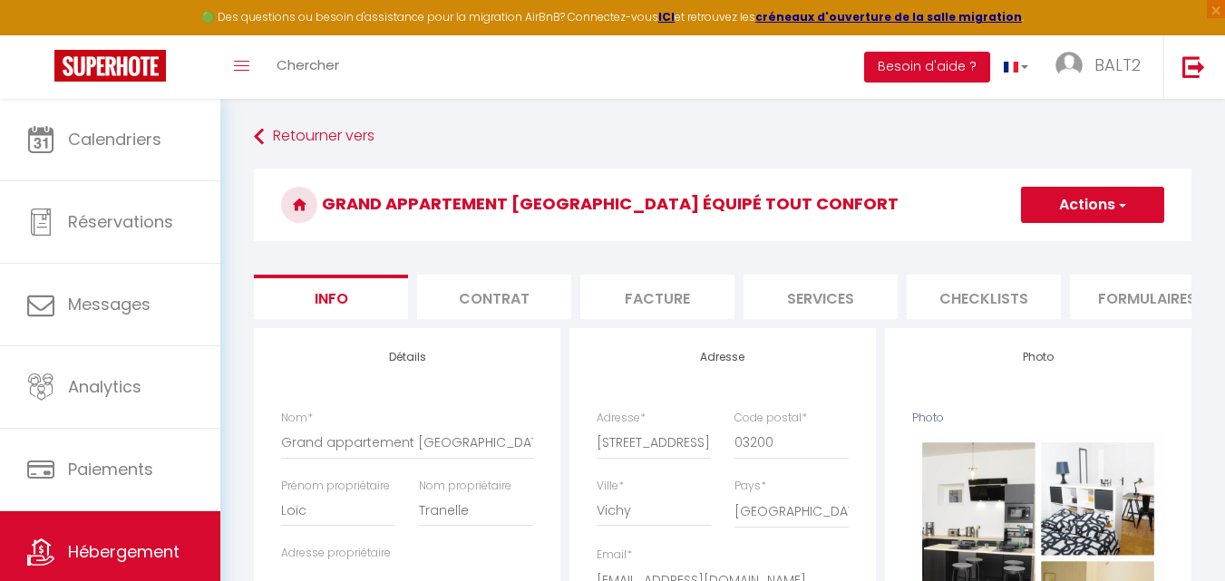
click at [1093, 195] on button "Actions" at bounding box center [1092, 205] width 143 height 36
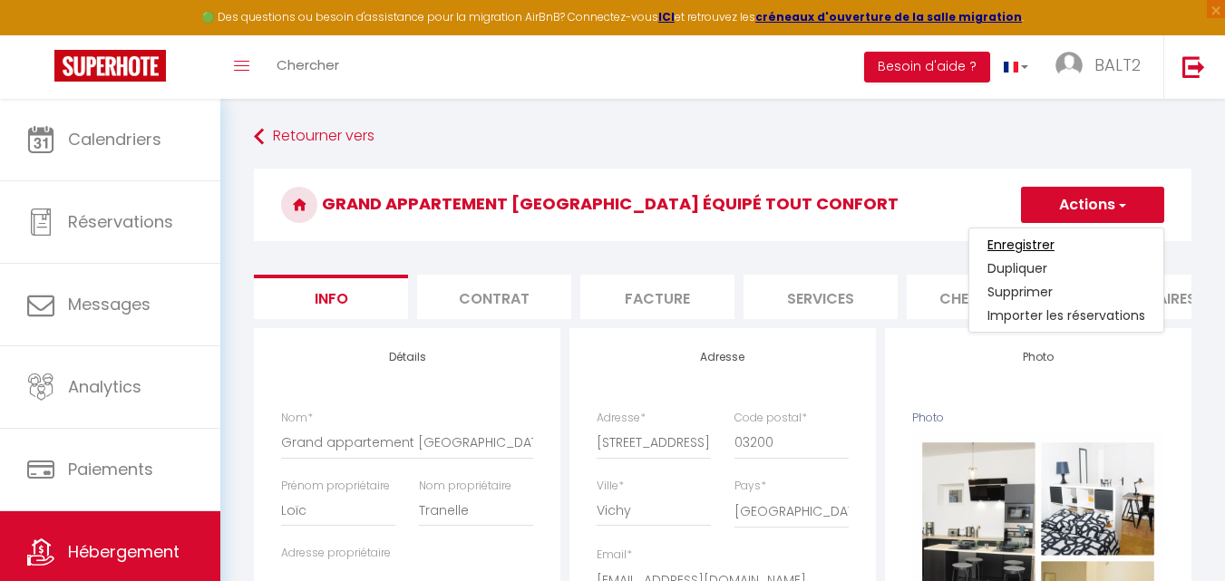
click at [1028, 239] on input "Enregistrer" at bounding box center [1020, 245] width 67 height 18
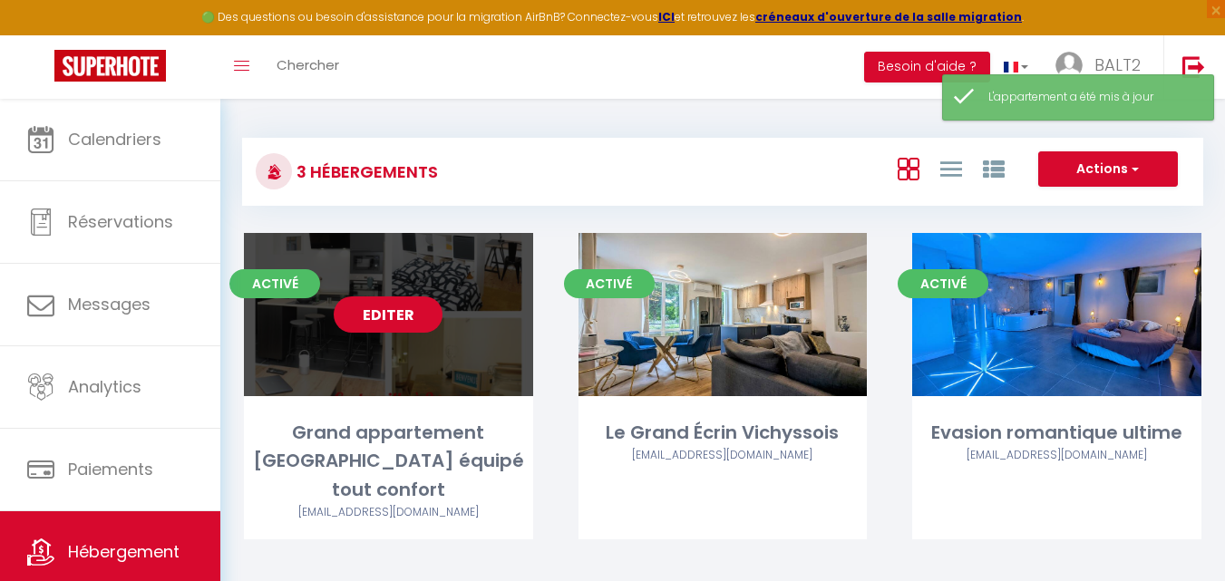
click at [377, 301] on link "Editer" at bounding box center [388, 314] width 109 height 36
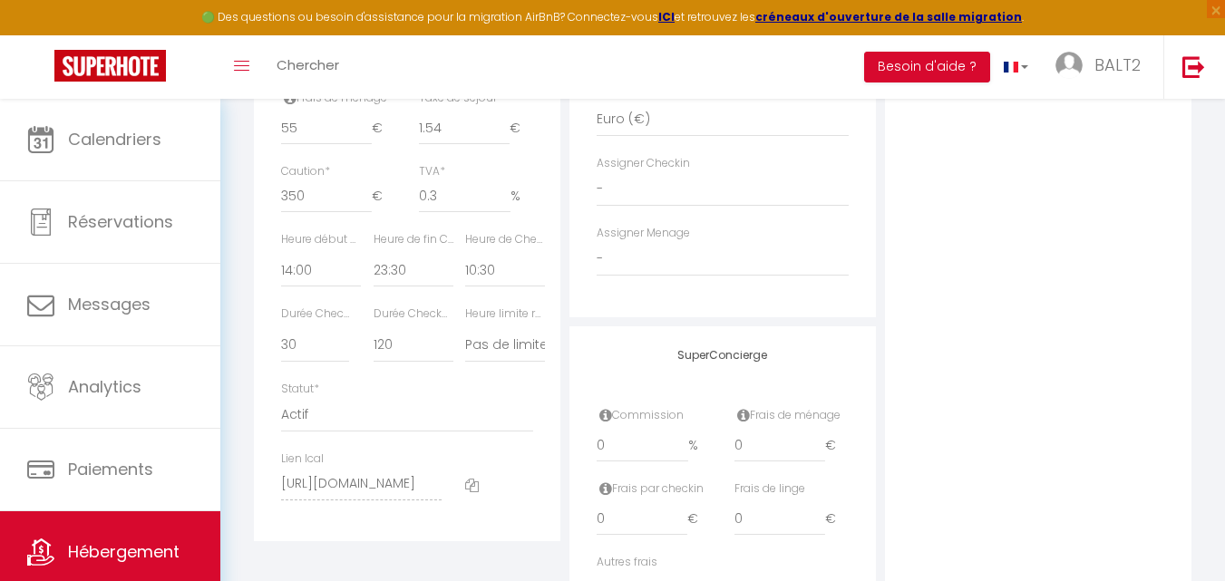
scroll to position [1030, 0]
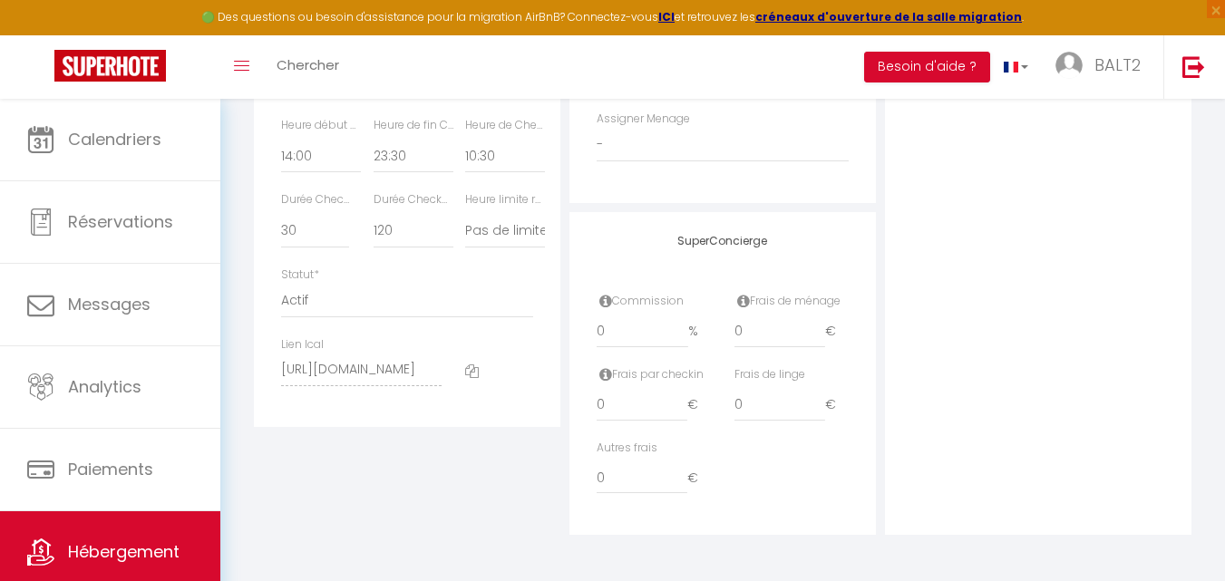
click at [805, 307] on label "Frais de ménage" at bounding box center [787, 301] width 106 height 17
click at [789, 323] on input "0" at bounding box center [779, 332] width 91 height 33
click at [786, 325] on input "0" at bounding box center [779, 332] width 91 height 33
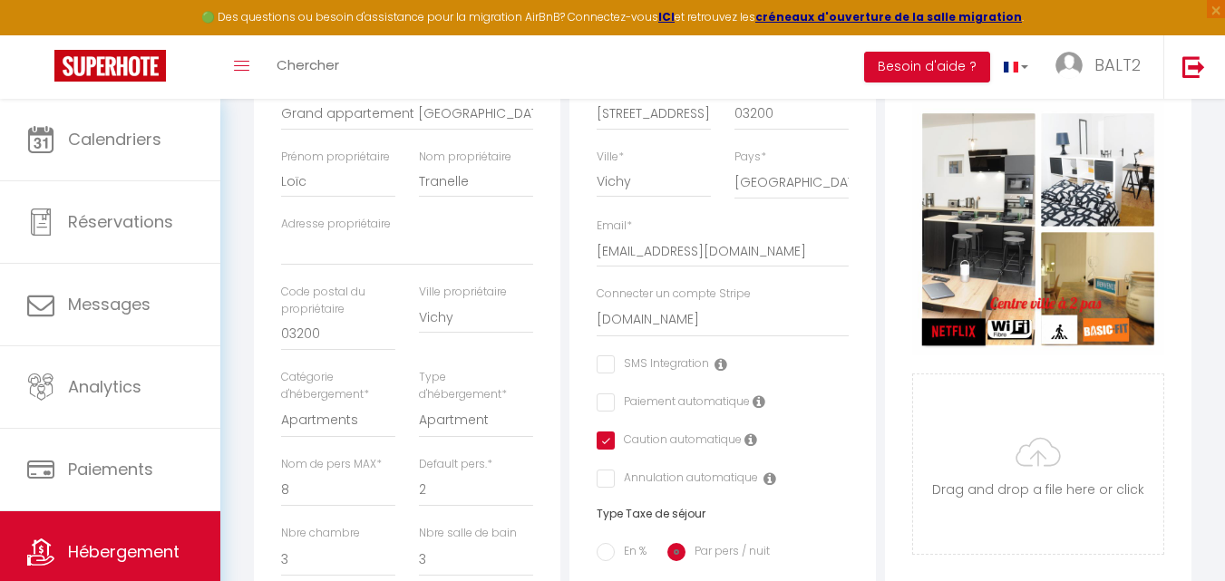
scroll to position [305, 0]
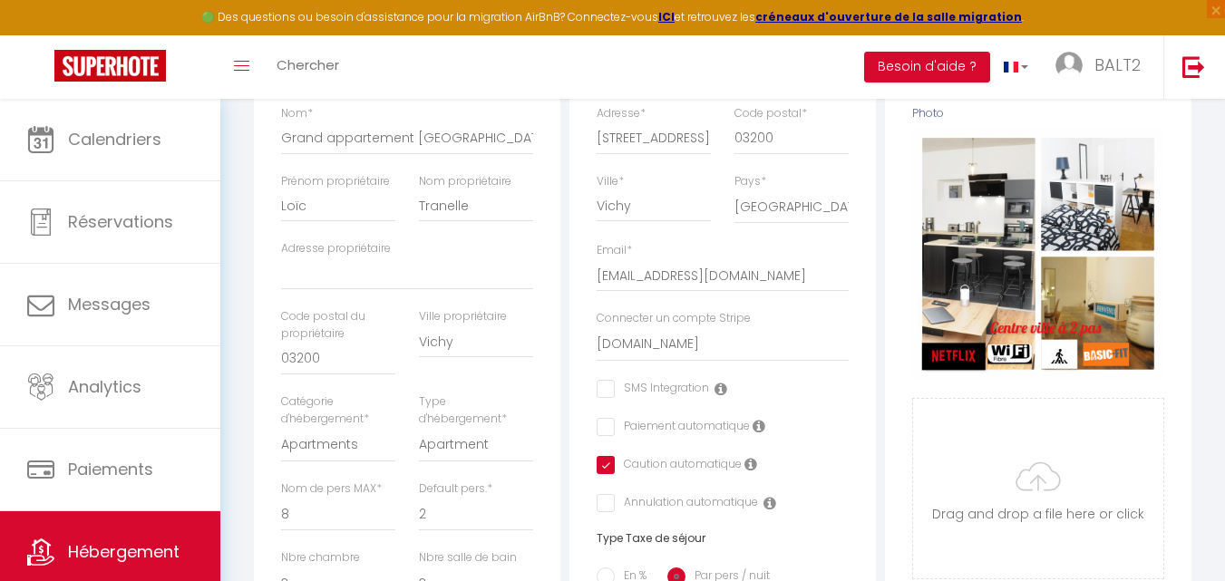
click at [718, 396] on icon at bounding box center [720, 389] width 13 height 15
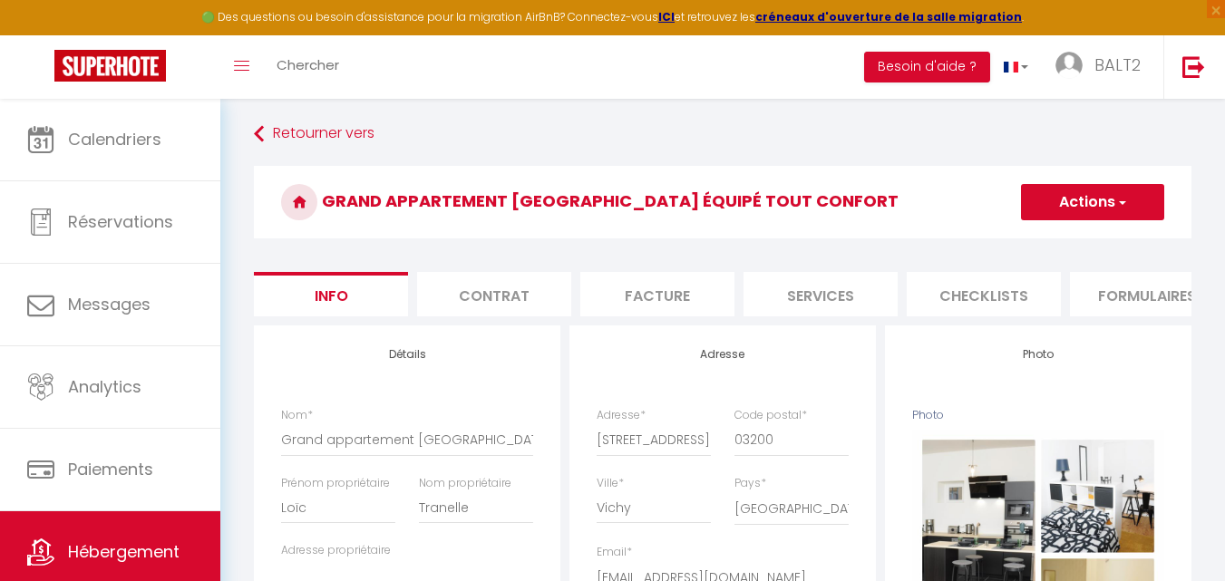
scroll to position [0, 0]
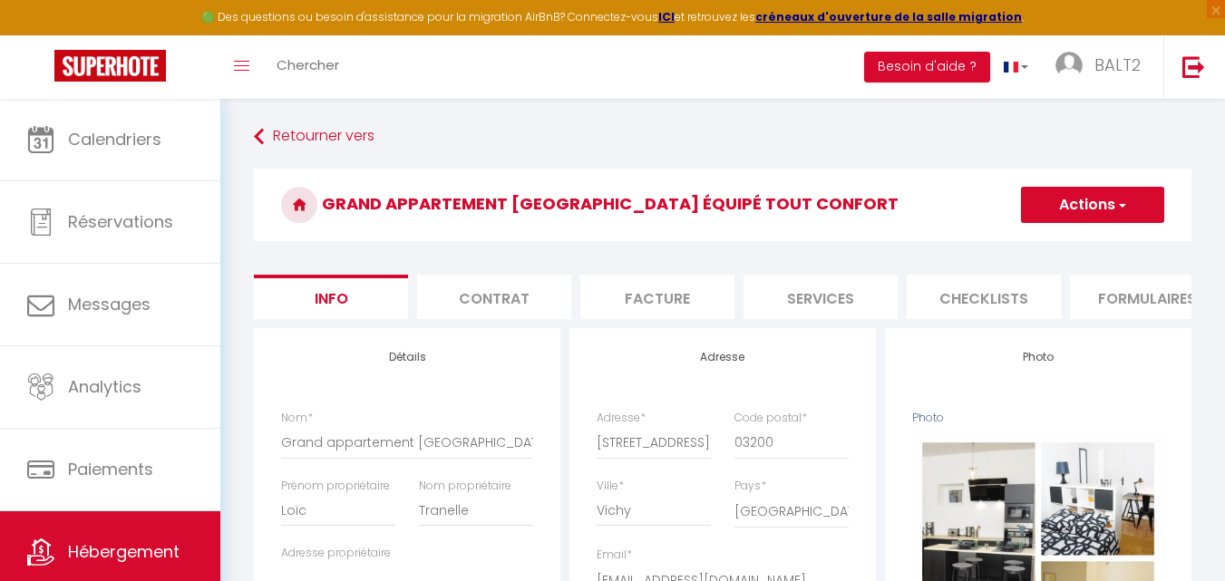
click at [520, 308] on li "Contrat" at bounding box center [494, 297] width 154 height 44
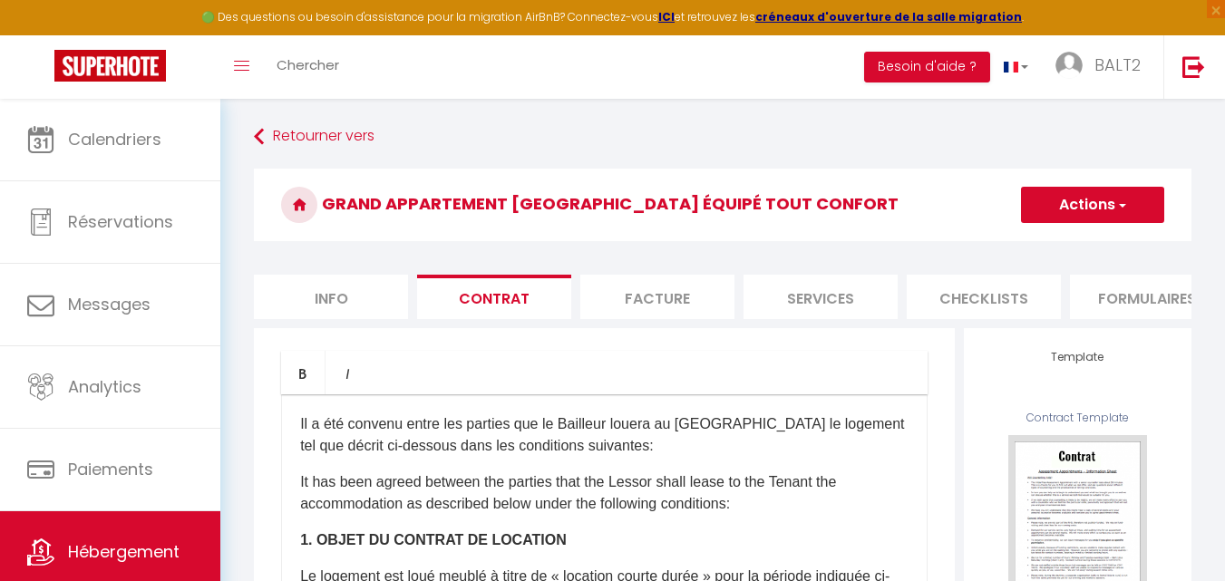
click at [684, 303] on li "Facture" at bounding box center [657, 297] width 154 height 44
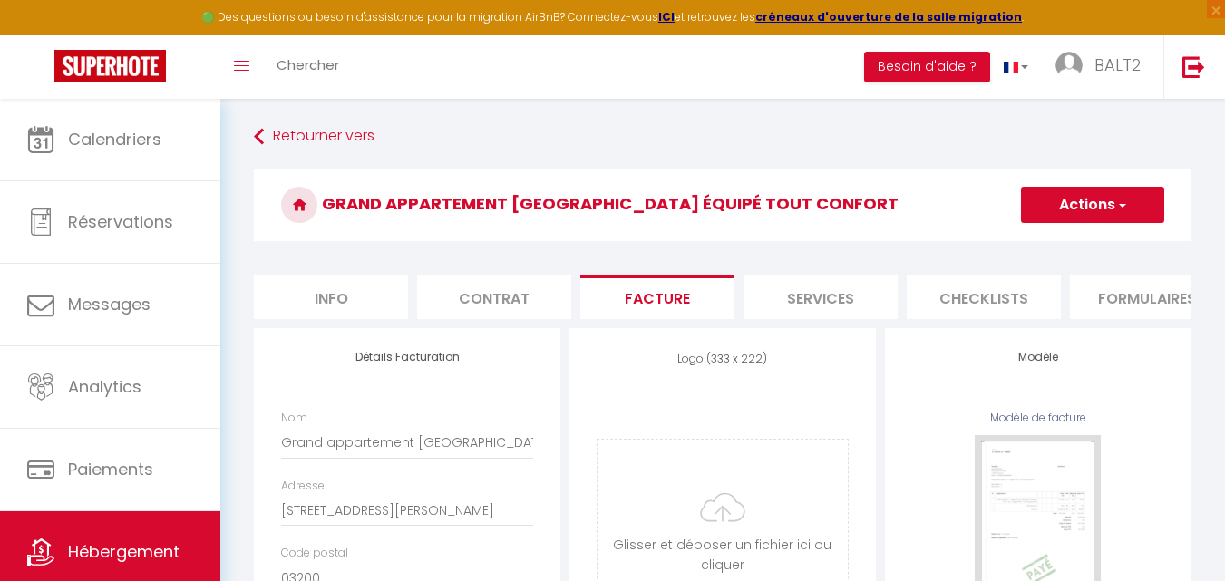
click at [782, 304] on li "Services" at bounding box center [820, 297] width 154 height 44
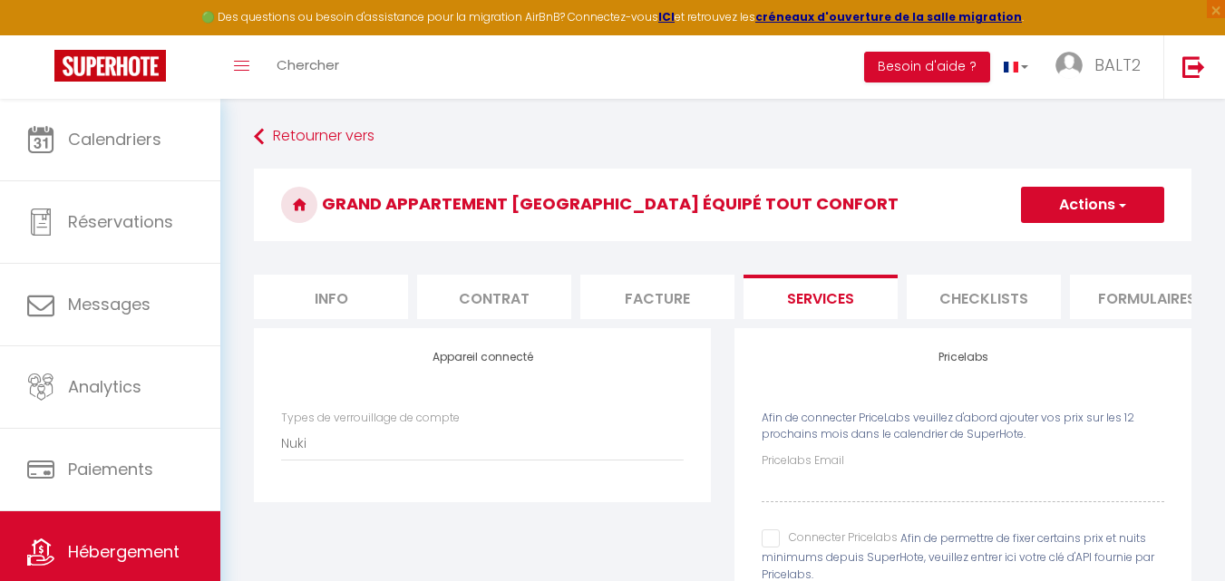
click at [980, 292] on li "Checklists" at bounding box center [984, 297] width 154 height 44
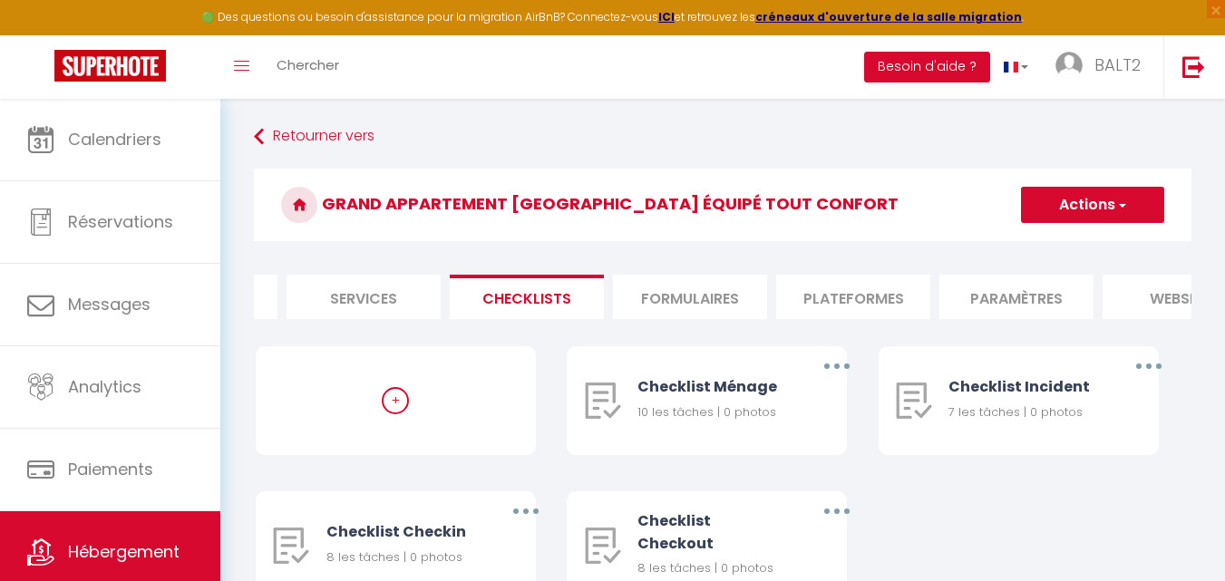
scroll to position [0, 471]
click at [826, 291] on li "Plateformes" at bounding box center [839, 297] width 154 height 44
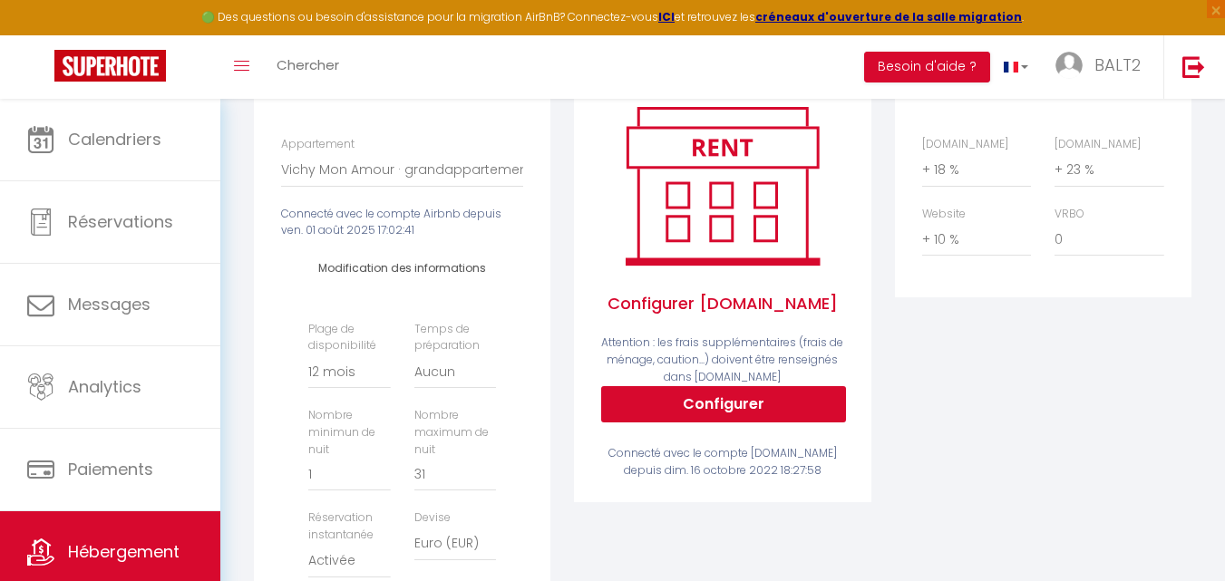
scroll to position [242, 0]
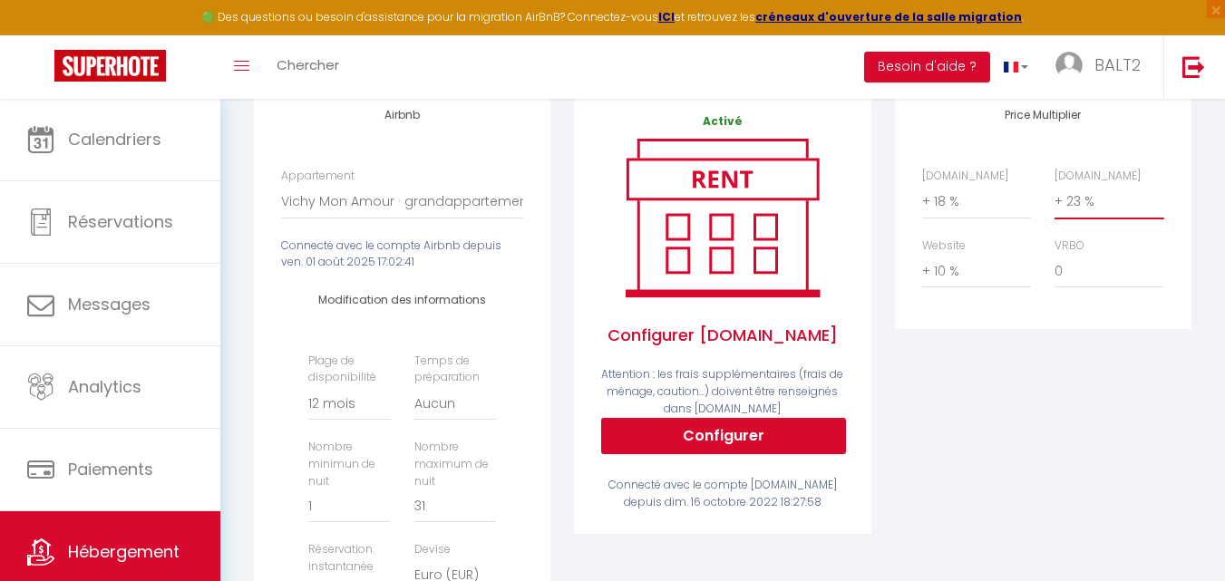
click at [1112, 219] on select "0 + 1 % + 2 % + 3 % + 4 % + 5 % + 6 % + 7 % + 8 % + 9 %" at bounding box center [1108, 201] width 109 height 34
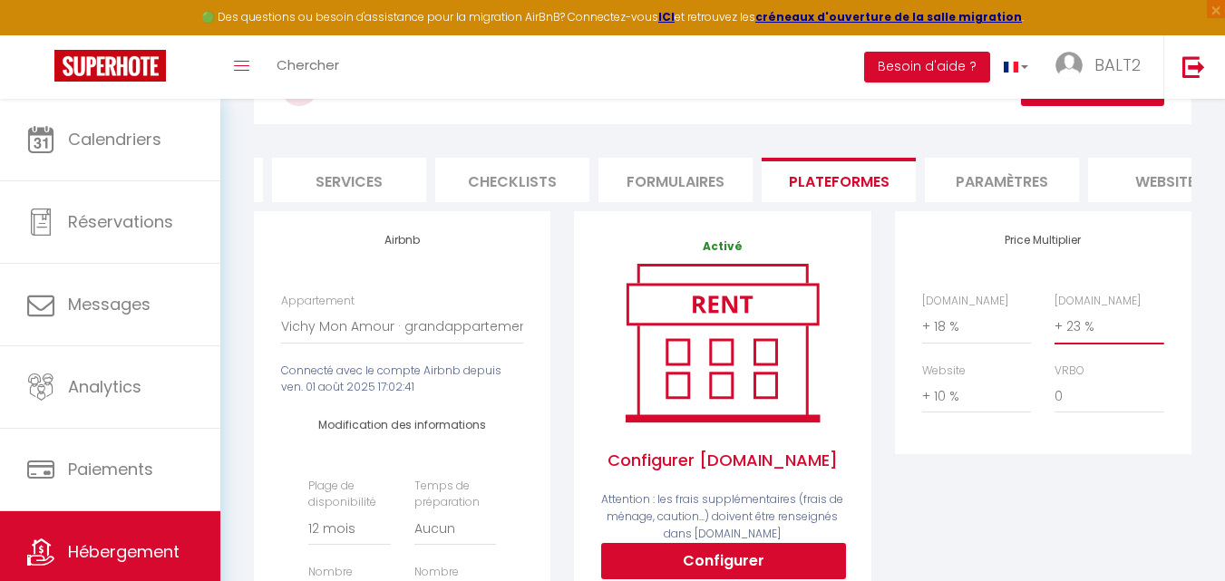
scroll to position [0, 0]
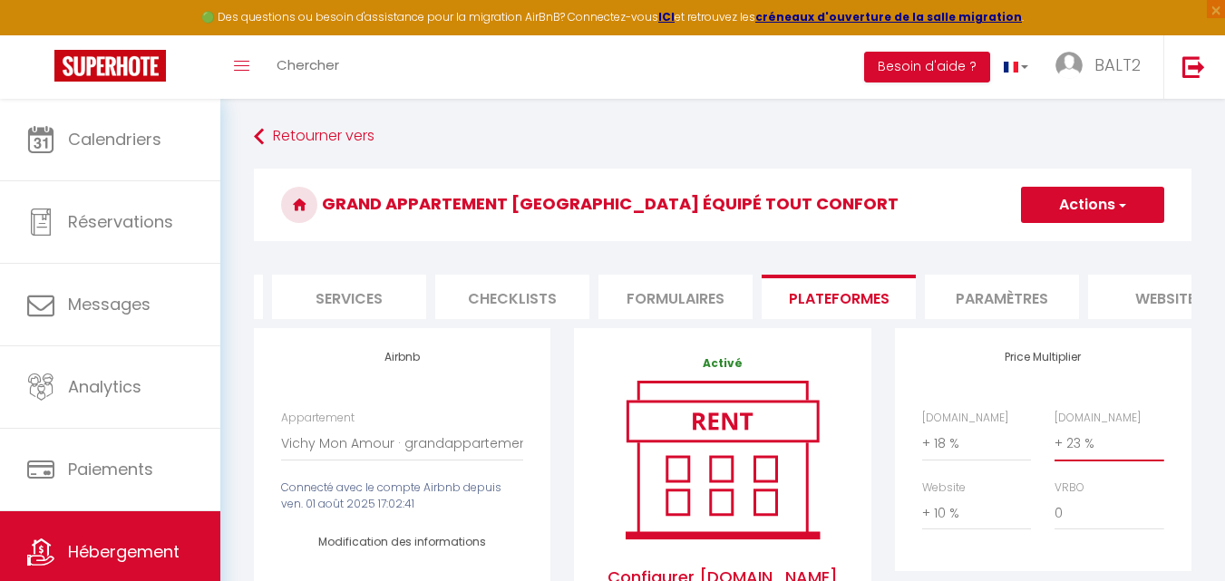
click at [1128, 455] on select "0 + 1 % + 2 % + 3 % + 4 % + 5 % + 6 % + 7 % + 8 % + 9 %" at bounding box center [1108, 443] width 109 height 34
click at [1054, 440] on select "0 + 1 % + 2 % + 3 % + 4 % + 5 % + 6 % + 7 % + 8 % + 9 %" at bounding box center [1108, 443] width 109 height 34
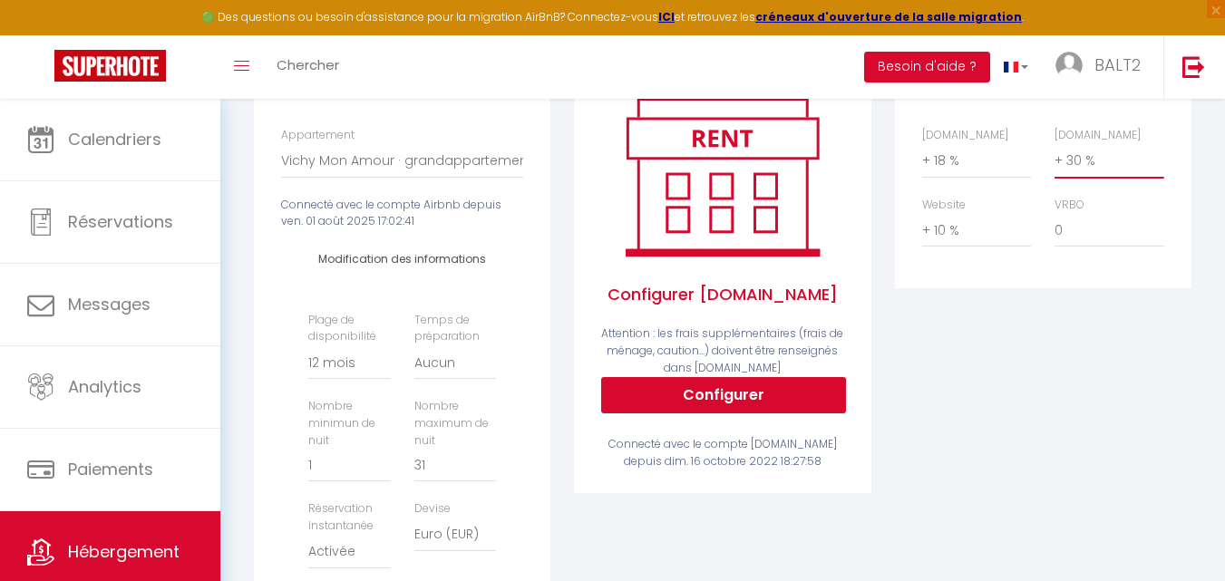
scroll to position [286, 0]
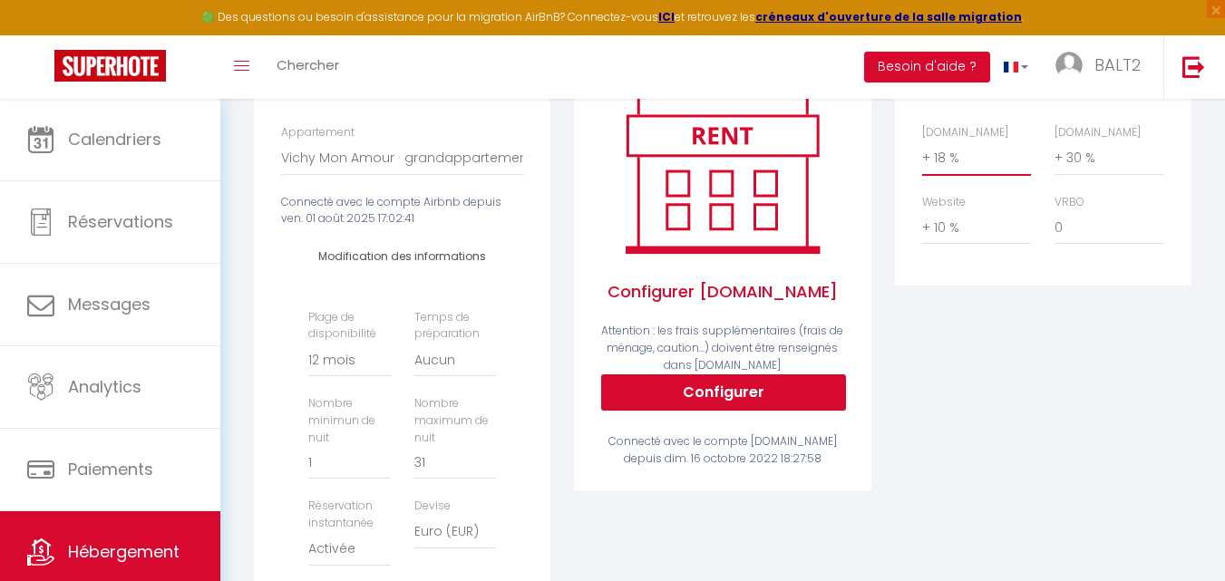
click at [944, 159] on select "0 + 1 % + 2 % + 3 % + 4 % + 5 % + 6 % + 7 % + 8 % + 9 %" at bounding box center [976, 158] width 109 height 34
click at [922, 154] on select "0 + 1 % + 2 % + 3 % + 4 % + 5 % + 6 % + 7 % + 8 % + 9 %" at bounding box center [976, 158] width 109 height 34
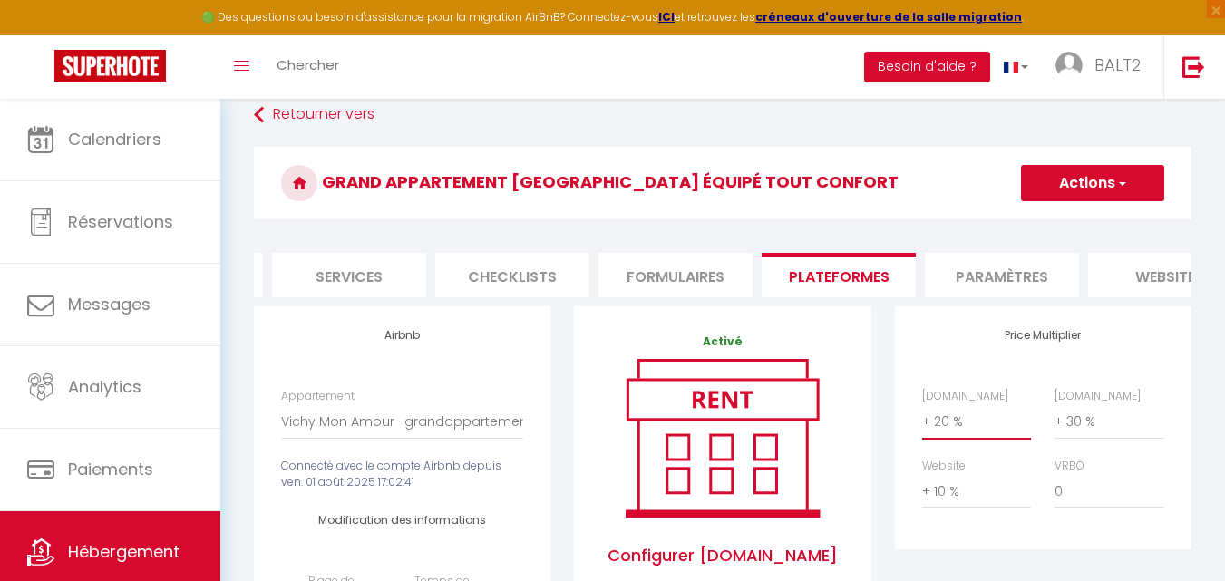
scroll to position [9, 0]
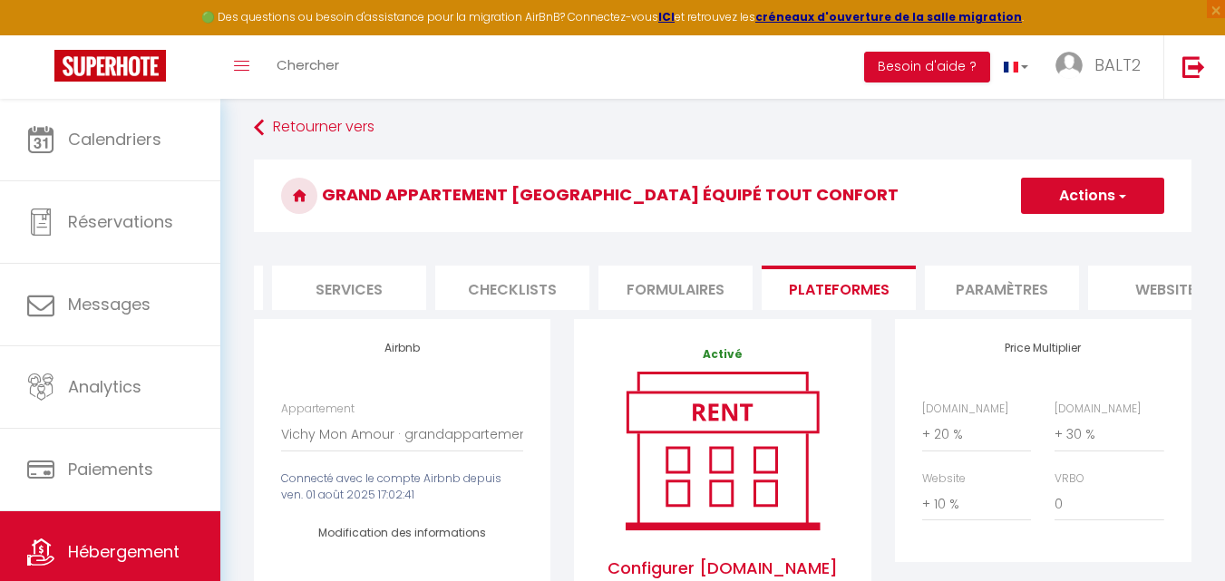
click at [1120, 187] on span "button" at bounding box center [1121, 196] width 12 height 18
click at [1093, 235] on link "Enregistrer" at bounding box center [1091, 236] width 143 height 24
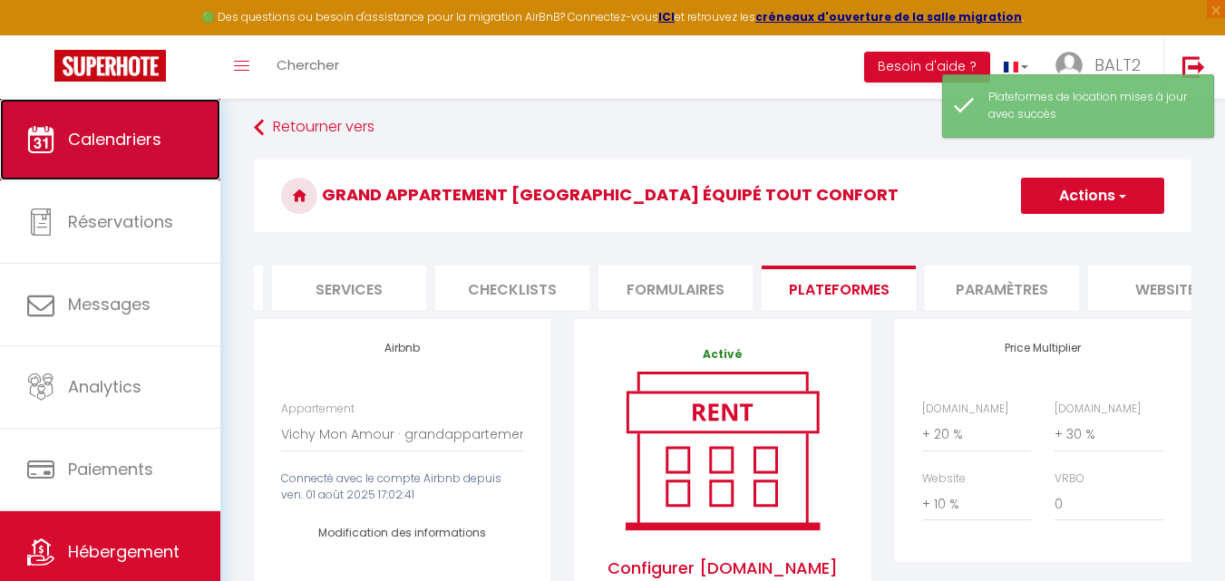
click at [108, 131] on span "Calendriers" at bounding box center [114, 139] width 93 height 23
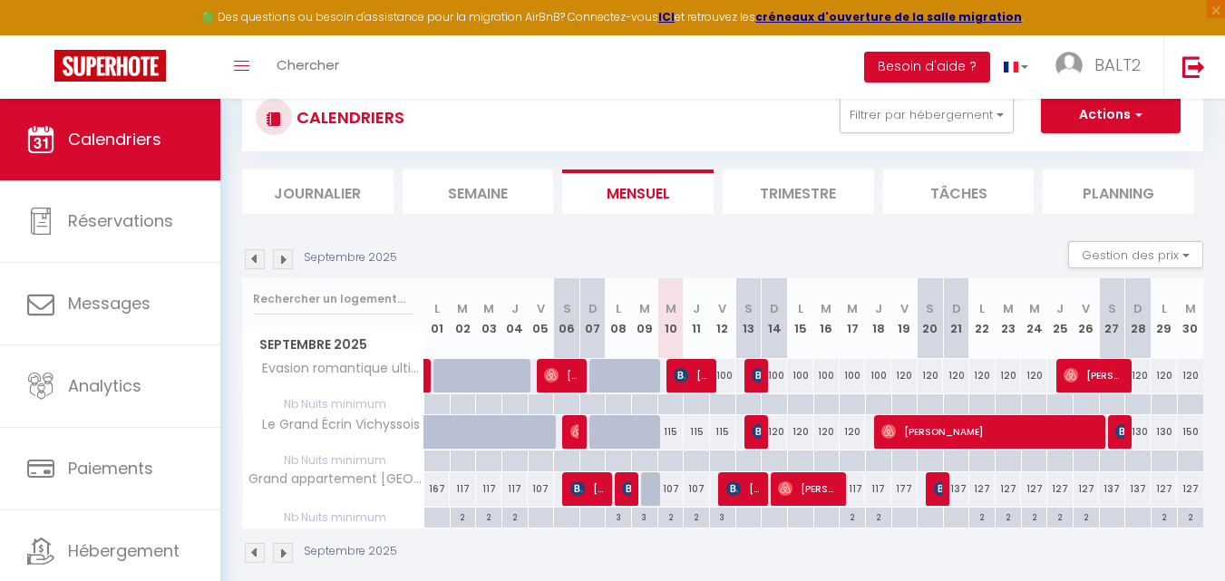
scroll to position [99, 0]
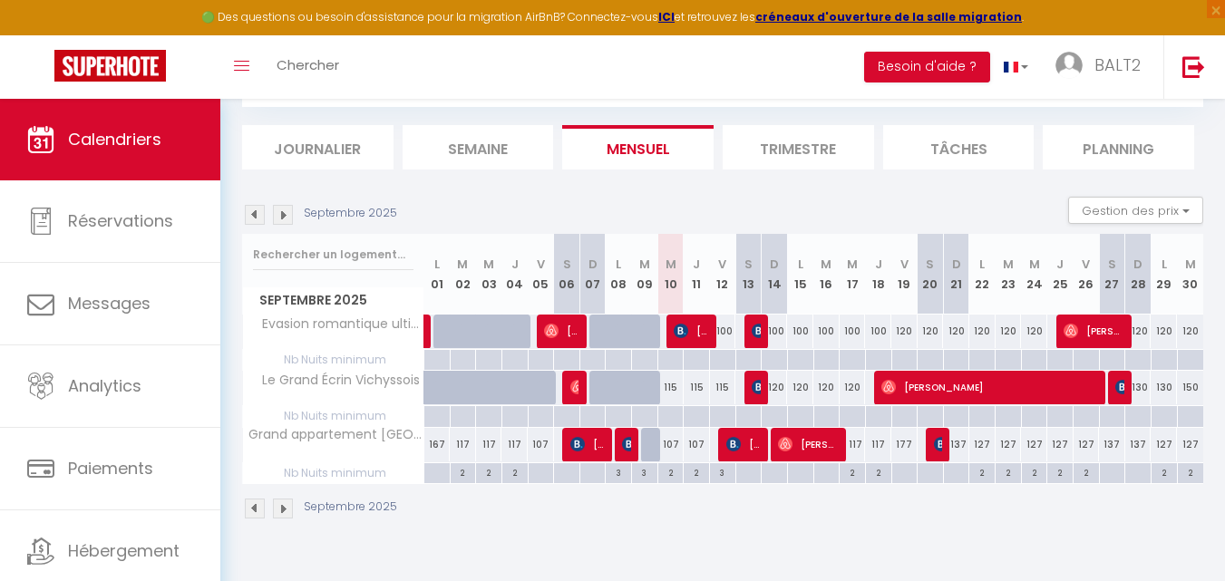
click at [287, 508] on img at bounding box center [283, 509] width 20 height 20
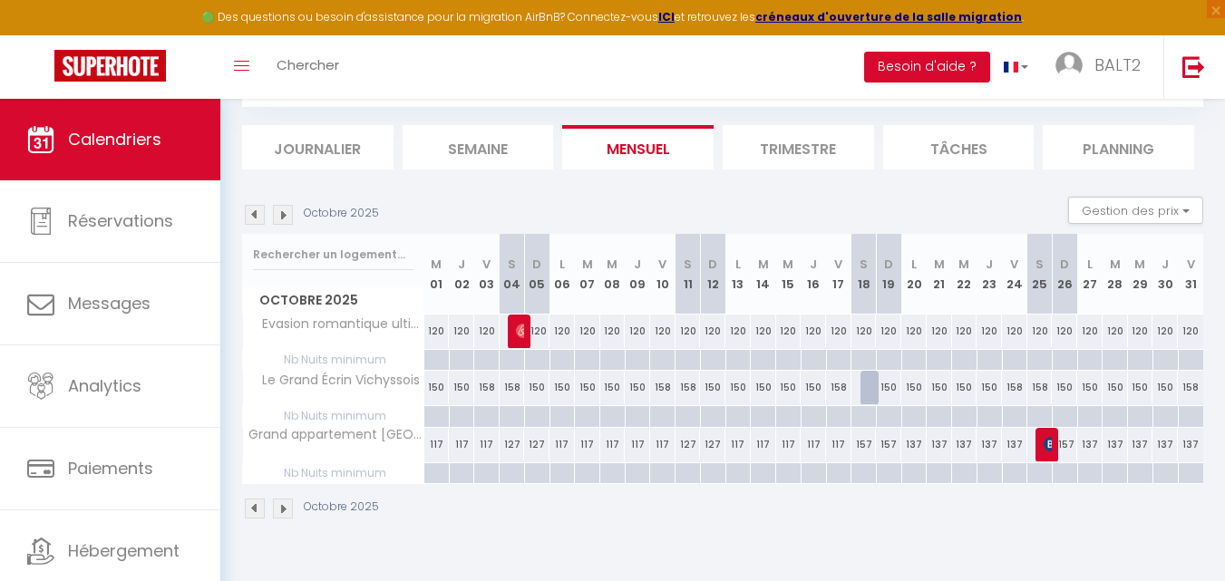
click at [283, 509] on img at bounding box center [283, 509] width 20 height 20
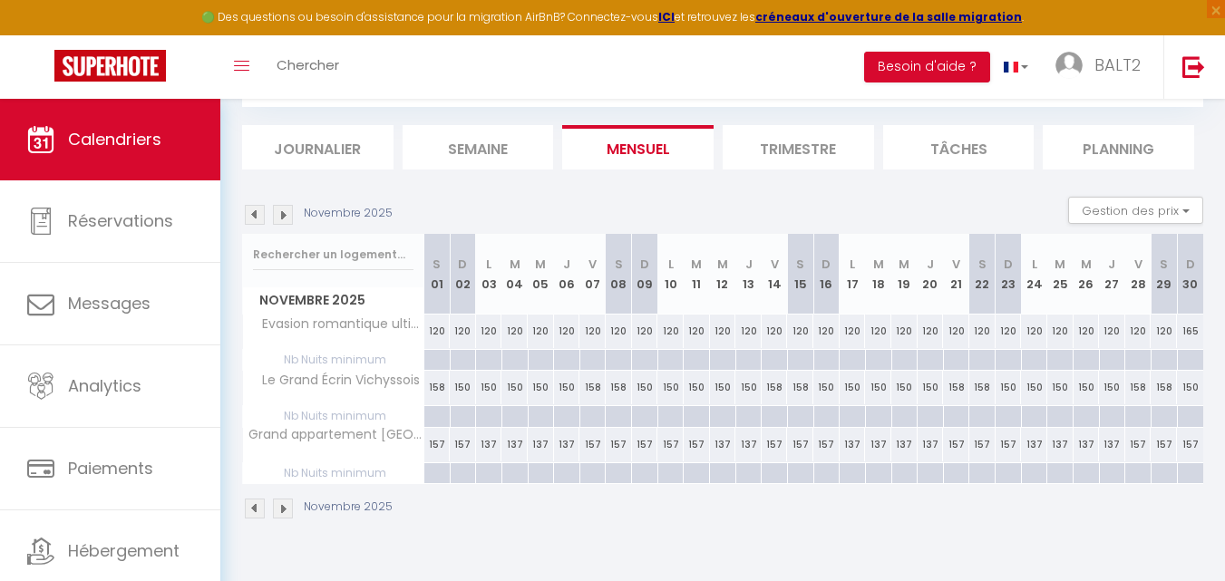
click at [281, 509] on img at bounding box center [283, 509] width 20 height 20
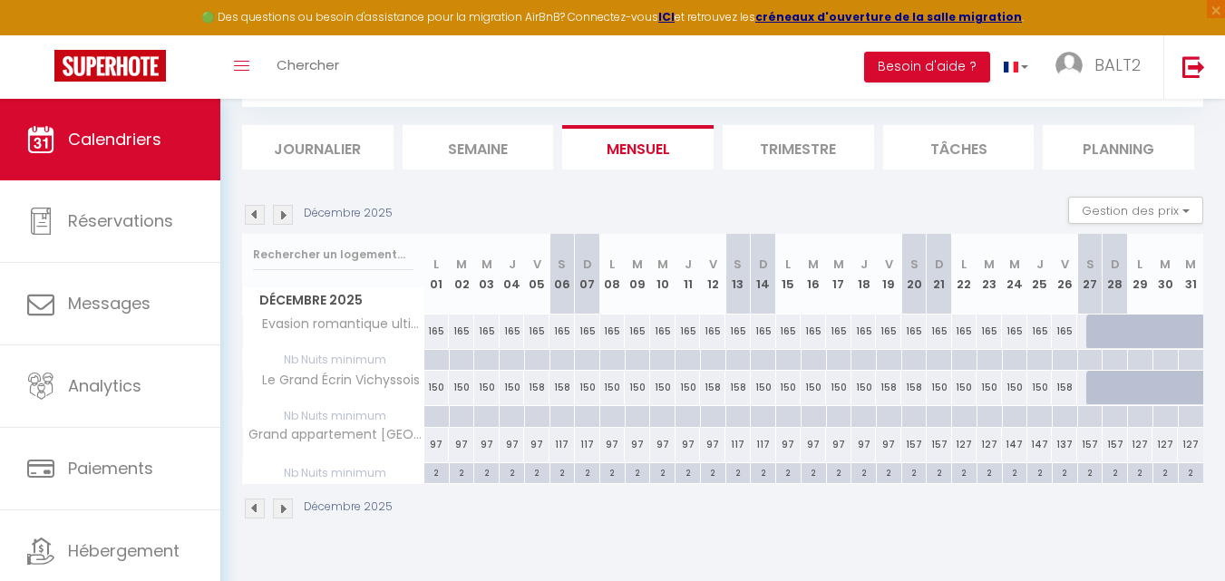
click at [281, 509] on img at bounding box center [283, 509] width 20 height 20
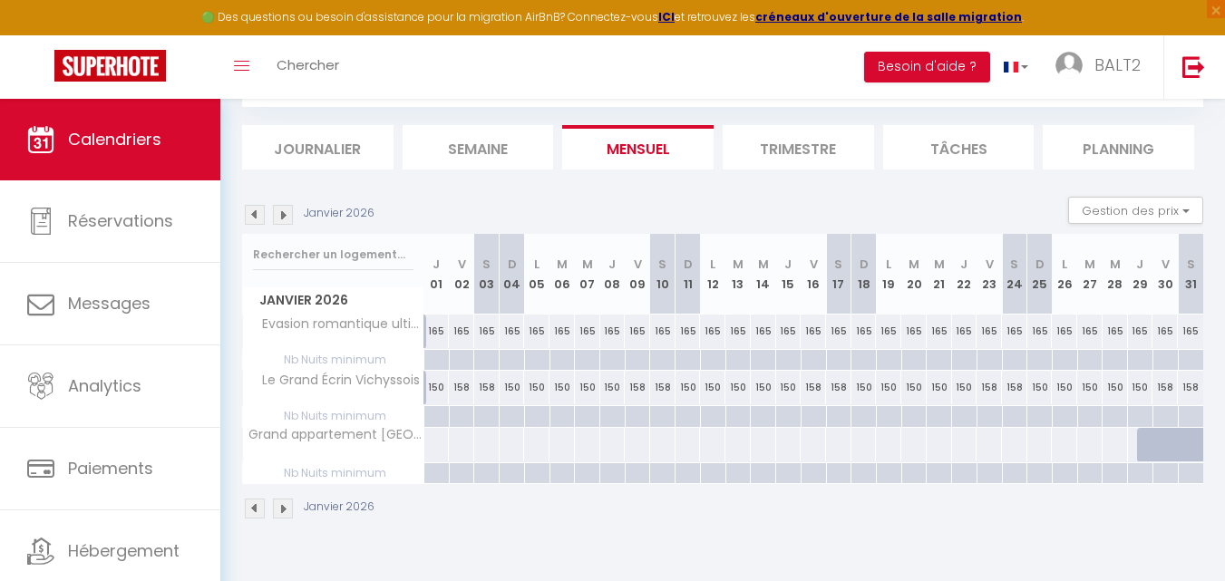
click at [837, 452] on div at bounding box center [838, 445] width 26 height 34
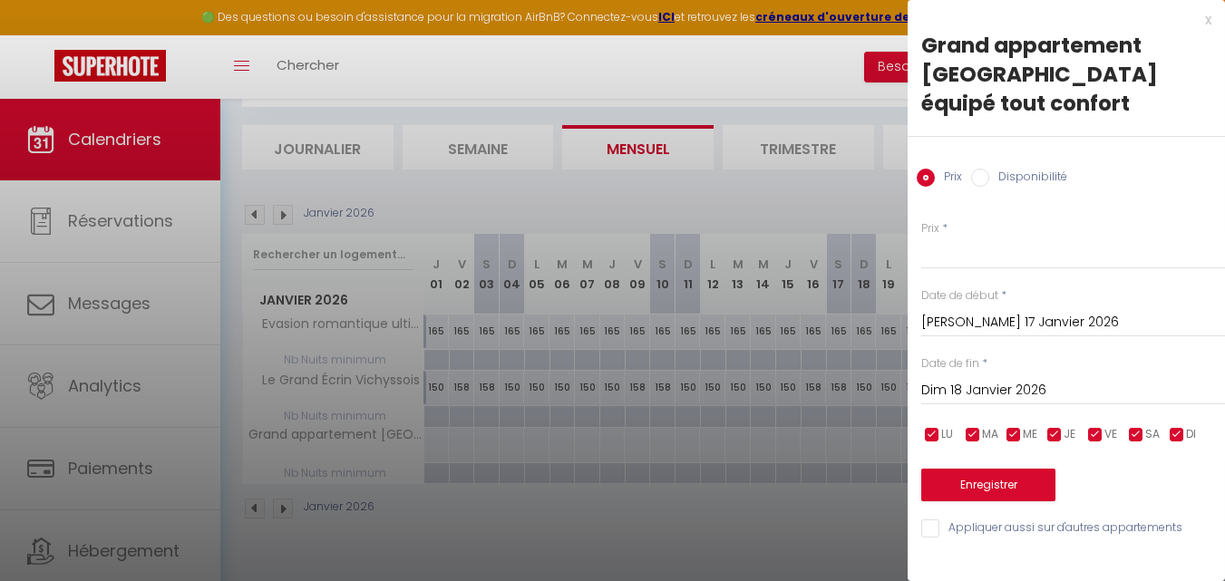
click at [831, 555] on div at bounding box center [612, 290] width 1225 height 581
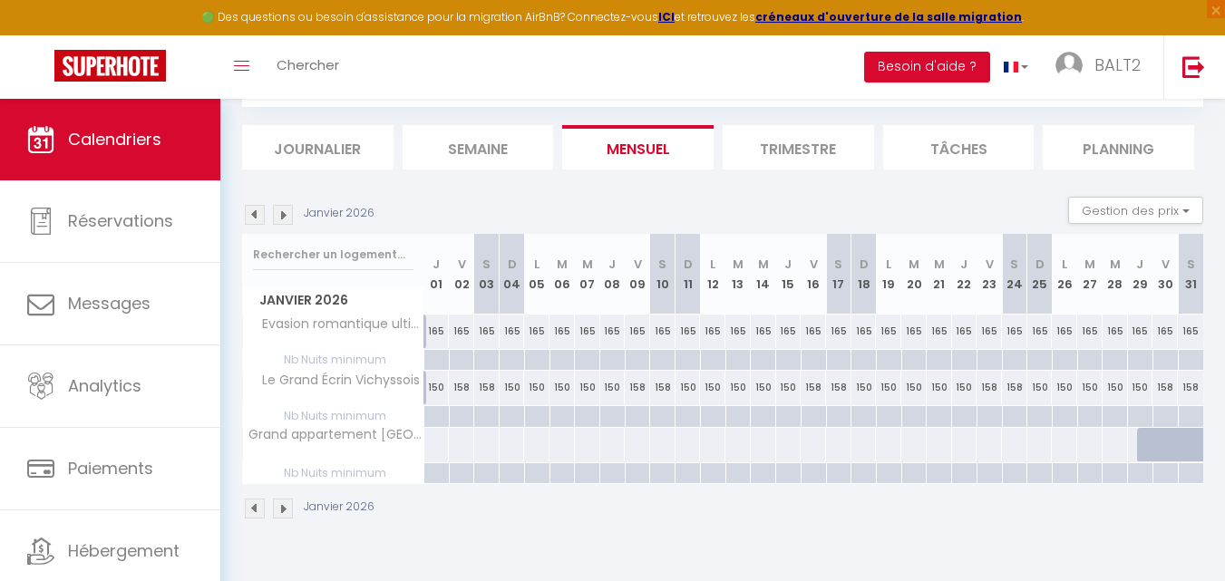
click at [805, 445] on div at bounding box center [813, 445] width 26 height 34
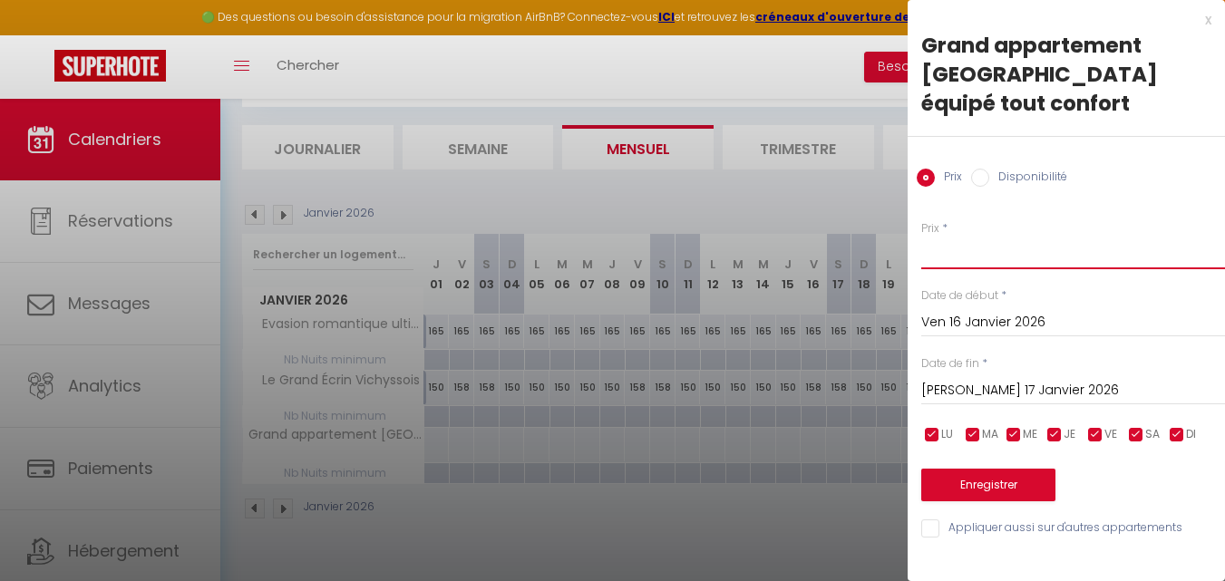
click at [1002, 237] on input "Prix" at bounding box center [1073, 253] width 304 height 33
click at [1050, 379] on input "[PERSON_NAME] 17 Janvier 2026" at bounding box center [1073, 391] width 304 height 24
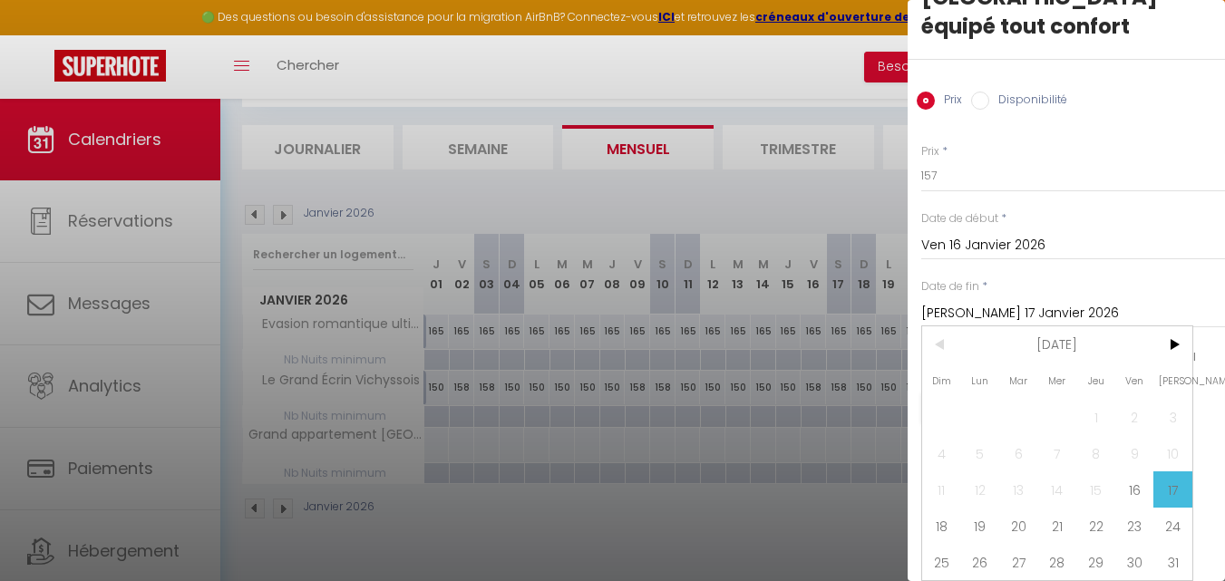
scroll to position [91, 0]
click at [1139, 510] on span "23" at bounding box center [1134, 526] width 39 height 36
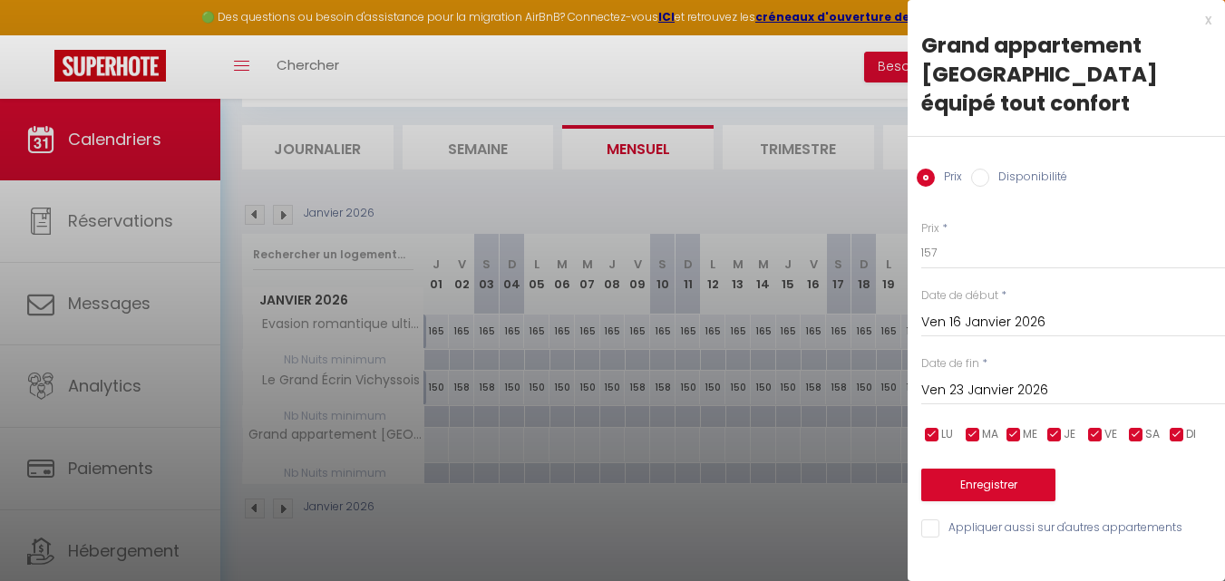
scroll to position [0, 0]
click at [787, 558] on div at bounding box center [612, 290] width 1225 height 581
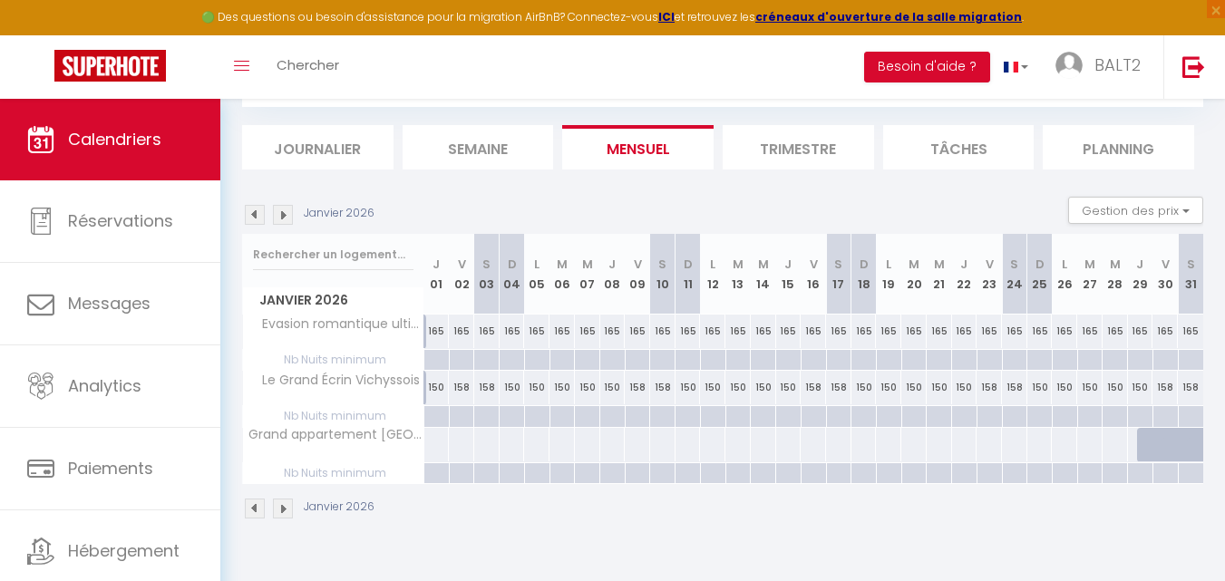
click at [284, 514] on img at bounding box center [283, 509] width 20 height 20
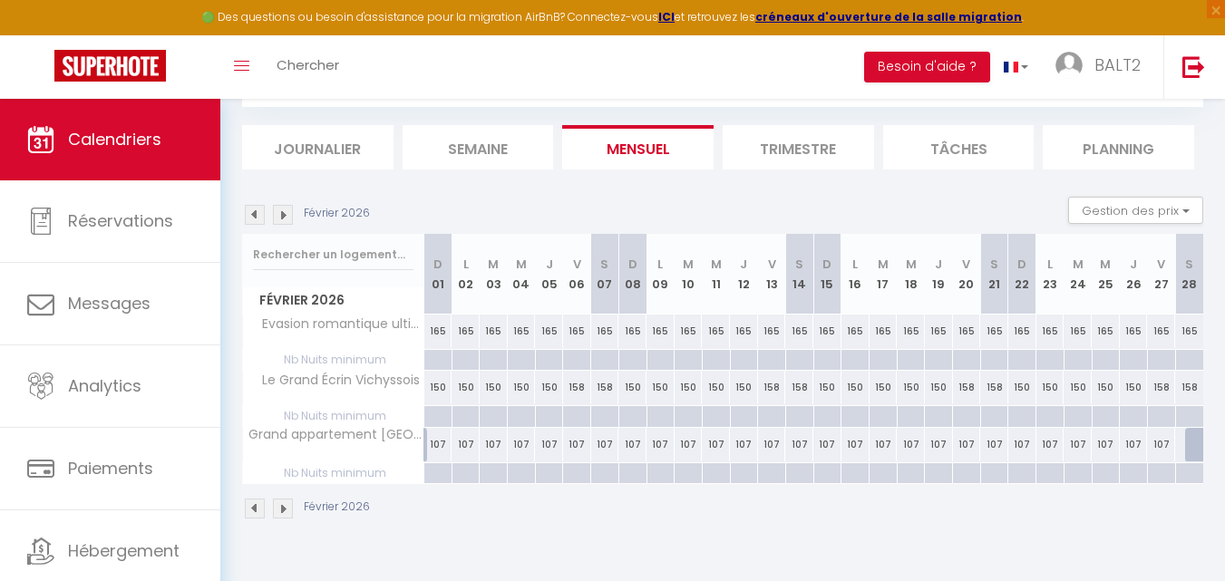
click at [882, 445] on div "107" at bounding box center [884, 445] width 28 height 34
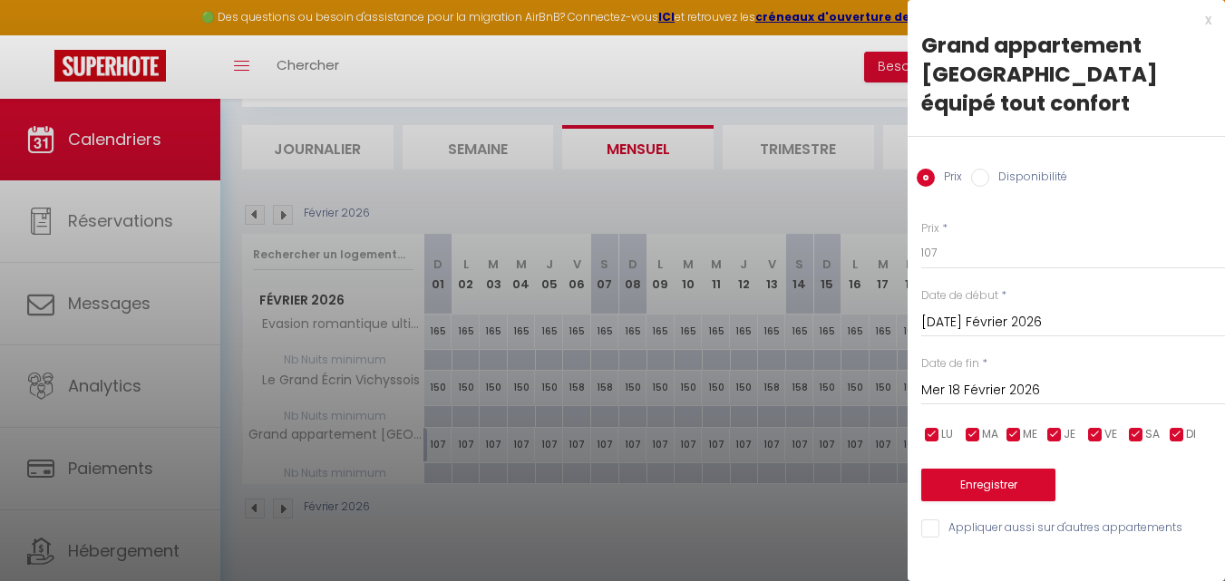
click at [1009, 379] on input "Mer 18 Février 2026" at bounding box center [1073, 391] width 304 height 24
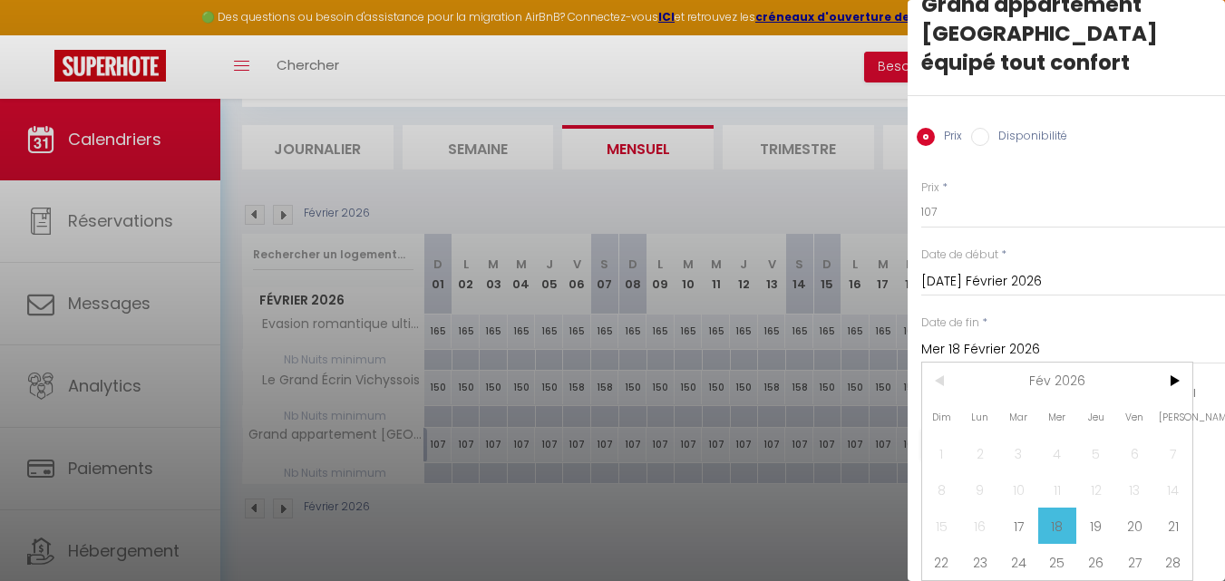
scroll to position [54, 0]
click at [977, 548] on span "23" at bounding box center [980, 562] width 39 height 36
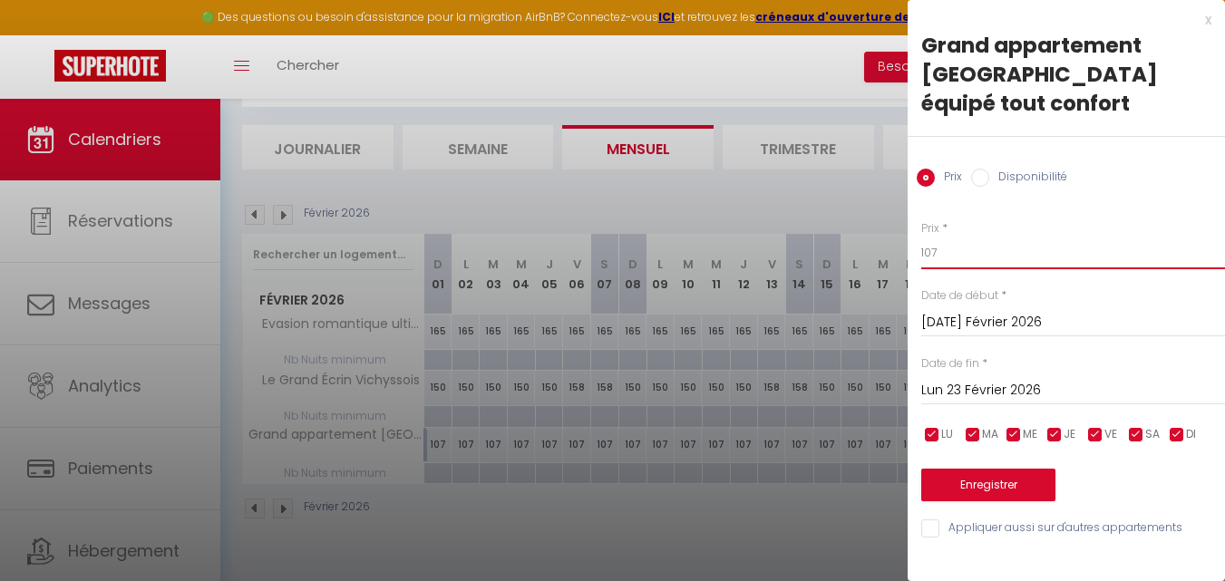
click at [973, 237] on input "107" at bounding box center [1073, 253] width 304 height 33
click at [995, 469] on button "Enregistrer" at bounding box center [988, 485] width 134 height 33
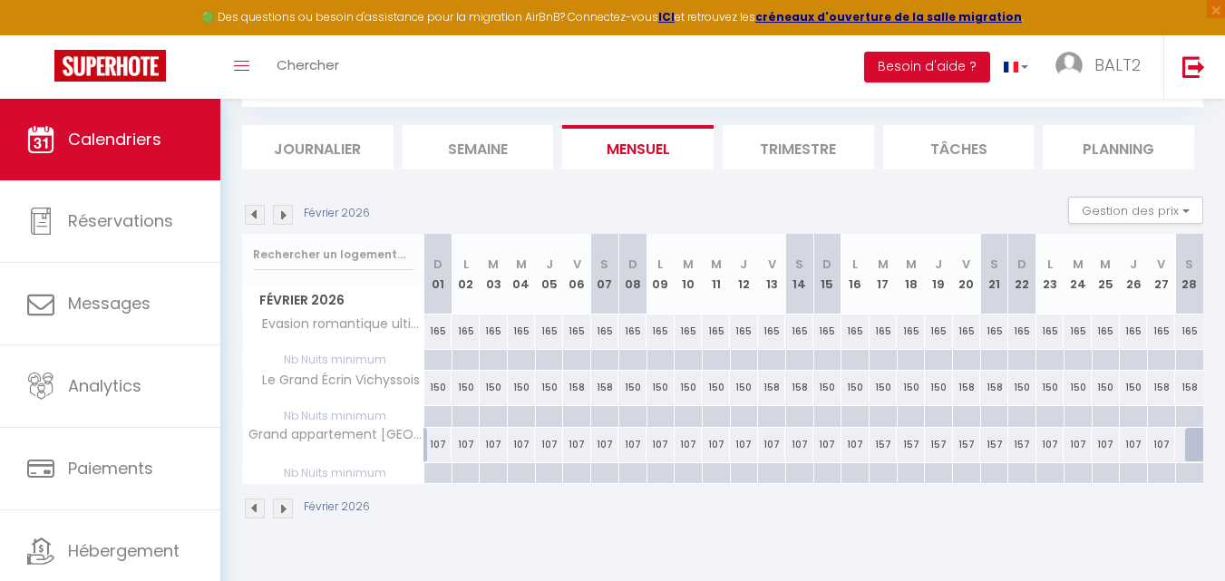
click at [287, 208] on img at bounding box center [283, 215] width 20 height 20
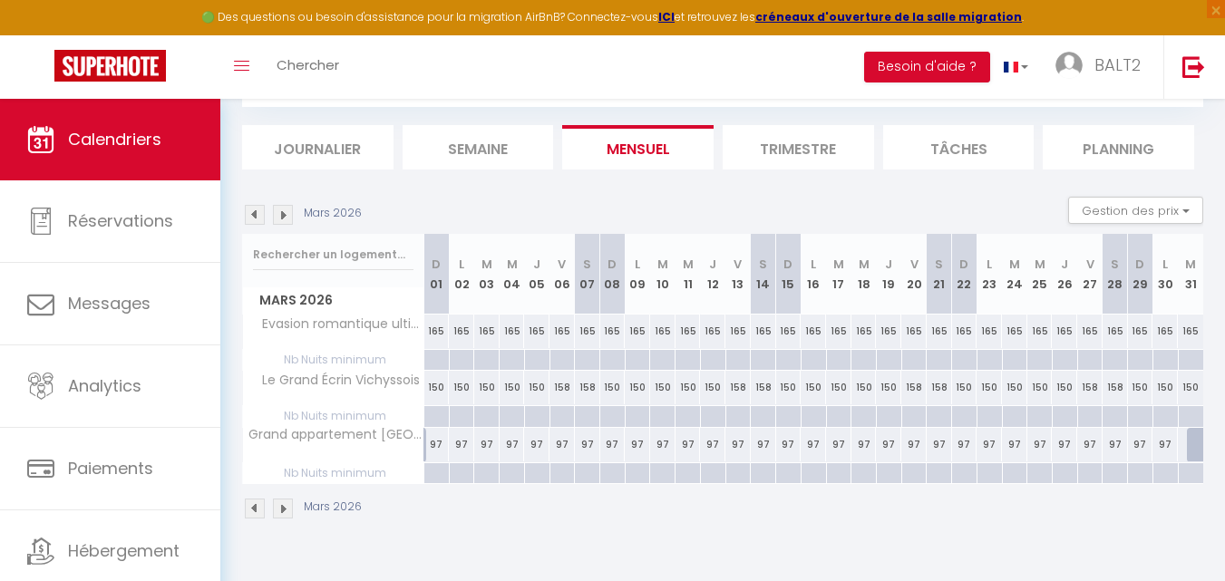
click at [285, 214] on img at bounding box center [283, 215] width 20 height 20
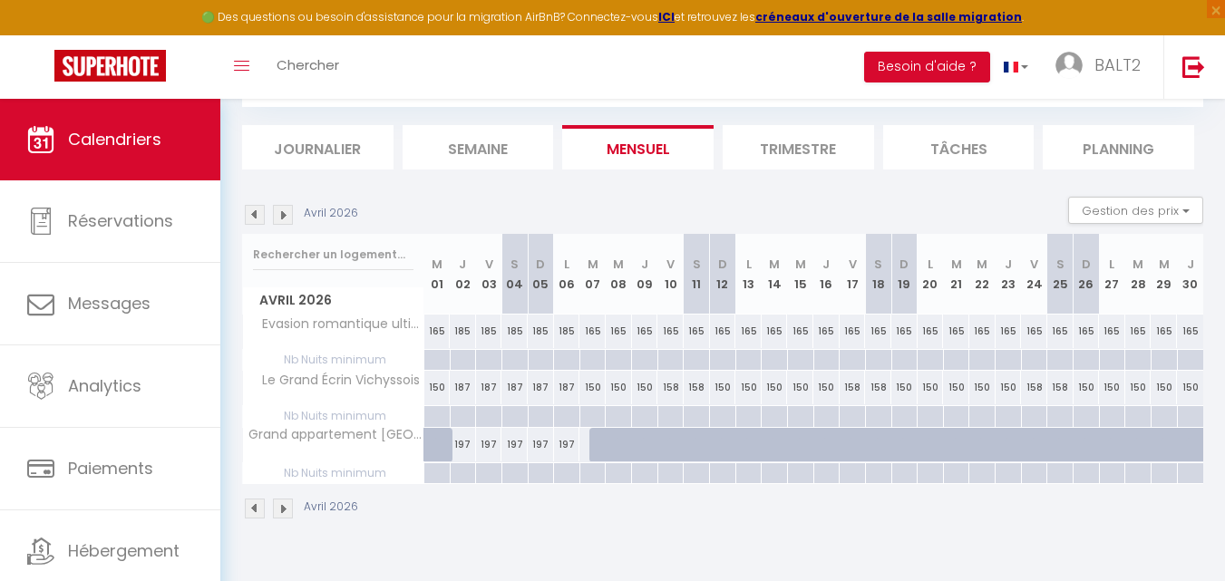
click at [285, 214] on img at bounding box center [283, 215] width 20 height 20
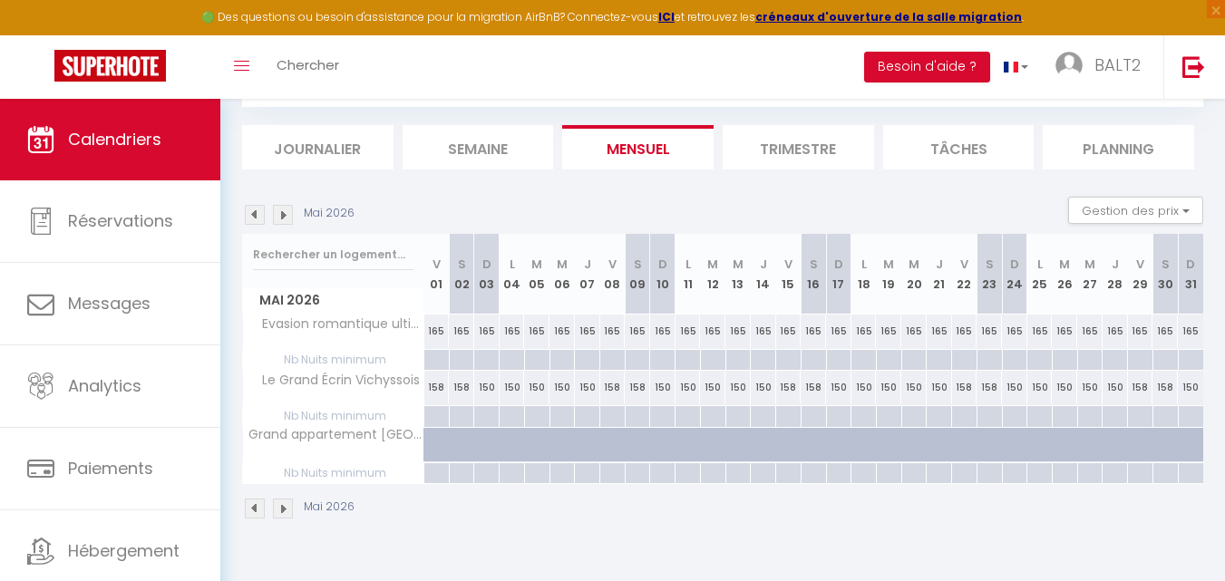
click at [660, 435] on div at bounding box center [662, 445] width 25 height 34
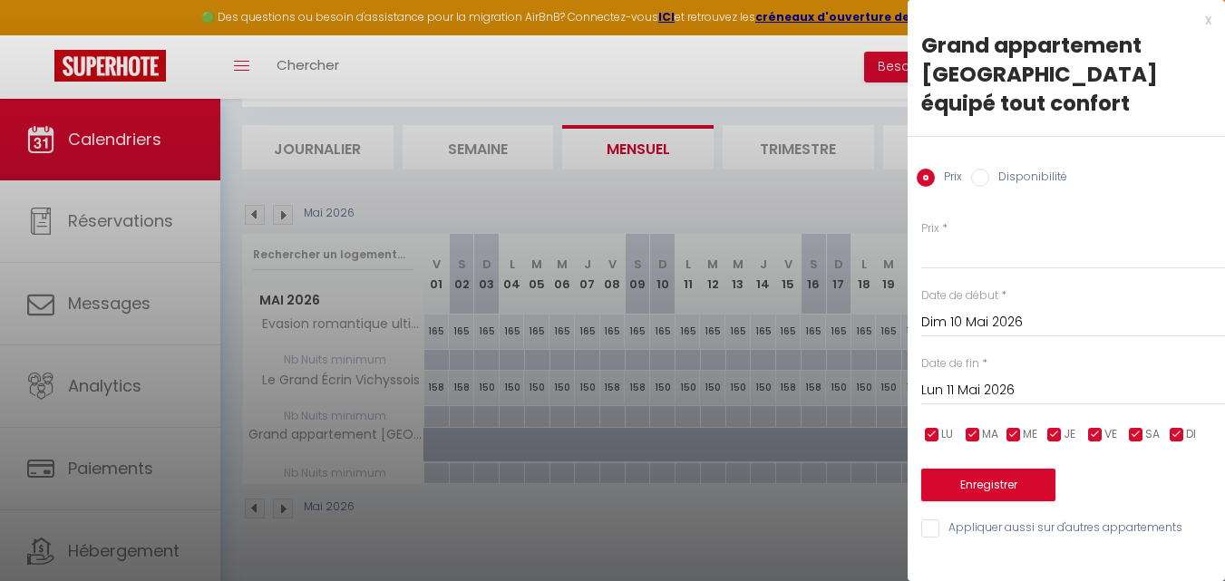
click at [636, 442] on div at bounding box center [612, 290] width 1225 height 581
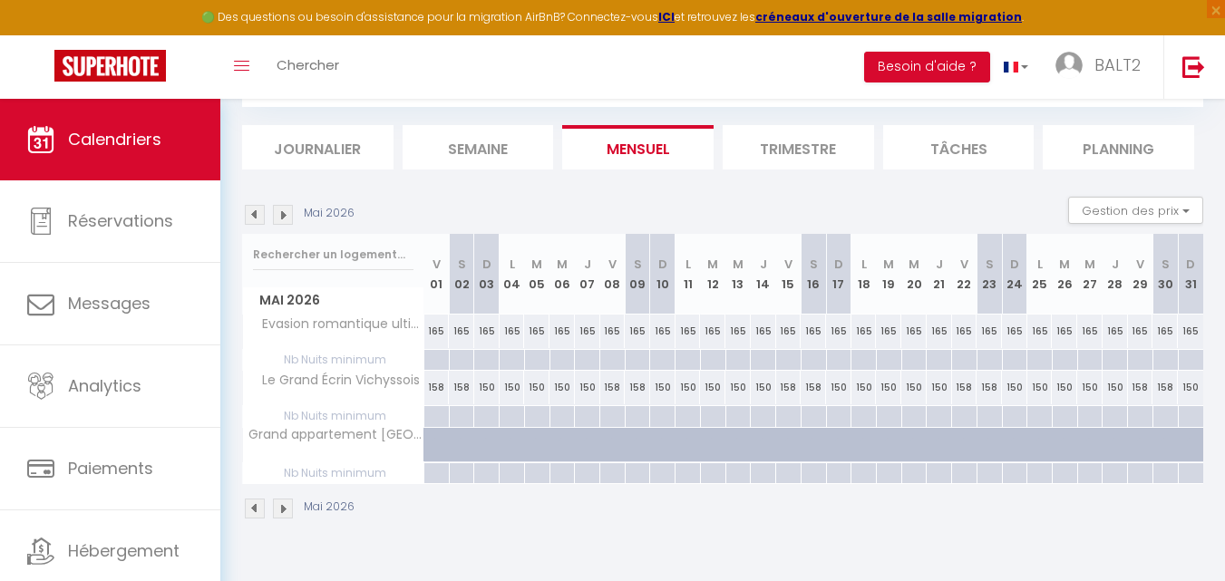
click at [637, 441] on div at bounding box center [646, 455] width 25 height 34
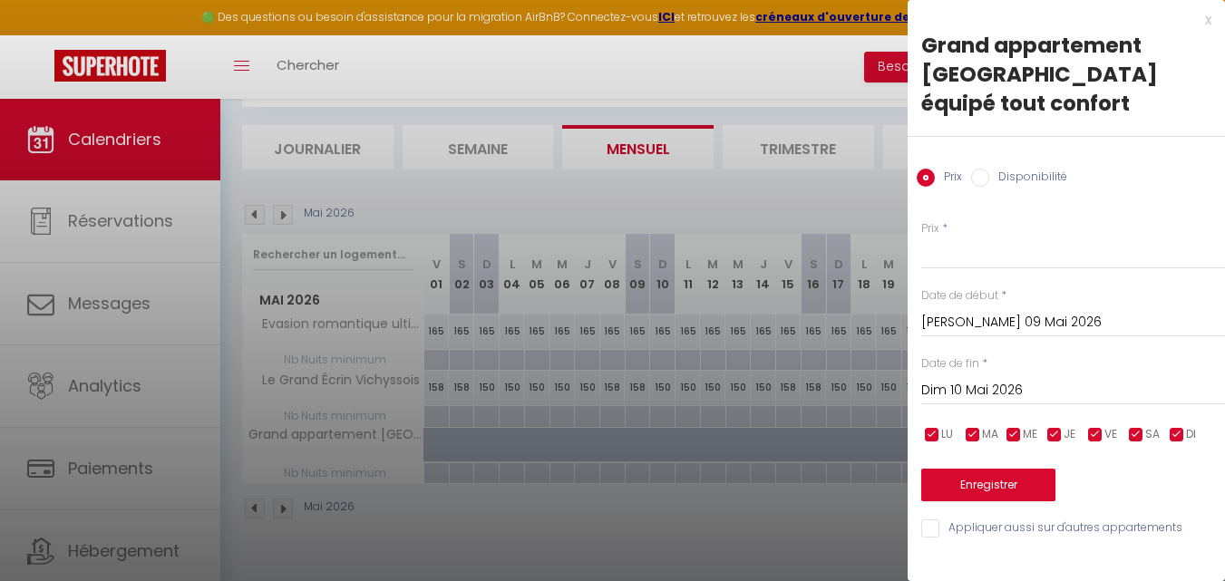
click at [995, 169] on label "Disponibilité" at bounding box center [1028, 179] width 78 height 20
click at [989, 169] on input "Disponibilité" at bounding box center [980, 178] width 18 height 18
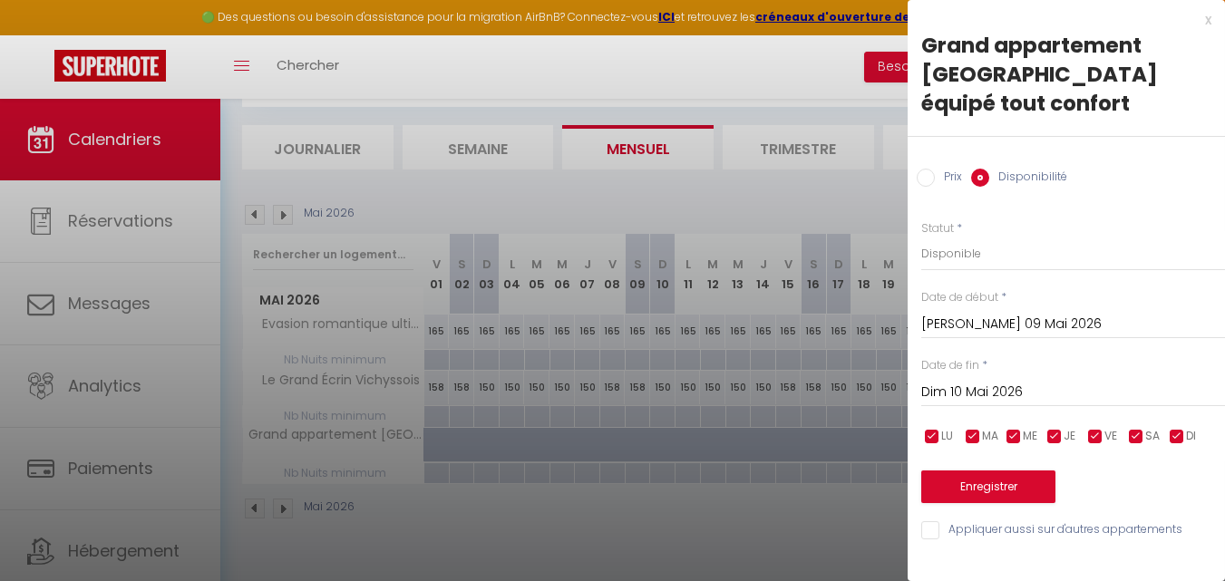
click at [941, 313] on input "[PERSON_NAME] 09 Mai 2026" at bounding box center [1073, 325] width 304 height 24
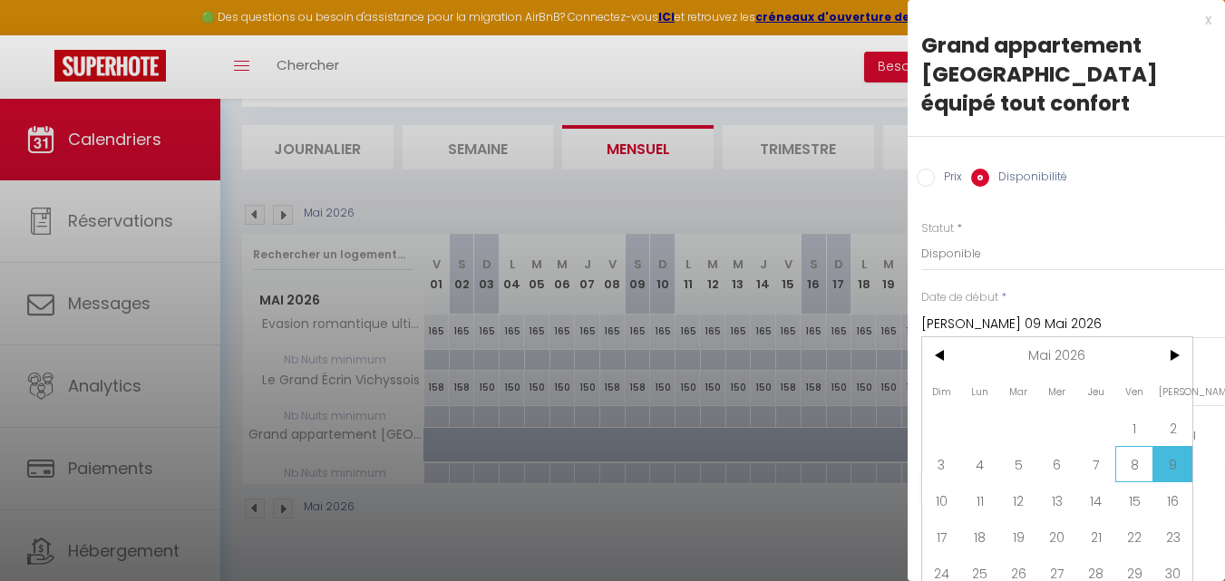
click at [1144, 460] on span "8" at bounding box center [1134, 464] width 39 height 36
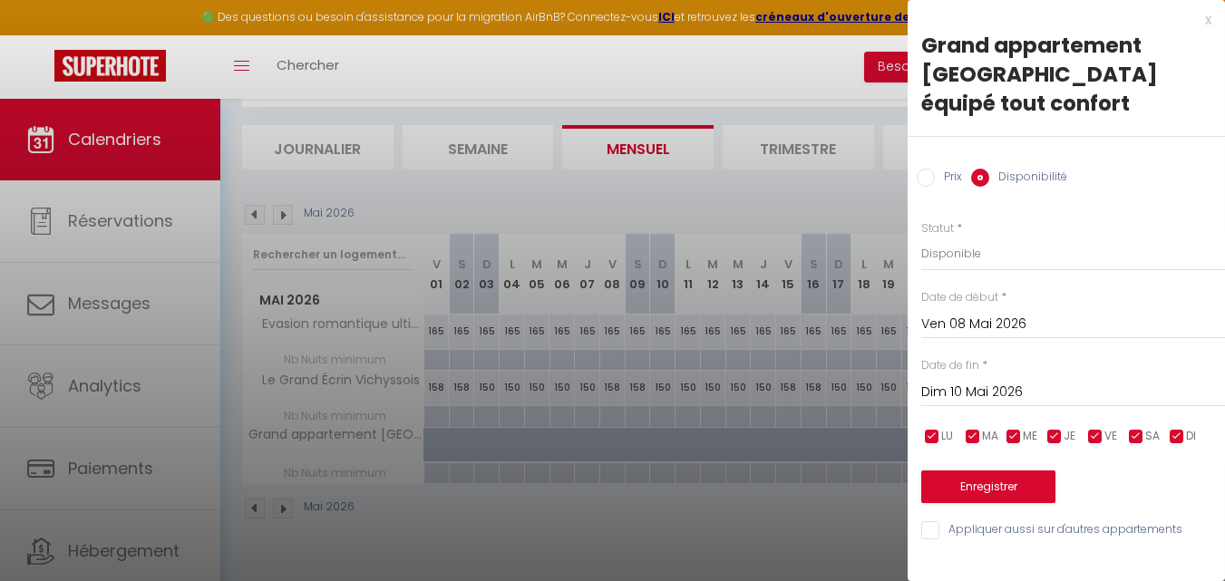
click at [1043, 374] on div "Dim 10 Mai 2026 < Mai 2026 > Dim Lun Mar Mer Jeu Ven Sam 1 2 3 4 5 6 7 8 9 10 1…" at bounding box center [1073, 390] width 304 height 33
click at [1040, 381] on input "Dim 10 Mai 2026" at bounding box center [1073, 393] width 304 height 24
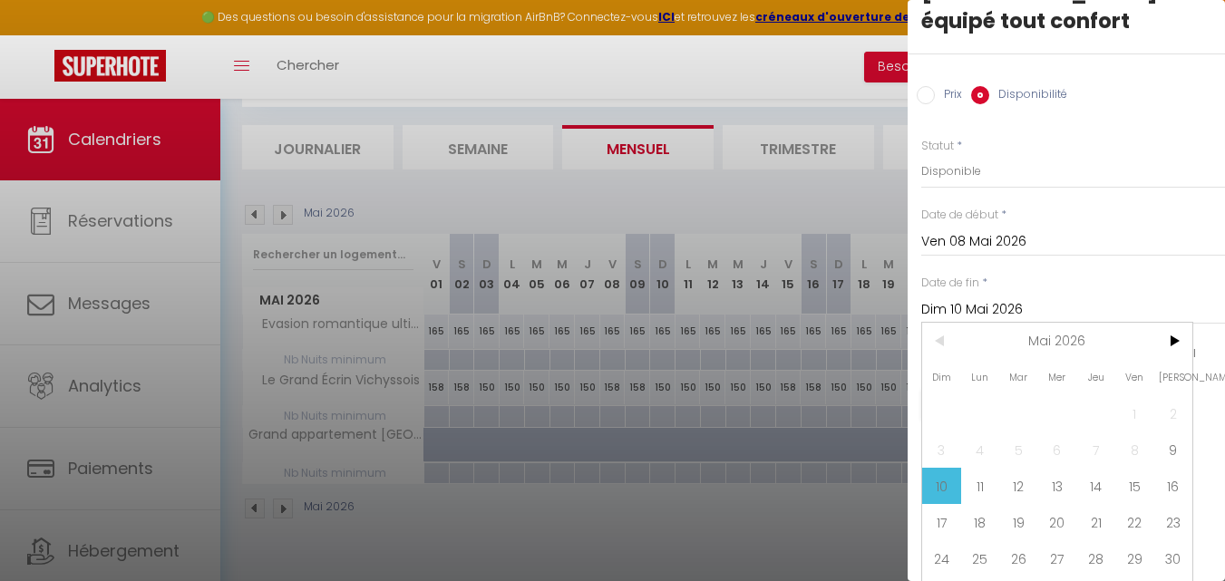
scroll to position [106, 0]
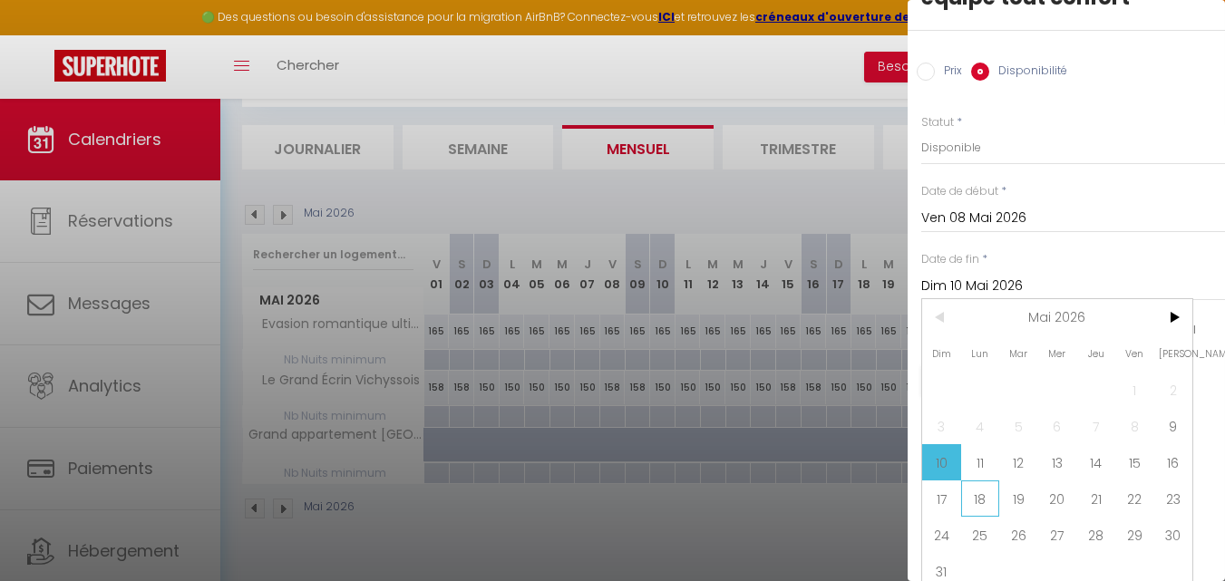
click at [980, 491] on span "18" at bounding box center [980, 499] width 39 height 36
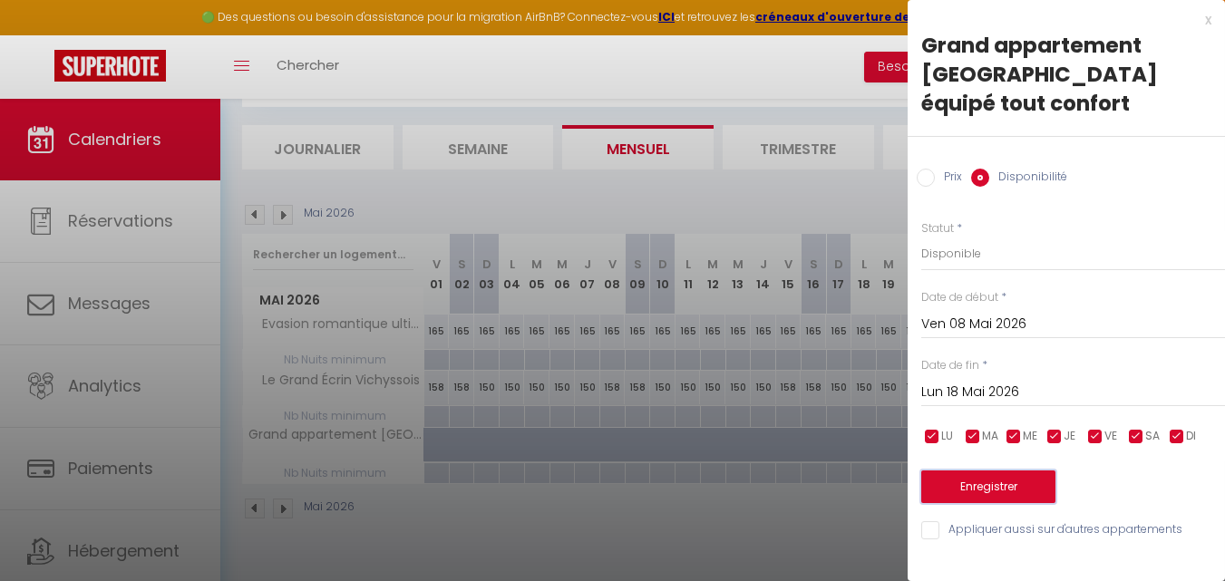
click at [1025, 471] on button "Enregistrer" at bounding box center [988, 487] width 134 height 33
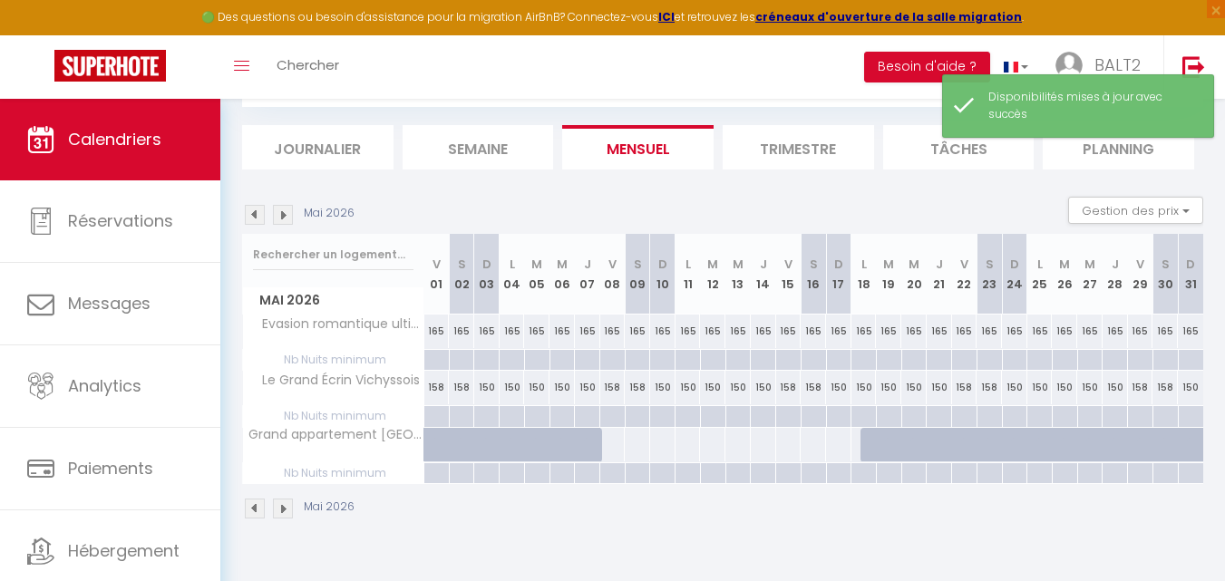
click at [614, 440] on div at bounding box center [612, 445] width 26 height 34
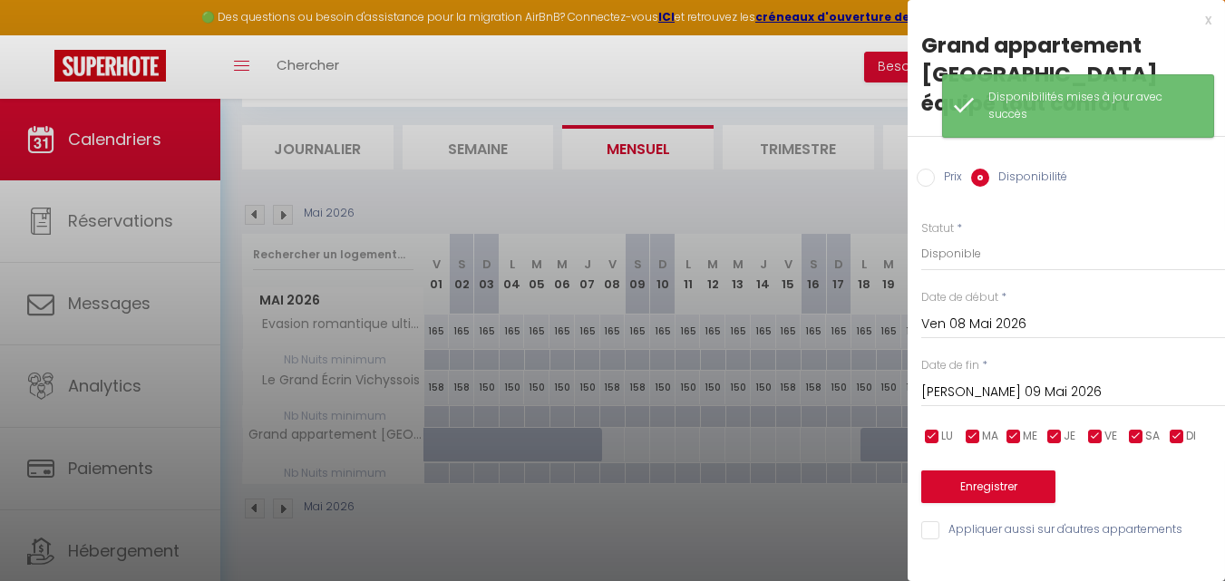
click at [996, 381] on input "[PERSON_NAME] 09 Mai 2026" at bounding box center [1073, 393] width 304 height 24
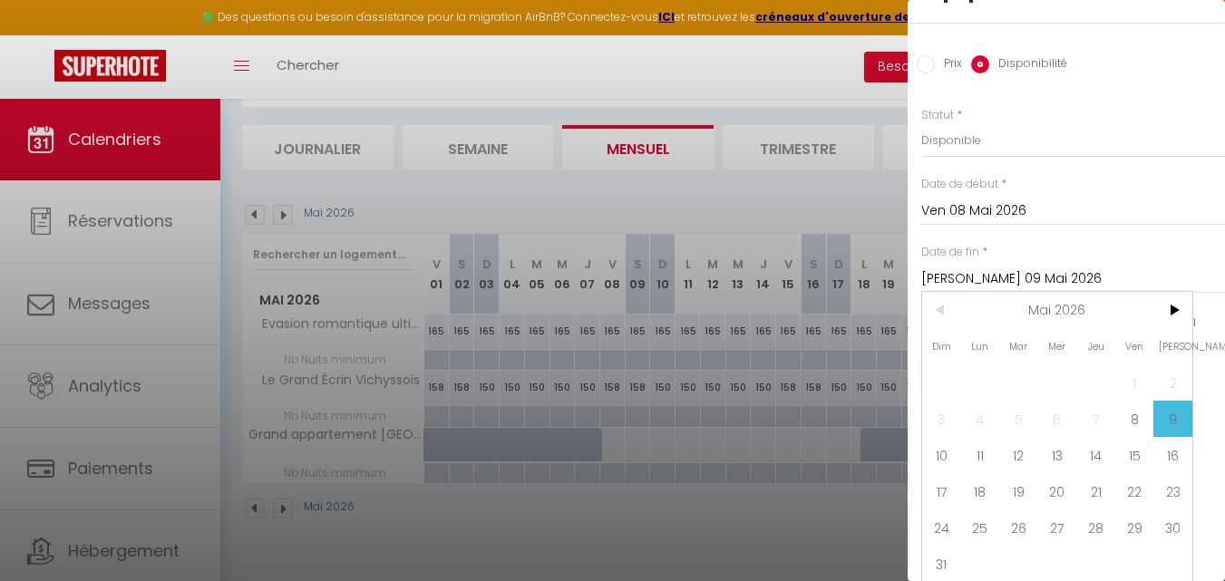
scroll to position [129, 0]
click at [944, 475] on span "17" at bounding box center [941, 489] width 39 height 36
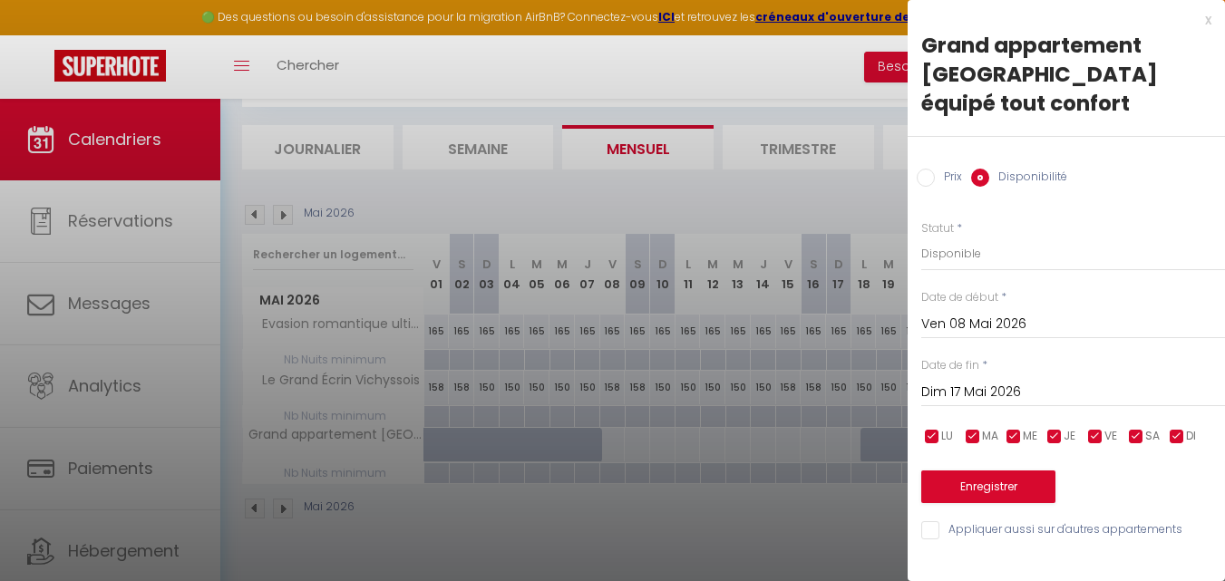
scroll to position [0, 0]
click at [926, 169] on input "Prix" at bounding box center [926, 178] width 18 height 18
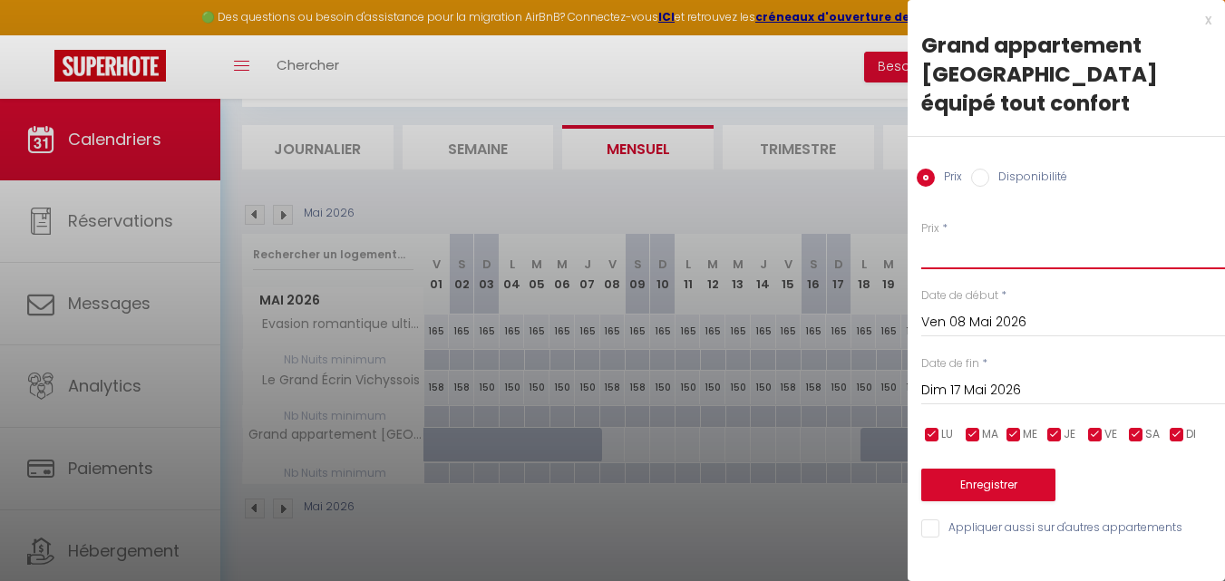
click at [957, 237] on input "Prix" at bounding box center [1073, 253] width 304 height 33
click at [996, 469] on button "Enregistrer" at bounding box center [988, 485] width 134 height 33
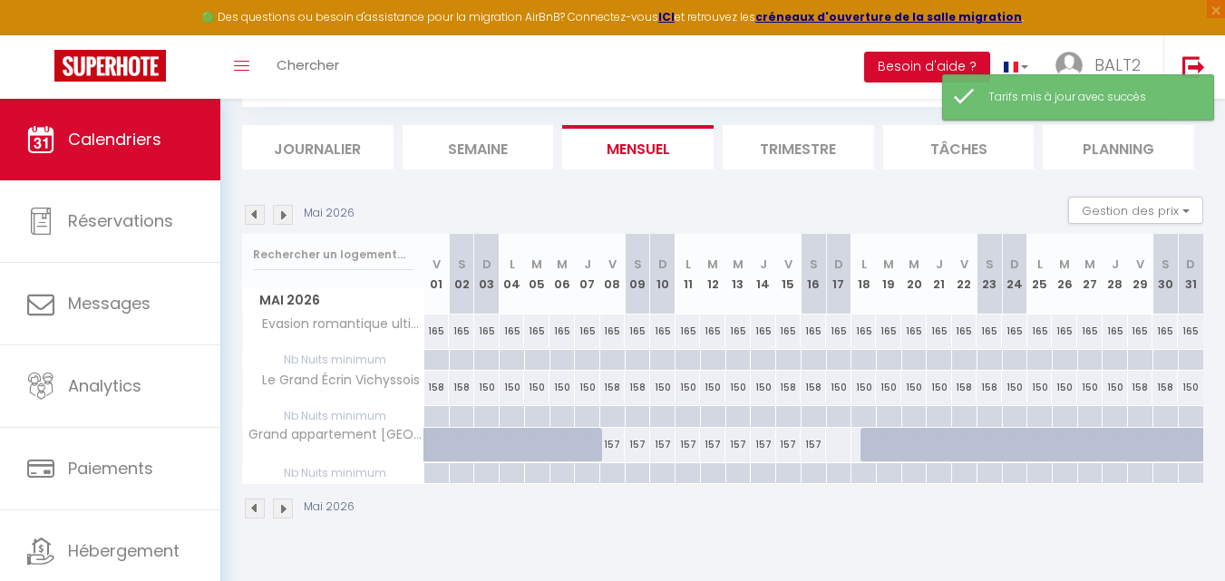
click at [836, 445] on div at bounding box center [838, 445] width 26 height 34
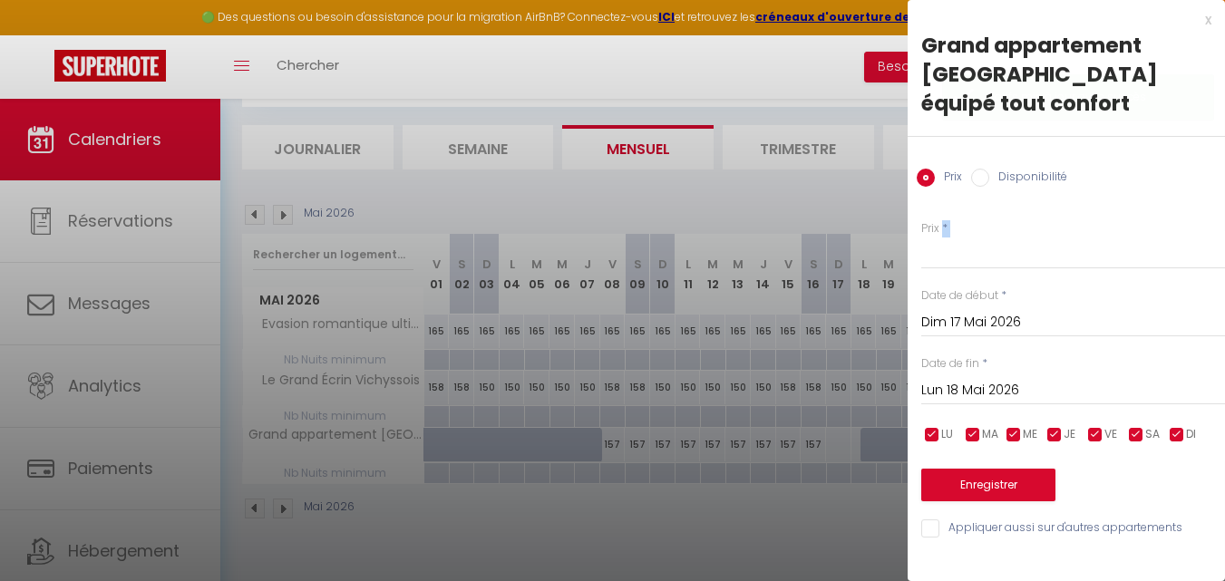
drag, startPoint x: 943, startPoint y: 209, endPoint x: 948, endPoint y: 227, distance: 18.9
click at [943, 220] on div "Prix *" at bounding box center [1073, 245] width 304 height 50
click at [948, 237] on input "Prix" at bounding box center [1073, 253] width 304 height 33
click at [959, 469] on button "Enregistrer" at bounding box center [988, 485] width 134 height 33
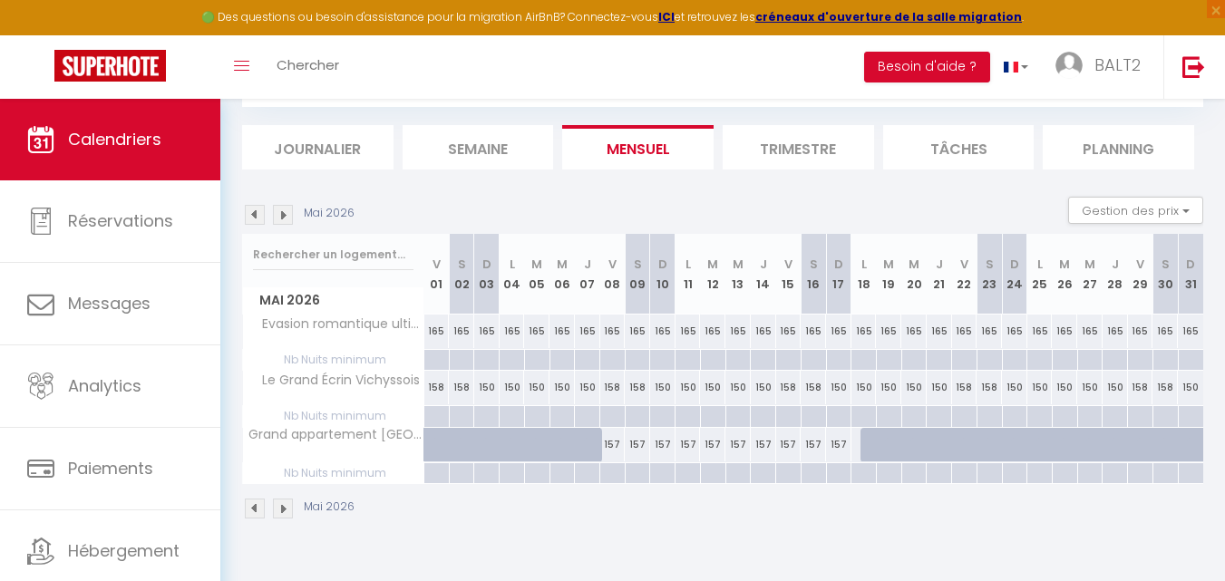
click at [253, 510] on img at bounding box center [255, 509] width 20 height 20
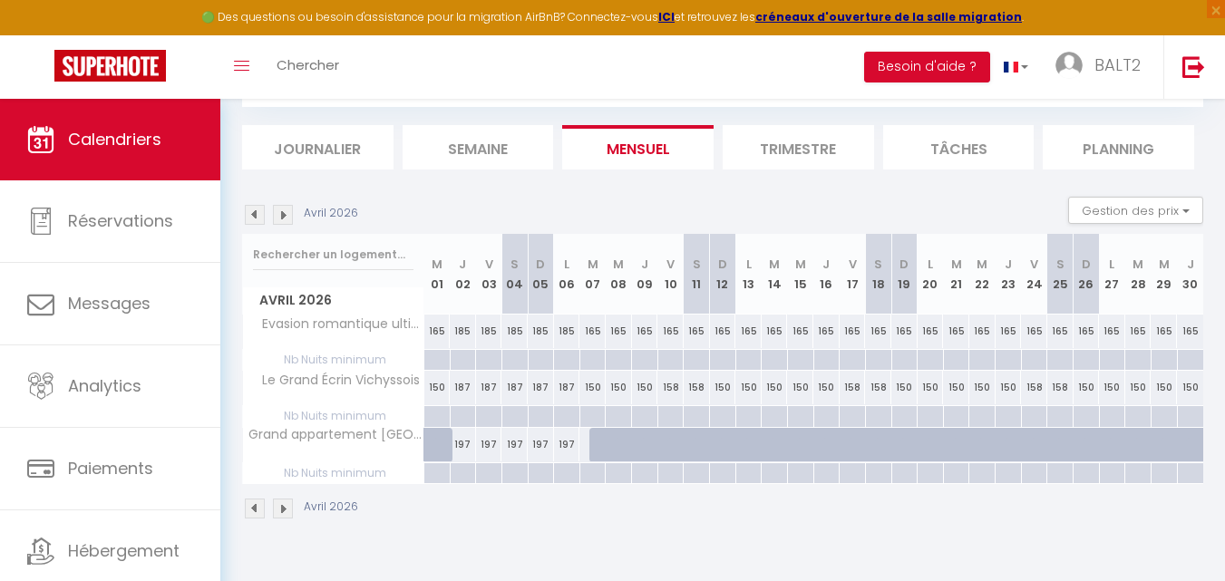
click at [253, 510] on img at bounding box center [255, 509] width 20 height 20
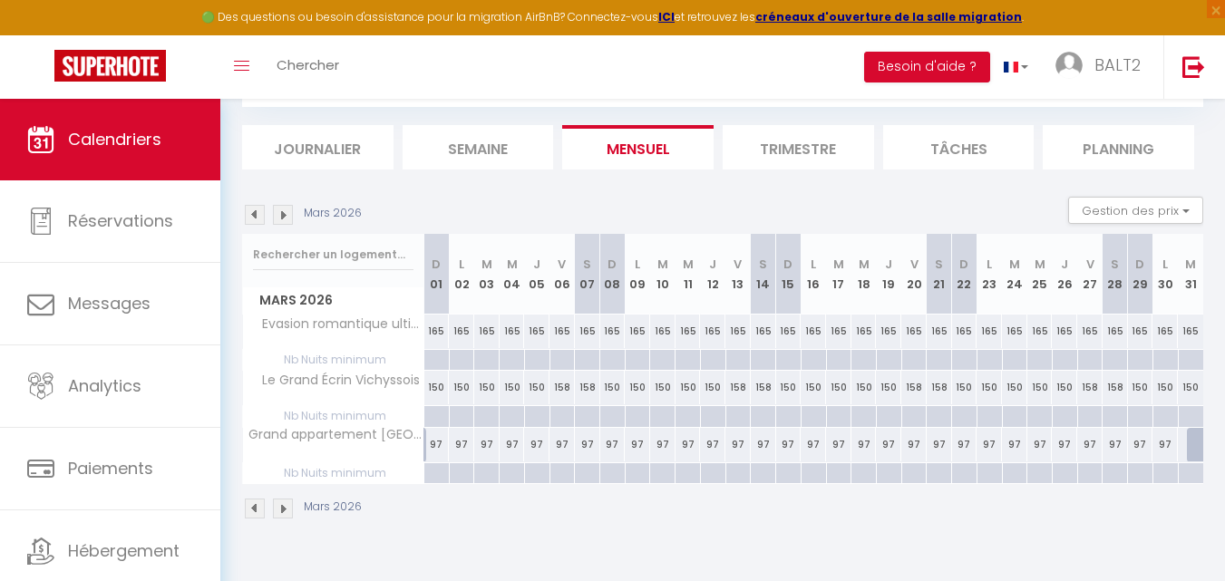
click at [253, 509] on img at bounding box center [255, 509] width 20 height 20
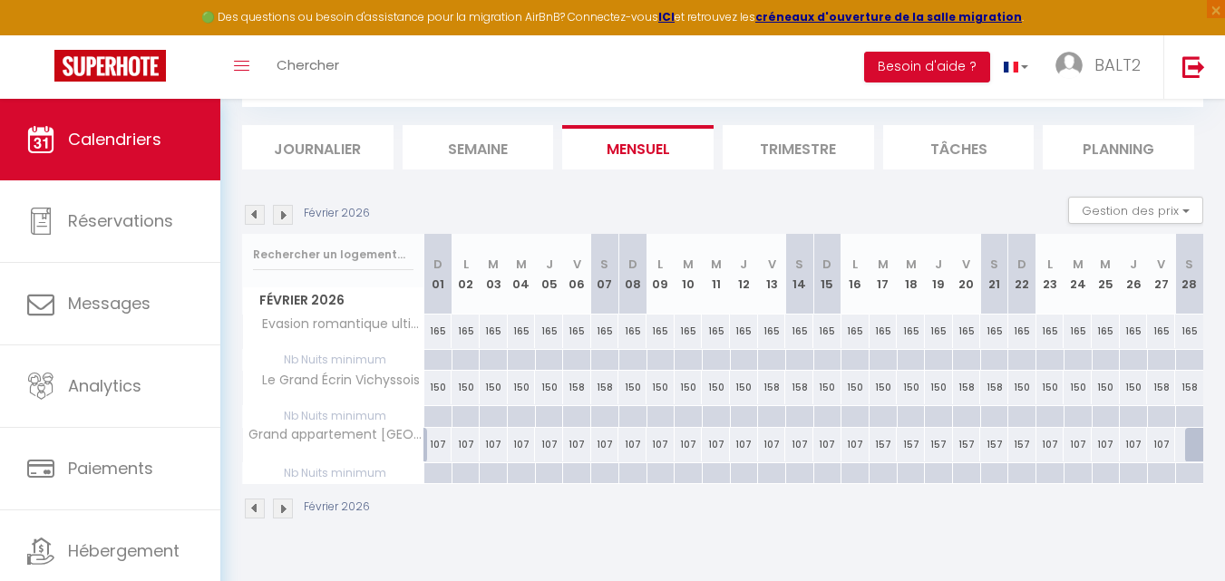
click at [251, 509] on img at bounding box center [255, 509] width 20 height 20
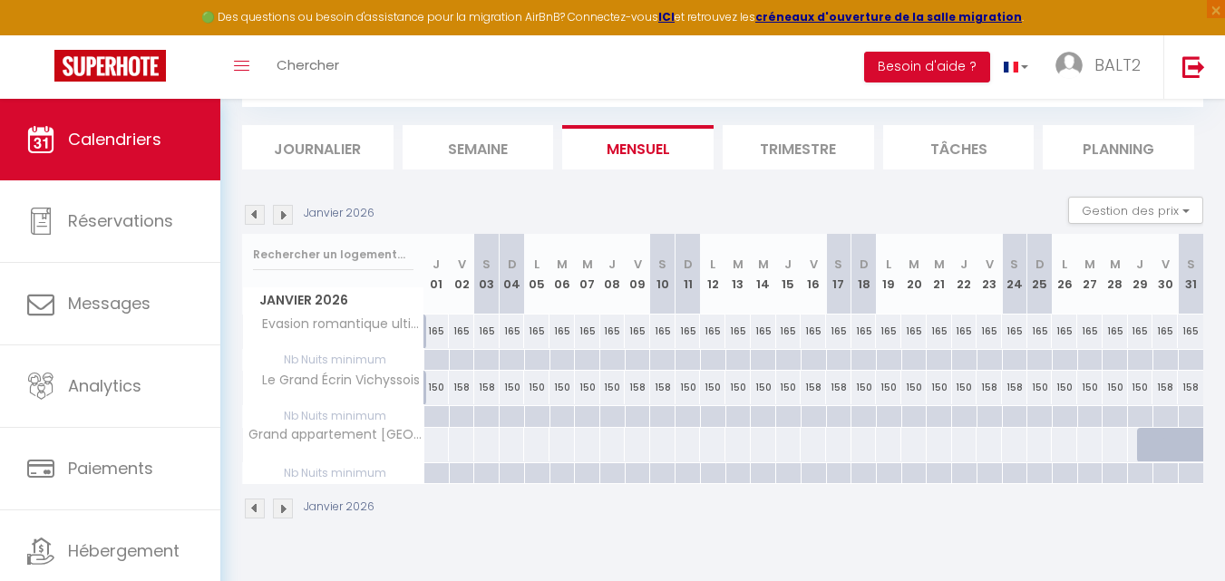
click at [248, 502] on img at bounding box center [255, 509] width 20 height 20
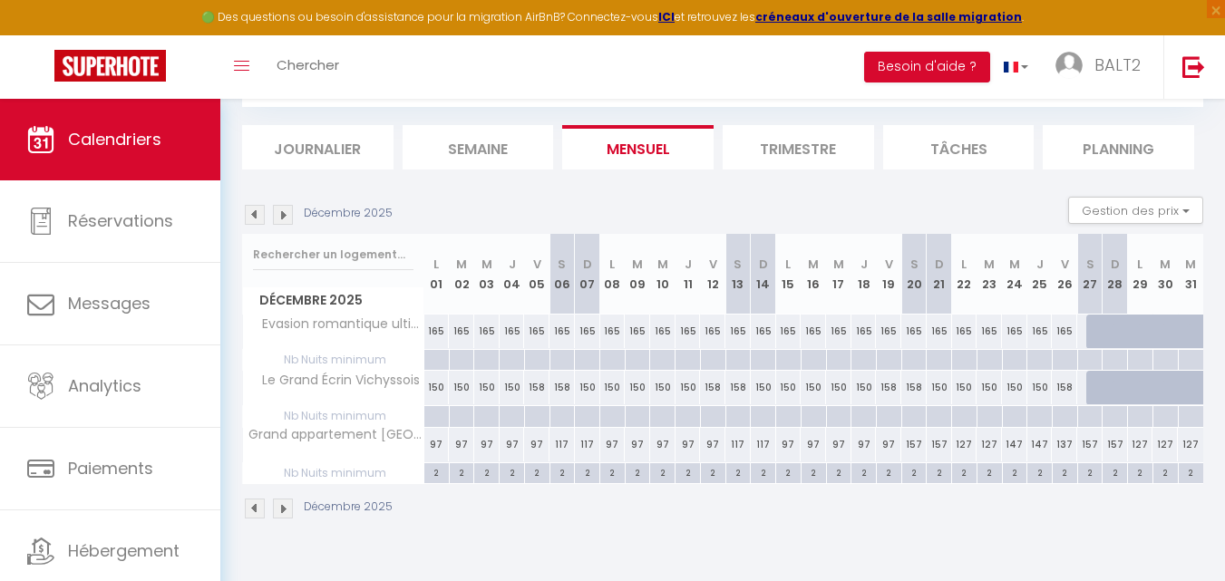
click at [289, 503] on img at bounding box center [283, 509] width 20 height 20
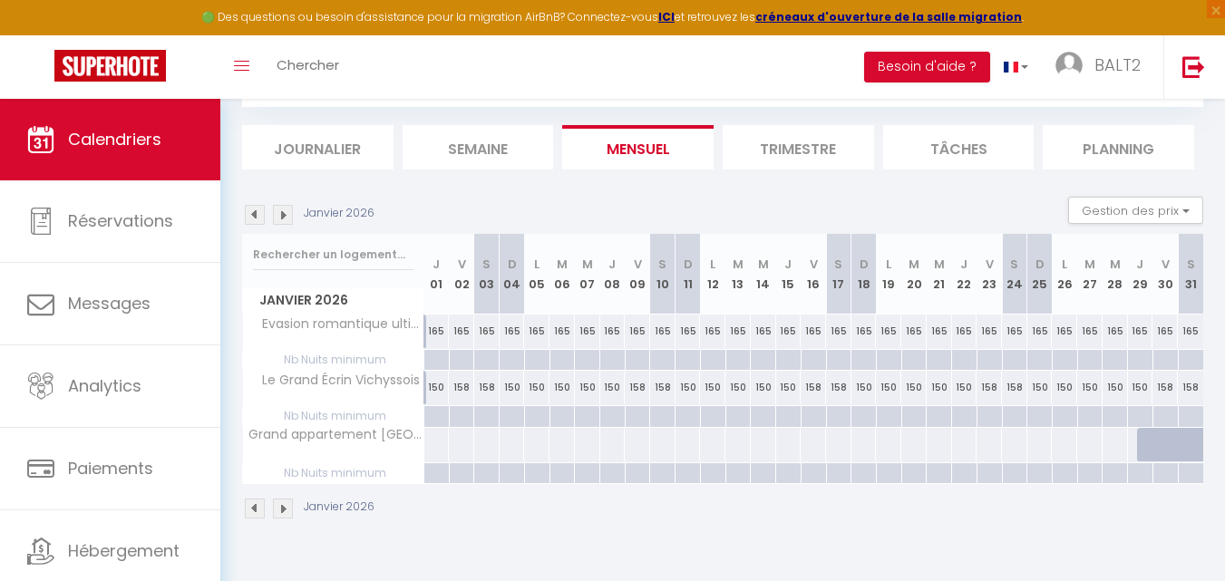
click at [280, 504] on img at bounding box center [283, 509] width 20 height 20
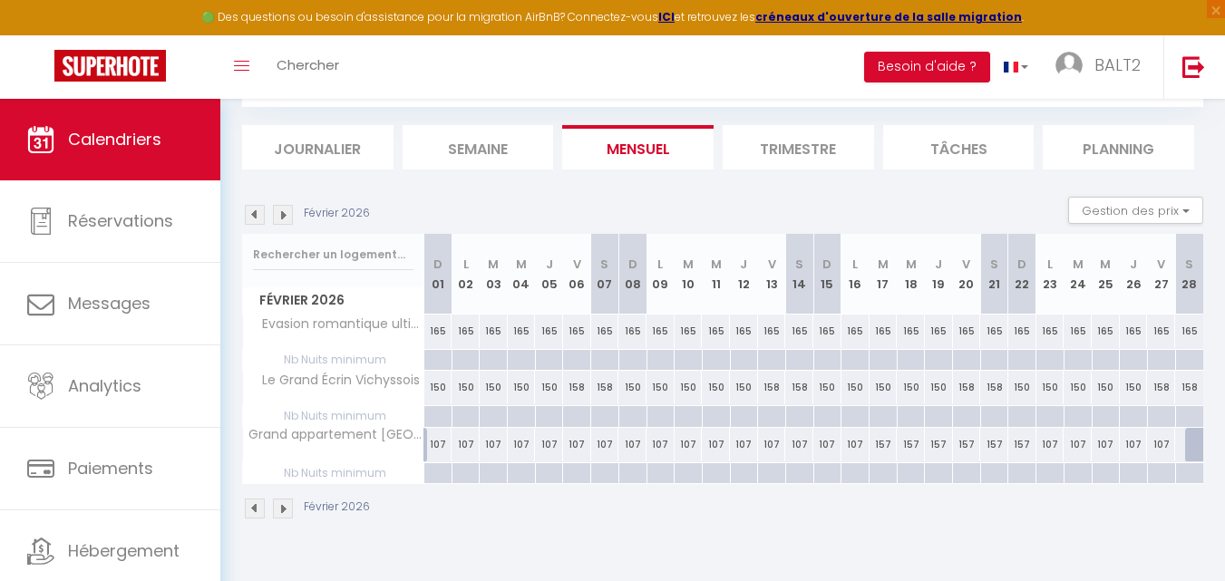
click at [277, 506] on img at bounding box center [283, 509] width 20 height 20
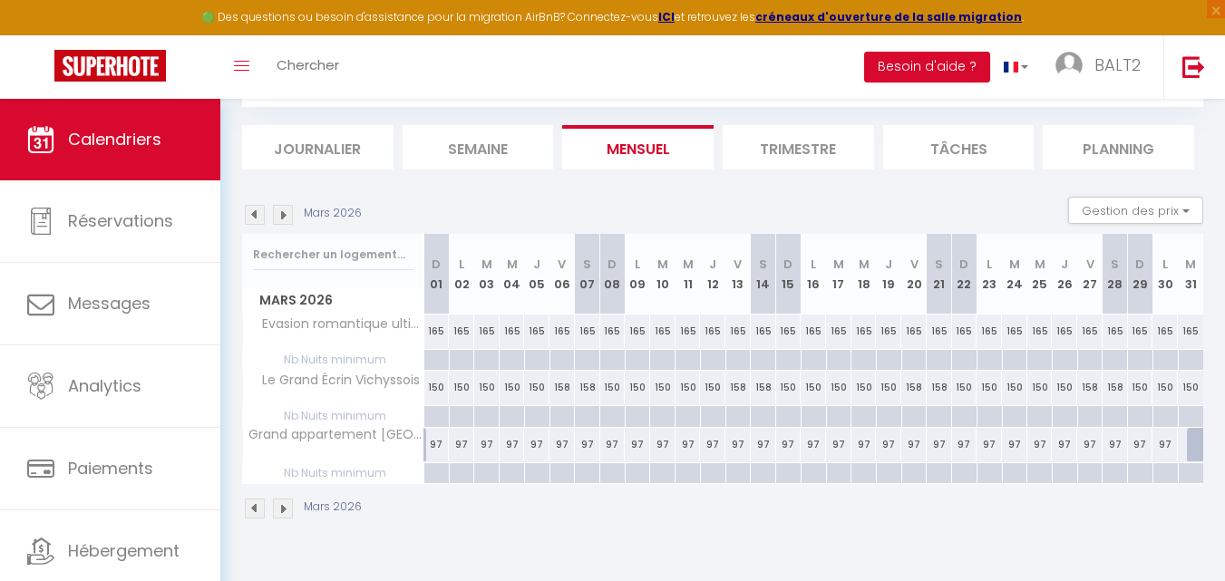
click at [271, 503] on div "Mars 2026" at bounding box center [304, 509] width 125 height 20
click at [279, 508] on img at bounding box center [283, 509] width 20 height 20
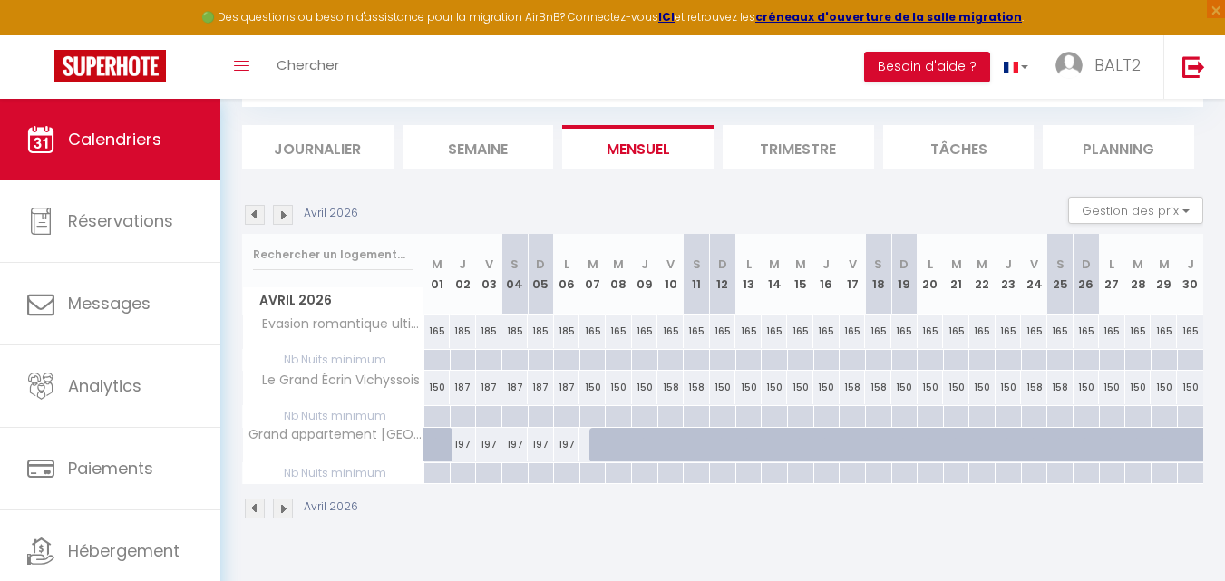
click at [259, 510] on img at bounding box center [255, 509] width 20 height 20
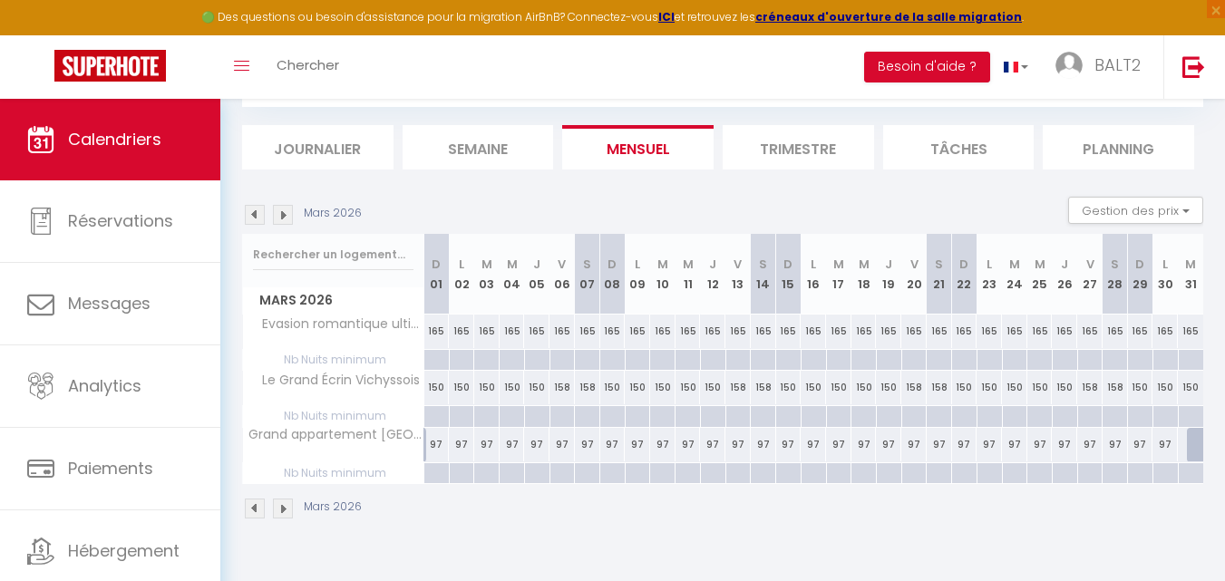
click at [259, 514] on img at bounding box center [255, 509] width 20 height 20
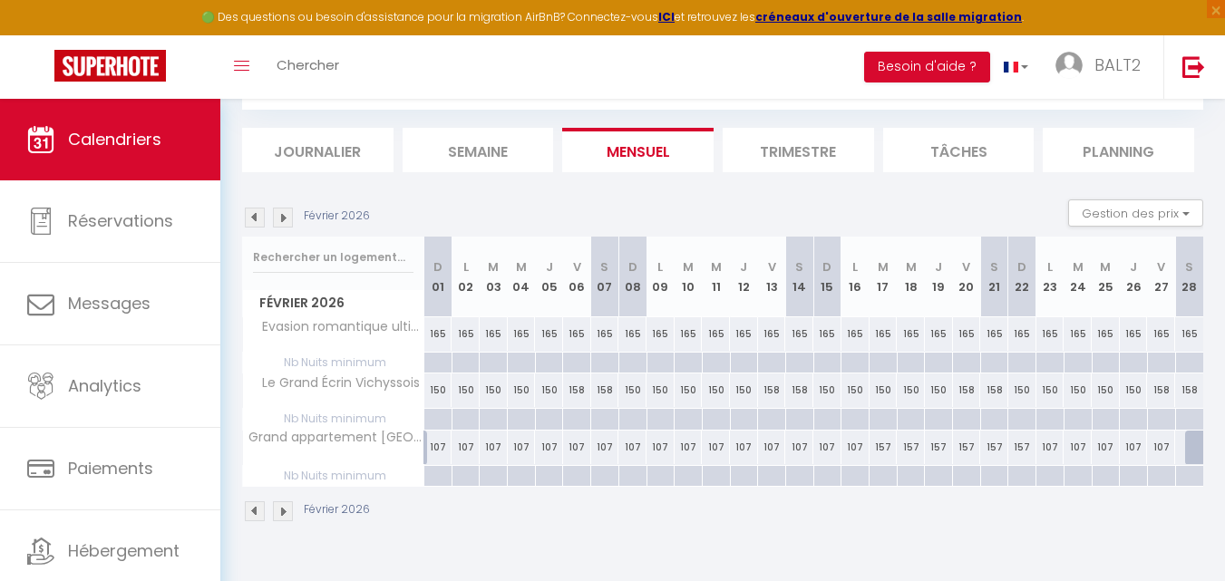
scroll to position [99, 0]
click at [266, 514] on div "Février 2026" at bounding box center [308, 509] width 133 height 20
click at [280, 510] on img at bounding box center [283, 509] width 20 height 20
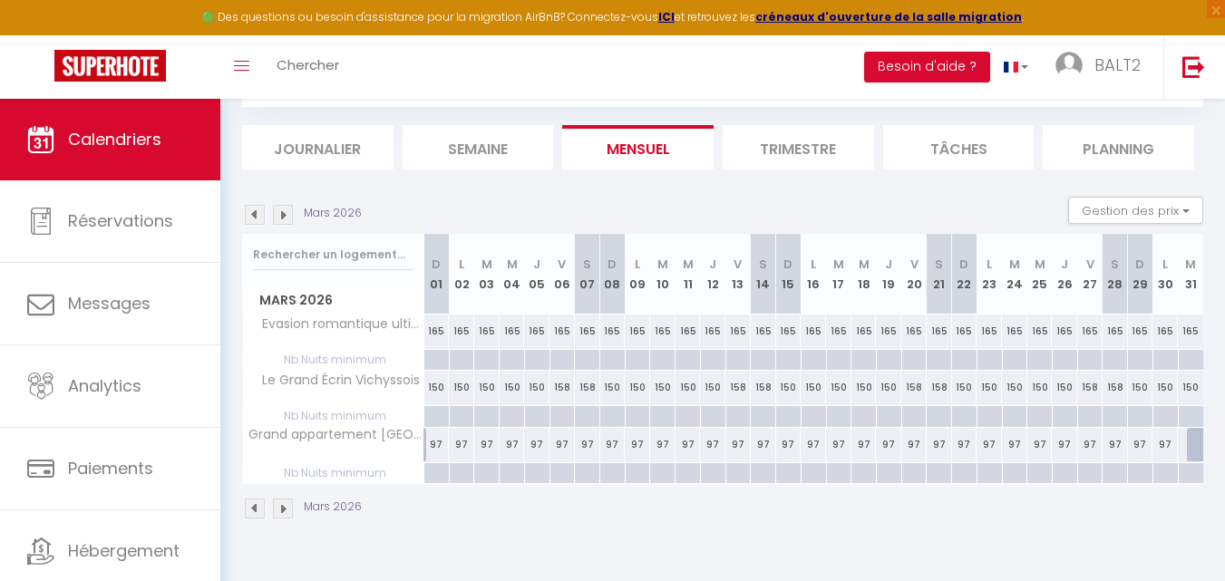
click at [252, 507] on img at bounding box center [255, 509] width 20 height 20
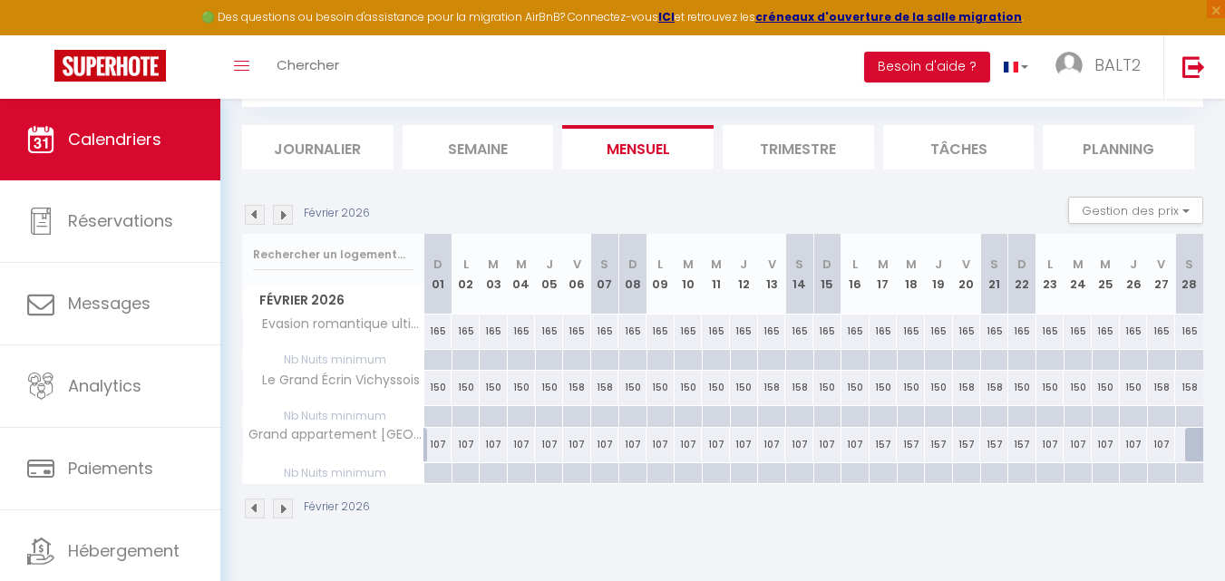
click at [282, 506] on img at bounding box center [283, 509] width 20 height 20
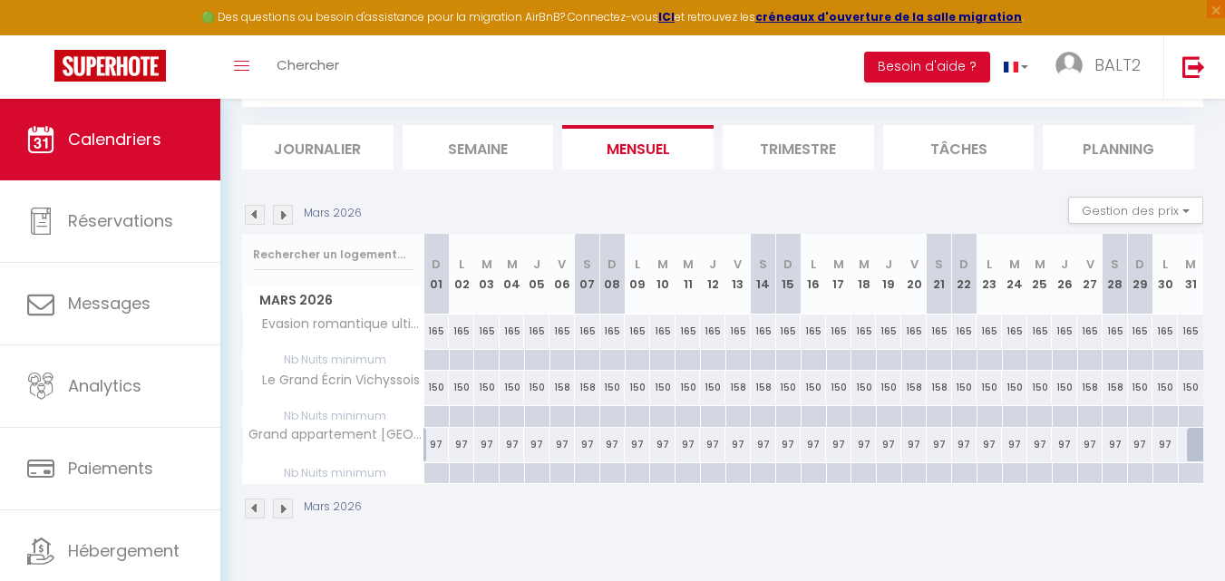
click at [282, 506] on img at bounding box center [283, 509] width 20 height 20
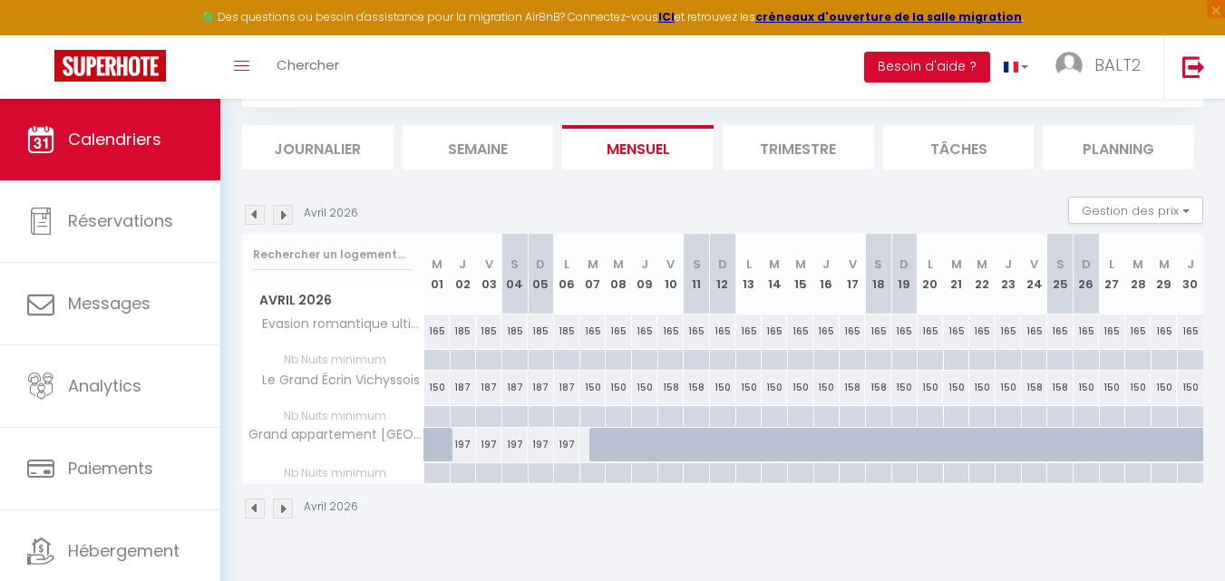
click at [284, 510] on img at bounding box center [283, 509] width 20 height 20
